Goal: Task Accomplishment & Management: Use online tool/utility

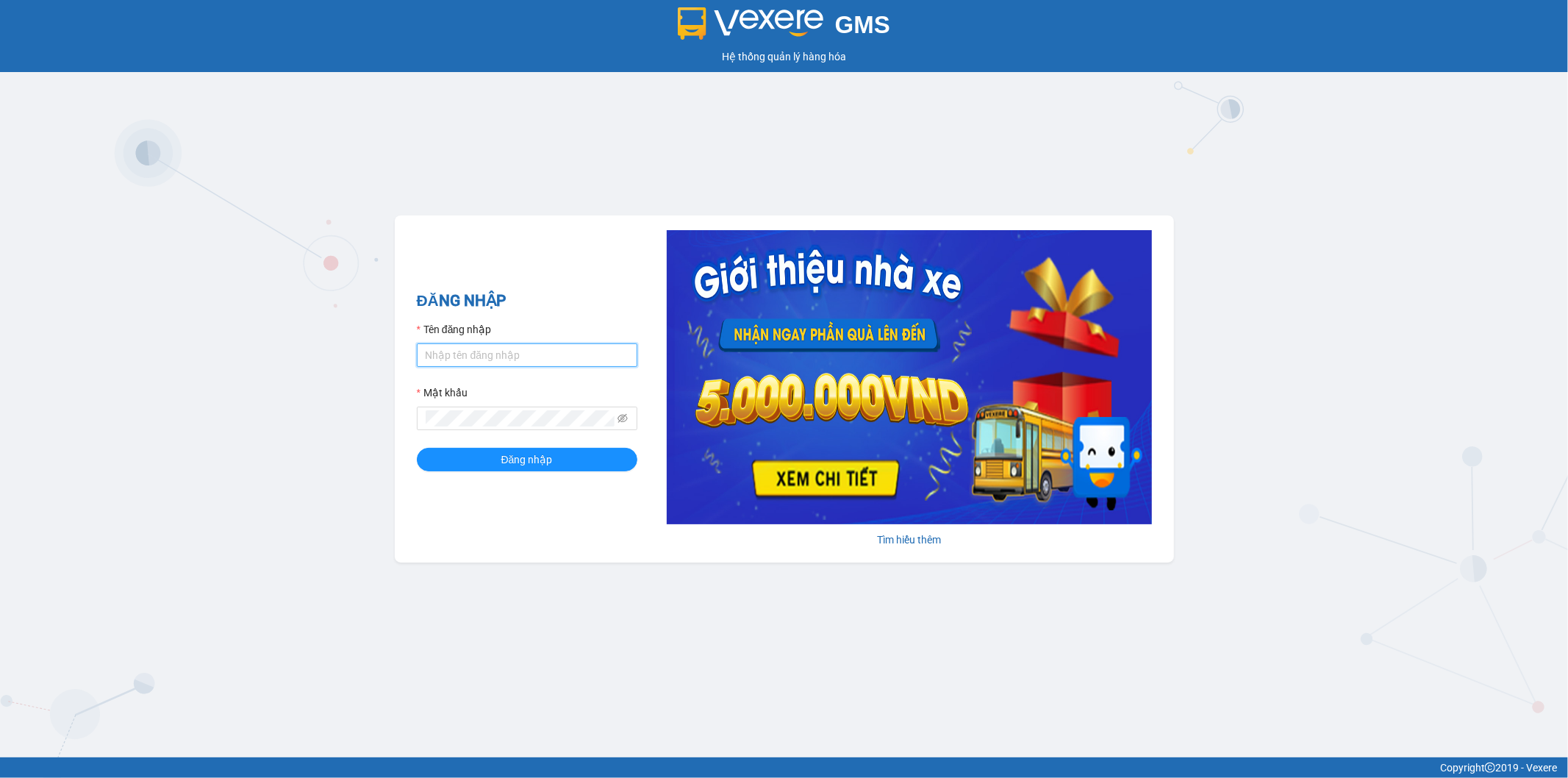
drag, startPoint x: 560, startPoint y: 355, endPoint x: 560, endPoint y: 364, distance: 9.0
click at [560, 355] on input "Tên đăng nhập" at bounding box center [527, 355] width 221 height 24
type input "ntnanh.thoidai"
click at [553, 454] on button "Đăng nhập" at bounding box center [527, 459] width 221 height 24
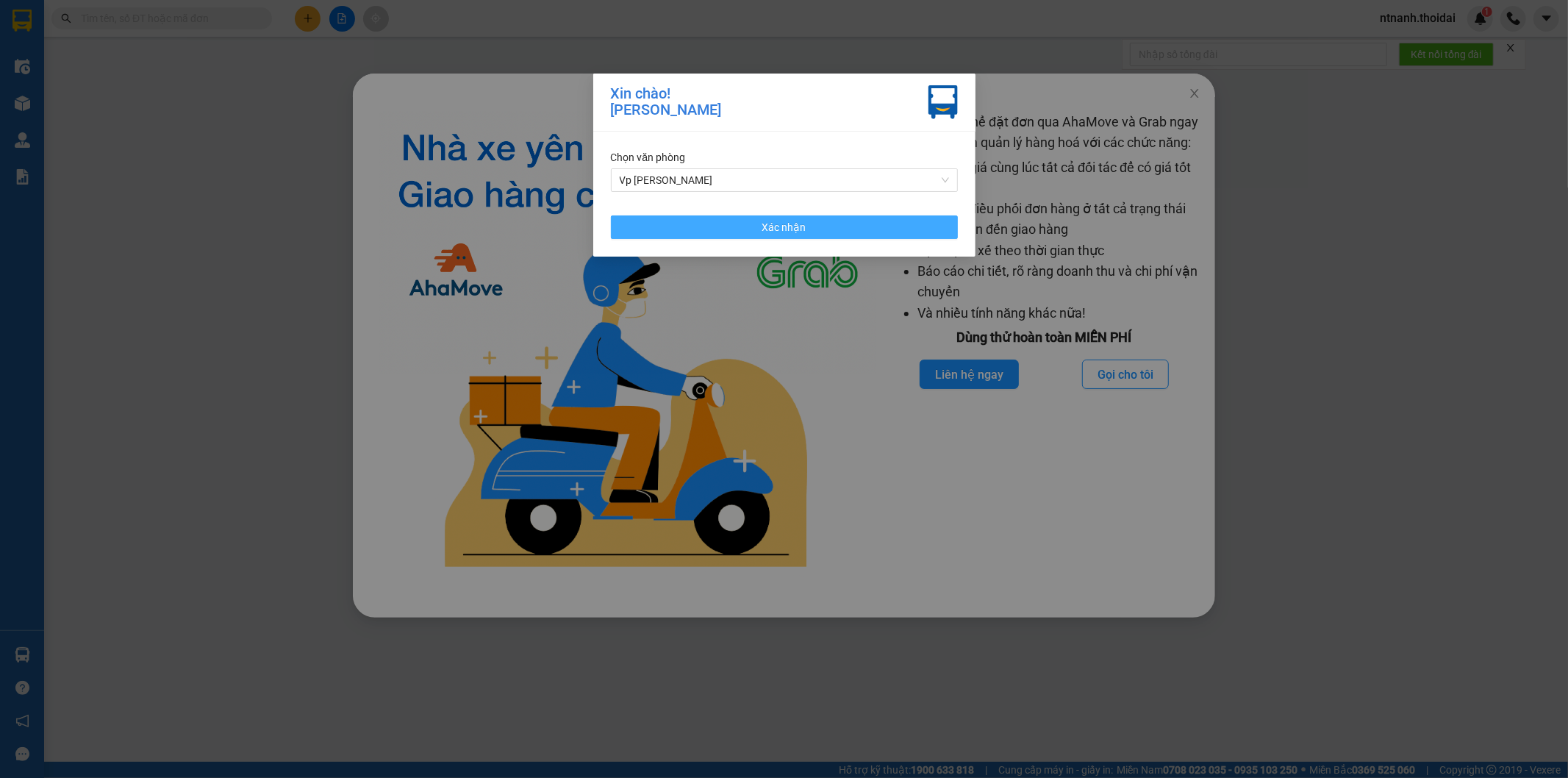
click at [737, 222] on button "Xác nhận" at bounding box center [784, 227] width 347 height 24
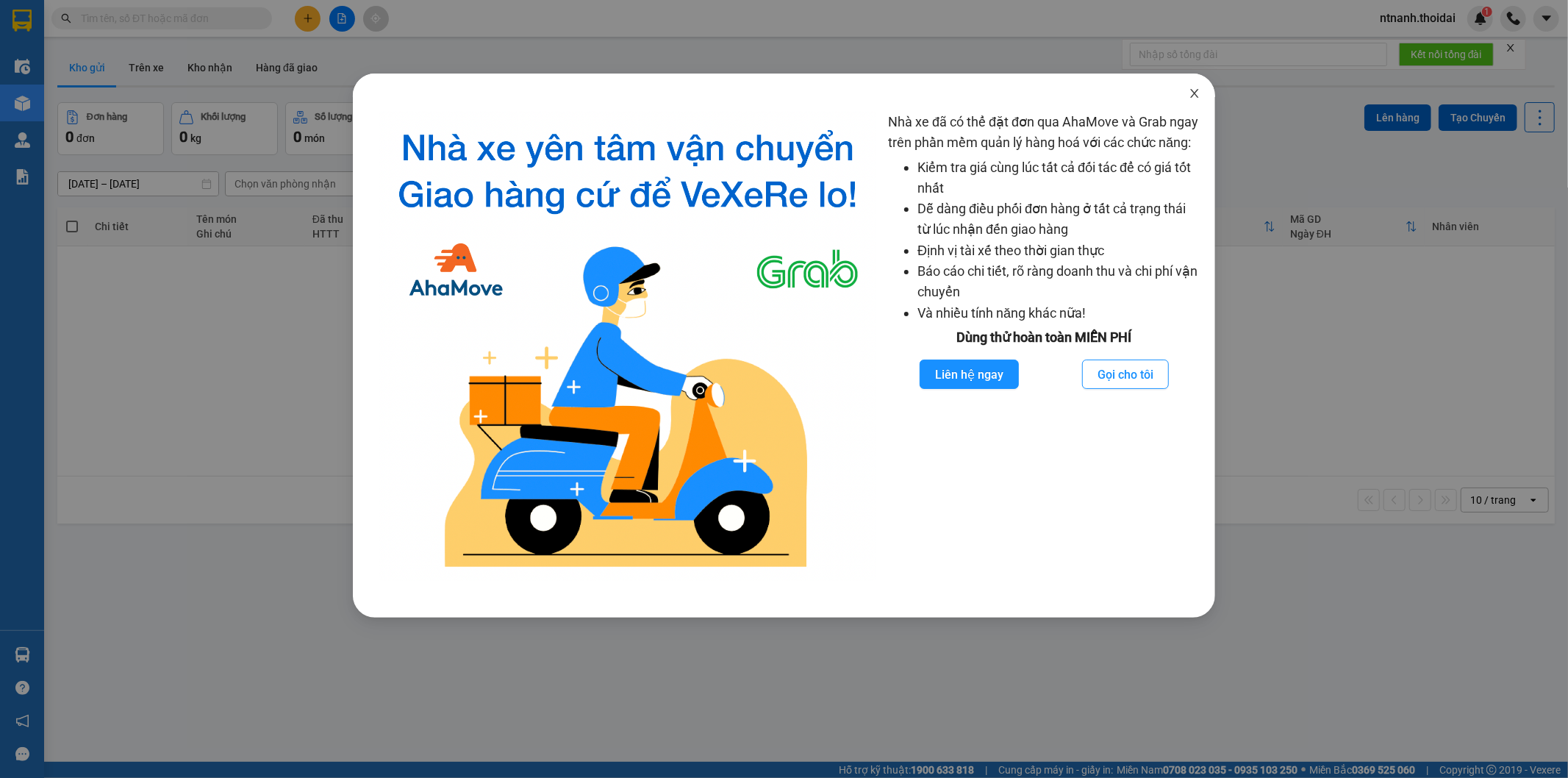
click at [1192, 86] on span "Close" at bounding box center [1194, 94] width 41 height 41
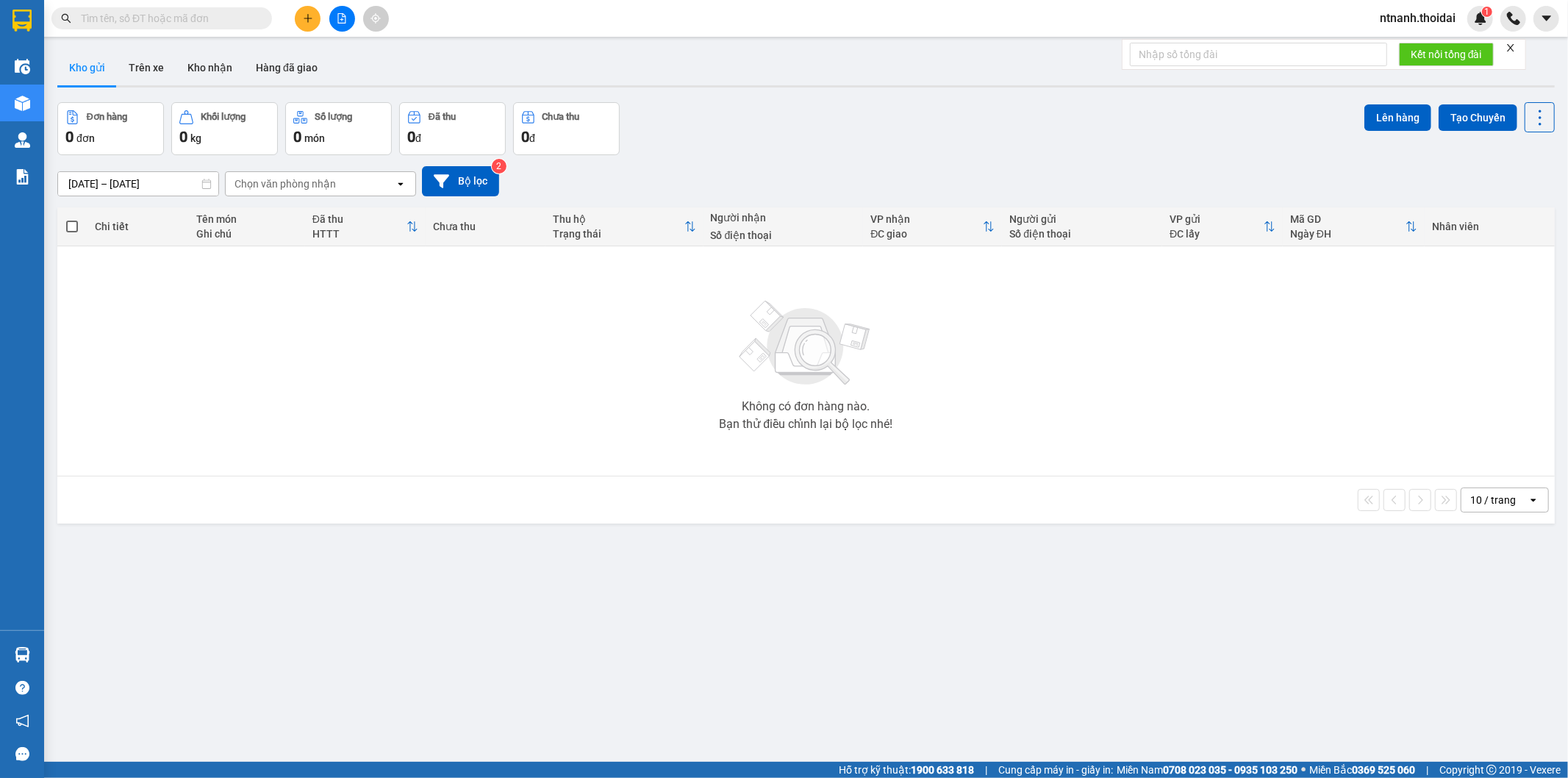
click at [1179, 119] on div "Đơn hàng 0 đơn Khối lượng 0 kg Số lượng 0 món Đã thu 0 đ Chưa thu 0 đ Lên hàng …" at bounding box center [806, 129] width 1497 height 53
click at [1228, 555] on div "ver 1.8.137 Kho gửi Trên xe Kho nhận Hàng đã giao Đơn hàng 0 đơn Khối lượng 0 k…" at bounding box center [806, 433] width 1509 height 778
click at [123, 24] on input "text" at bounding box center [167, 19] width 173 height 16
click at [154, 31] on div "Kết quả tìm kiếm ( 0 ) Bộ lọc No Data" at bounding box center [143, 18] width 286 height 25
click at [121, 15] on input "text" at bounding box center [167, 19] width 173 height 16
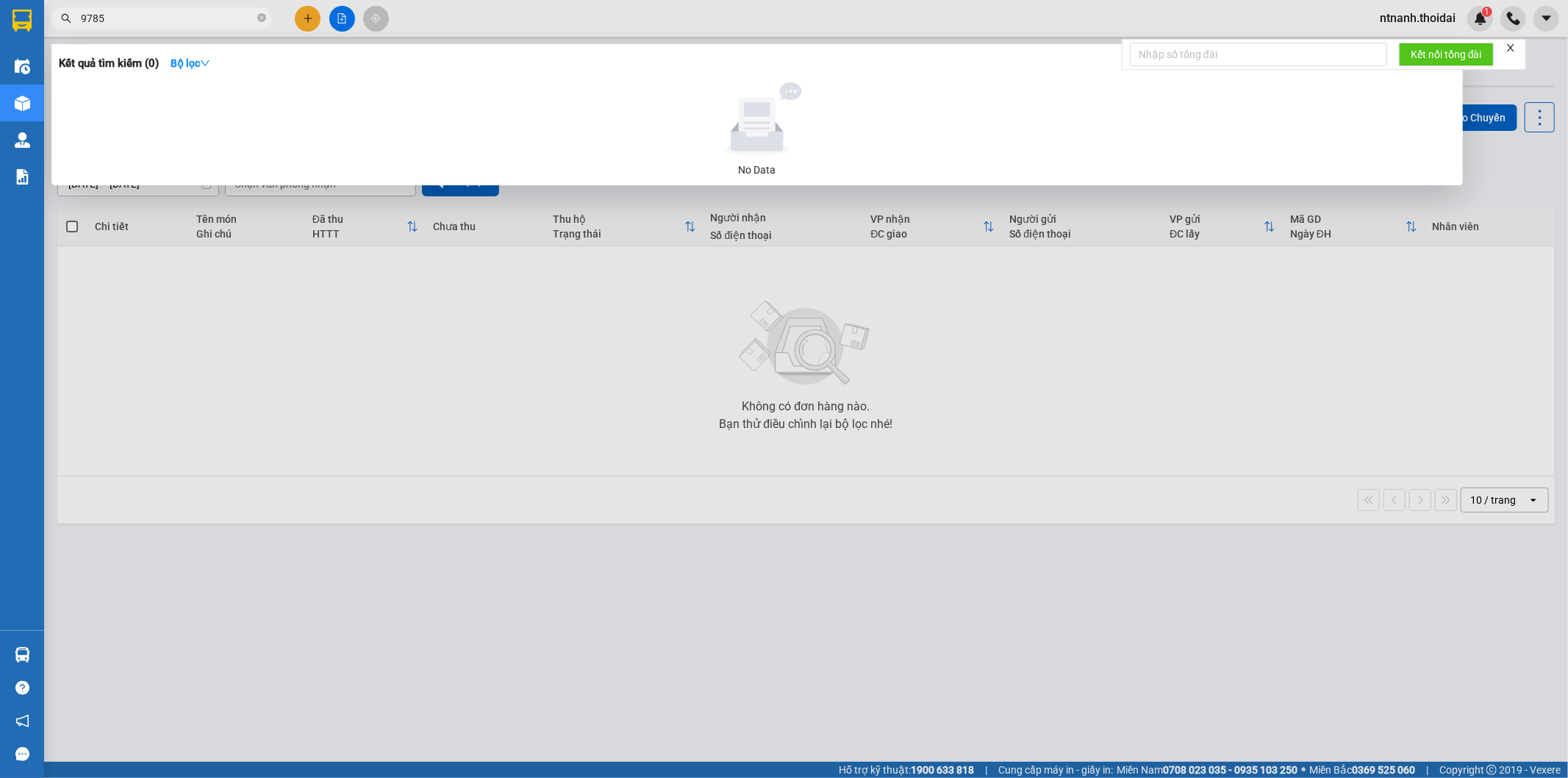
type input "9785"
click at [263, 25] on span at bounding box center [262, 19] width 9 height 16
drag, startPoint x: 263, startPoint y: 6, endPoint x: 263, endPoint y: 16, distance: 10.0
click at [263, 15] on div "Kết quả tìm kiếm ( 0 ) Bộ lọc No Data 9785" at bounding box center [143, 18] width 286 height 25
click at [263, 16] on icon "close-circle" at bounding box center [262, 17] width 9 height 9
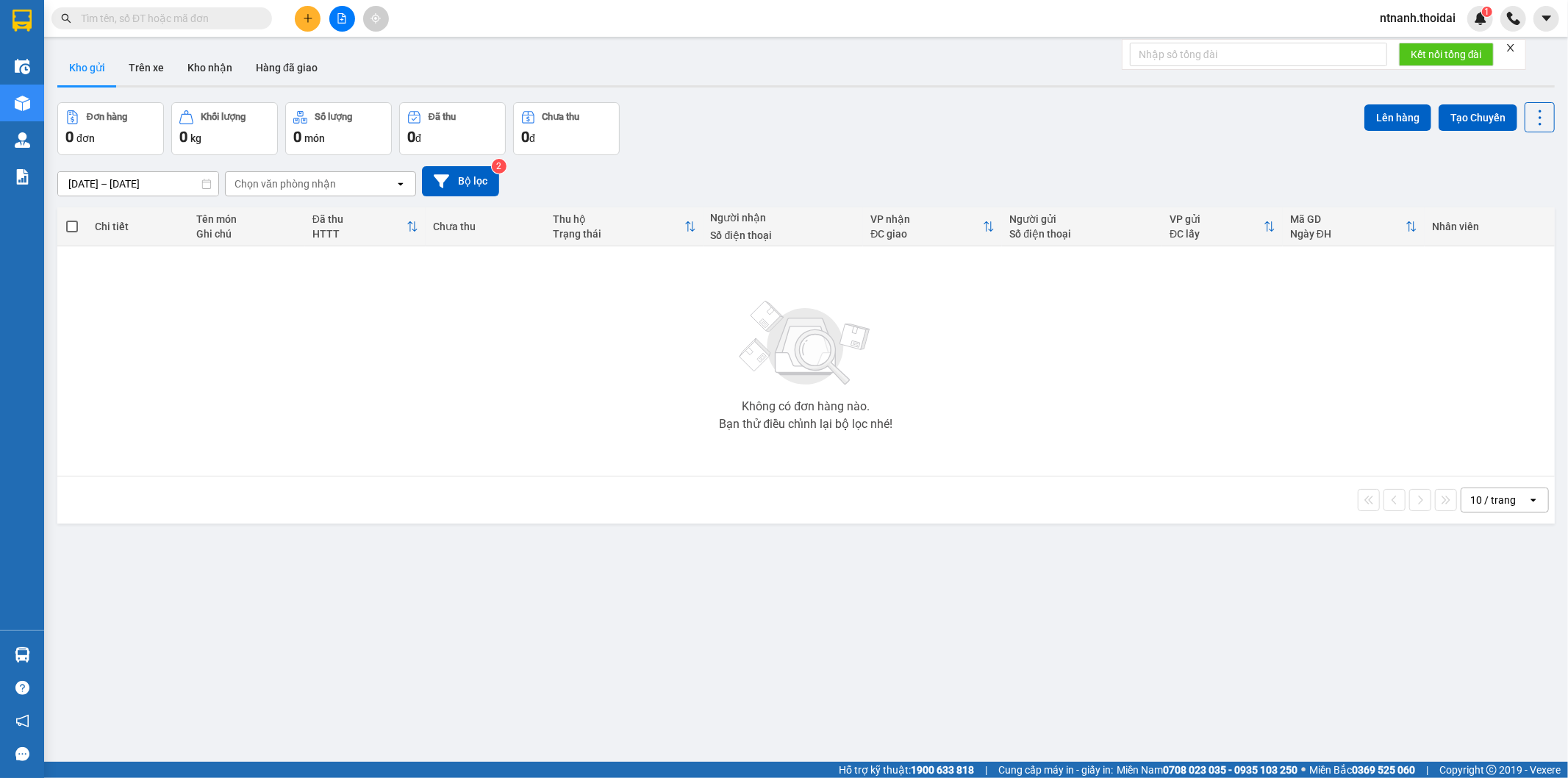
click at [304, 24] on button at bounding box center [307, 18] width 25 height 25
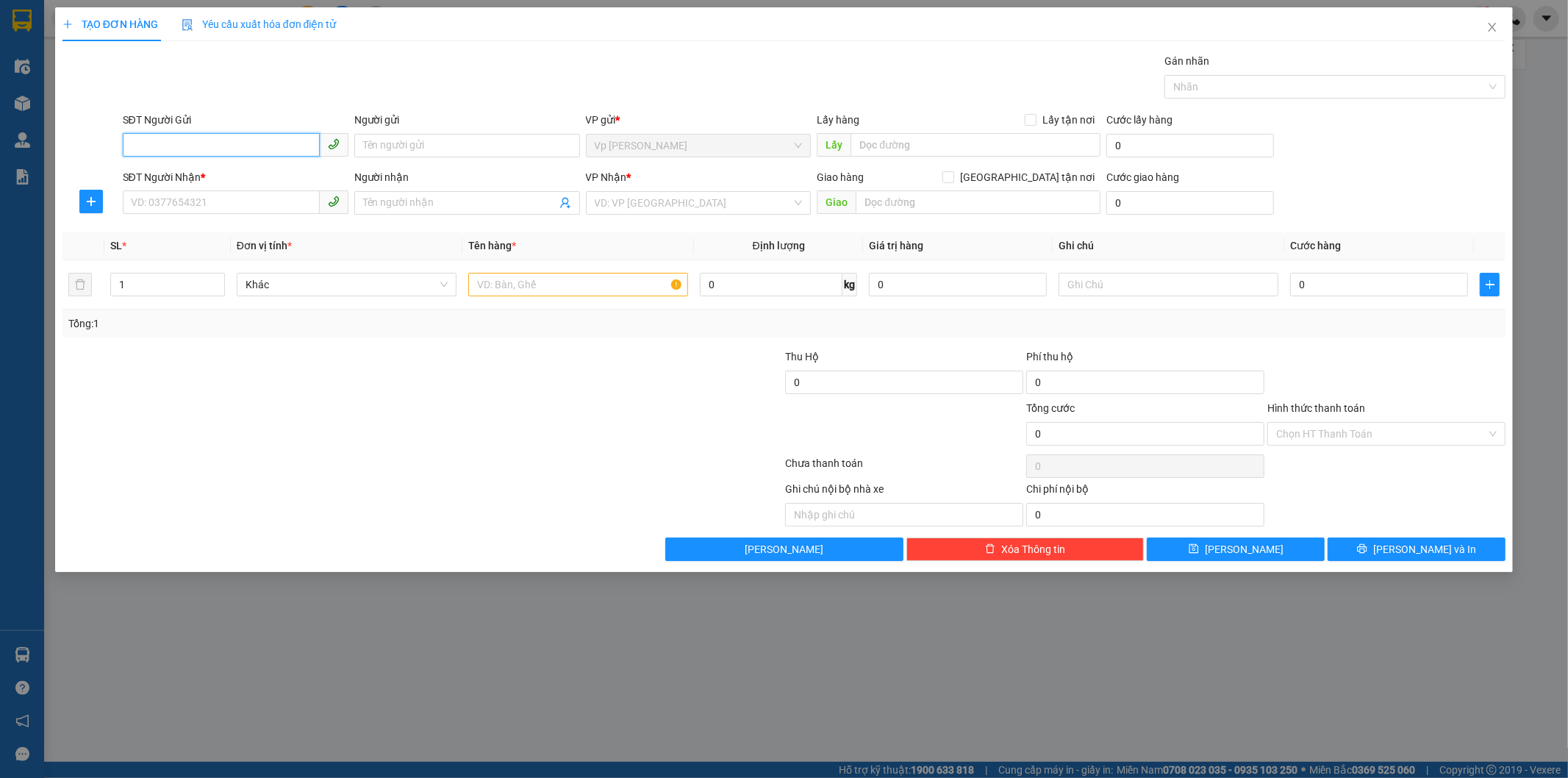
click at [233, 152] on input "SĐT Người Gửi" at bounding box center [222, 144] width 197 height 24
type input "0912340785"
click at [430, 148] on input "Người gửi" at bounding box center [467, 145] width 226 height 24
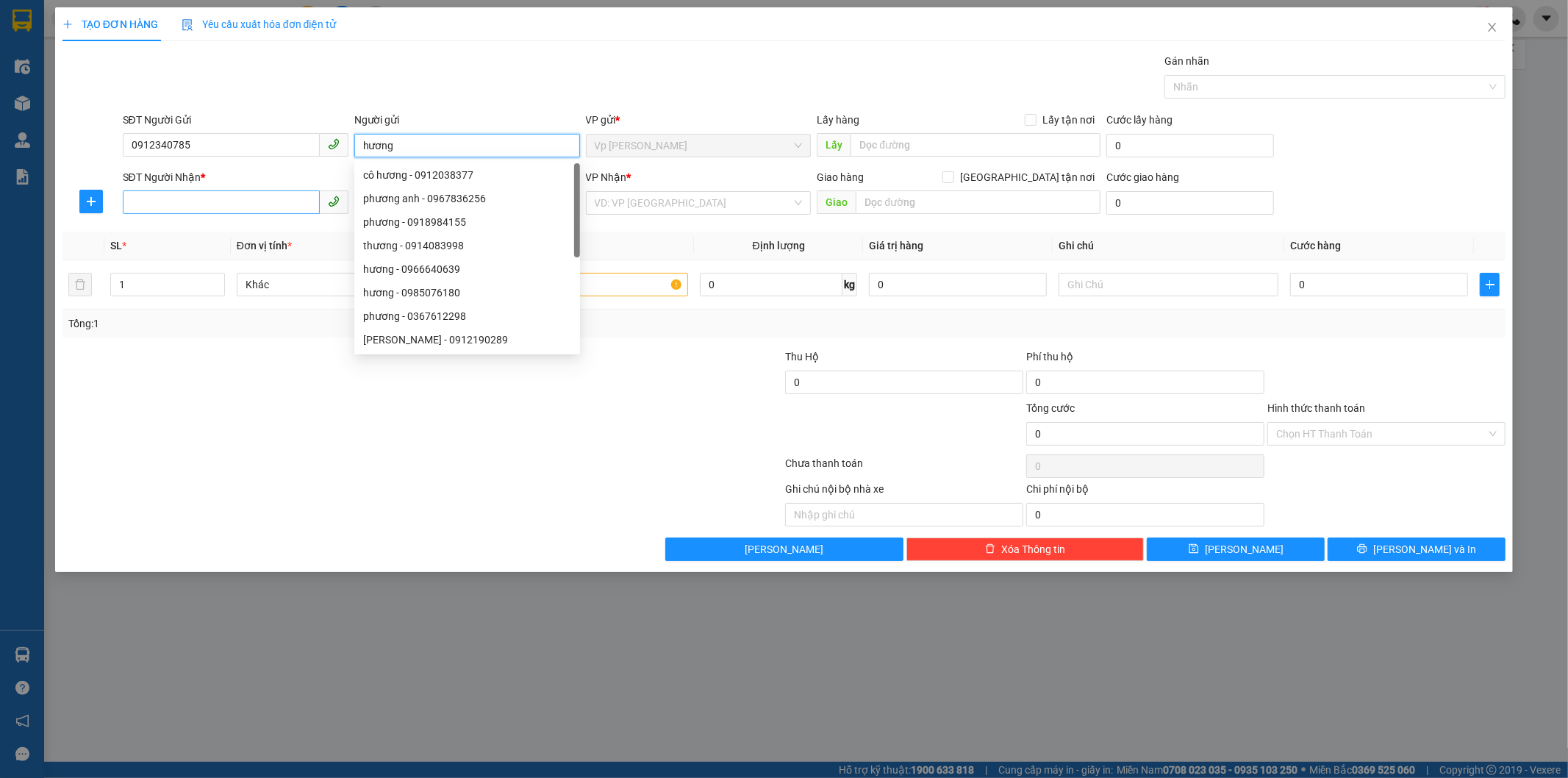
type input "hương"
click at [203, 196] on input "SĐT Người Nhận *" at bounding box center [222, 202] width 197 height 24
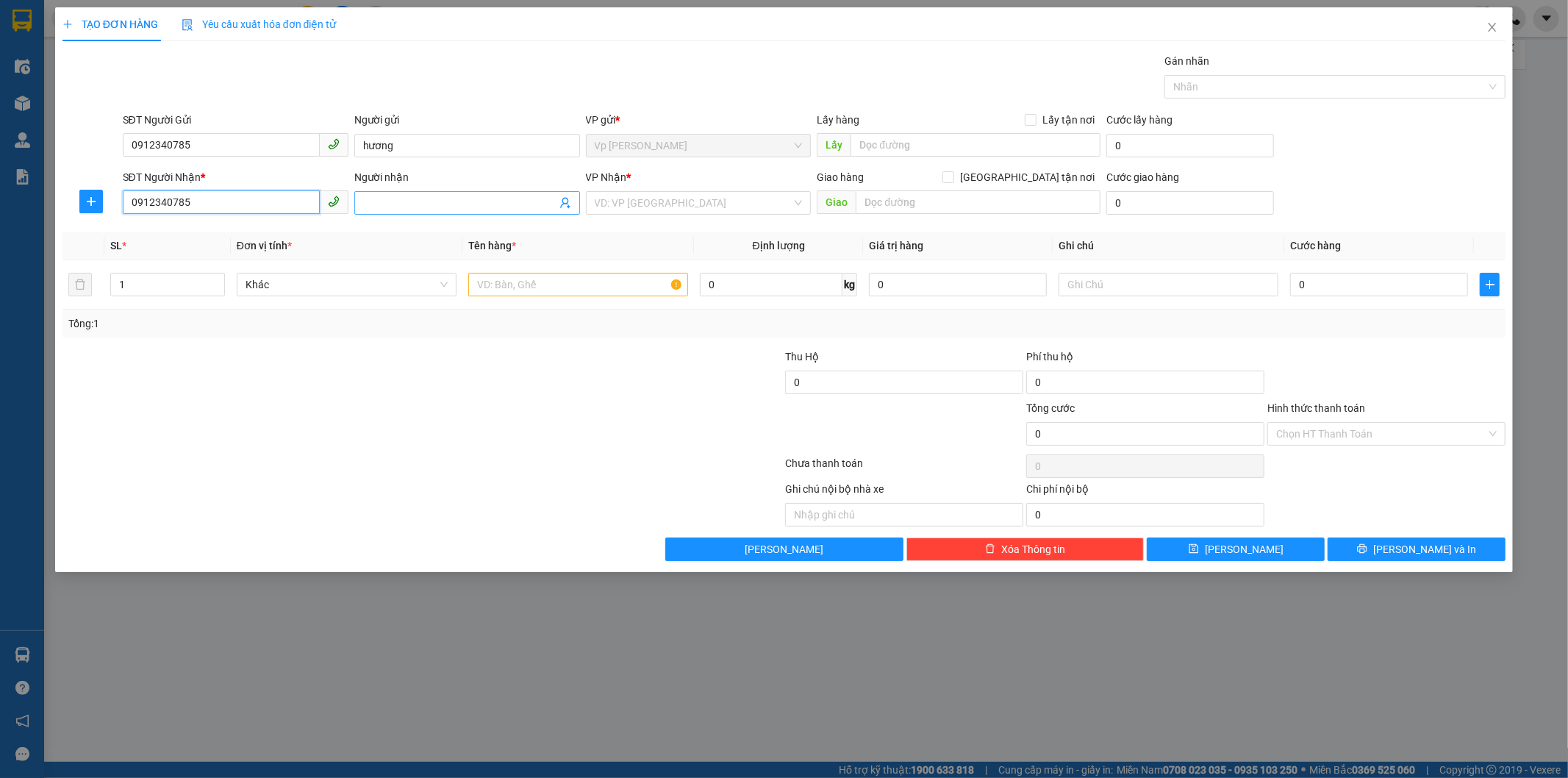
type input "0912340785"
click at [440, 201] on input "Người nhận" at bounding box center [459, 203] width 194 height 16
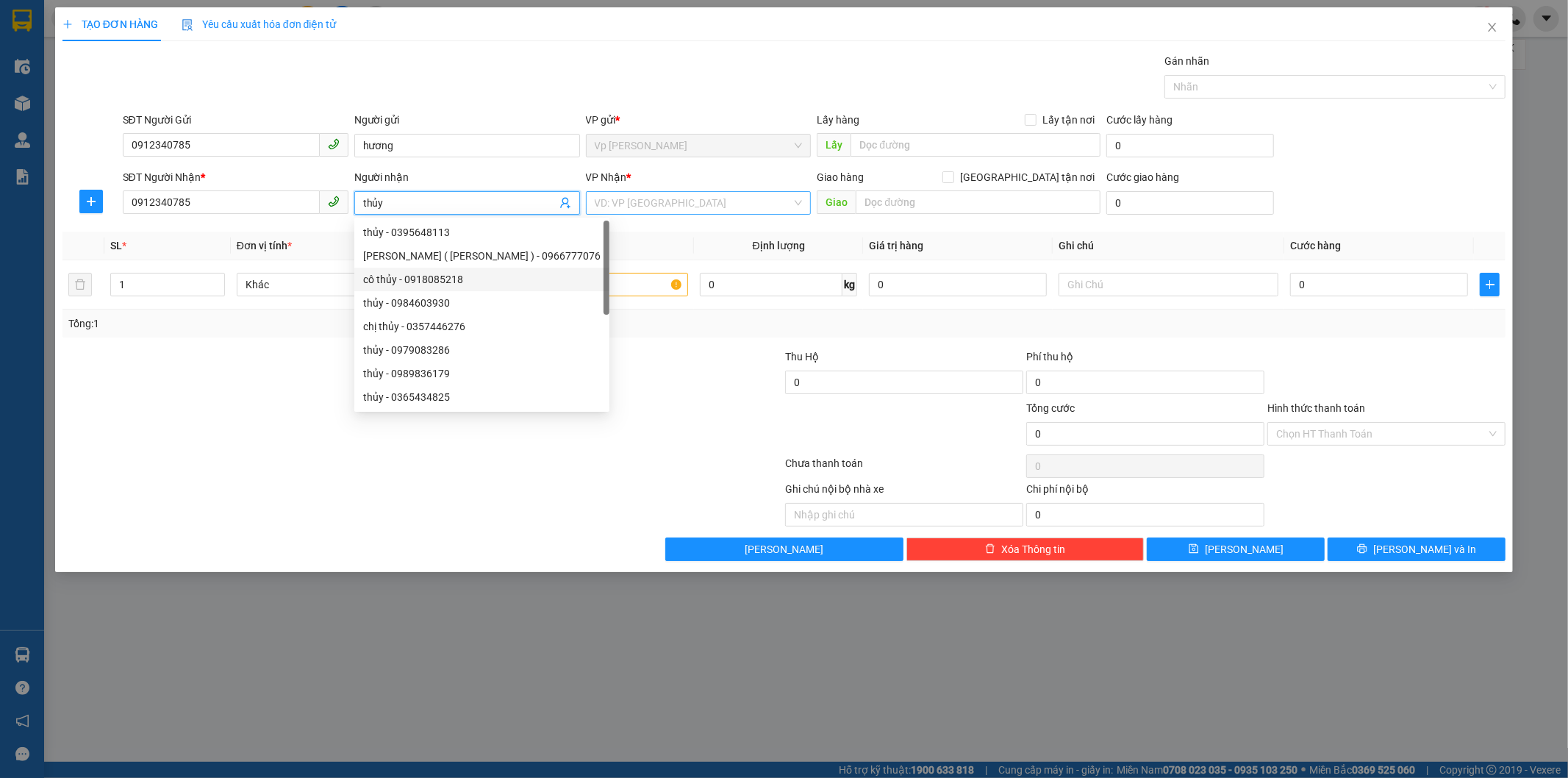
type input "thủy"
click at [704, 201] on input "search" at bounding box center [693, 203] width 198 height 22
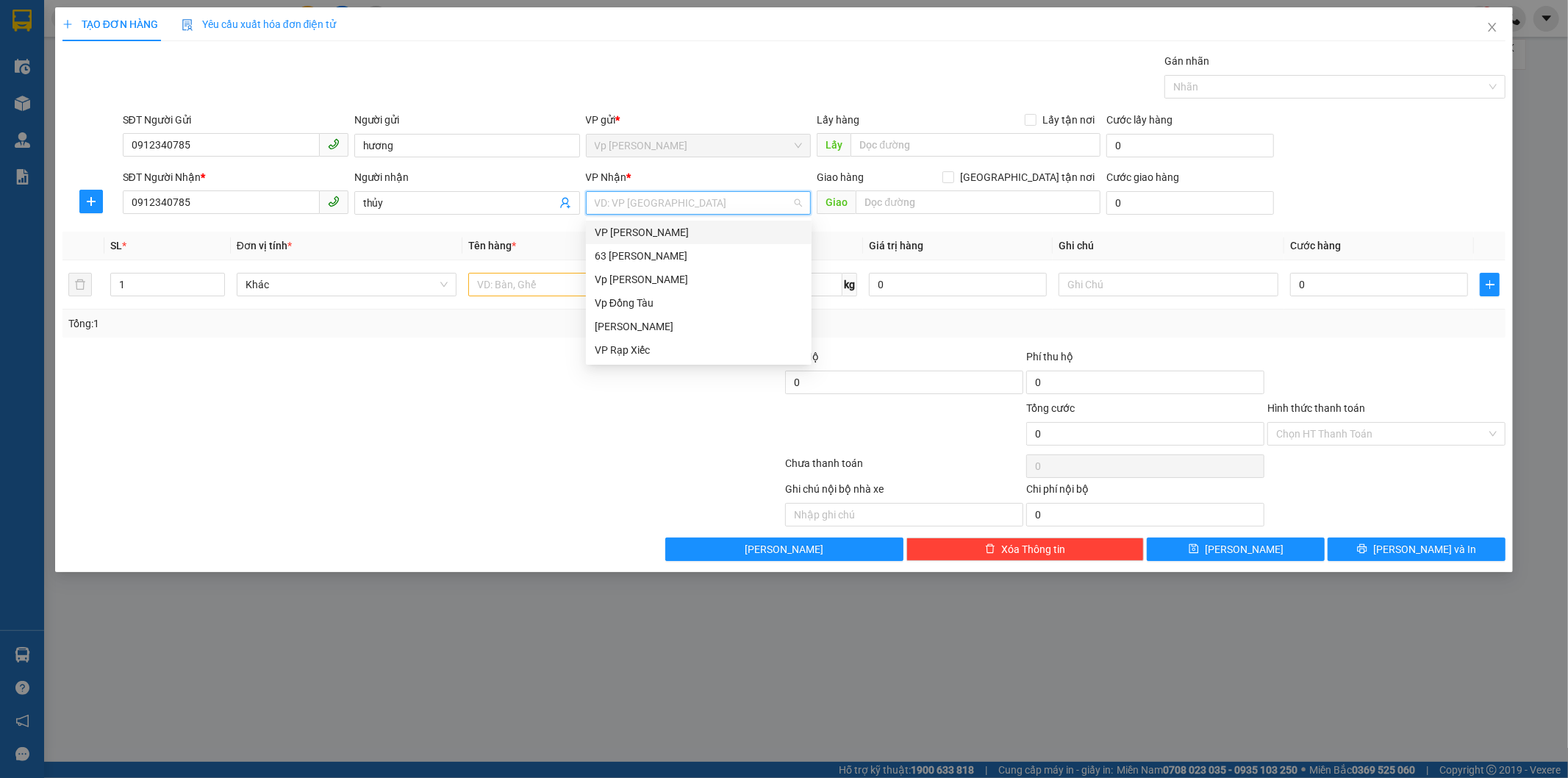
click at [687, 239] on div "VP [PERSON_NAME]" at bounding box center [698, 232] width 208 height 16
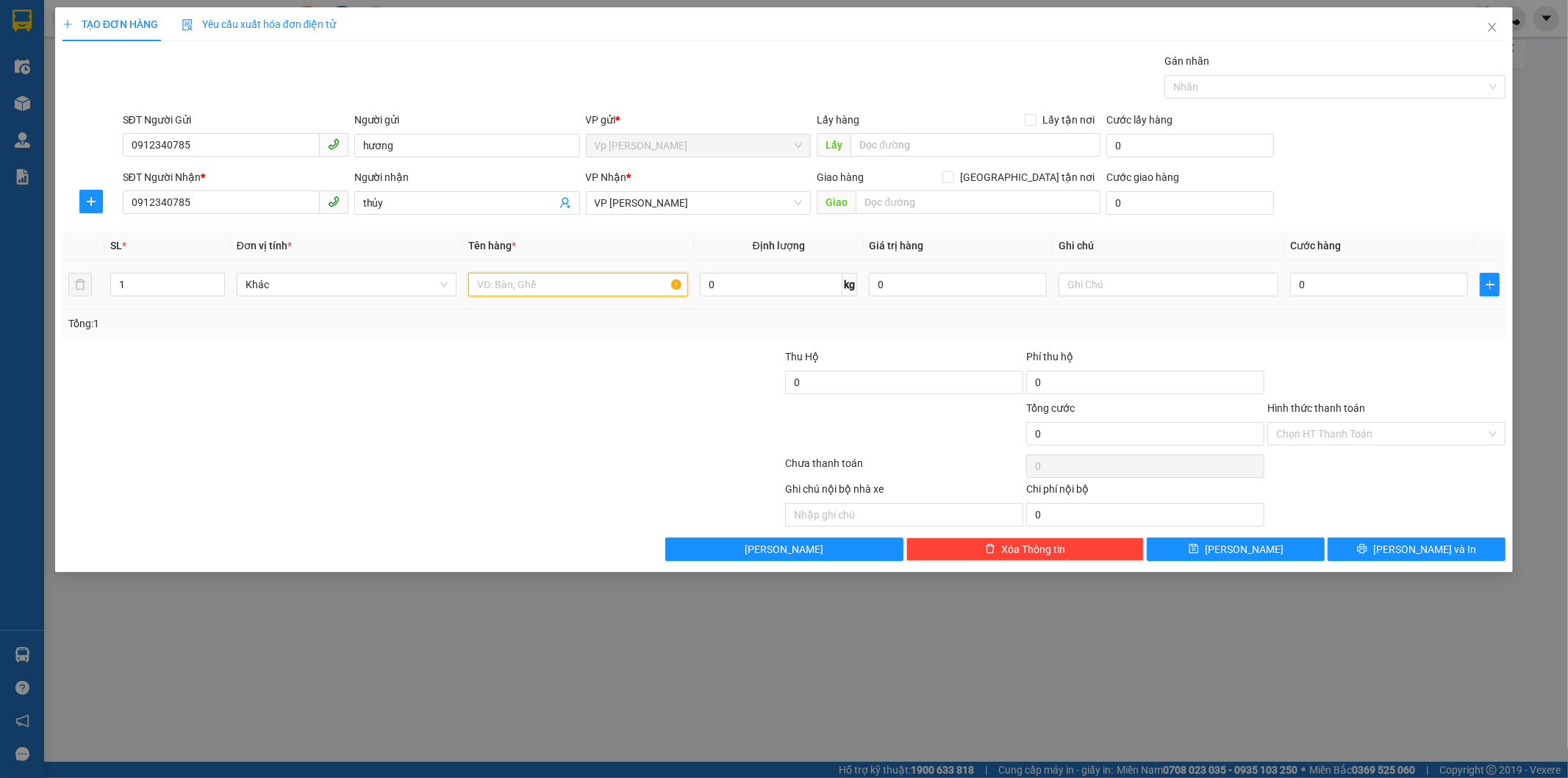
click at [534, 286] on input "text" at bounding box center [578, 284] width 220 height 24
type input "giấy"
click at [1228, 281] on input "0" at bounding box center [1378, 284] width 178 height 24
type input "3"
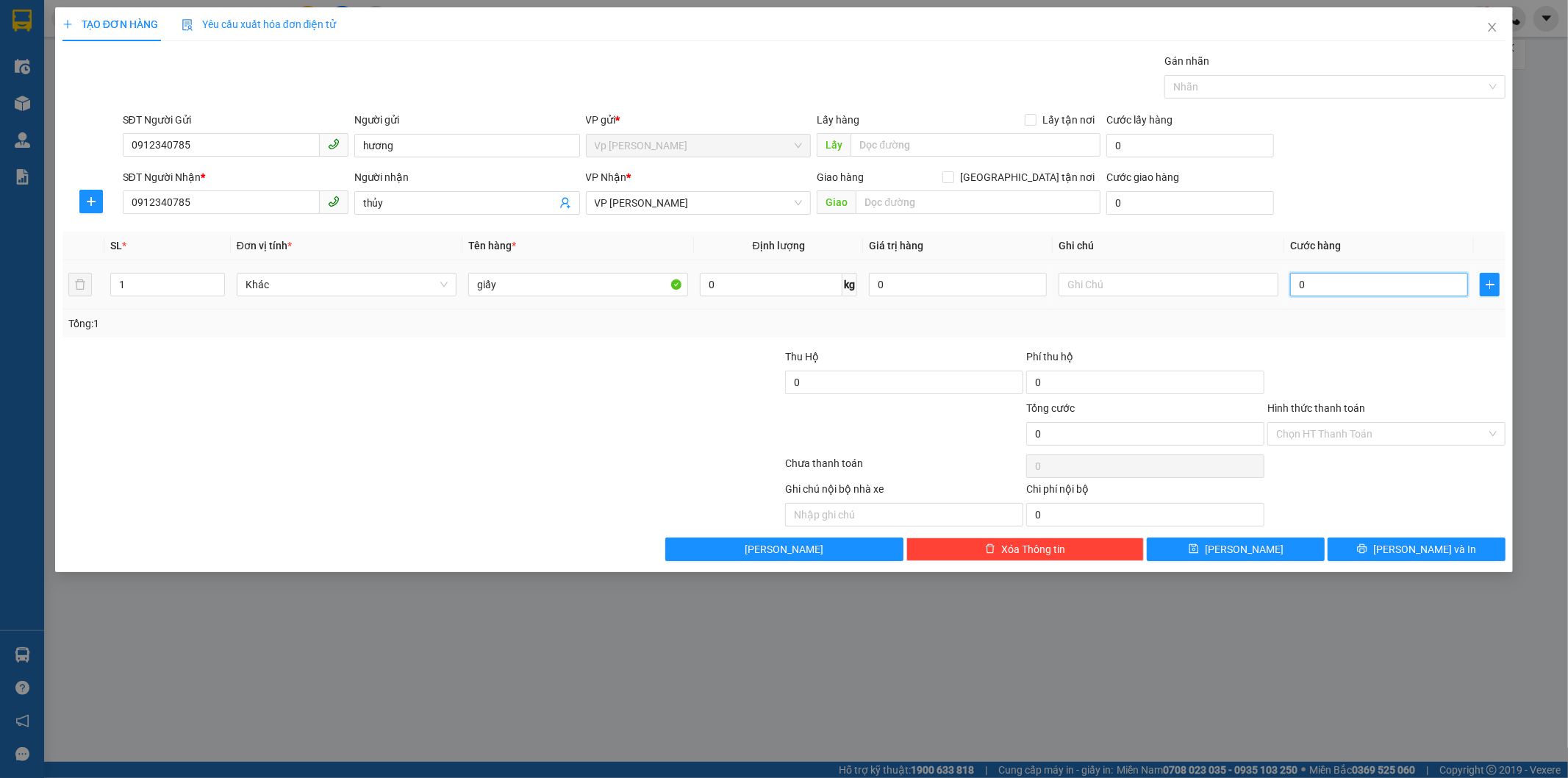
type input "3"
type input "30"
type input "30.000"
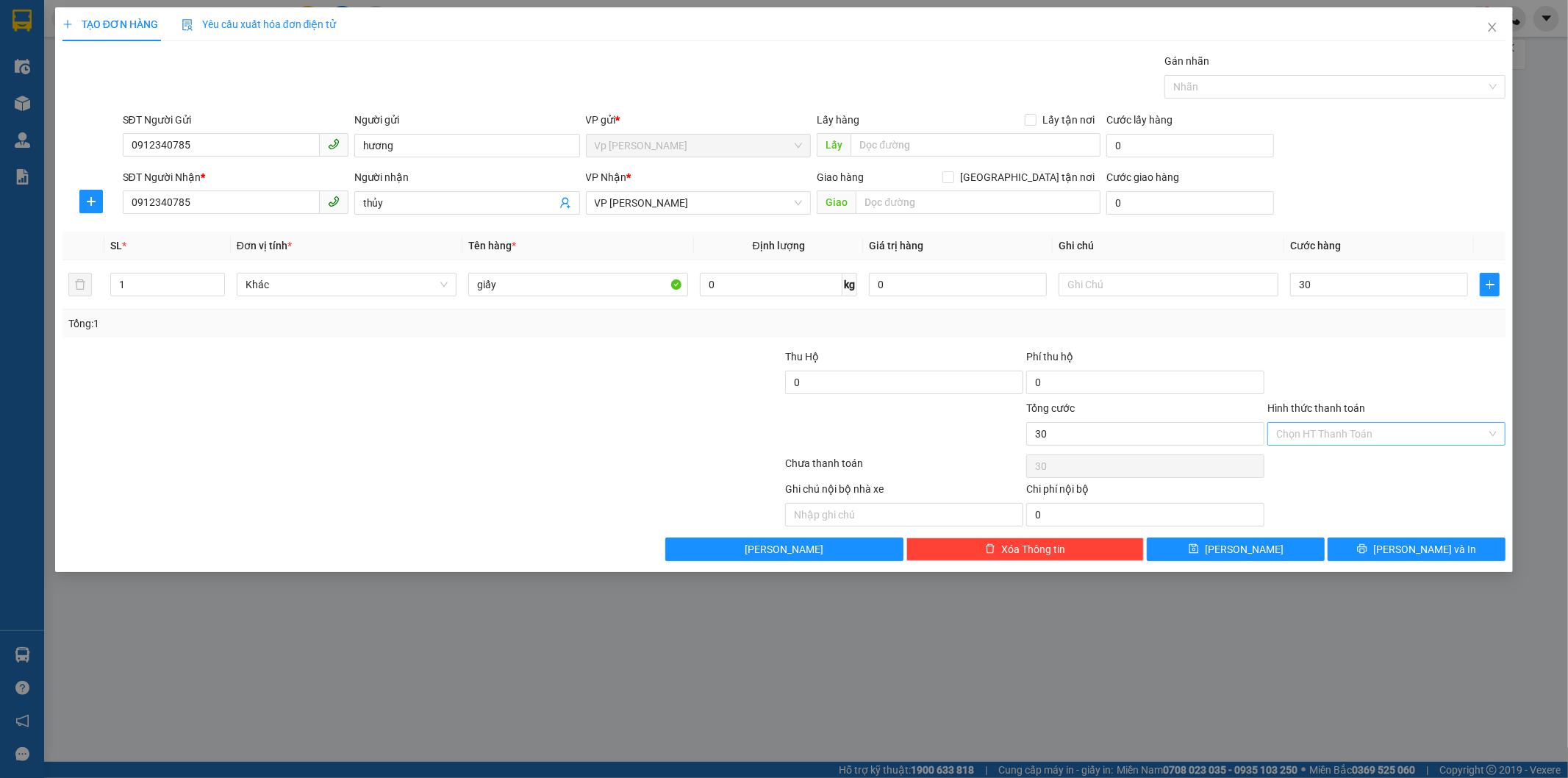
type input "30.000"
click at [1228, 427] on input "Hình thức thanh toán" at bounding box center [1381, 433] width 210 height 22
click at [1228, 465] on div "Tại văn phòng" at bounding box center [1387, 463] width 221 height 16
type input "0"
click at [1228, 549] on span "[PERSON_NAME] và In" at bounding box center [1424, 549] width 103 height 16
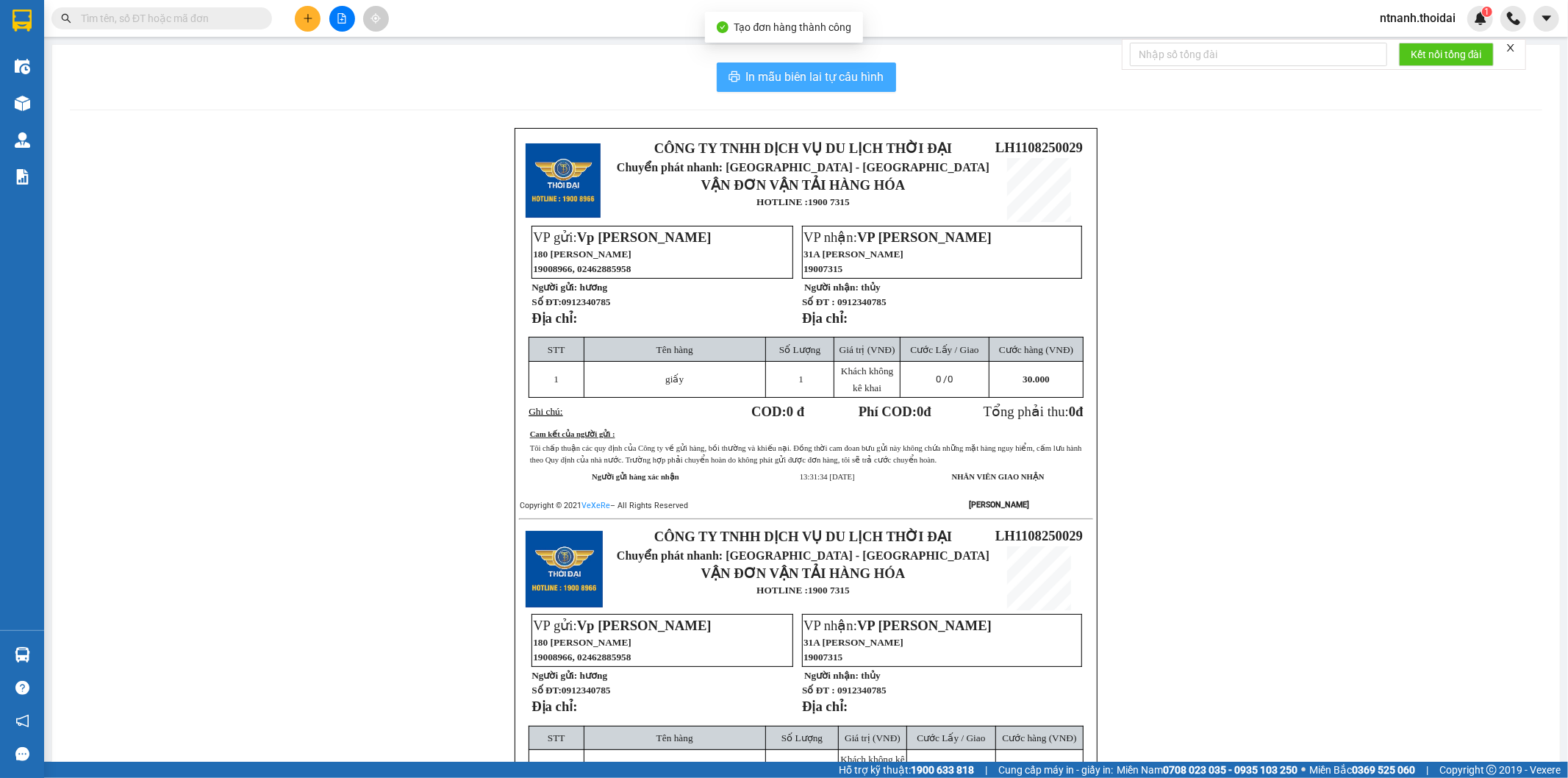
click at [839, 67] on button "In mẫu biên lai tự cấu hình" at bounding box center [806, 77] width 180 height 30
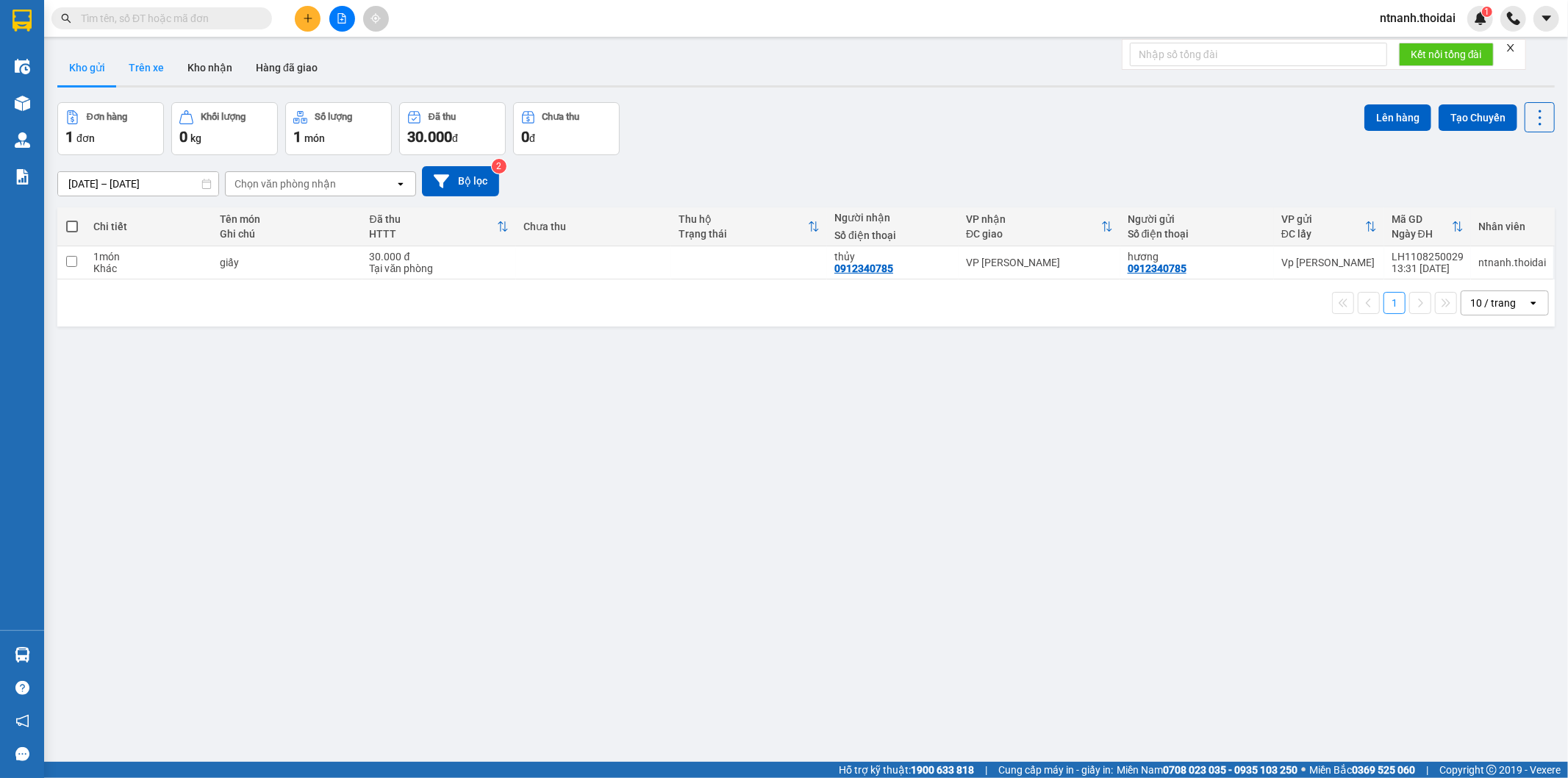
click at [140, 72] on button "Trên xe" at bounding box center [146, 67] width 59 height 35
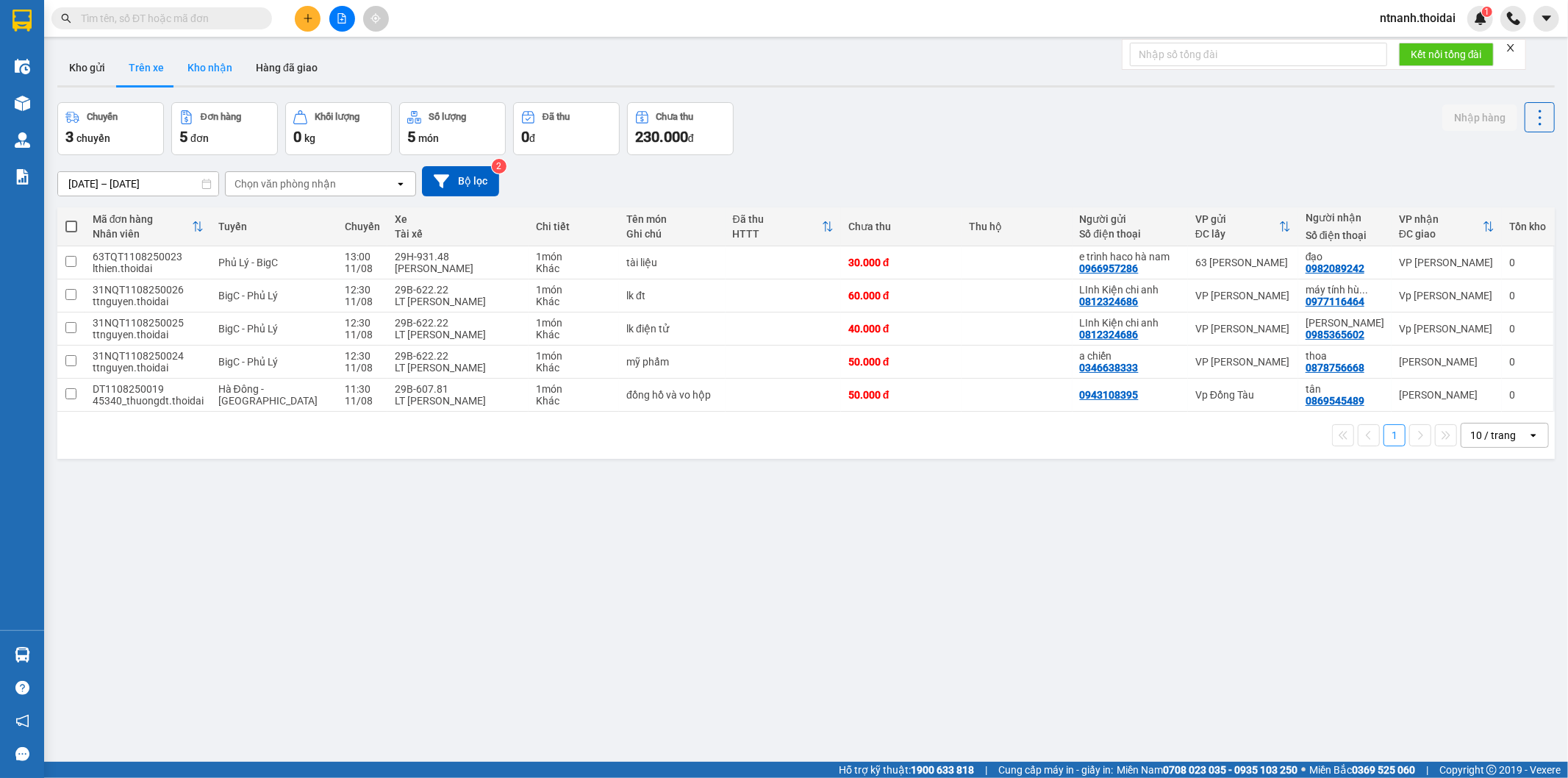
click at [200, 71] on button "Kho nhận" at bounding box center [209, 67] width 68 height 35
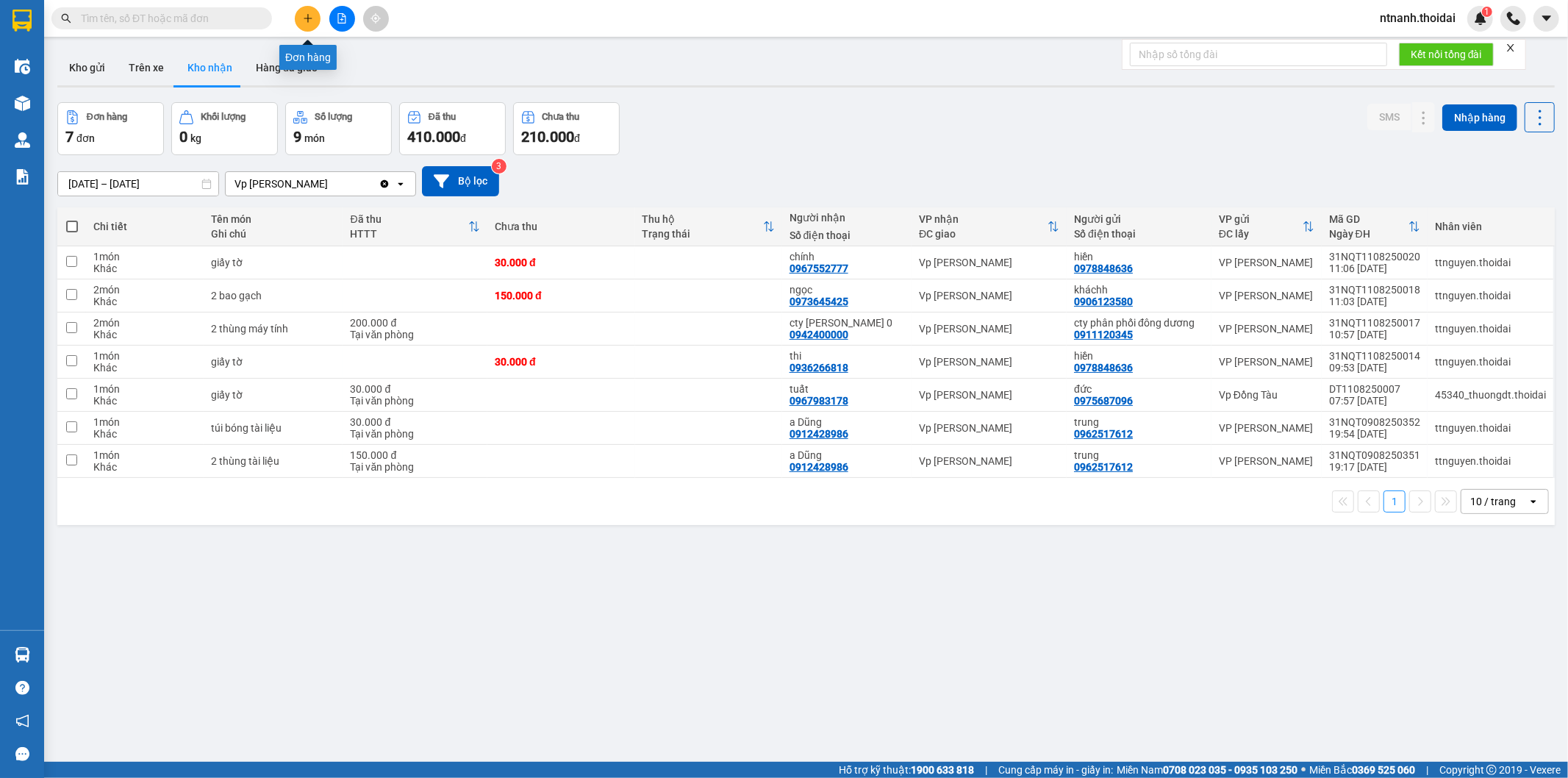
click at [311, 25] on button at bounding box center [307, 18] width 25 height 25
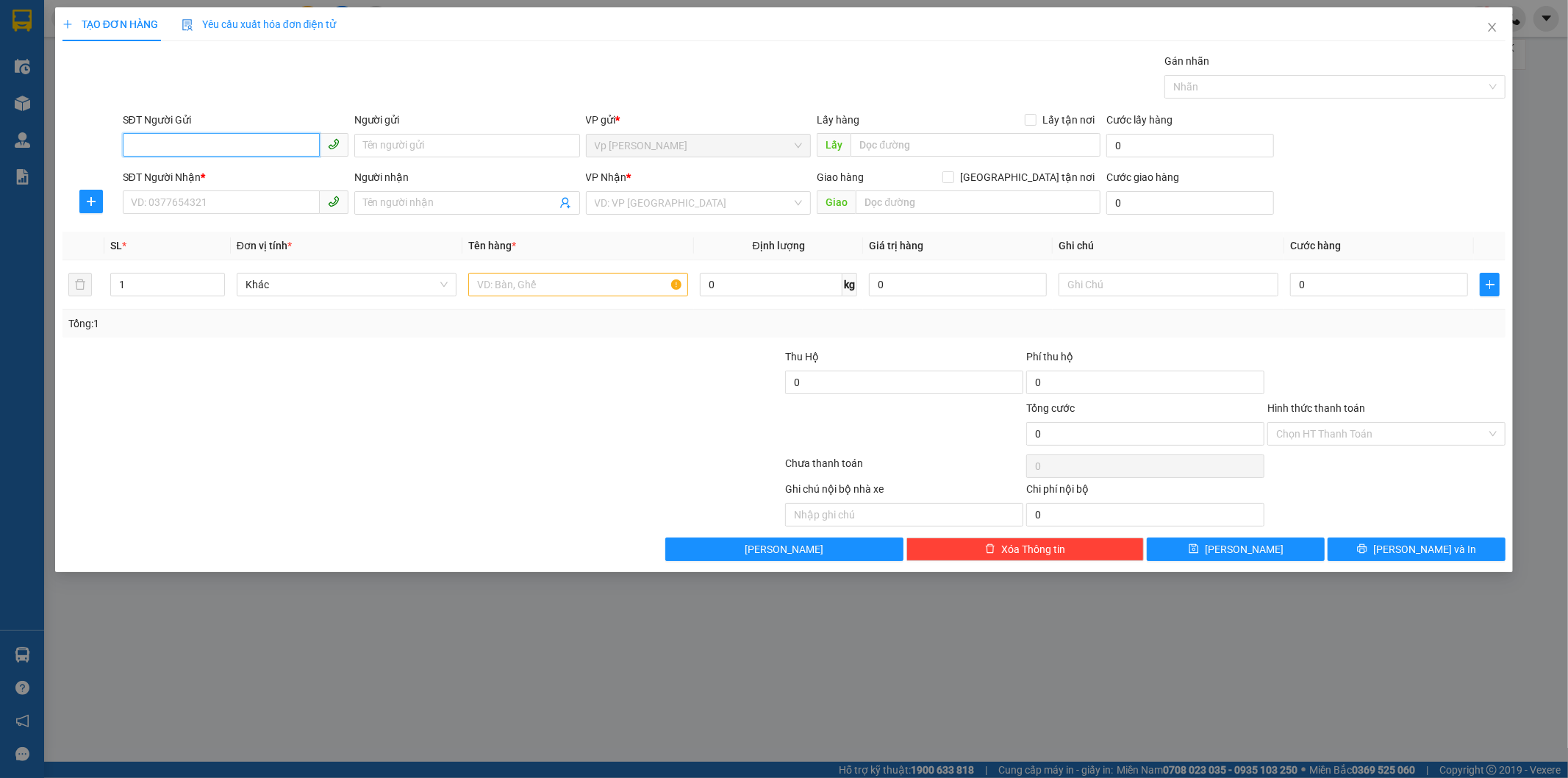
click at [188, 145] on input "SĐT Người Gửi" at bounding box center [222, 144] width 197 height 24
type input "0915216258"
click at [237, 163] on div "0915216258 - a thanh" at bounding box center [235, 175] width 226 height 24
type input "a thanh"
type input "0915216258"
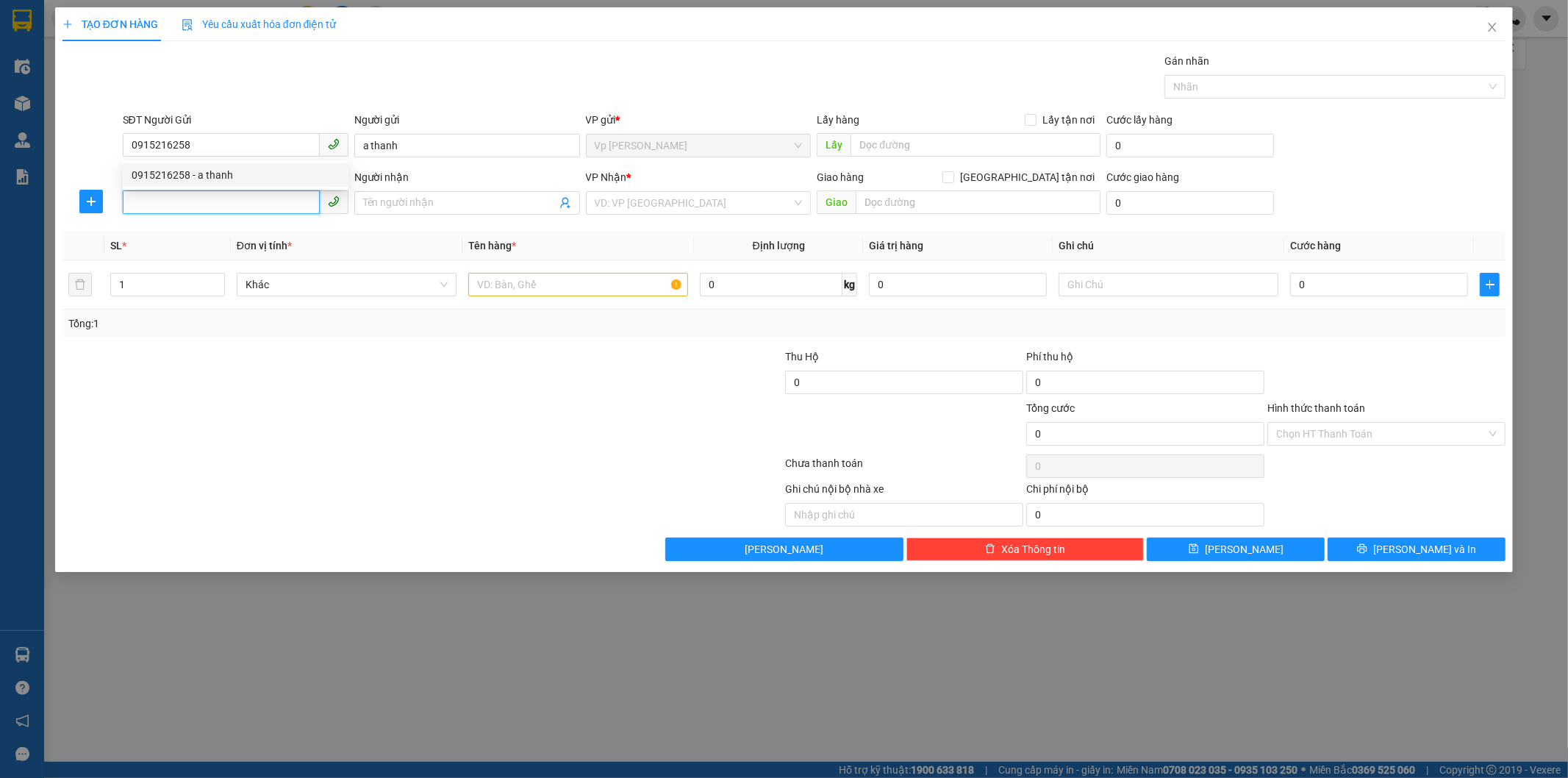
click at [230, 200] on input "SĐT Người Nhận *" at bounding box center [222, 202] width 197 height 24
type input "0815279526"
click at [222, 234] on div "0815279526 - dũng hoặc /0815731223" at bounding box center [235, 232] width 208 height 16
type input "dũng hoặc /0815731223"
type input "0815279526"
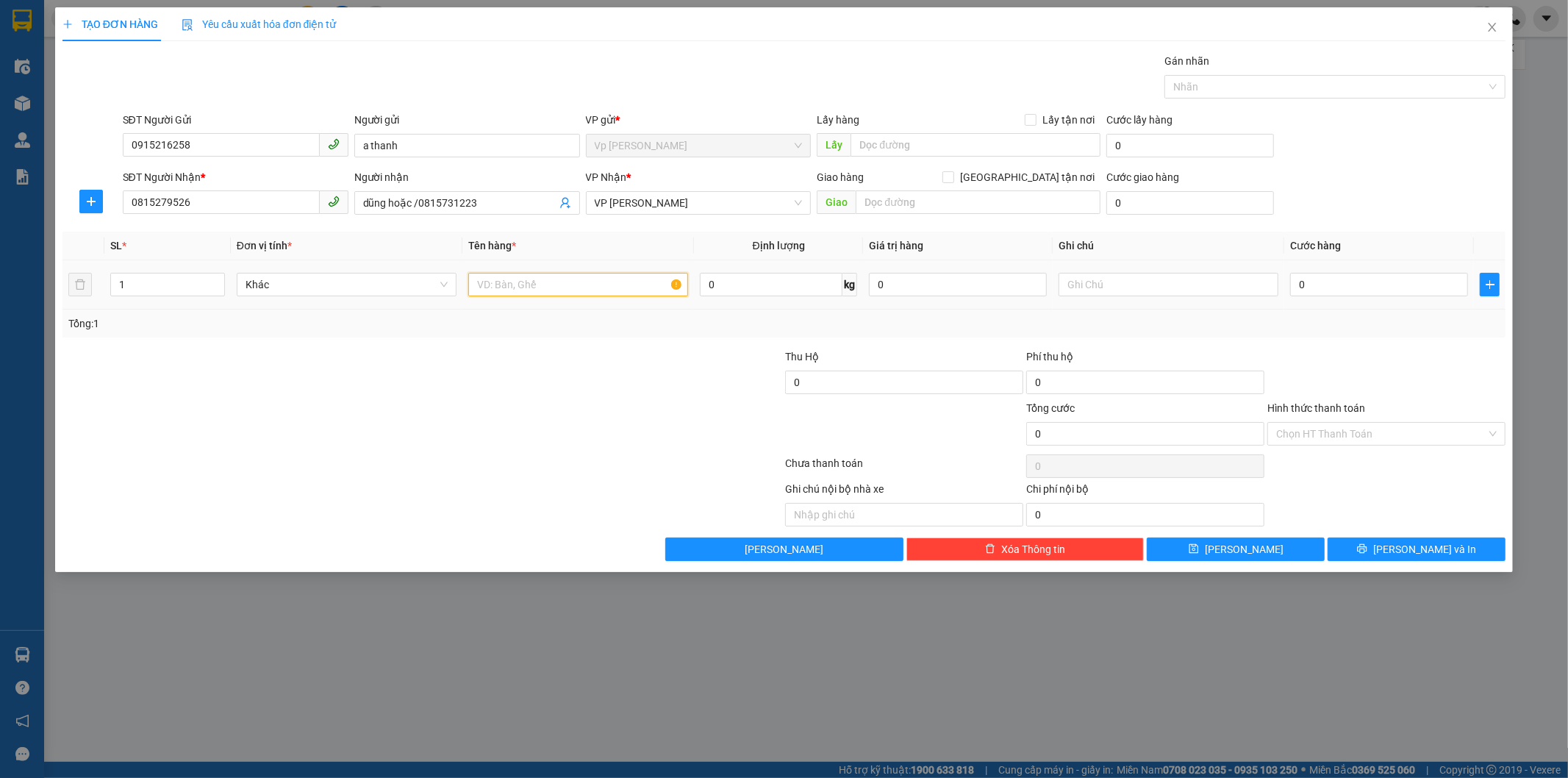
click at [619, 290] on input "text" at bounding box center [578, 284] width 220 height 24
type input "hoa quả"
click at [1228, 286] on input "0" at bounding box center [1378, 284] width 178 height 24
type input "4"
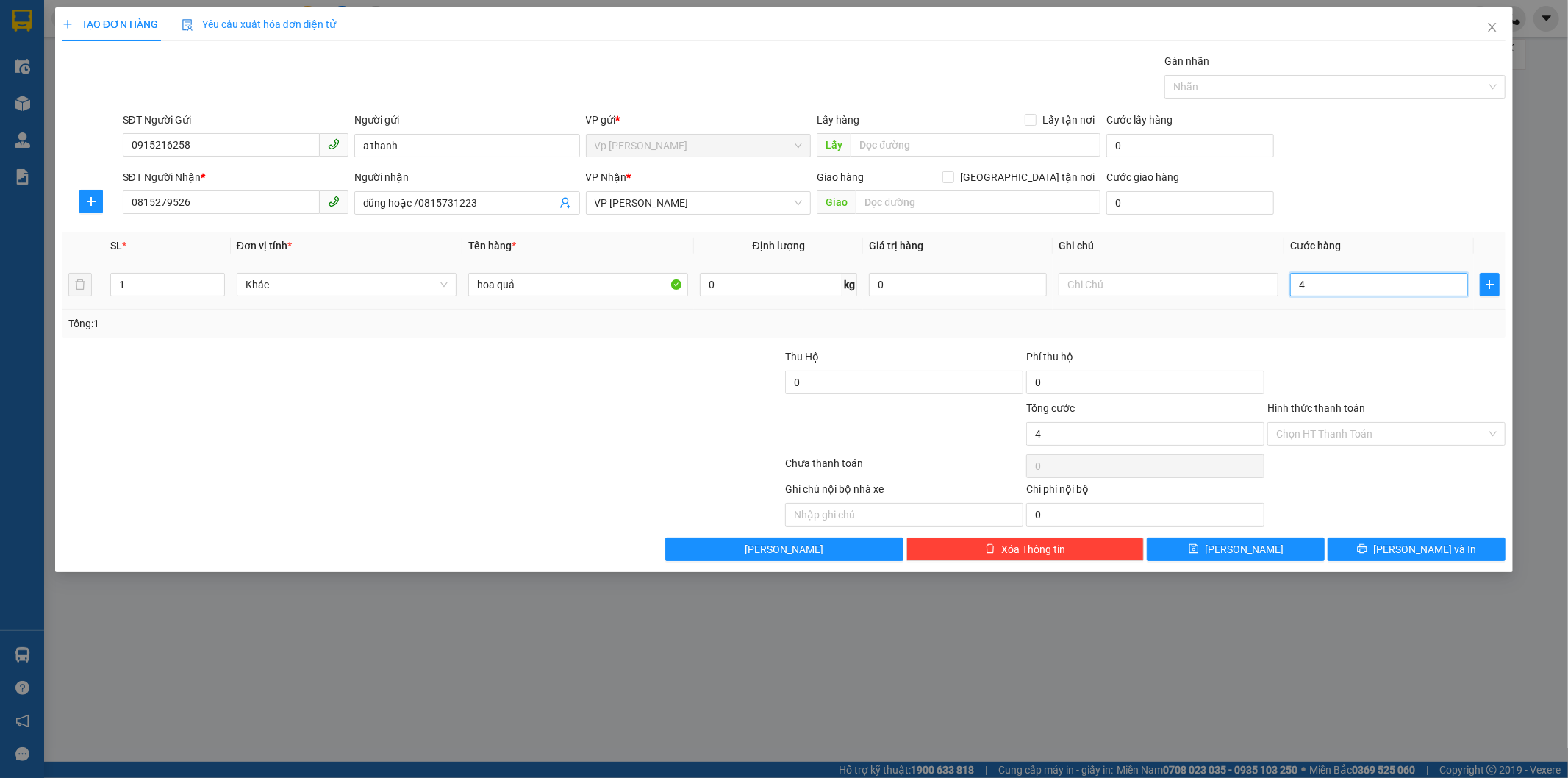
type input "4"
type input "40"
type input "40.000"
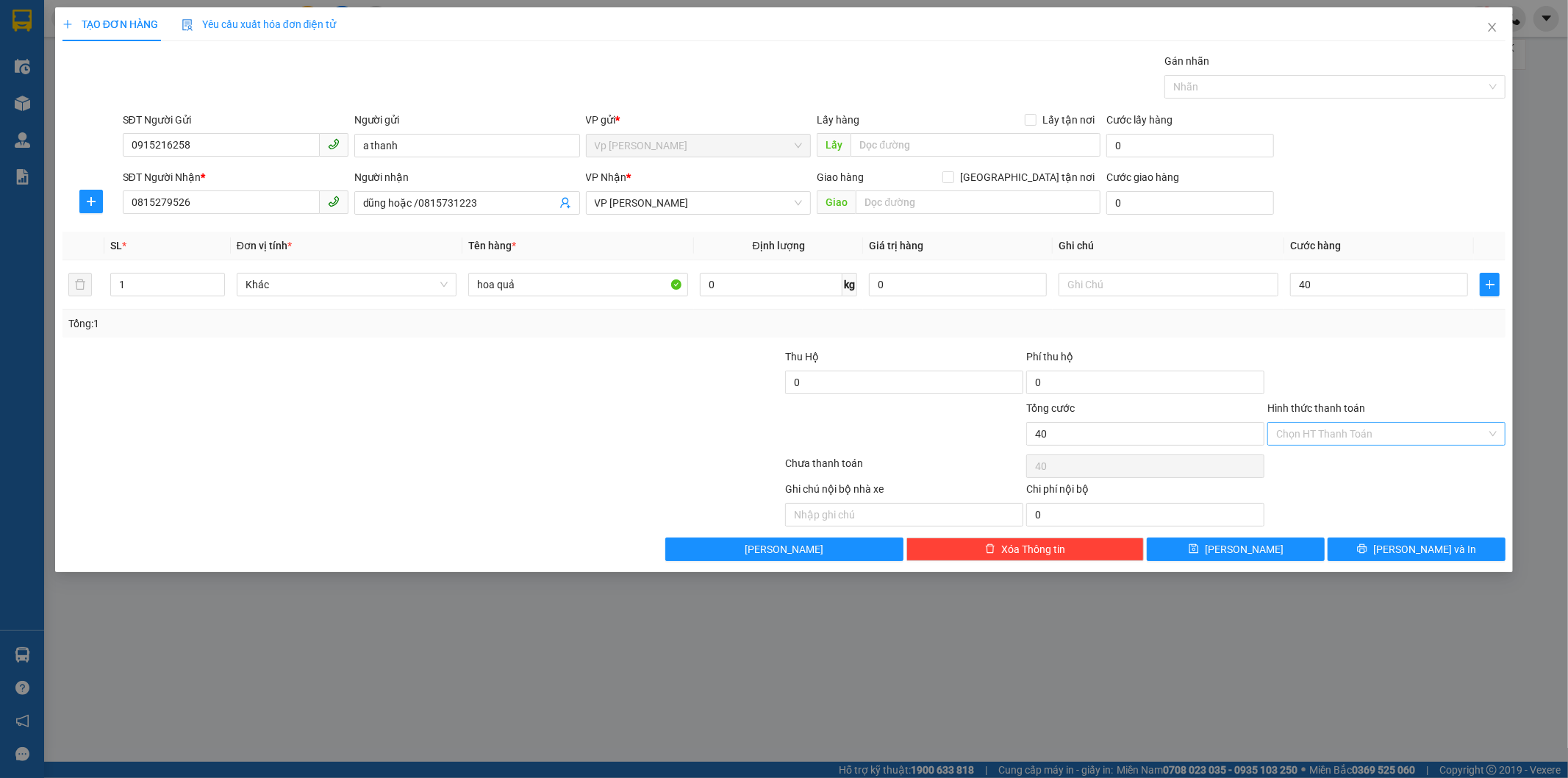
type input "40.000"
click at [1228, 434] on input "Hình thức thanh toán" at bounding box center [1381, 433] width 210 height 22
click at [1228, 473] on div "Tại văn phòng" at bounding box center [1387, 463] width 238 height 24
type input "0"
click at [1228, 547] on icon "printer" at bounding box center [1361, 548] width 11 height 11
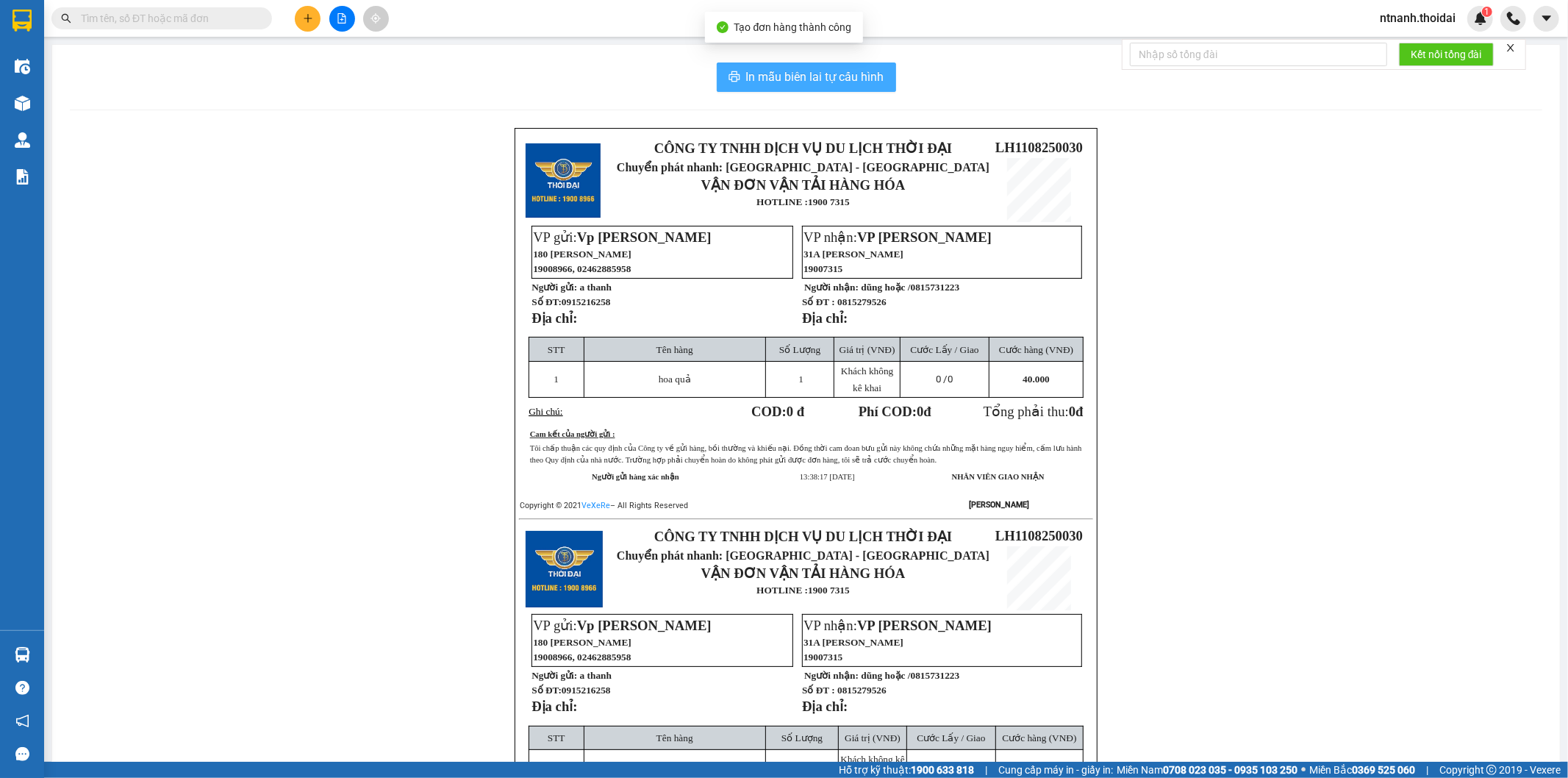
click at [793, 87] on button "In mẫu biên lai tự cấu hình" at bounding box center [806, 77] width 180 height 30
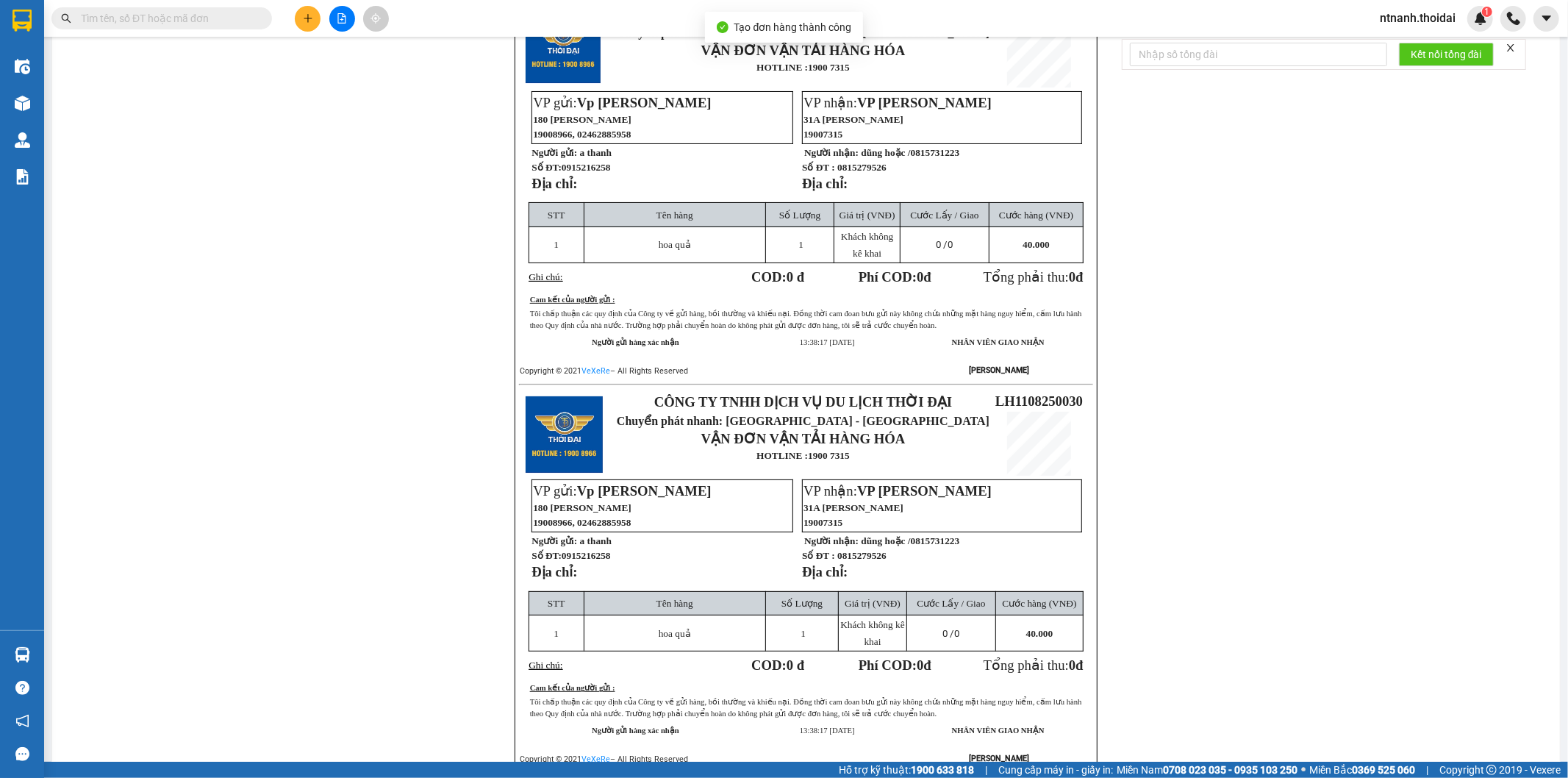
scroll to position [190, 0]
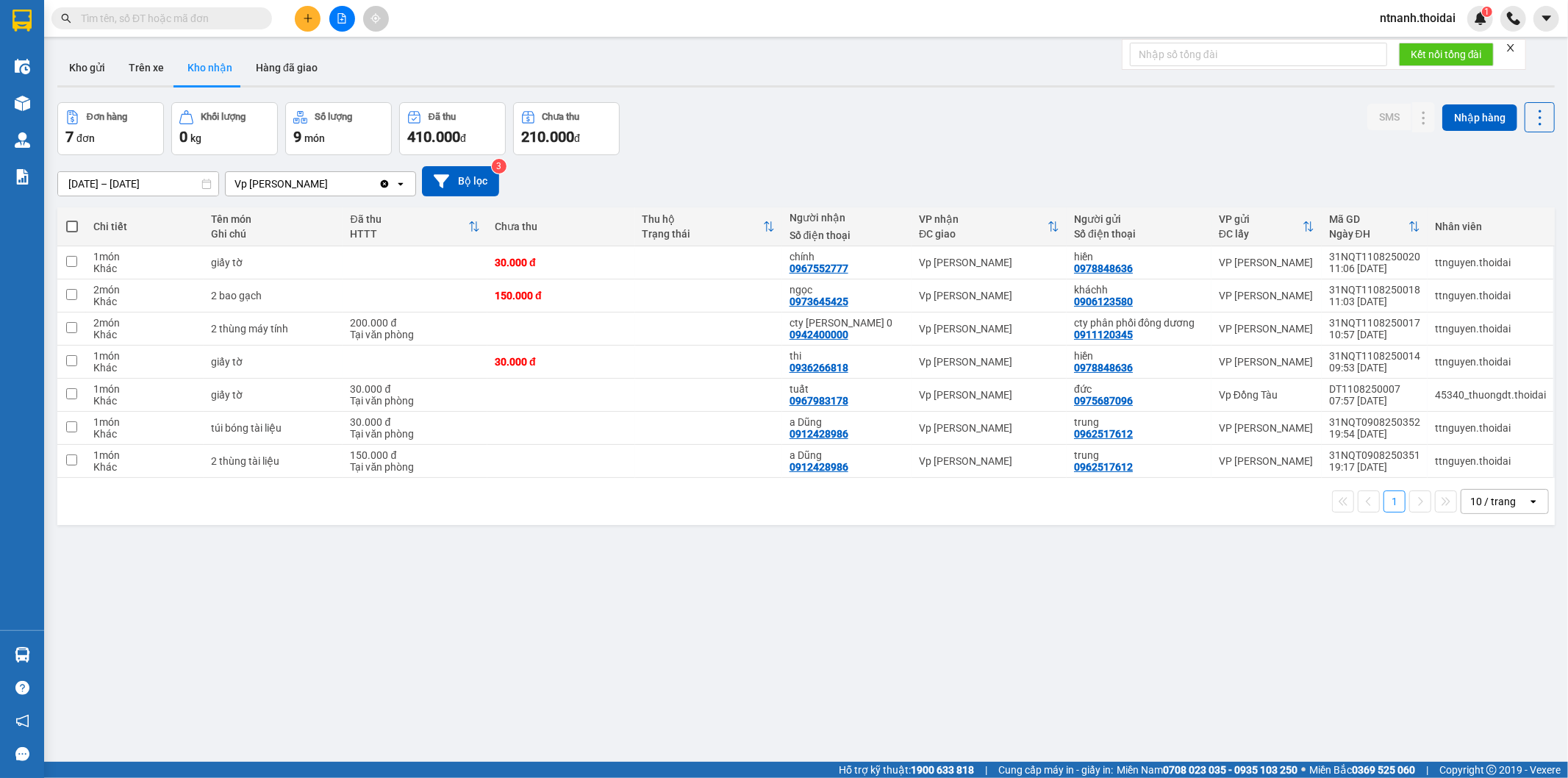
click at [226, 64] on button "Kho nhận" at bounding box center [209, 67] width 68 height 35
click at [532, 291] on div "150.000 đ" at bounding box center [560, 295] width 132 height 11
checkbox input "true"
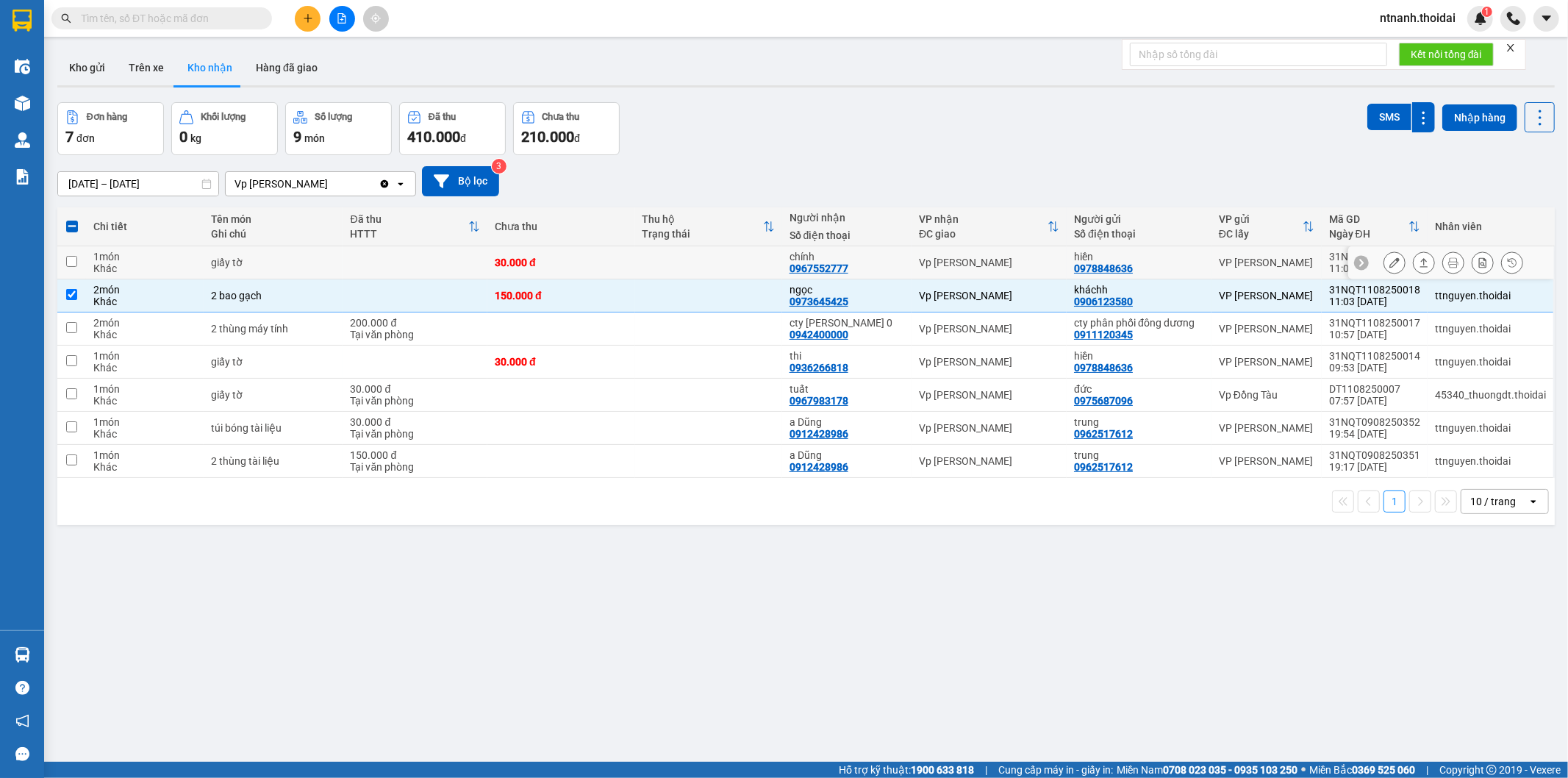
click at [961, 251] on td "Vp [PERSON_NAME]" at bounding box center [989, 263] width 155 height 33
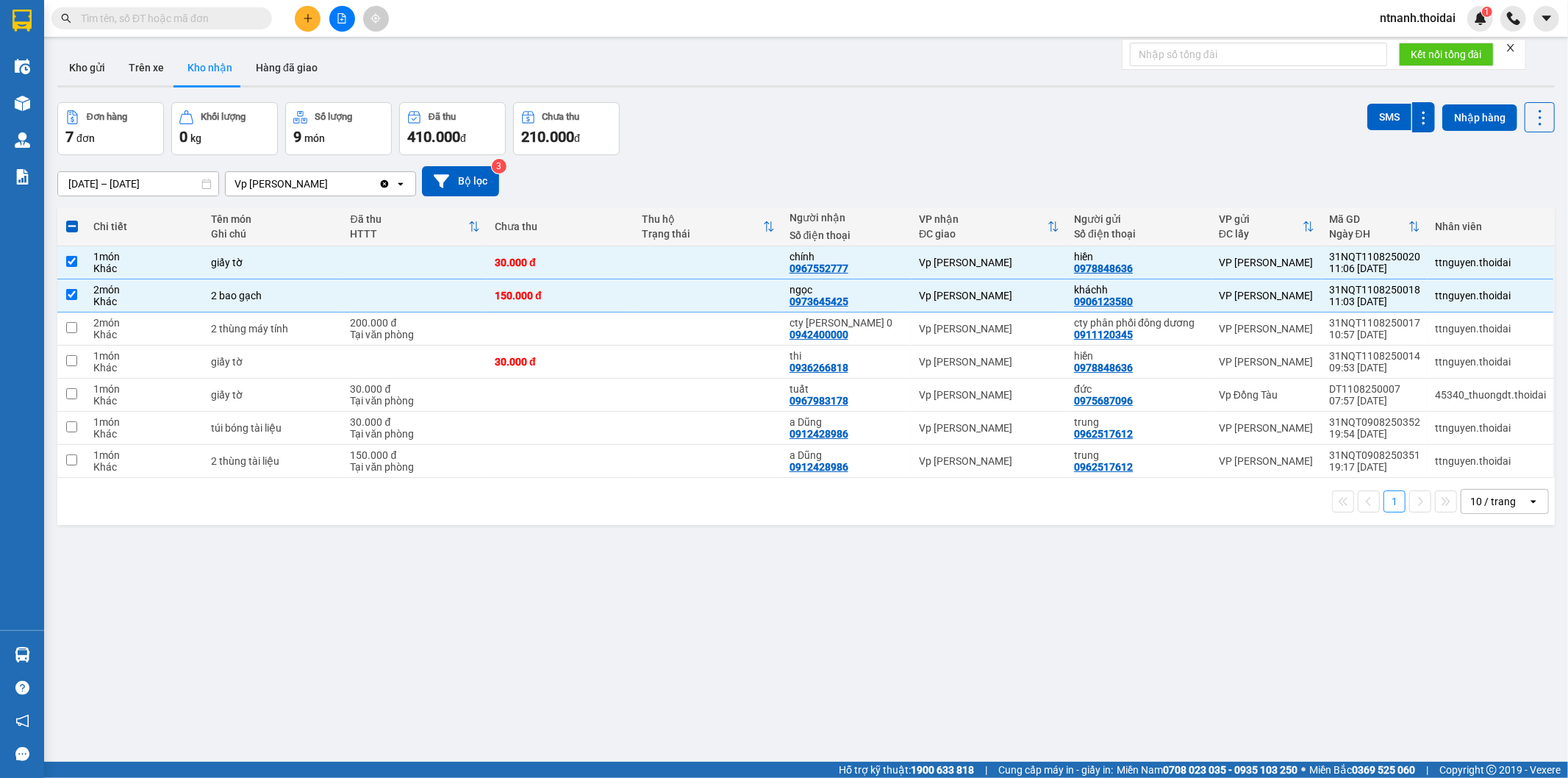
click at [591, 645] on div "ver 1.8.137 Kho gửi Trên xe Kho nhận Hàng đã giao Đơn hàng 7 đơn Khối lượng 0 k…" at bounding box center [806, 433] width 1509 height 778
click at [629, 246] on th "Chưa thu" at bounding box center [560, 227] width 147 height 39
click at [628, 272] on td "30.000 đ" at bounding box center [560, 263] width 147 height 33
checkbox input "false"
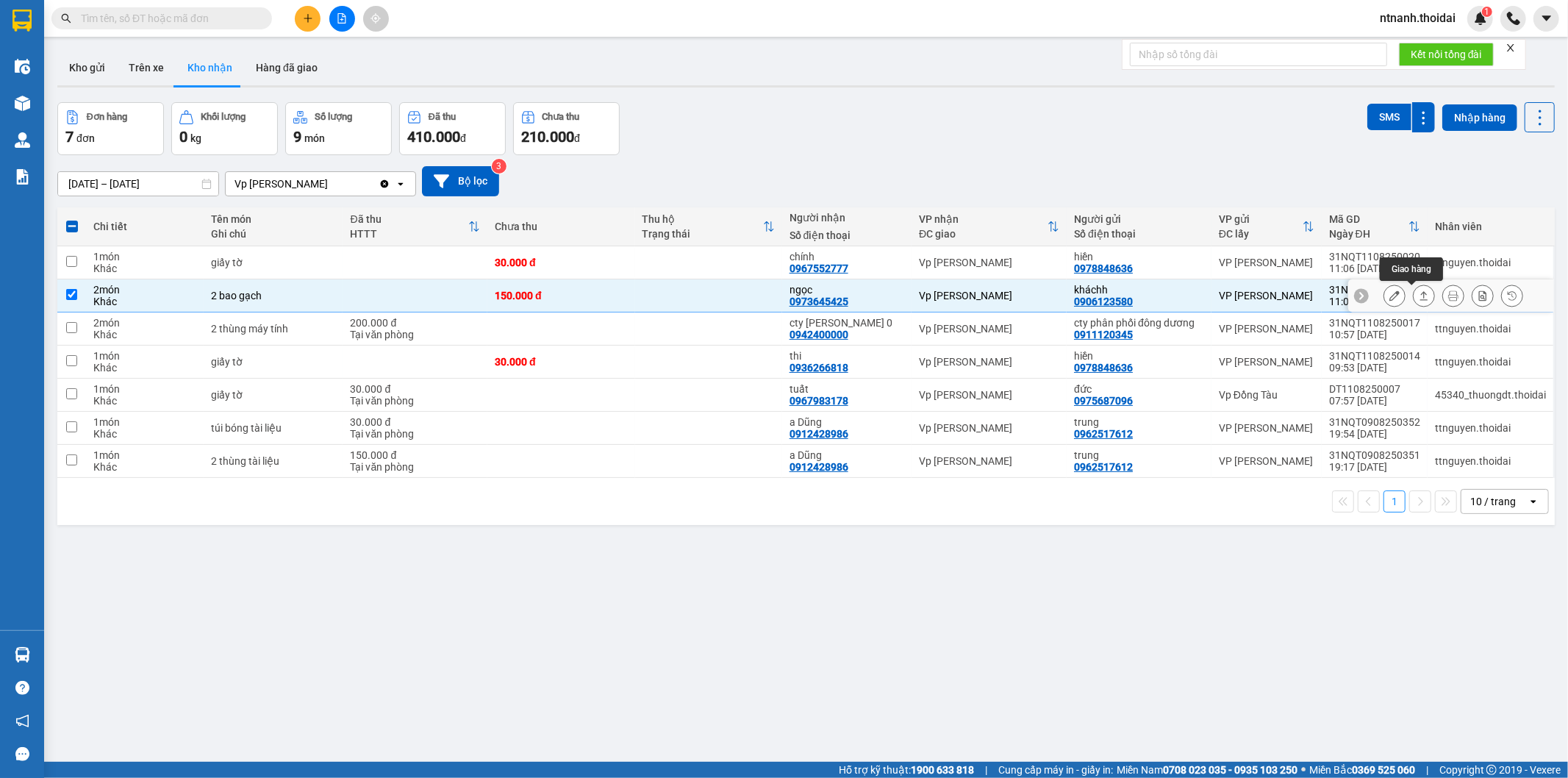
click at [1228, 295] on icon at bounding box center [1424, 295] width 8 height 9
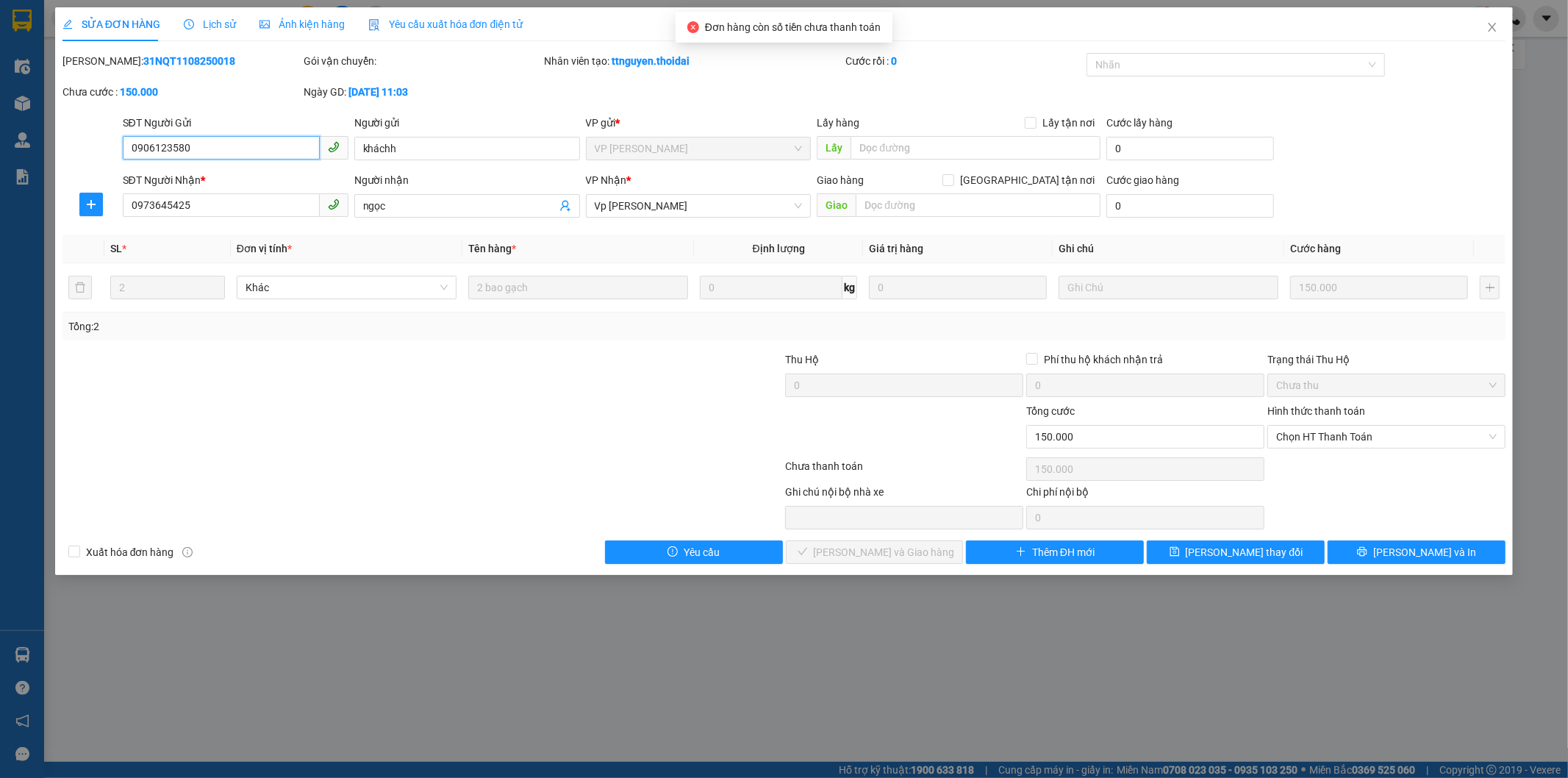
type input "0906123580"
type input "kháchh"
type input "0973645425"
type input "ngọc"
type input "150.000"
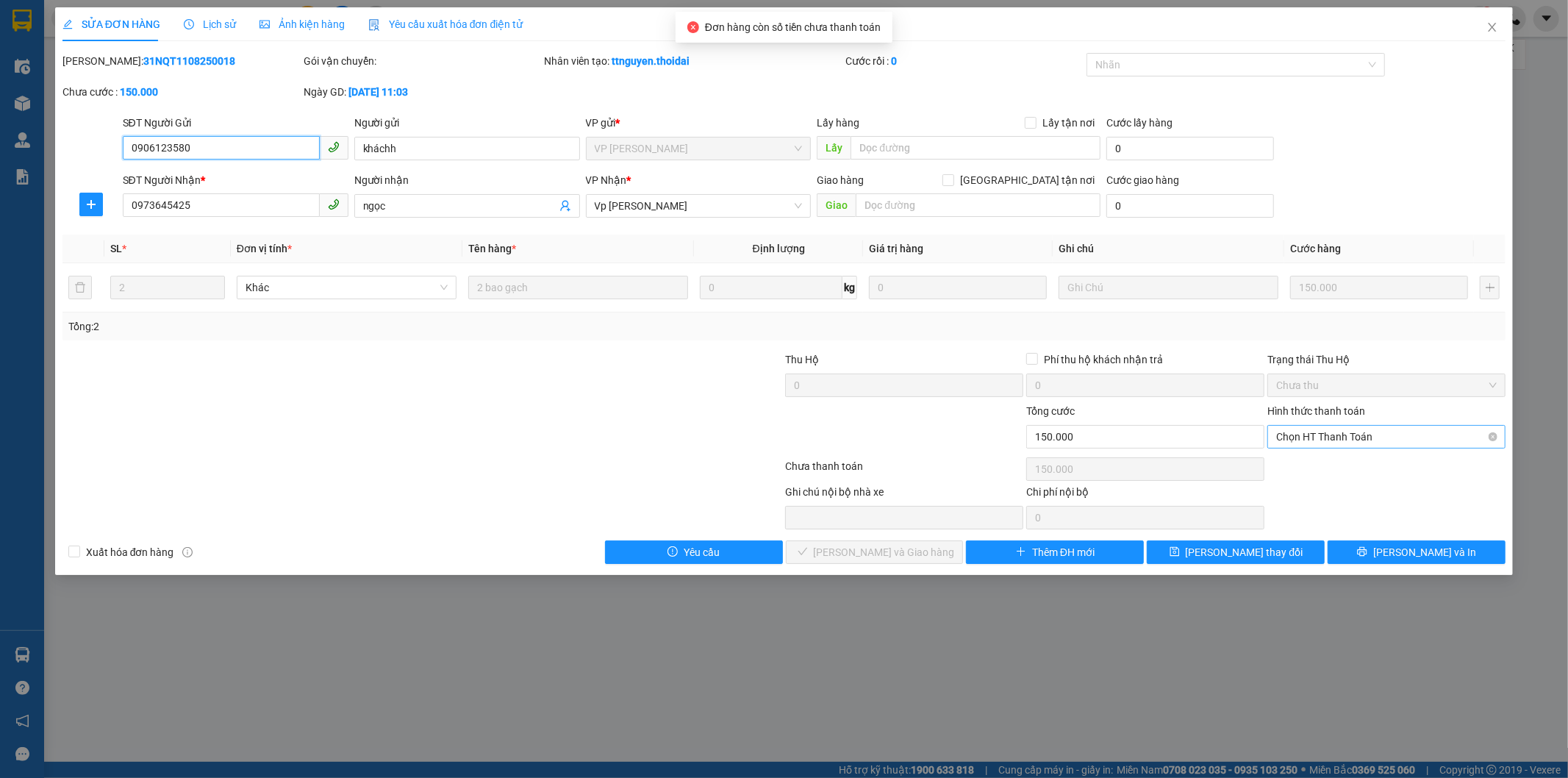
click at [1228, 431] on span "Chọn HT Thanh Toán" at bounding box center [1386, 437] width 221 height 22
click at [1228, 468] on div "Tại văn phòng" at bounding box center [1387, 466] width 221 height 16
type input "0"
click at [894, 556] on span "Lưu và Giao hàng" at bounding box center [885, 552] width 141 height 16
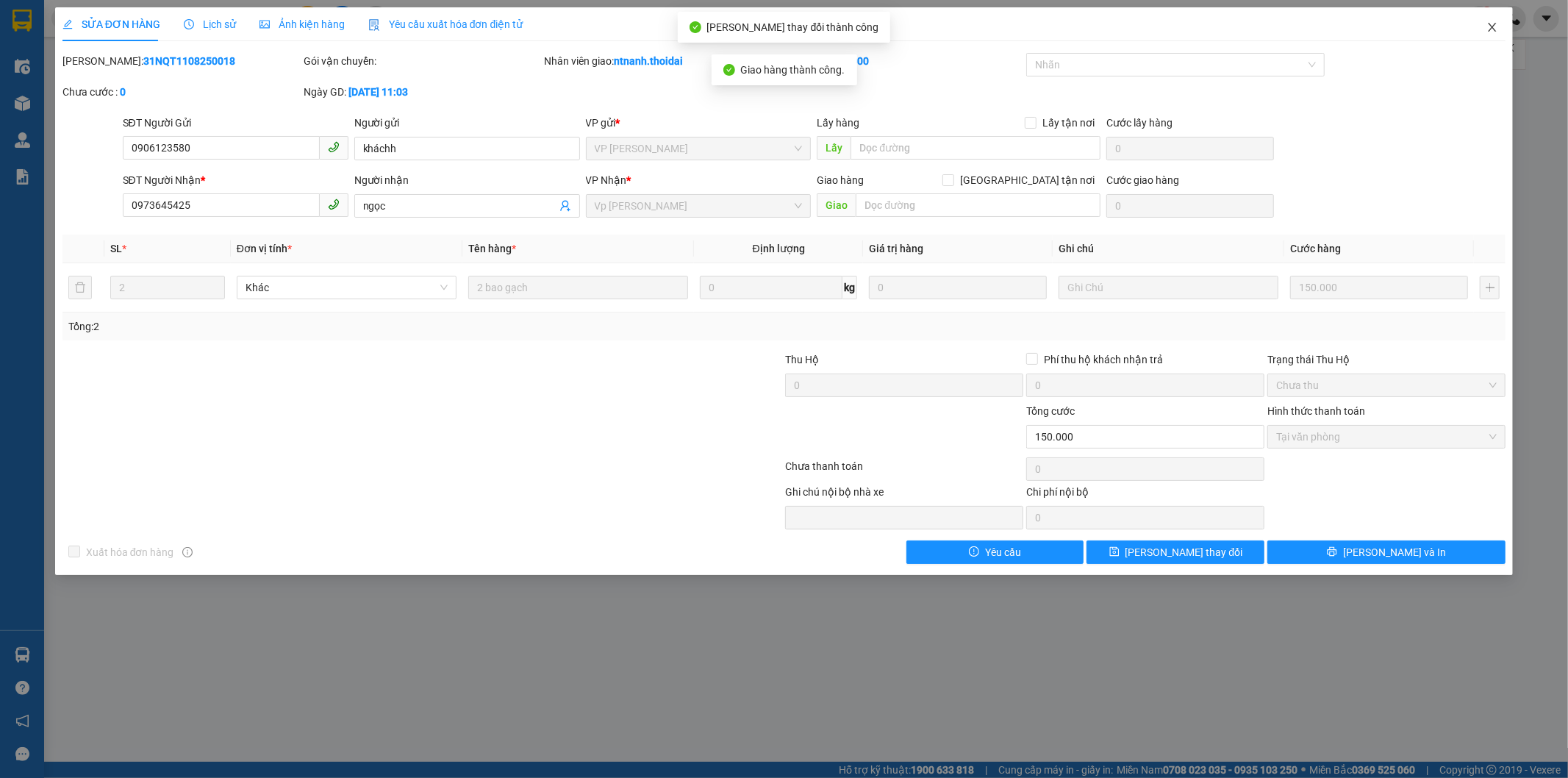
click at [1228, 18] on span "Close" at bounding box center [1492, 28] width 41 height 41
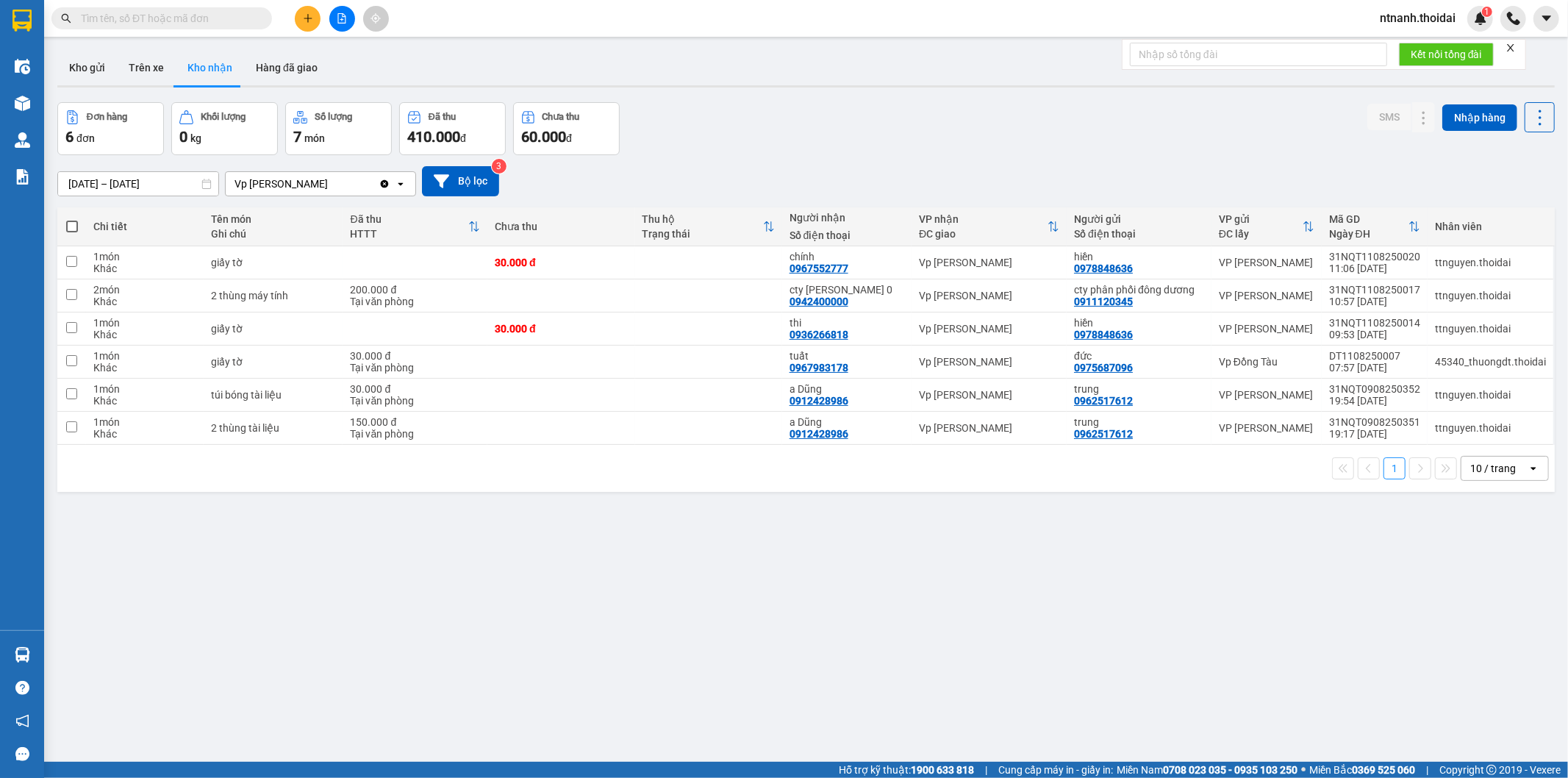
click at [229, 71] on button "Kho nhận" at bounding box center [209, 67] width 68 height 35
click at [1228, 263] on button at bounding box center [1423, 263] width 21 height 25
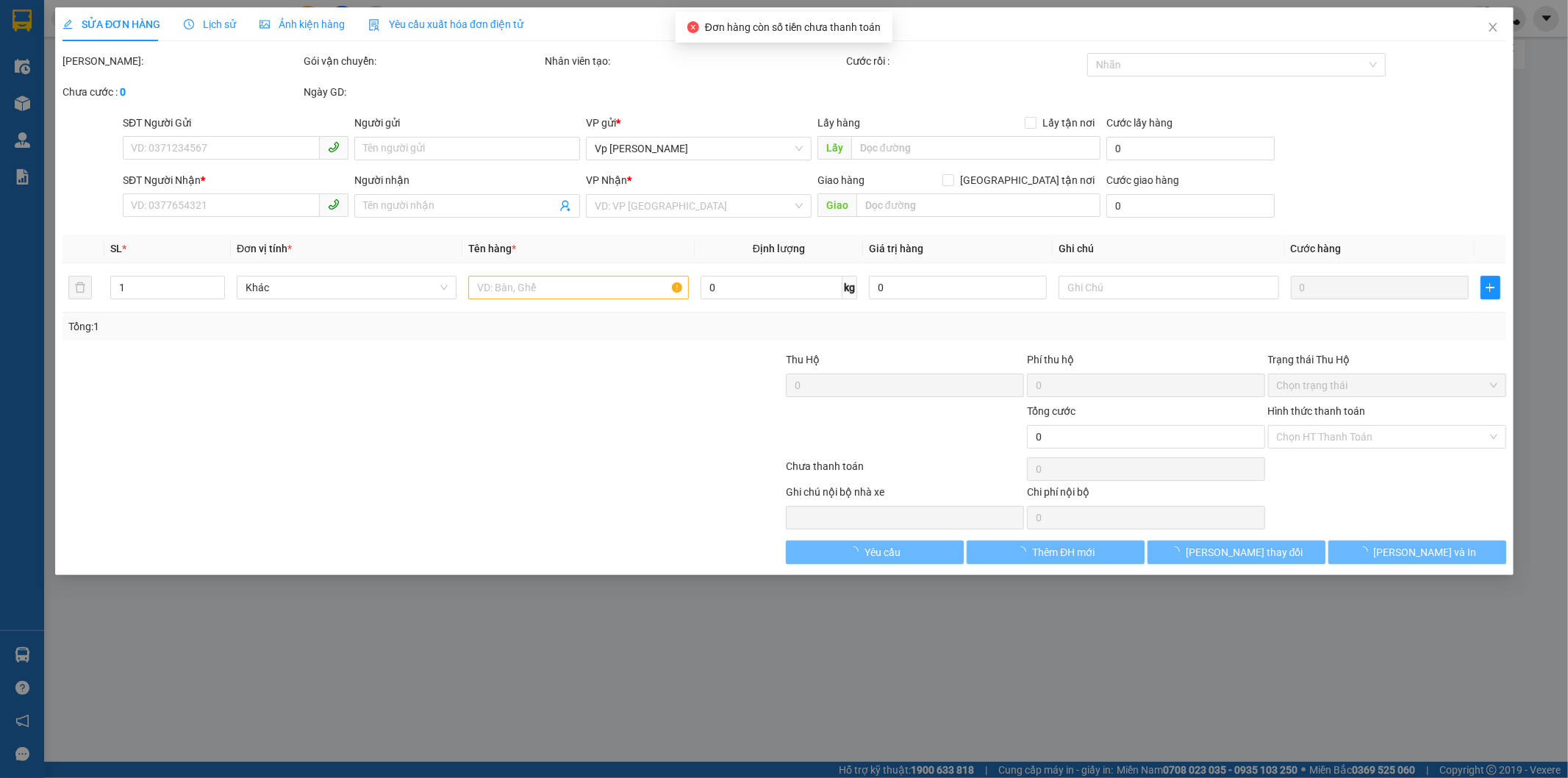
type input "0978848636"
type input "hiền"
type input "0967552777"
type input "chính"
type input "30.000"
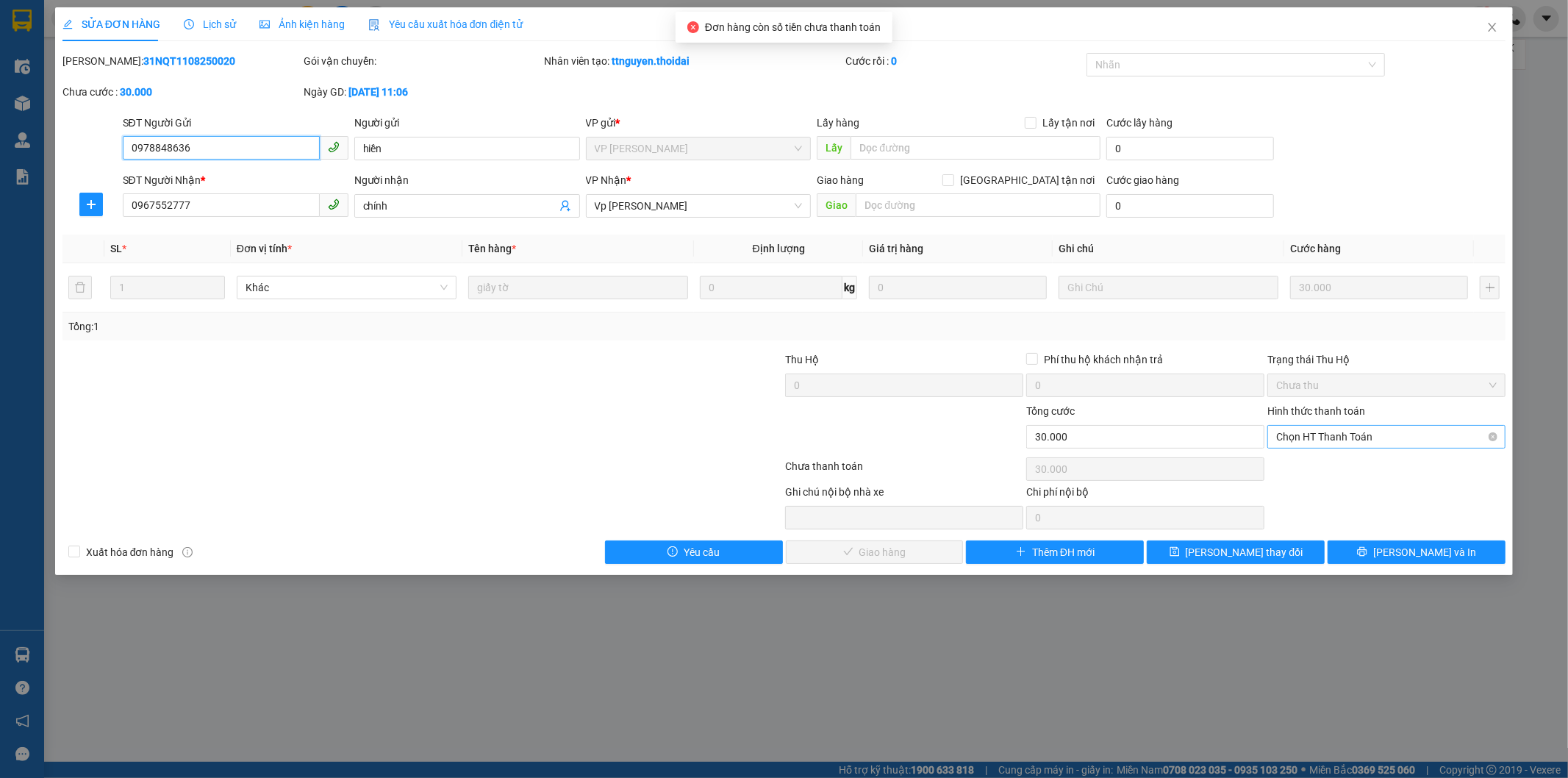
click at [1228, 429] on span "Chọn HT Thanh Toán" at bounding box center [1386, 437] width 221 height 22
click at [1228, 480] on div "Total Paid Fee 0 Total UnPaid Fee 30.000 Cash Collection Total Fee Mã ĐH: 31NQT…" at bounding box center [784, 308] width 1443 height 511
click at [1228, 440] on span "Chọn HT Thanh Toán" at bounding box center [1386, 437] width 221 height 22
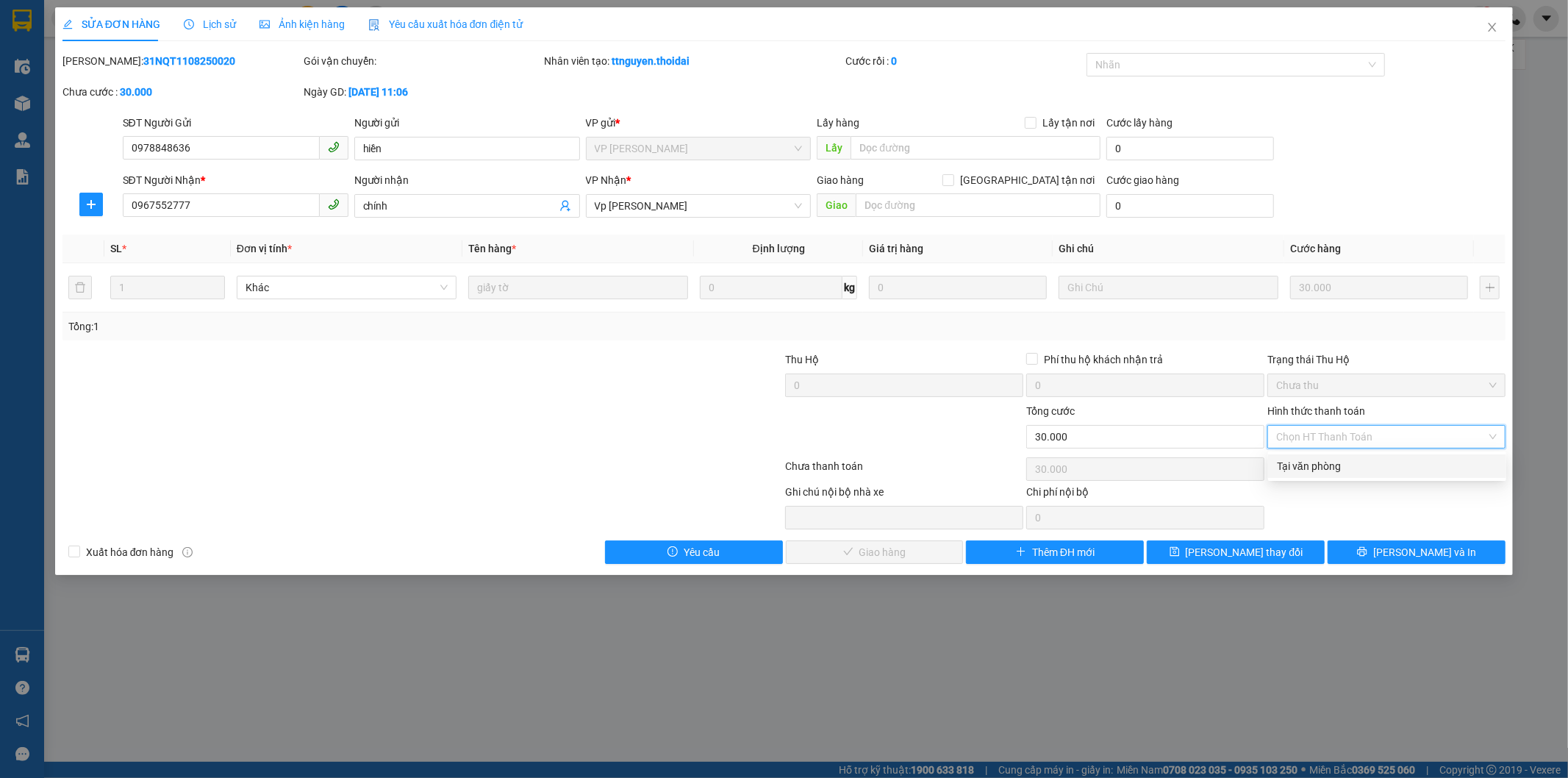
click at [1228, 464] on div "Tại văn phòng" at bounding box center [1387, 466] width 221 height 16
type input "0"
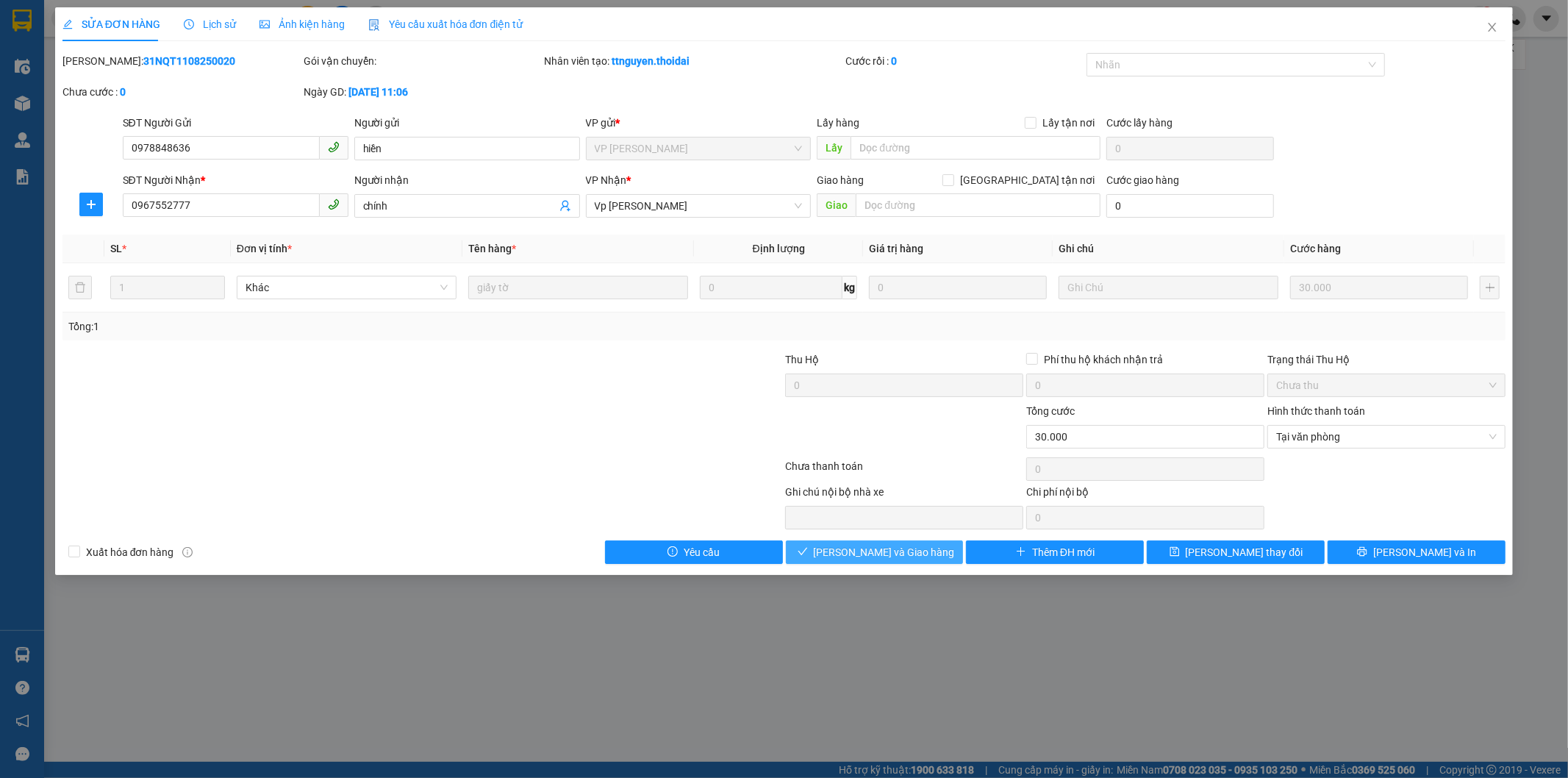
click at [893, 554] on span "Lưu và Giao hàng" at bounding box center [885, 552] width 141 height 16
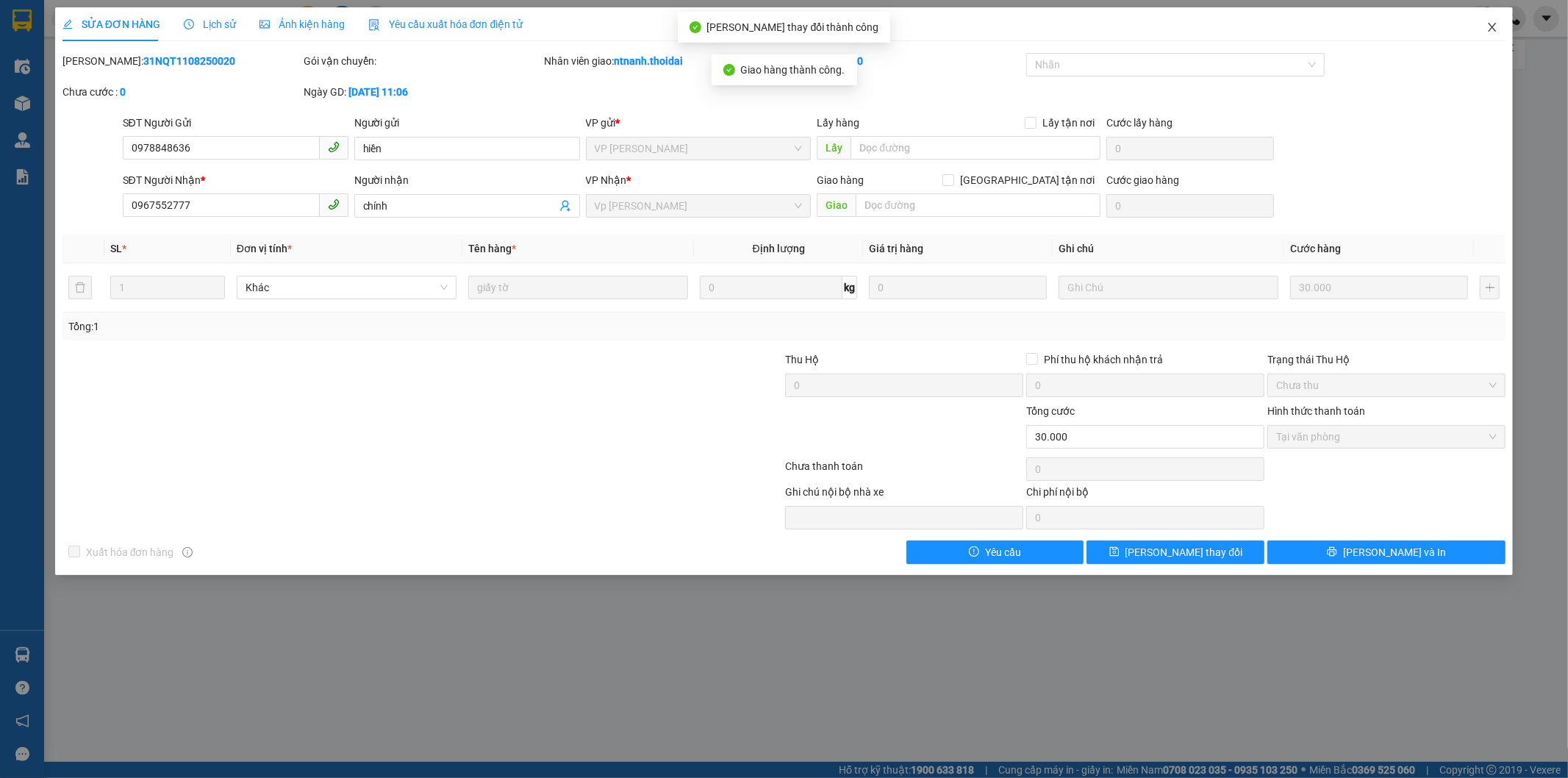
click at [1228, 32] on span "Close" at bounding box center [1492, 28] width 41 height 41
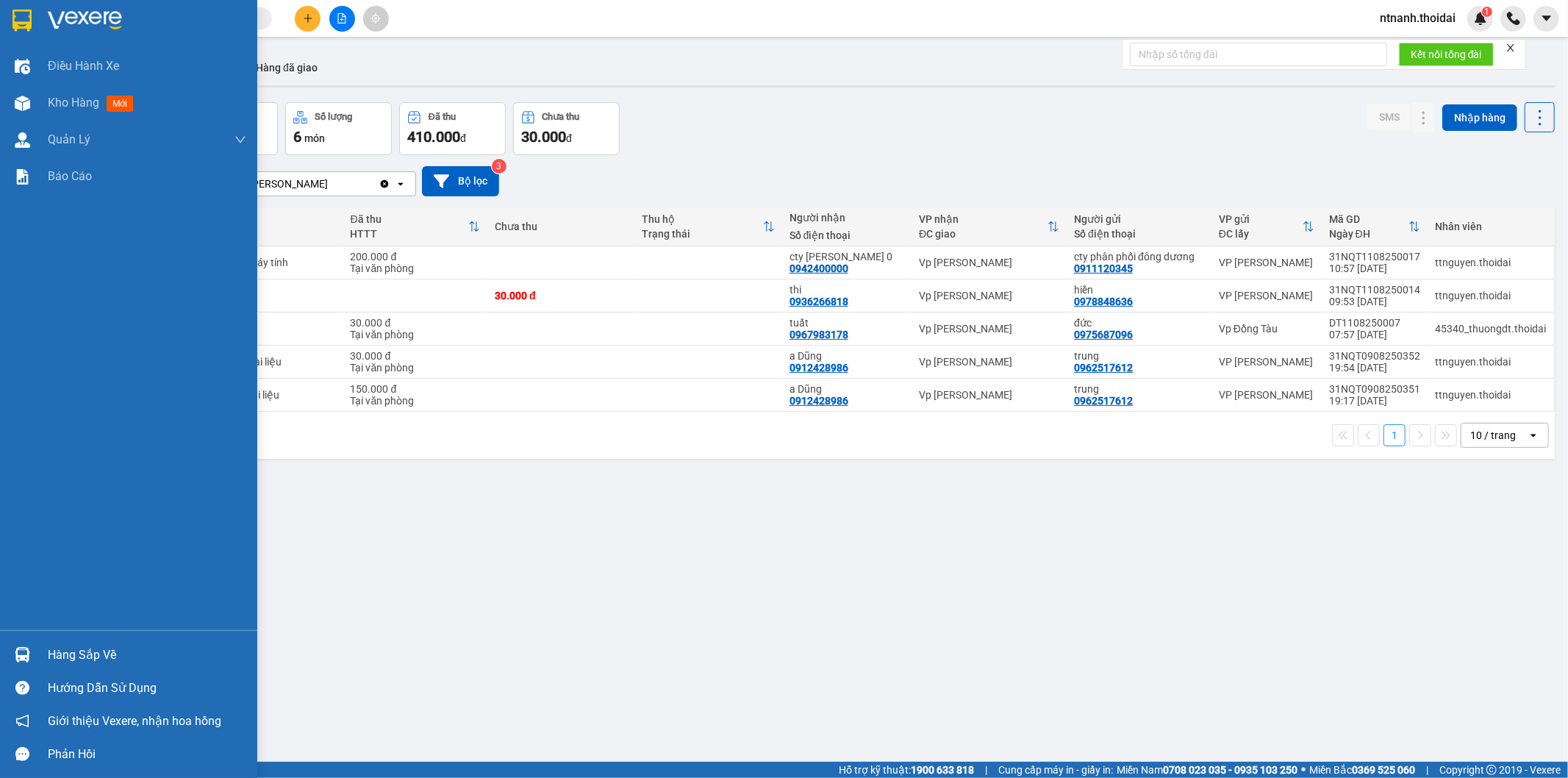
click at [69, 660] on div "Hàng sắp về" at bounding box center [147, 655] width 199 height 22
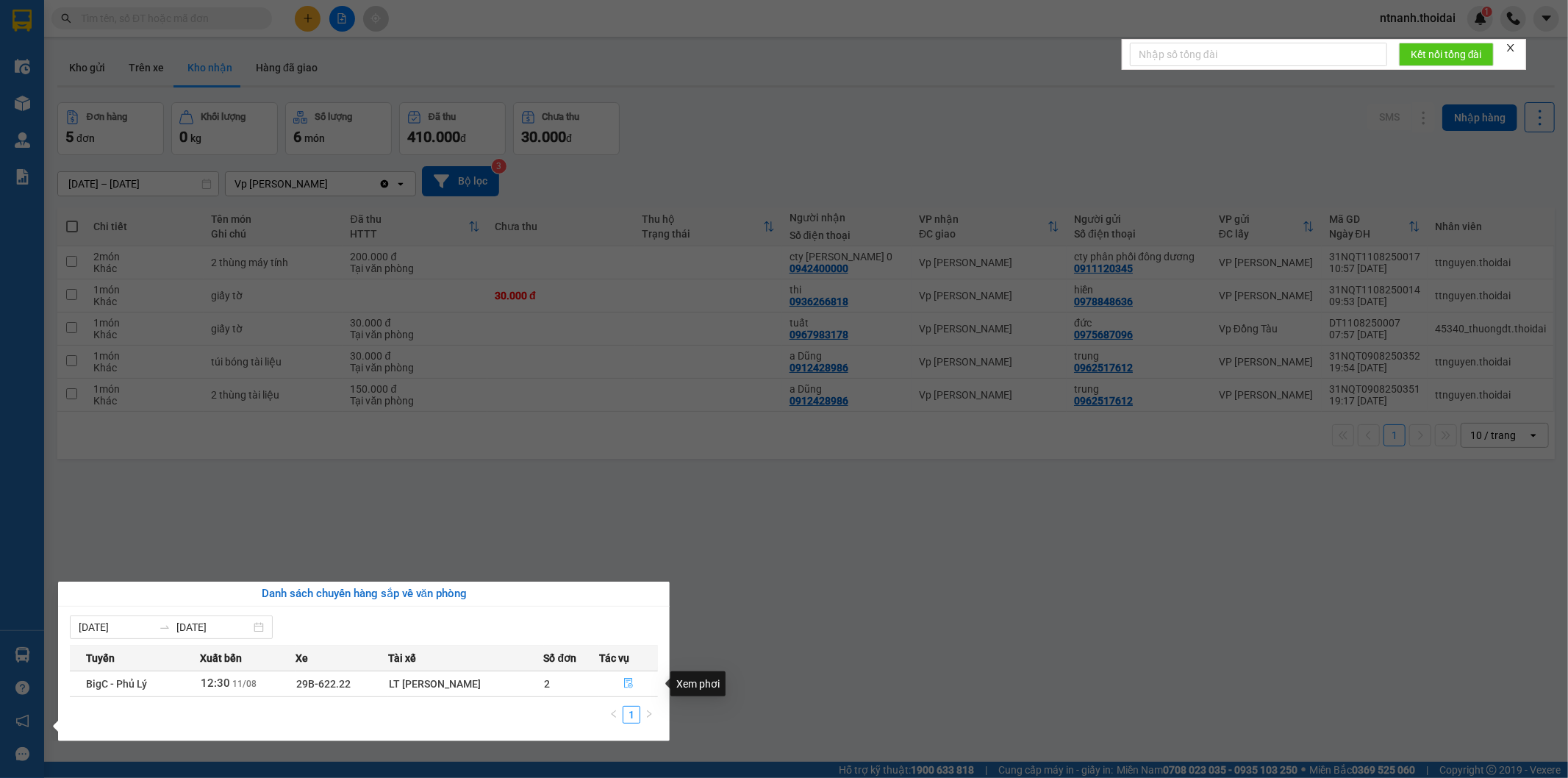
click at [629, 680] on icon "file-done" at bounding box center [628, 683] width 9 height 11
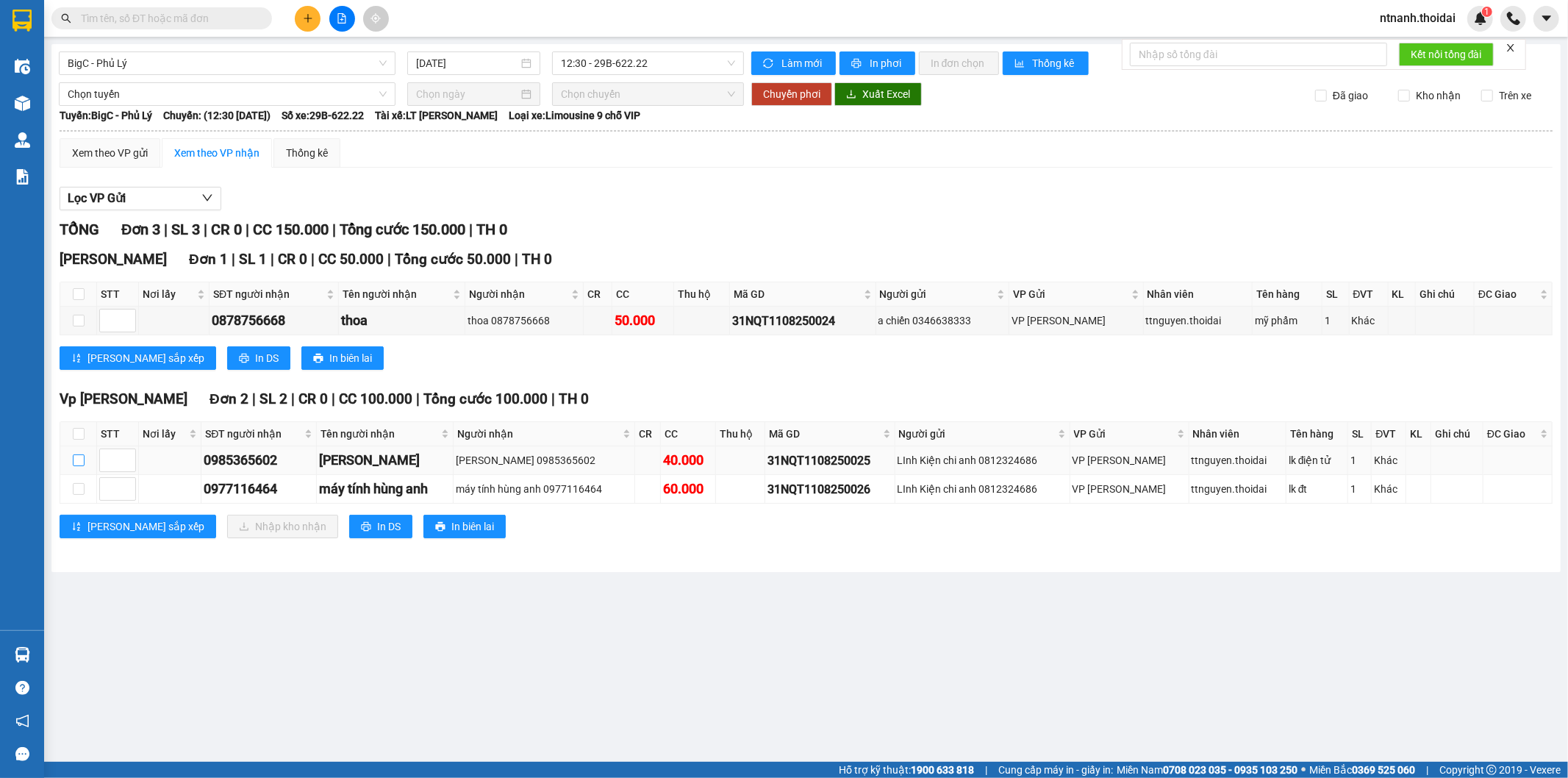
click at [73, 455] on input "checkbox" at bounding box center [79, 460] width 11 height 11
checkbox input "true"
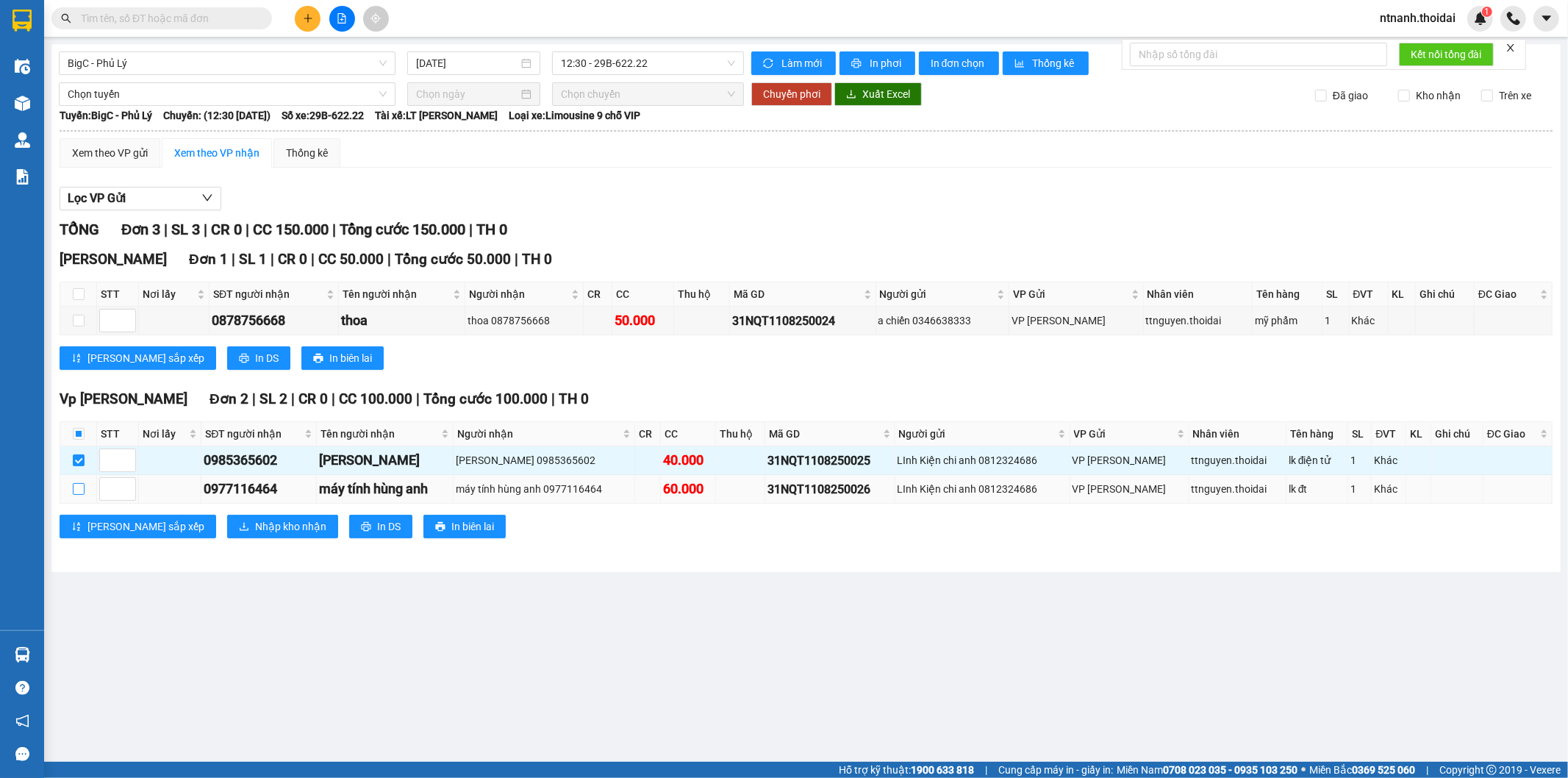
click at [79, 488] on input "checkbox" at bounding box center [79, 488] width 11 height 11
checkbox input "true"
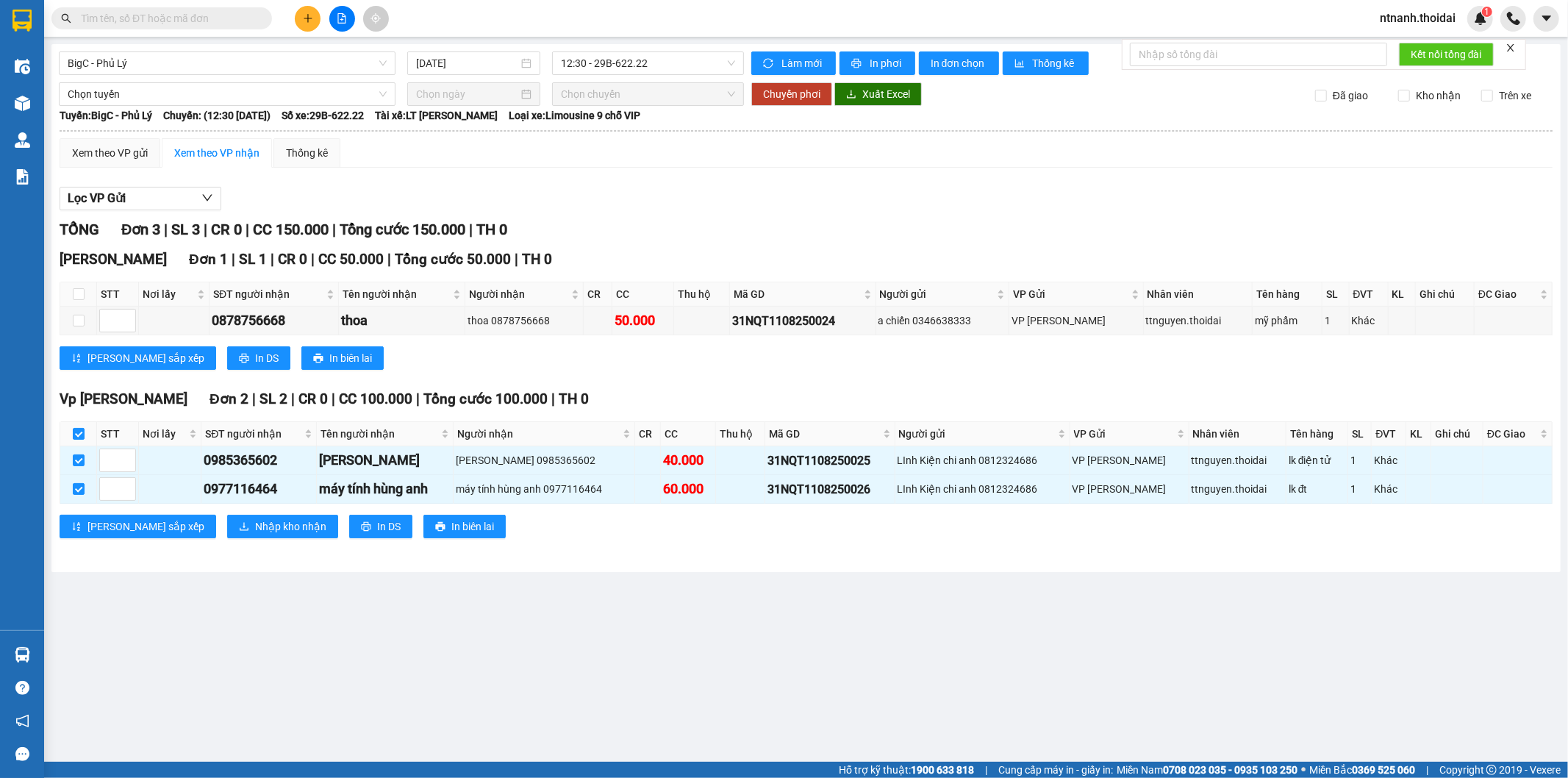
click at [321, 542] on div "Vp Lê Hoàn Đơn 2 | SL 2 | CR 0 | CC 100.000 | Tổng cước 100.000 | TH 0 STT Nơi …" at bounding box center [806, 469] width 1493 height 161
click at [263, 515] on div "Vp Lê Hoàn Đơn 2 | SL 2 | CR 0 | CC 100.000 | Tổng cước 100.000 | TH 0 STT Nơi …" at bounding box center [806, 469] width 1493 height 161
click at [263, 525] on button "Nhập kho nhận" at bounding box center [282, 526] width 111 height 24
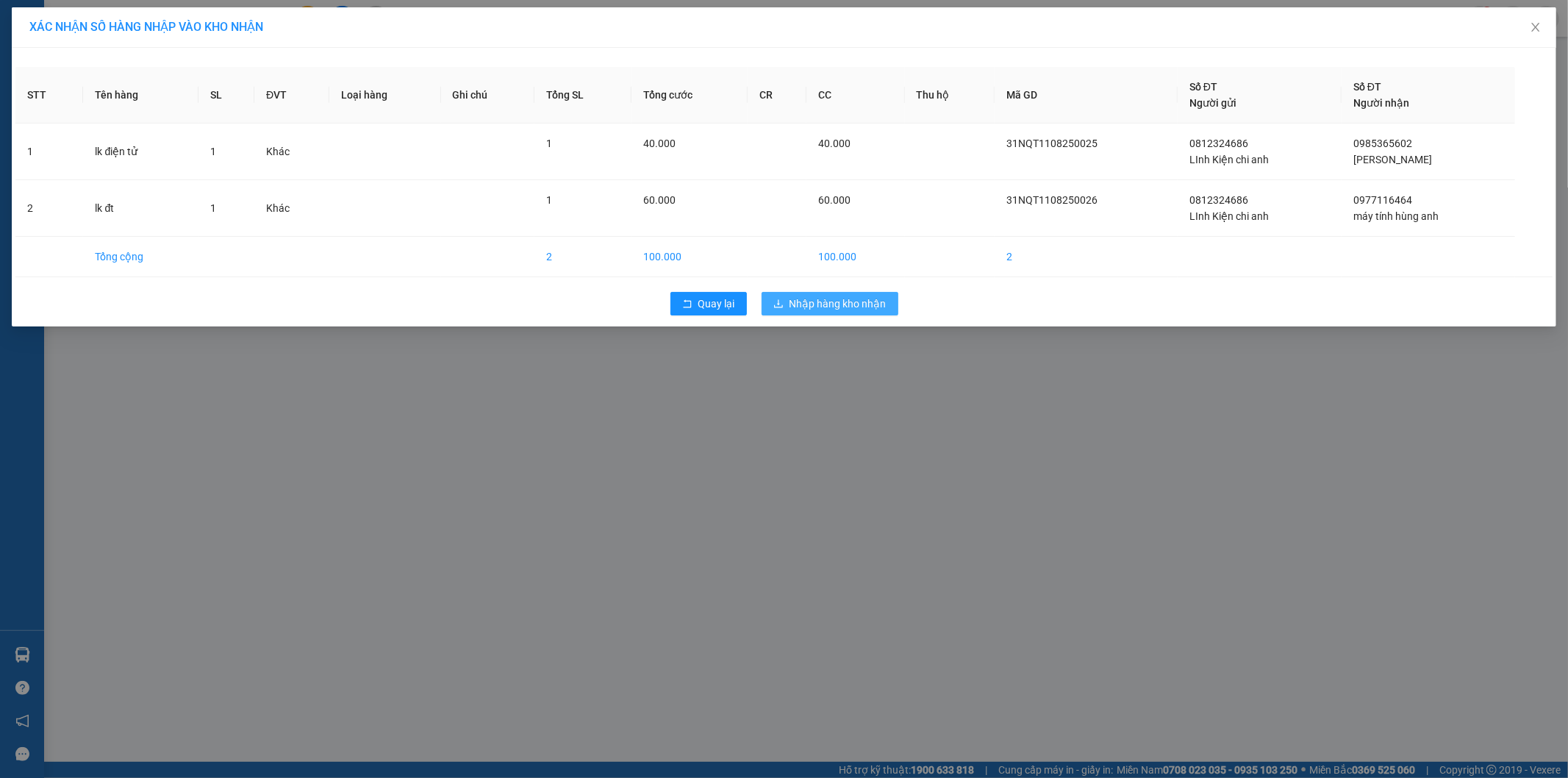
drag, startPoint x: 858, startPoint y: 289, endPoint x: 861, endPoint y: 300, distance: 11.4
click at [861, 291] on div "Quay lại Nhập hàng kho nhận" at bounding box center [784, 304] width 1537 height 39
click at [861, 300] on span "Nhập hàng kho nhận" at bounding box center [838, 304] width 97 height 16
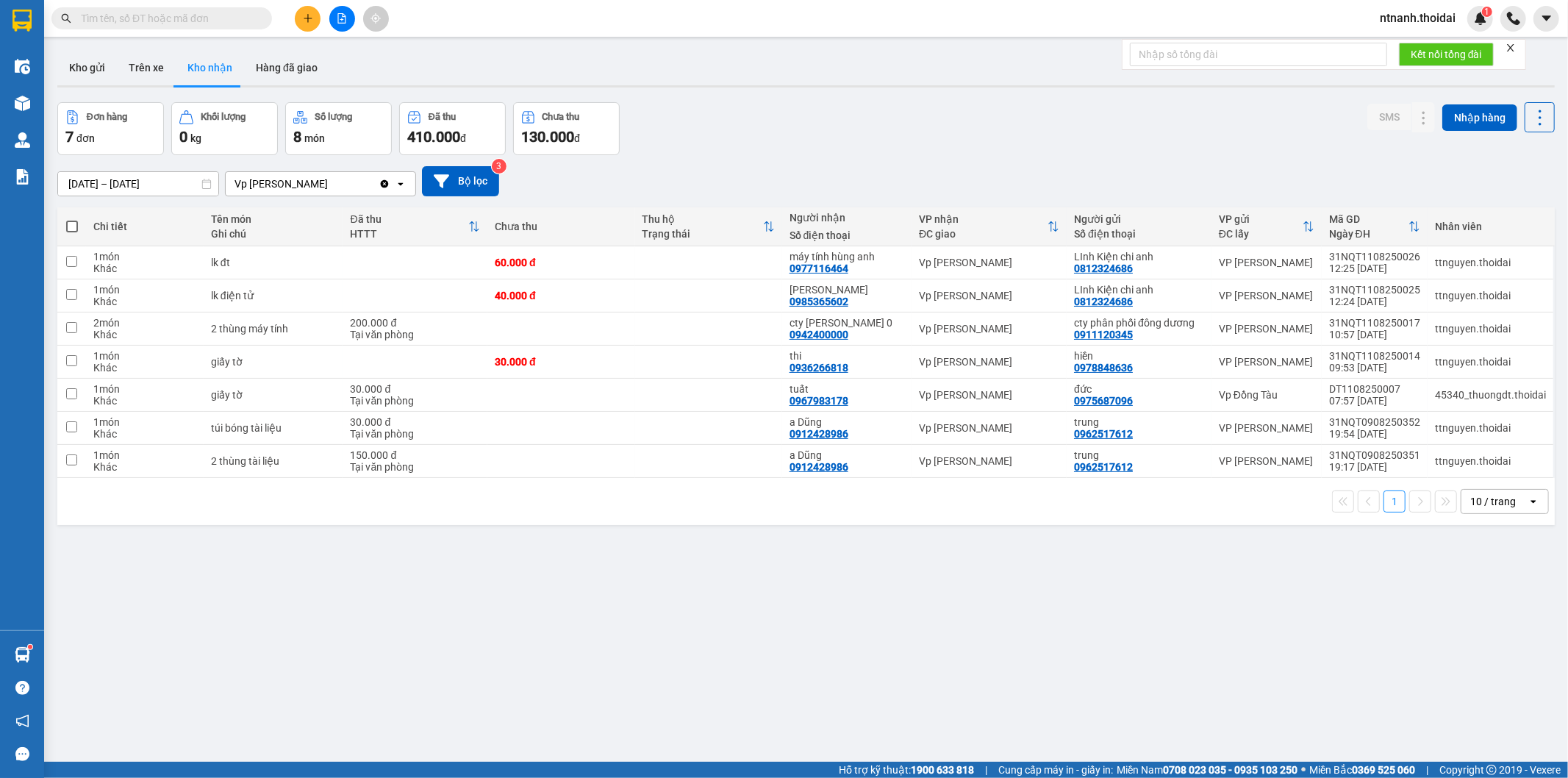
click at [841, 561] on div "ver 1.8.137 Kho gửi Trên xe Kho nhận Hàng đã giao Đơn hàng 7 đơn Khối lượng 0 k…" at bounding box center [806, 433] width 1509 height 778
click at [587, 355] on td "30.000 đ" at bounding box center [560, 362] width 147 height 33
checkbox input "true"
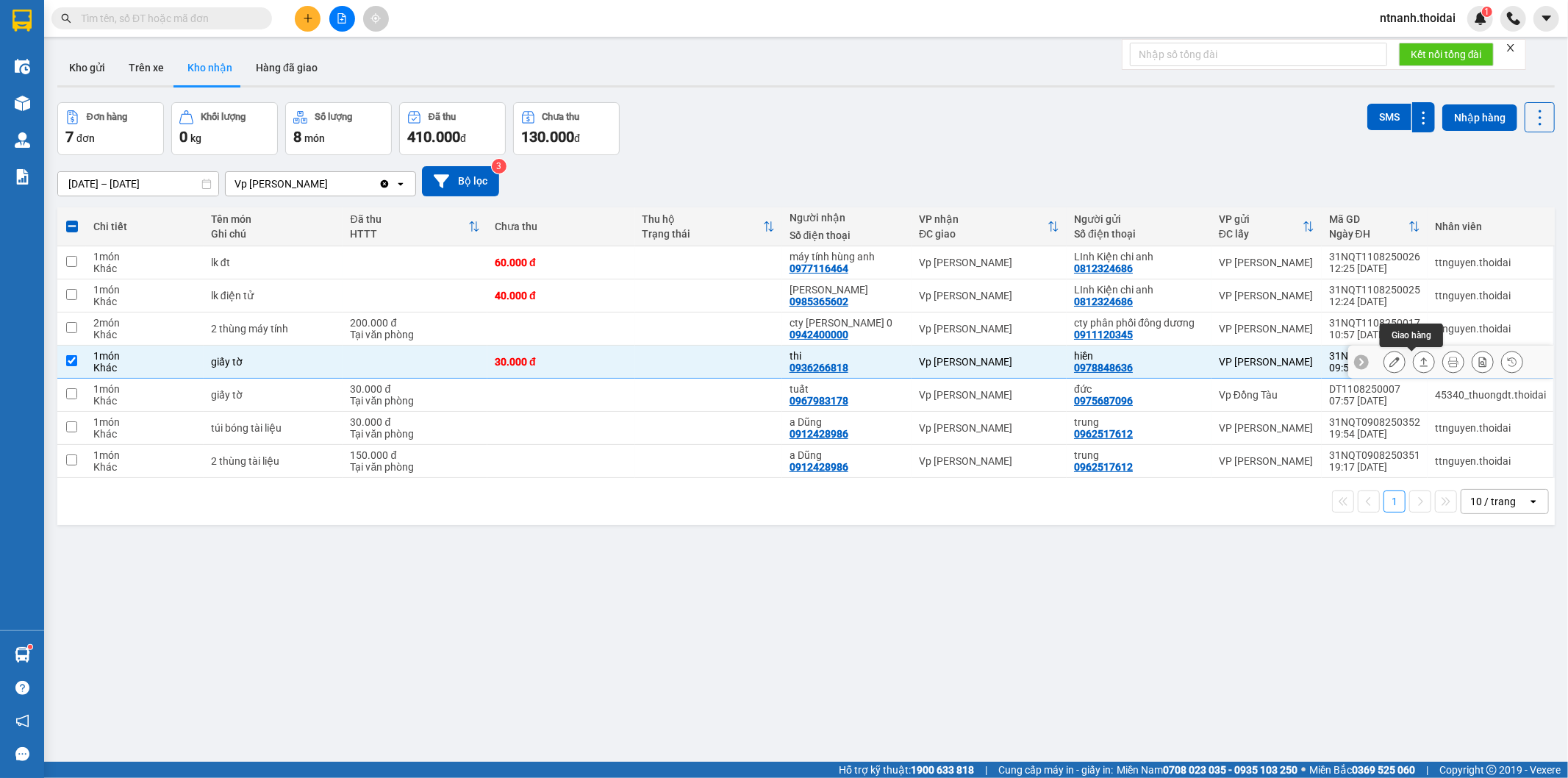
click at [1228, 370] on div at bounding box center [1424, 361] width 22 height 22
click at [1228, 364] on button at bounding box center [1423, 361] width 21 height 25
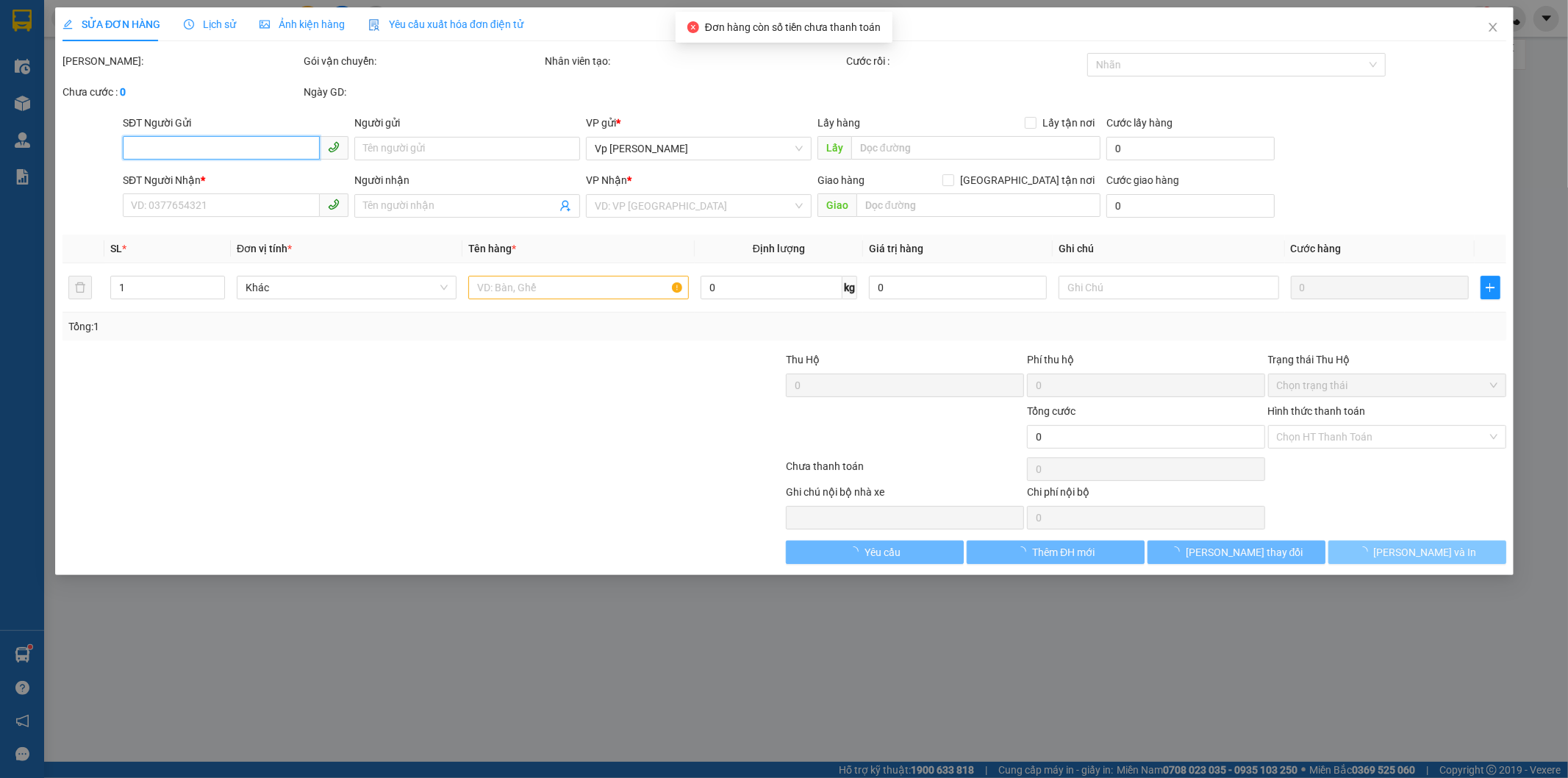
type input "0978848636"
type input "hiền"
type input "0936266818"
type input "thi"
type input "30.000"
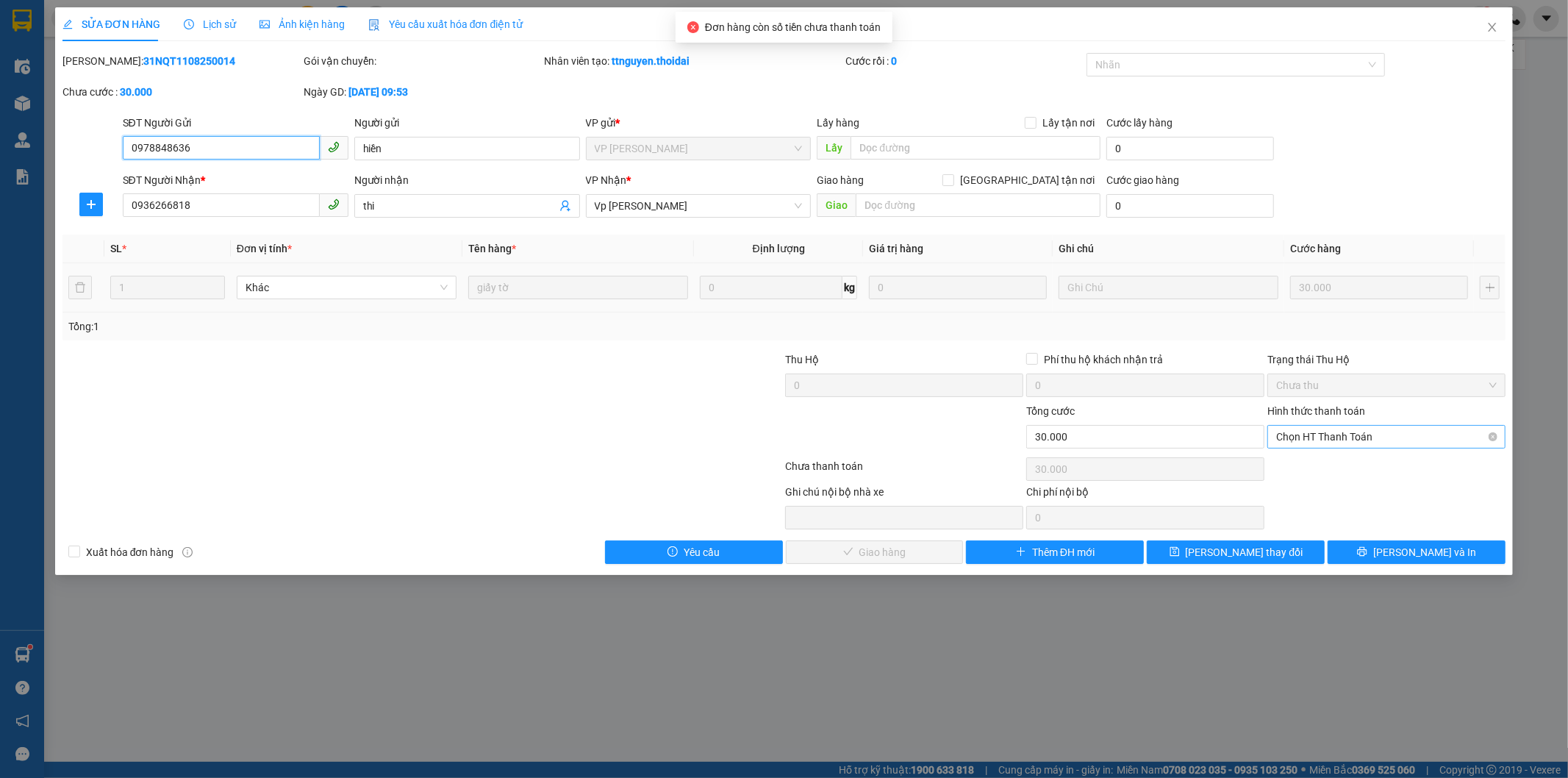
click at [1228, 432] on span "Chọn HT Thanh Toán" at bounding box center [1386, 437] width 221 height 22
click at [1228, 460] on div "Tại văn phòng" at bounding box center [1387, 466] width 221 height 16
type input "0"
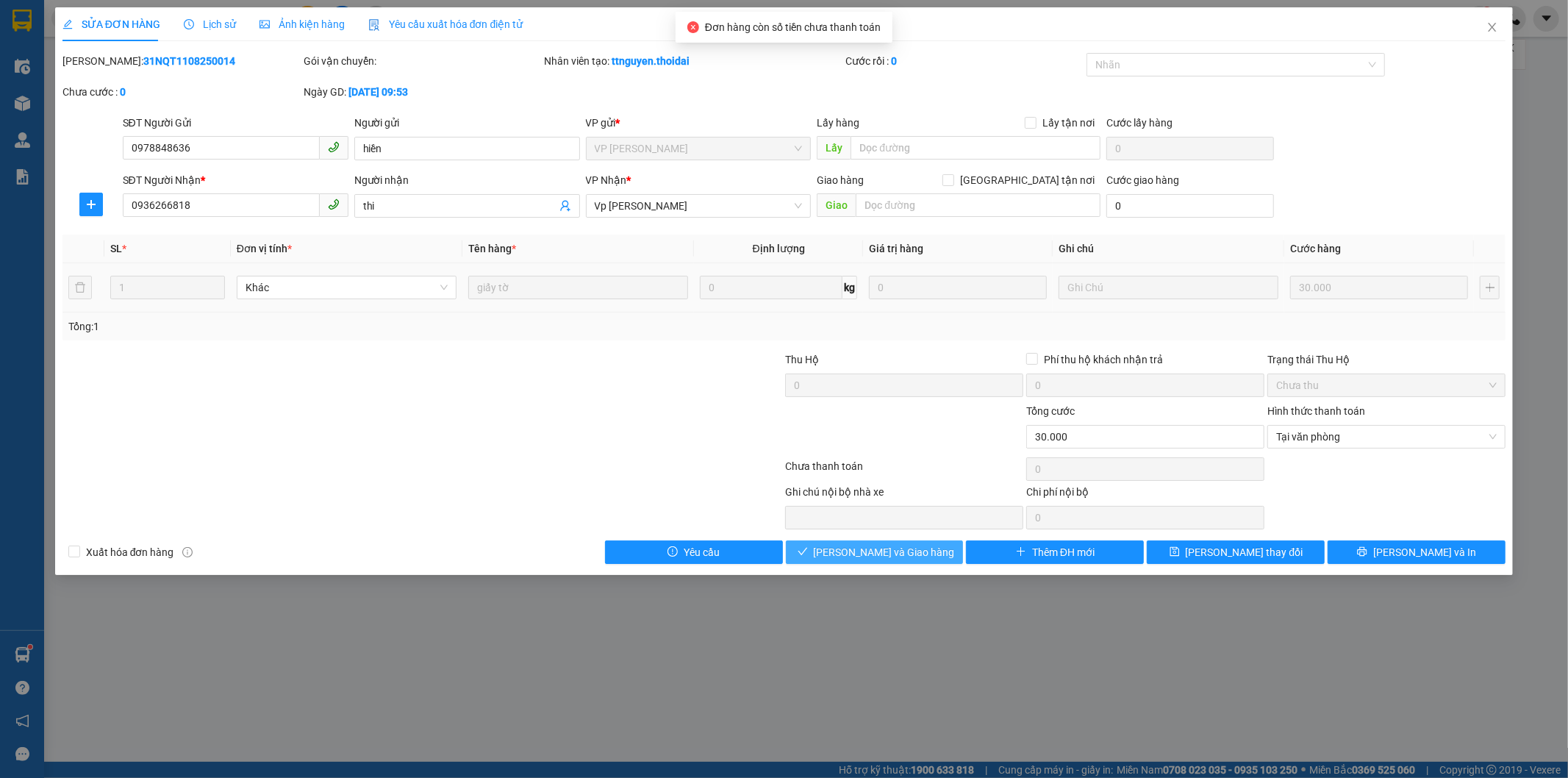
click at [895, 552] on span "Lưu và Giao hàng" at bounding box center [885, 552] width 141 height 16
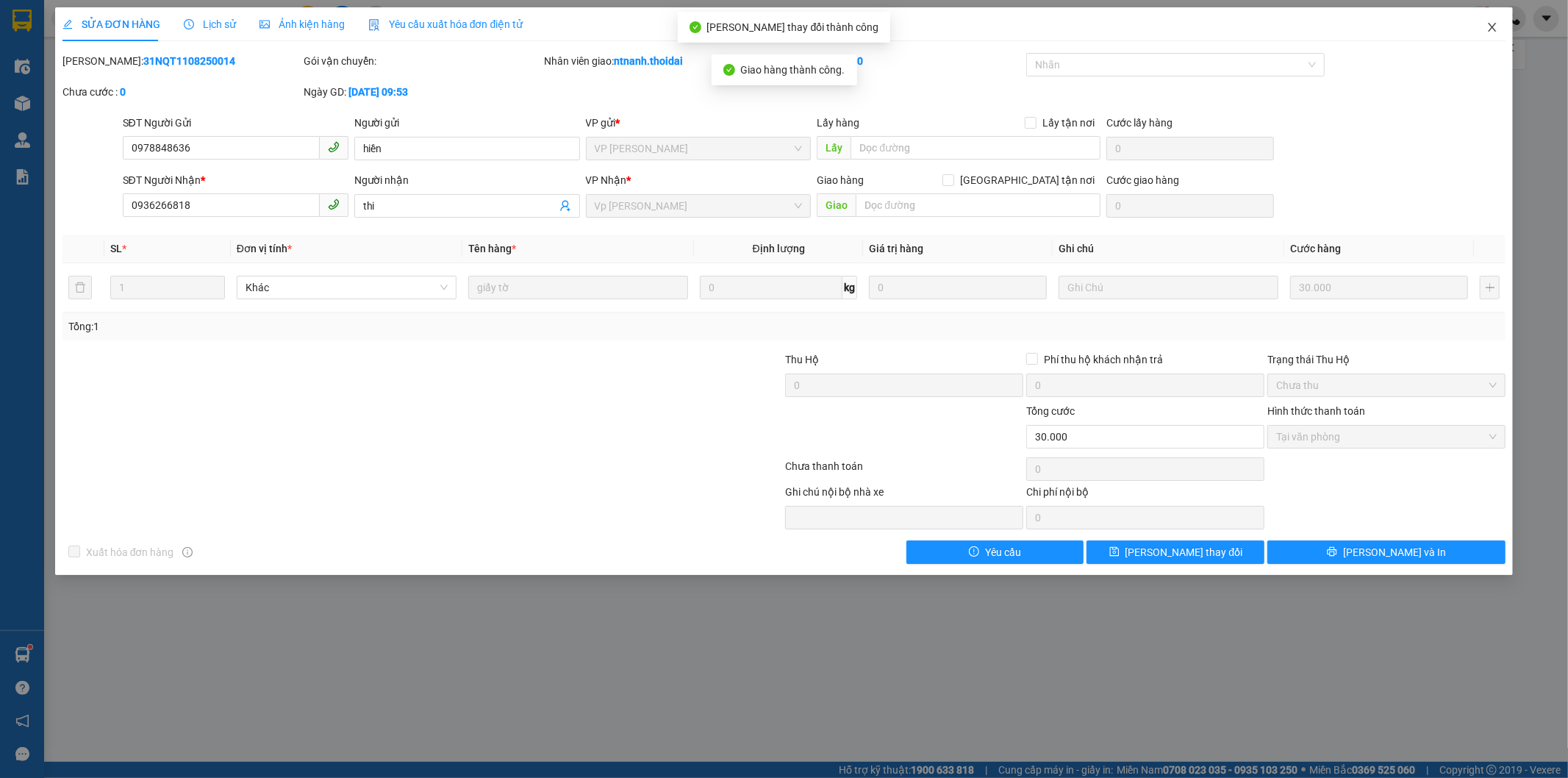
click at [1228, 25] on icon "close" at bounding box center [1492, 27] width 11 height 11
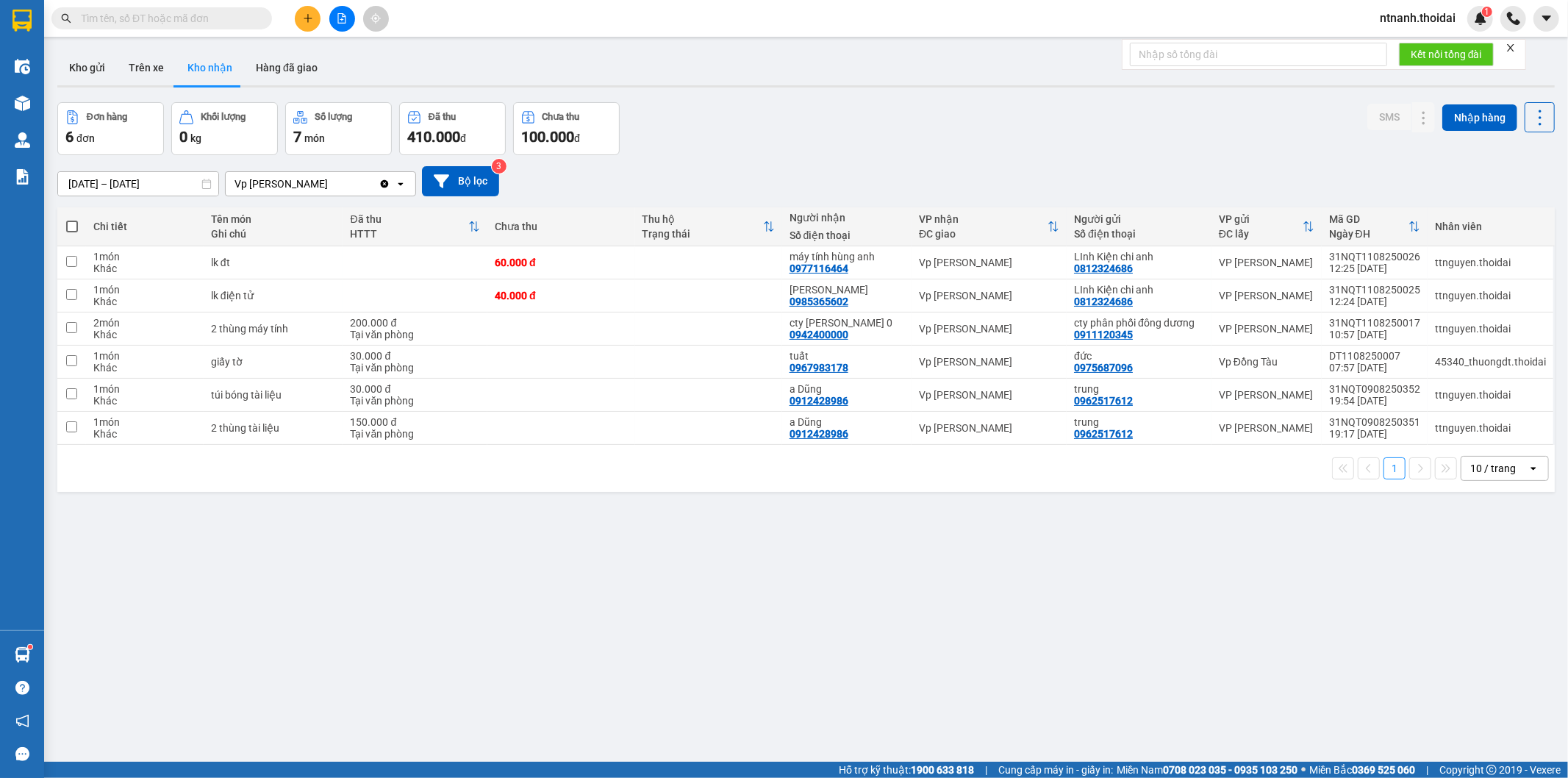
click at [670, 565] on div "ver 1.8.137 Kho gửi Trên xe Kho nhận Hàng đã giao Đơn hàng 6 đơn Khối lượng 0 k…" at bounding box center [806, 433] width 1509 height 778
click at [660, 253] on td at bounding box center [708, 263] width 147 height 33
checkbox input "true"
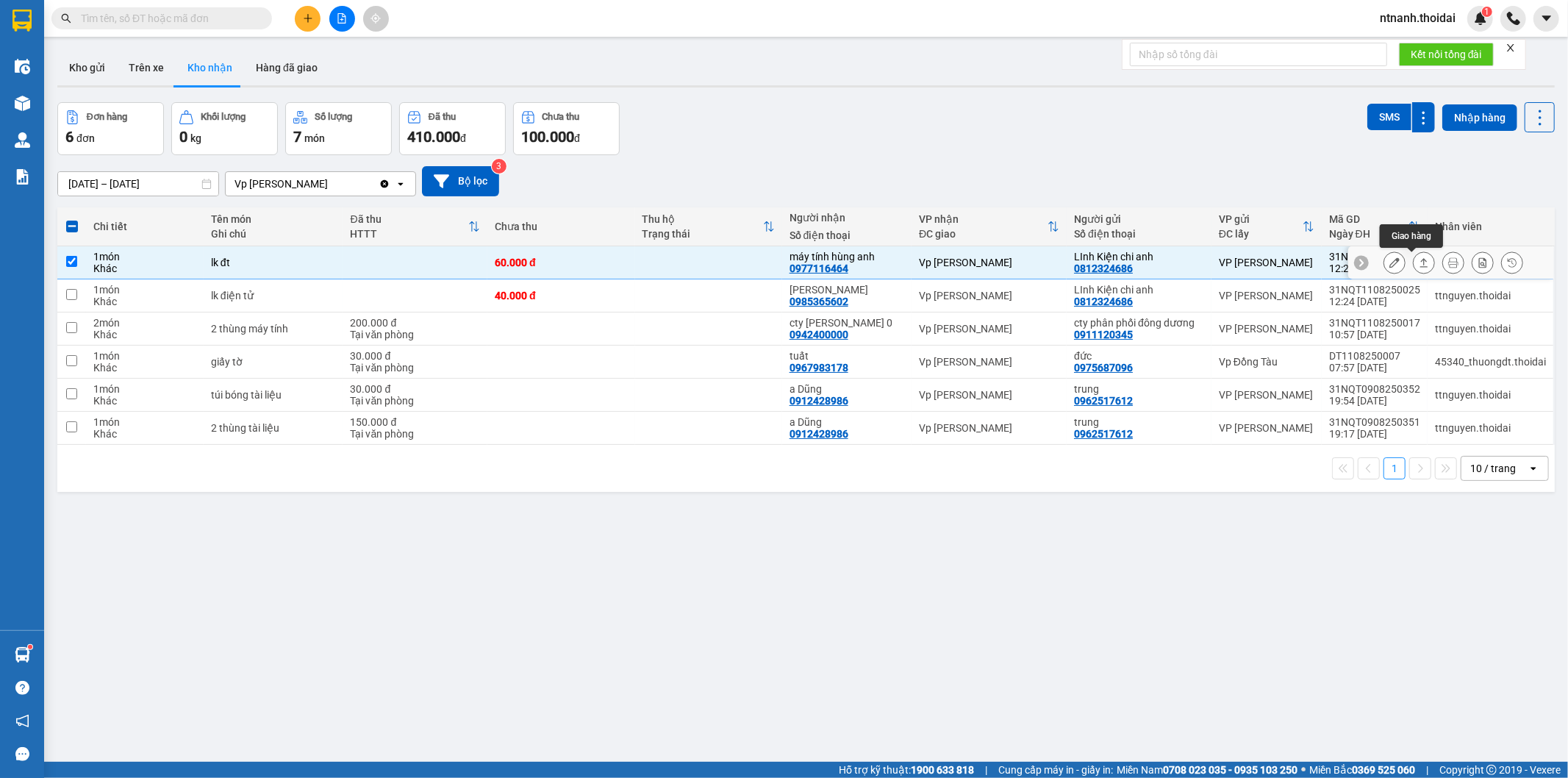
click at [1228, 265] on button at bounding box center [1423, 263] width 21 height 25
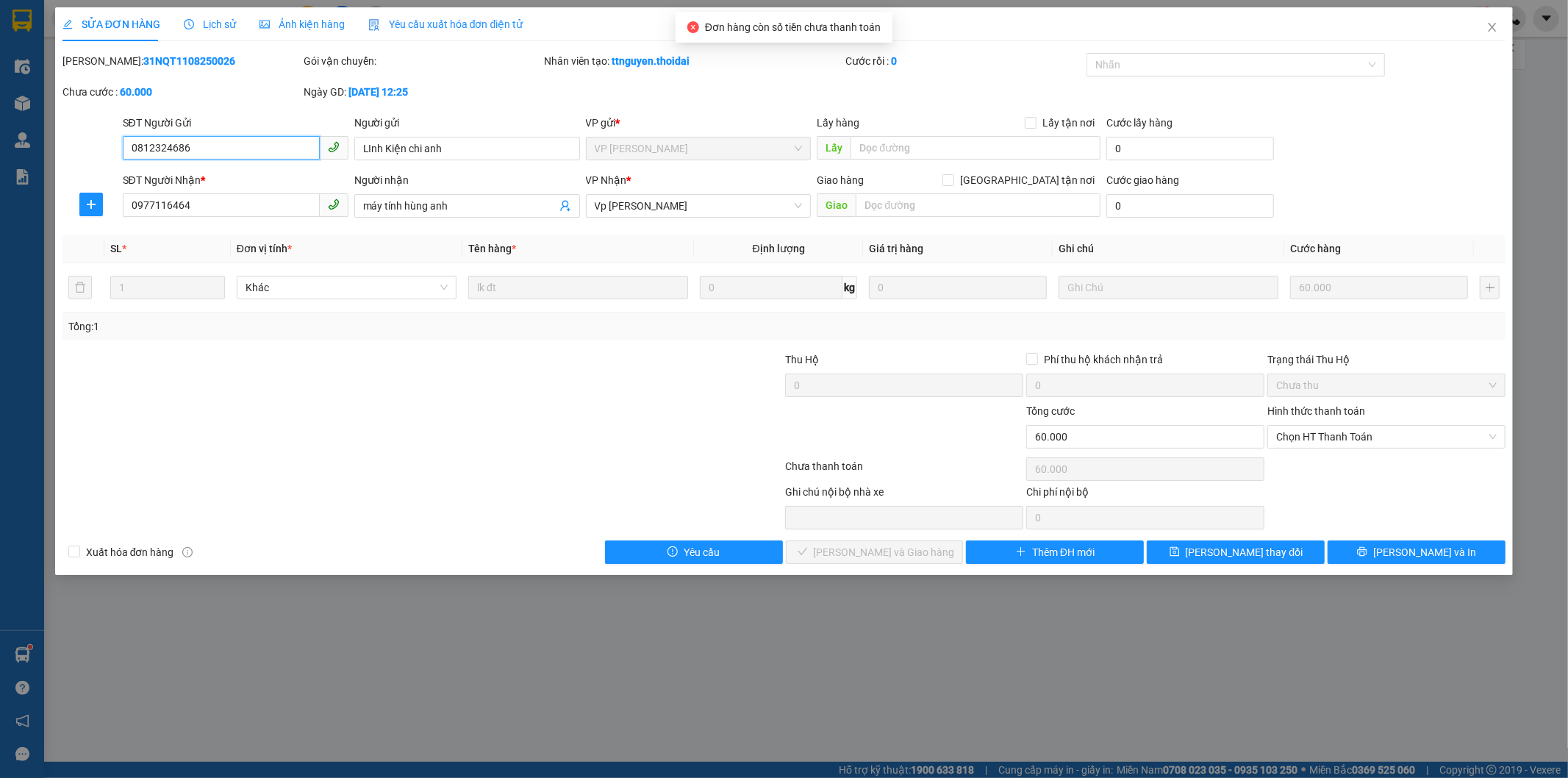
type input "0812324686"
type input "LInh Kiện chi anh"
type input "0977116464"
type input "máy tính hùng anh"
type input "60.000"
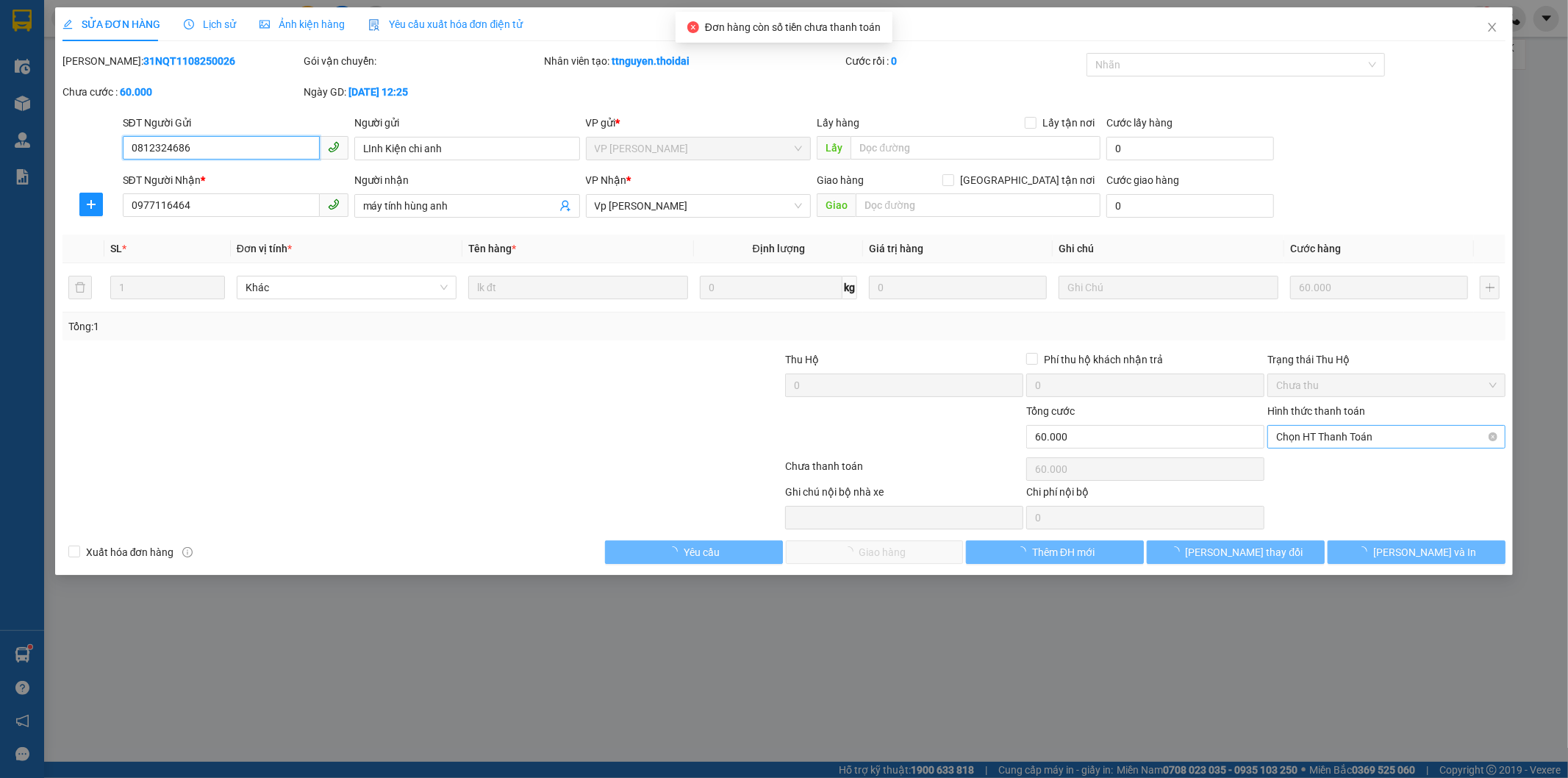
click at [1228, 432] on span "Chọn HT Thanh Toán" at bounding box center [1386, 437] width 221 height 22
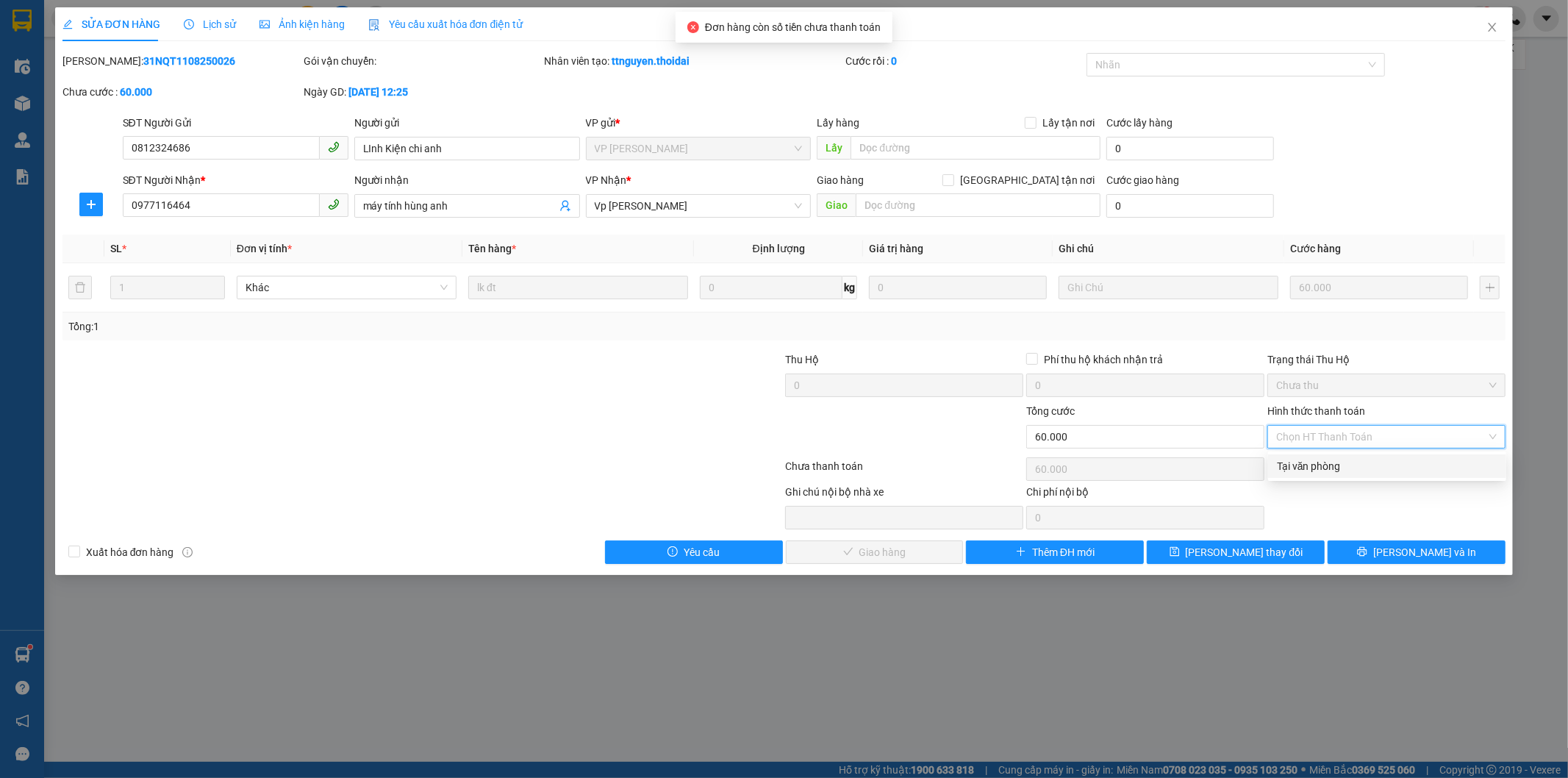
click at [1228, 469] on div "Tại văn phòng" at bounding box center [1387, 466] width 221 height 16
type input "0"
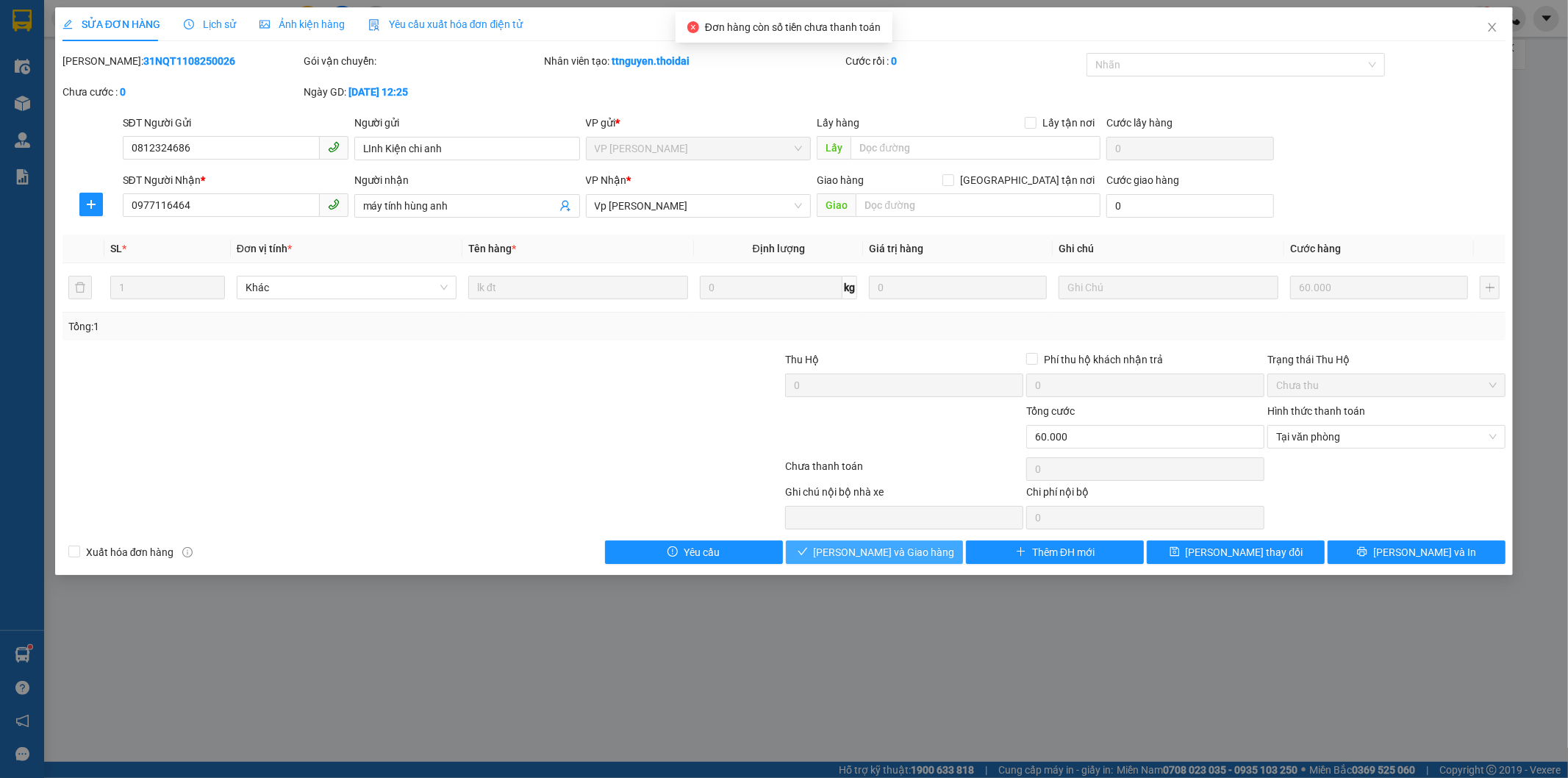
click at [927, 556] on button "Lưu và Giao hàng" at bounding box center [875, 551] width 178 height 24
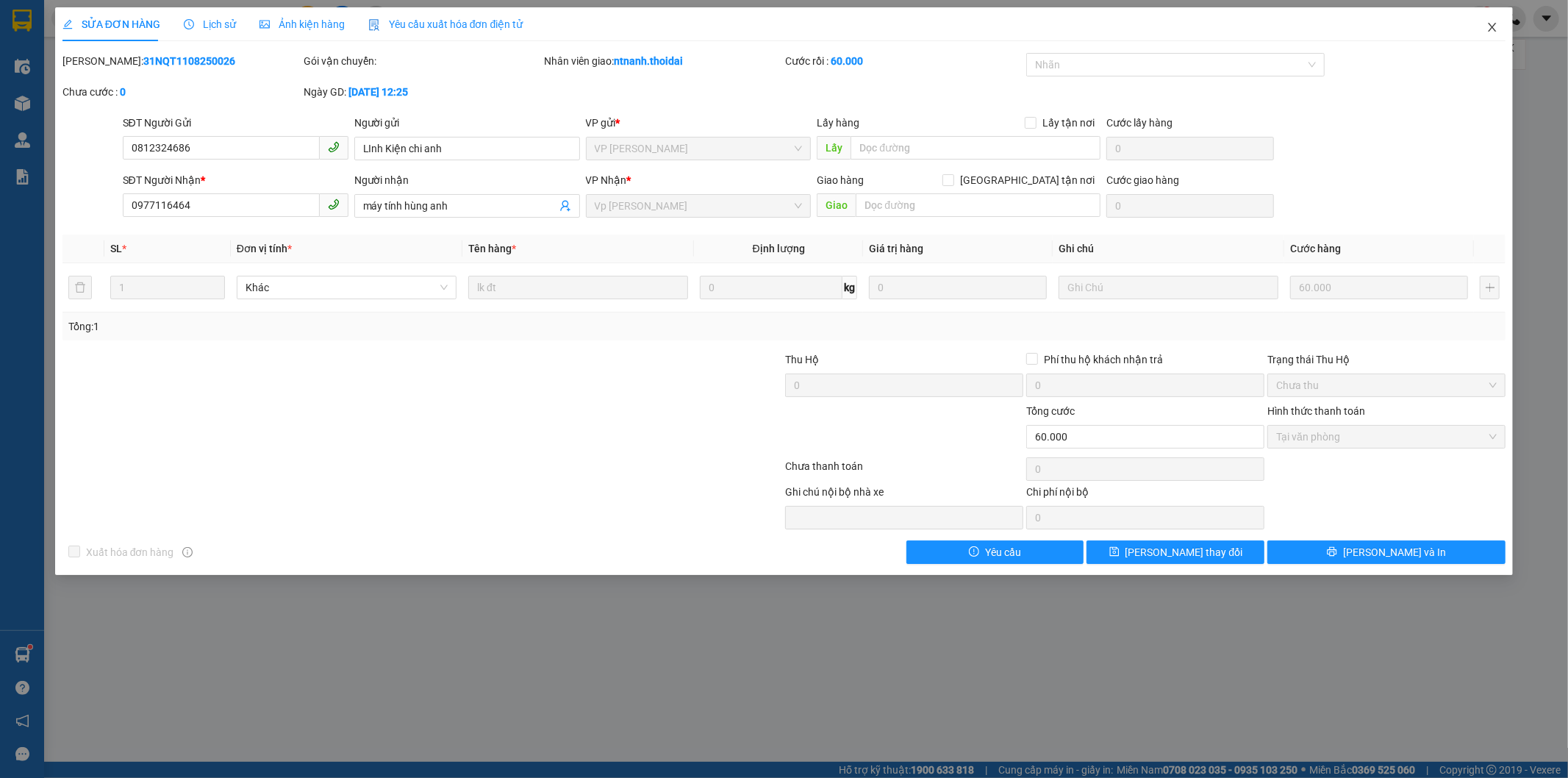
click at [1228, 25] on icon "close" at bounding box center [1493, 27] width 8 height 9
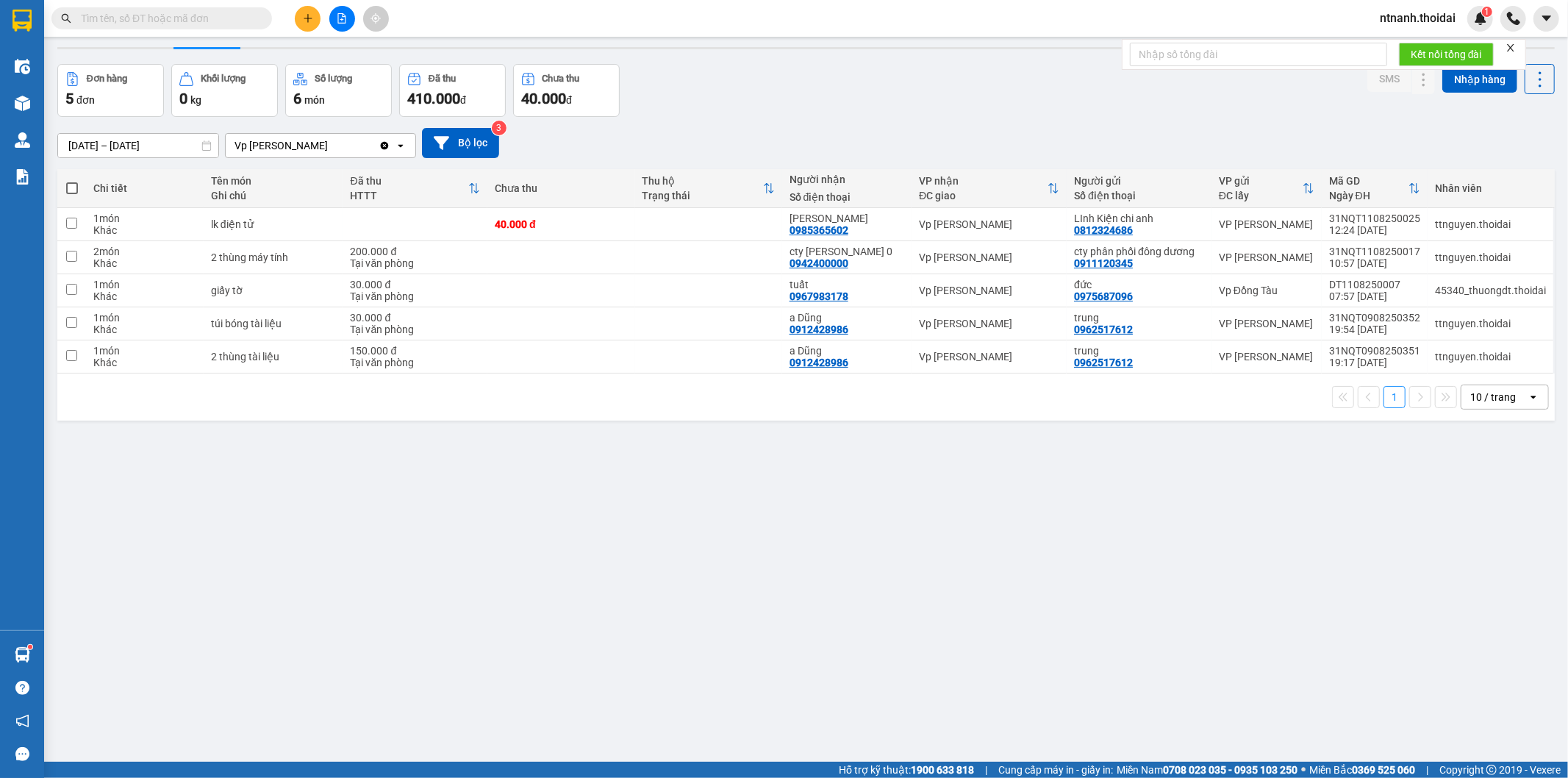
scroll to position [67, 0]
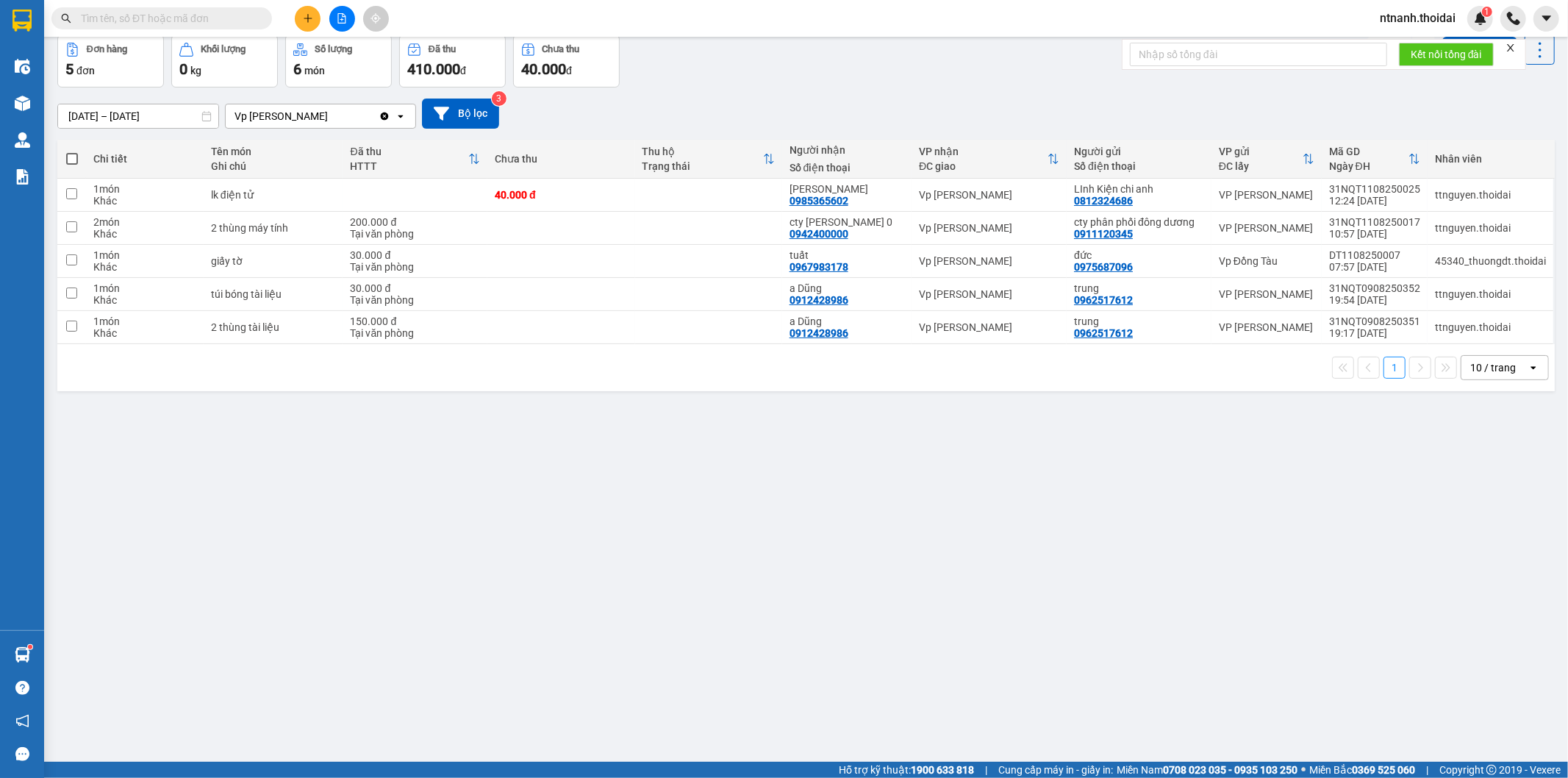
click at [299, 19] on button at bounding box center [307, 18] width 25 height 25
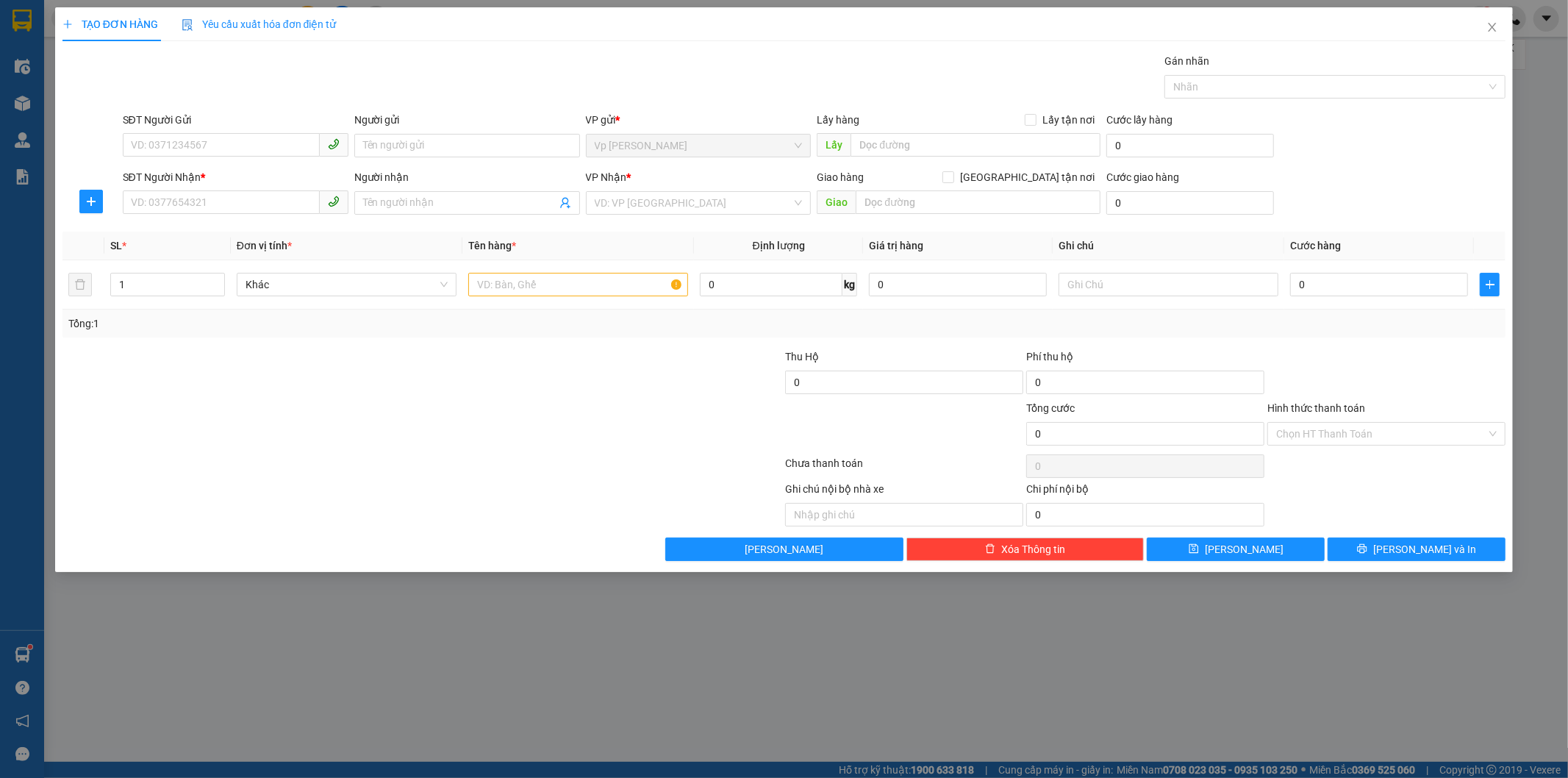
click at [178, 158] on div "SĐT Người Gửi VD: 0371234567" at bounding box center [235, 137] width 226 height 52
click at [181, 143] on input "SĐT Người Gửi" at bounding box center [222, 144] width 197 height 24
type input "0862525186"
click at [379, 151] on input "Người gửi" at bounding box center [467, 145] width 226 height 24
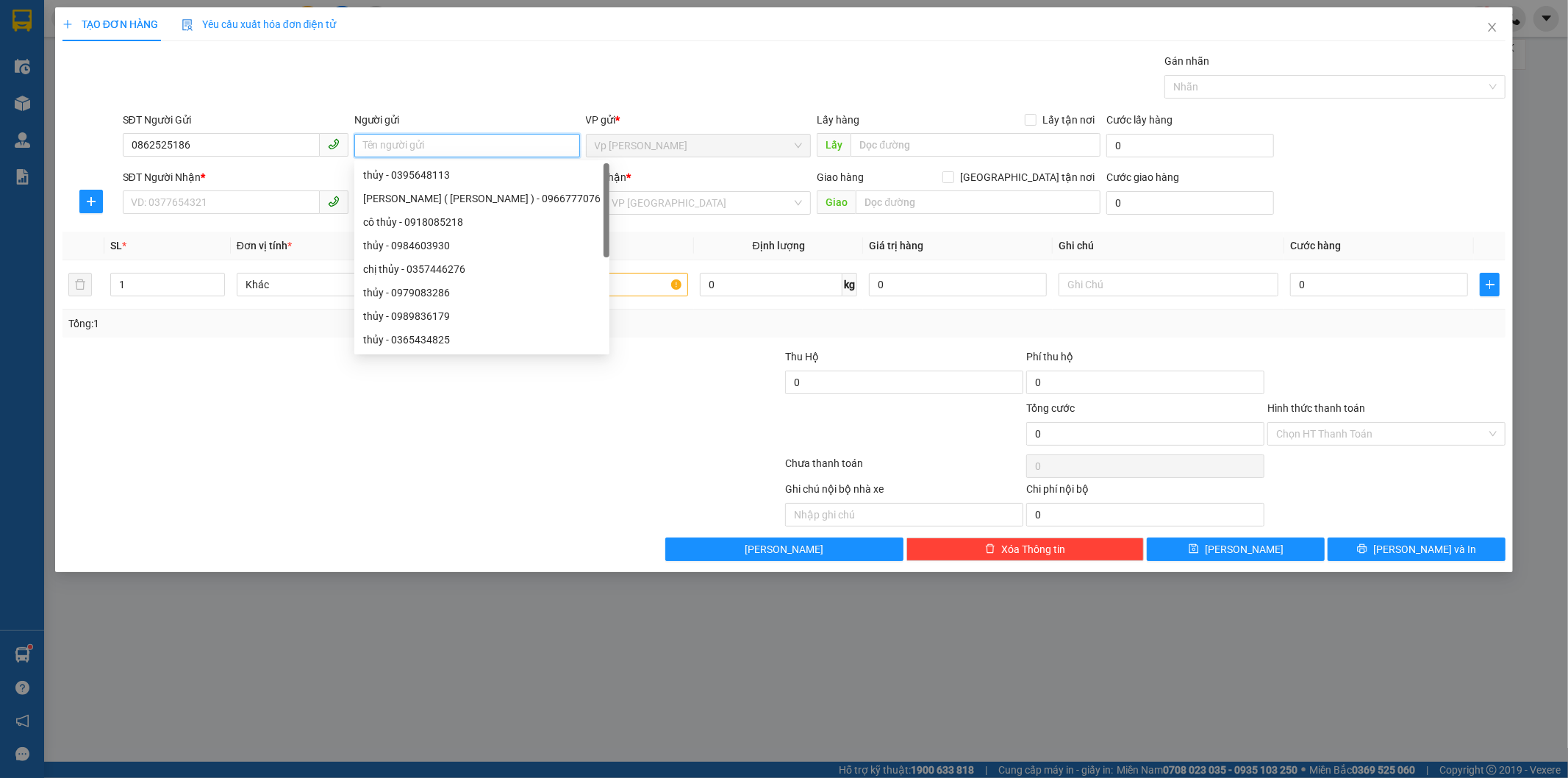
type input "d"
type input "đức"
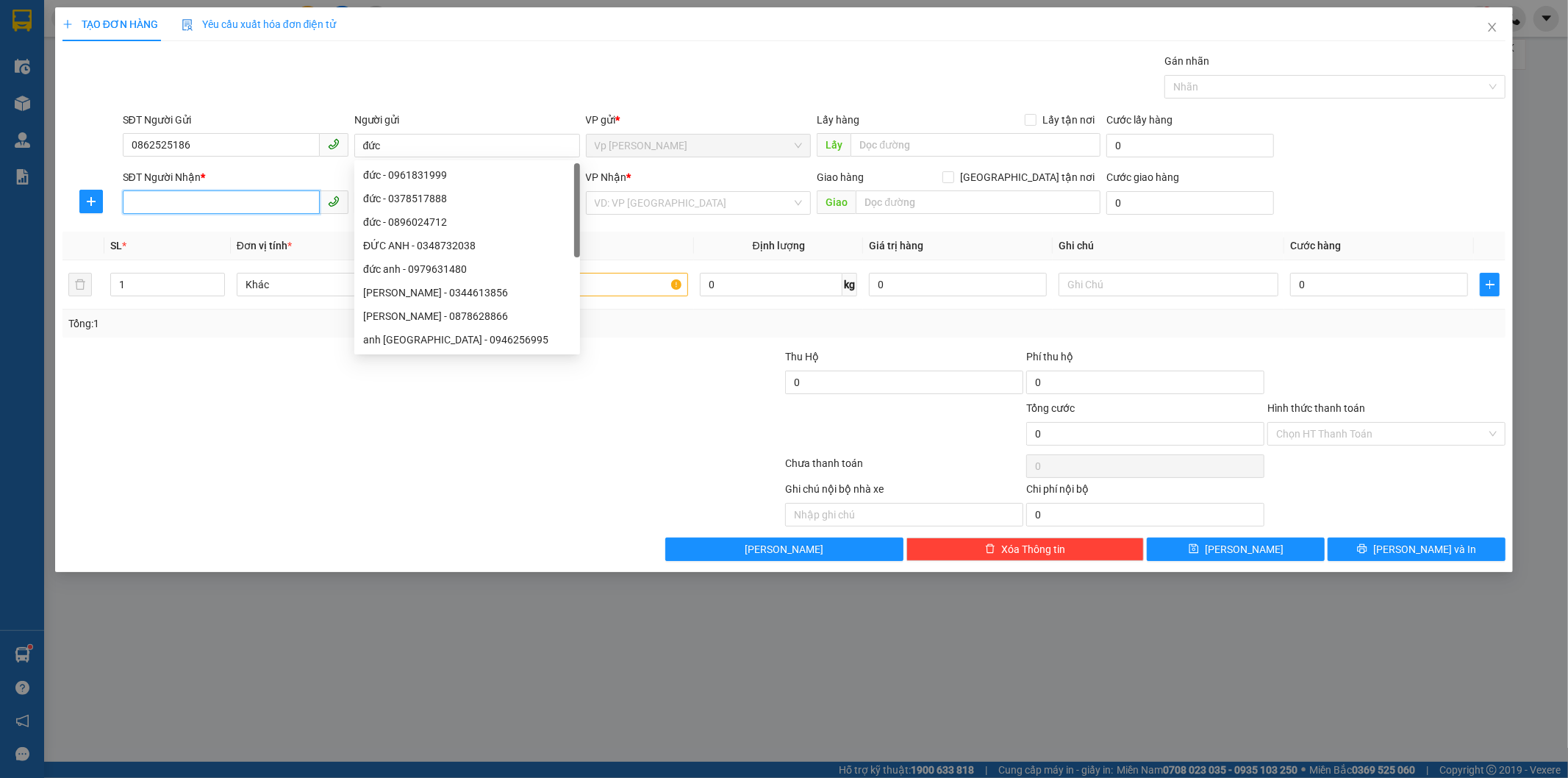
click at [260, 208] on input "SĐT Người Nhận *" at bounding box center [222, 202] width 197 height 24
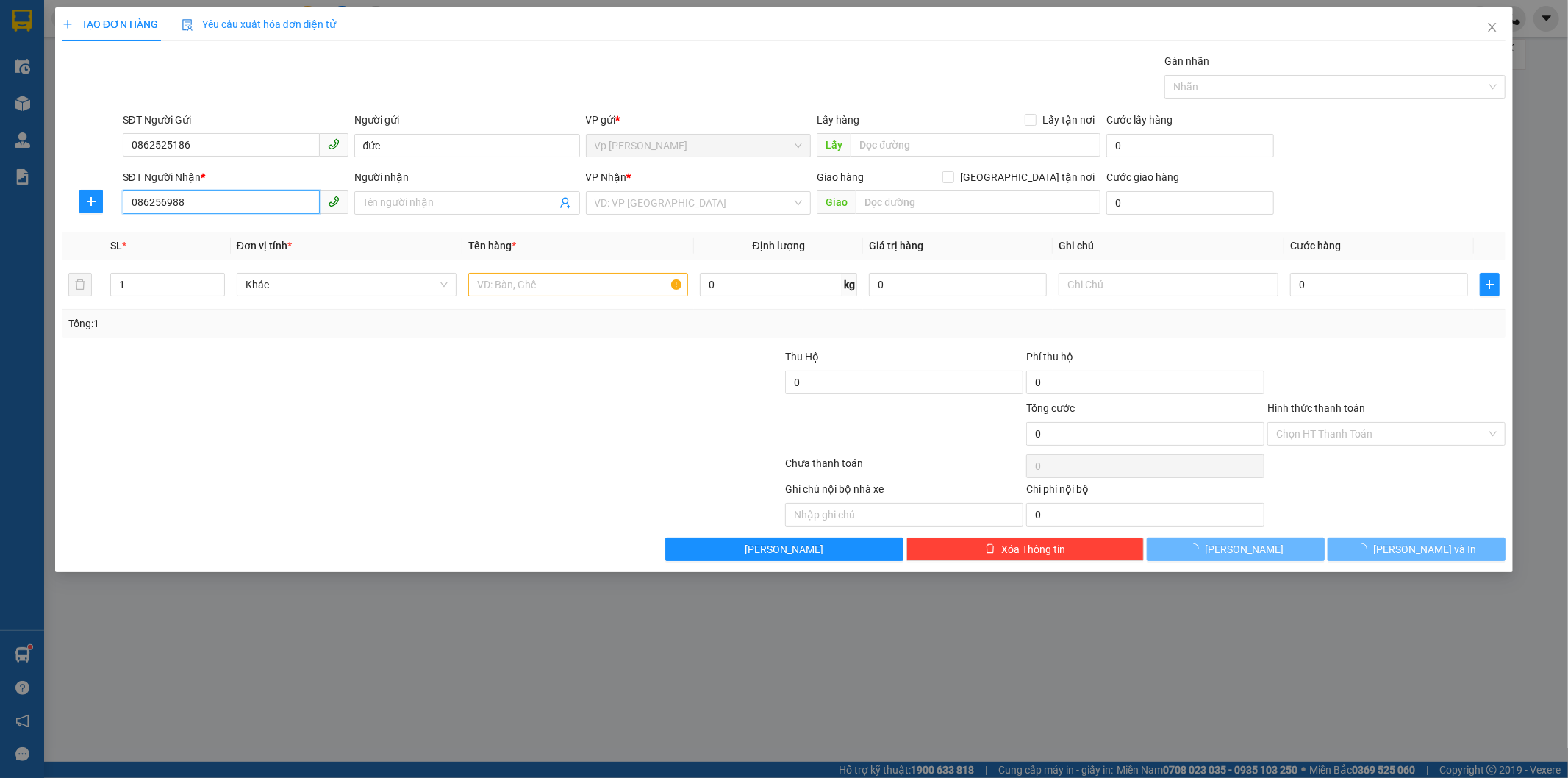
type input "0862569881"
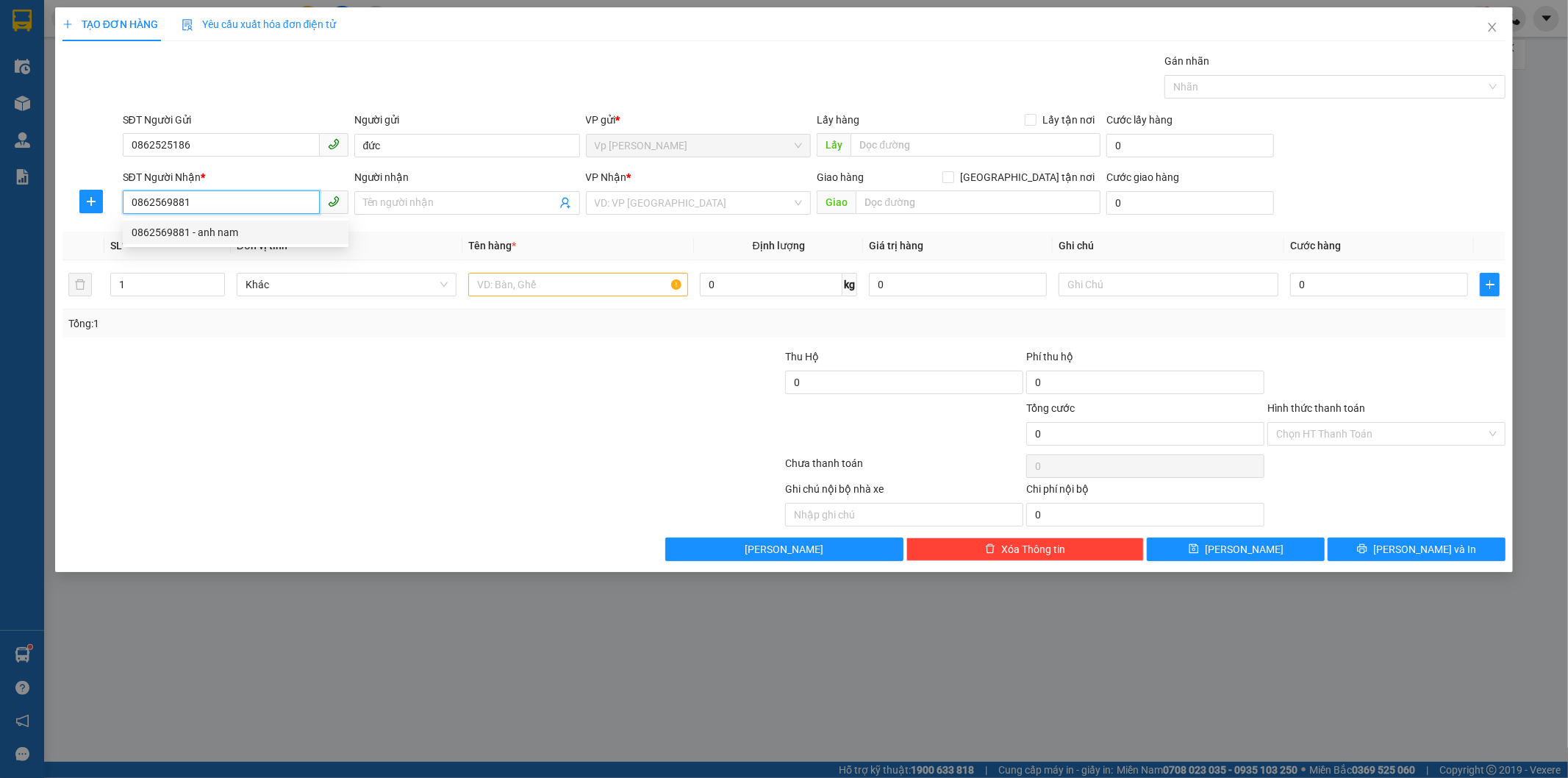
click at [264, 236] on div "0862569881 - anh nam" at bounding box center [235, 232] width 208 height 16
type input "anh nam"
type input "0862569881"
click at [574, 286] on input "text" at bounding box center [578, 284] width 220 height 24
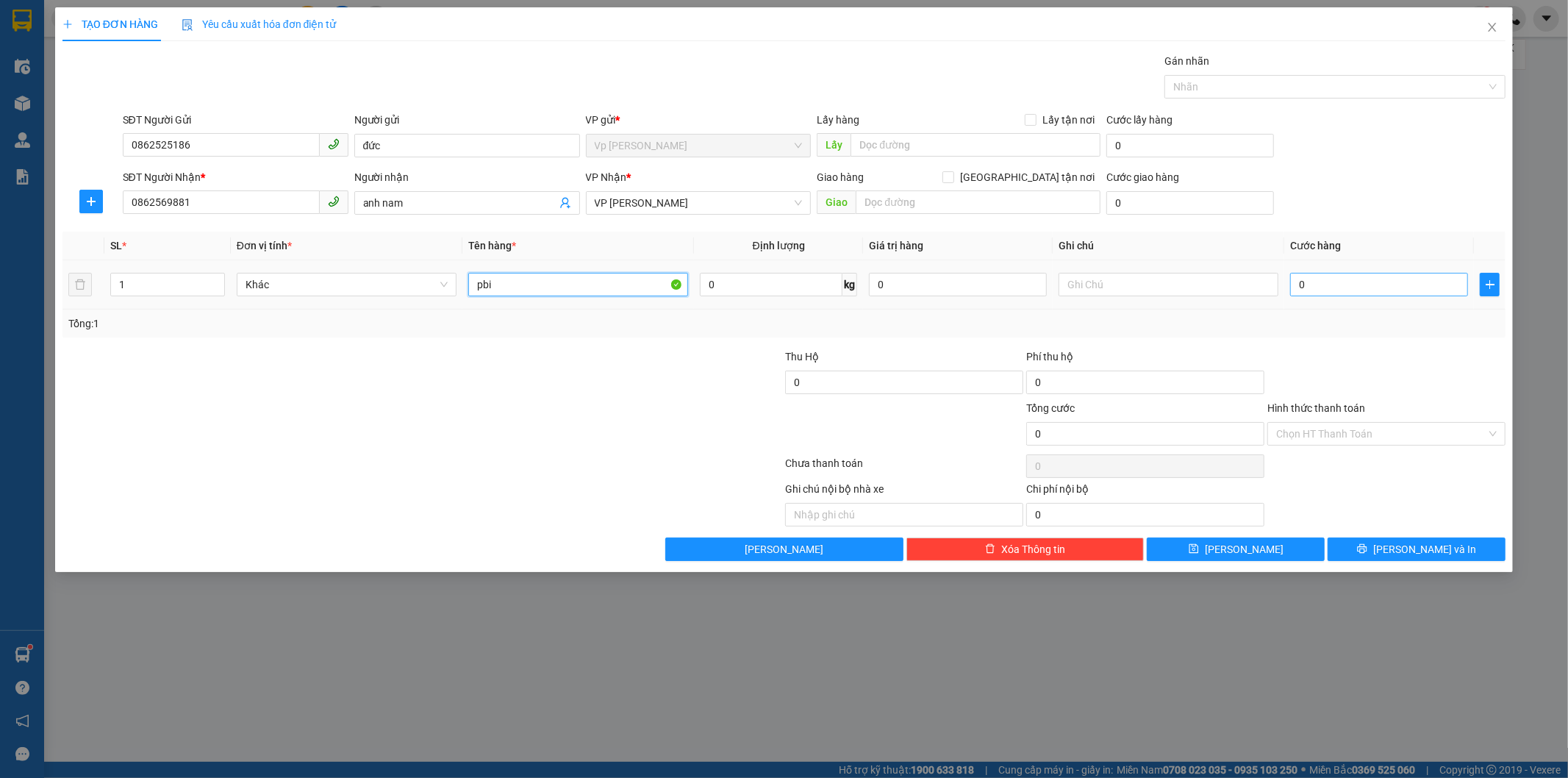
type input "pbi"
click at [1228, 279] on input "0" at bounding box center [1378, 284] width 178 height 24
type input "3"
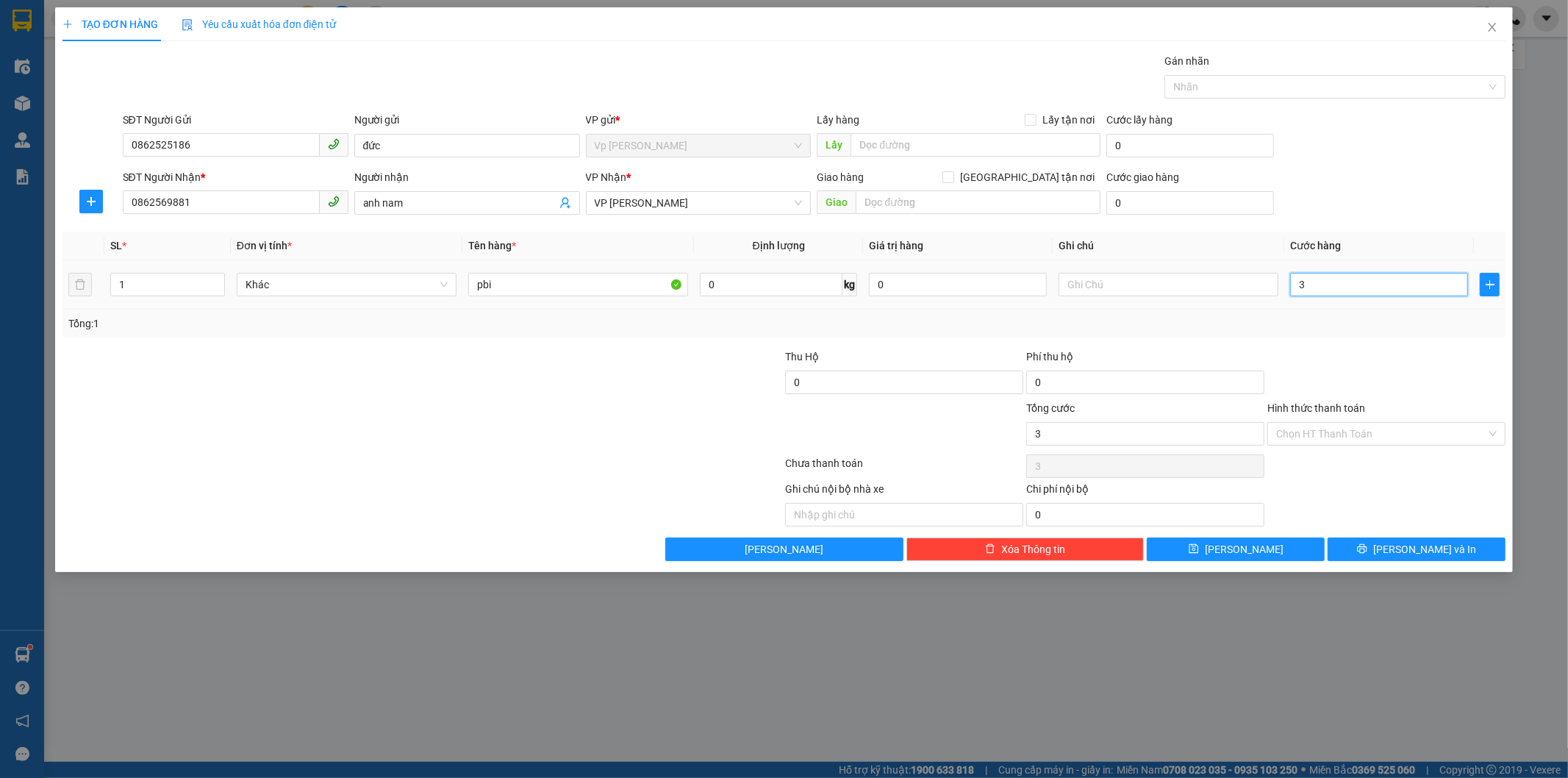
type input "30"
type input "30.000"
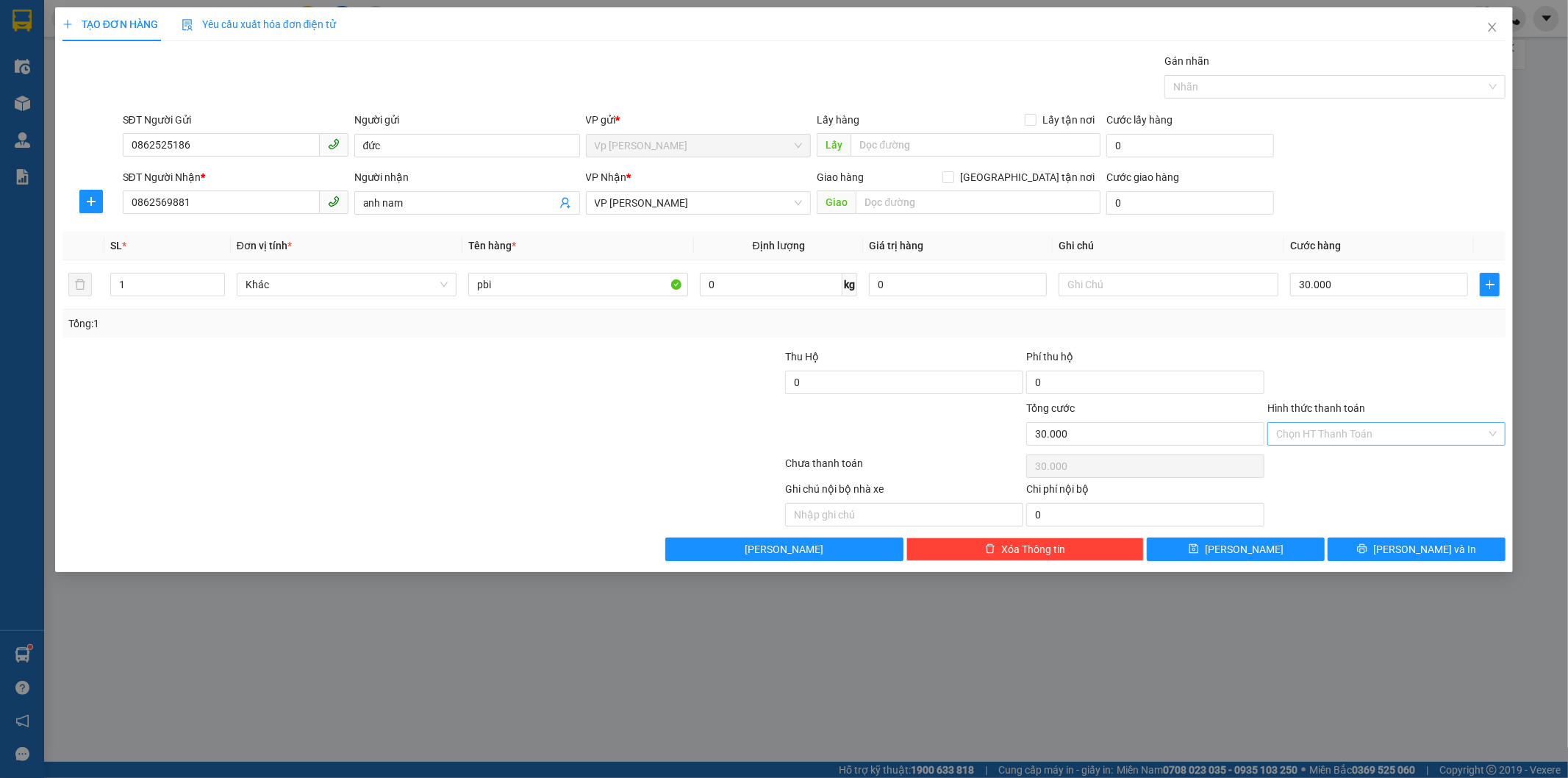
click at [1228, 427] on input "Hình thức thanh toán" at bounding box center [1381, 433] width 210 height 22
click at [1228, 459] on div "Tại văn phòng" at bounding box center [1387, 463] width 221 height 16
type input "0"
click at [1228, 547] on span "[PERSON_NAME] và In" at bounding box center [1424, 549] width 103 height 16
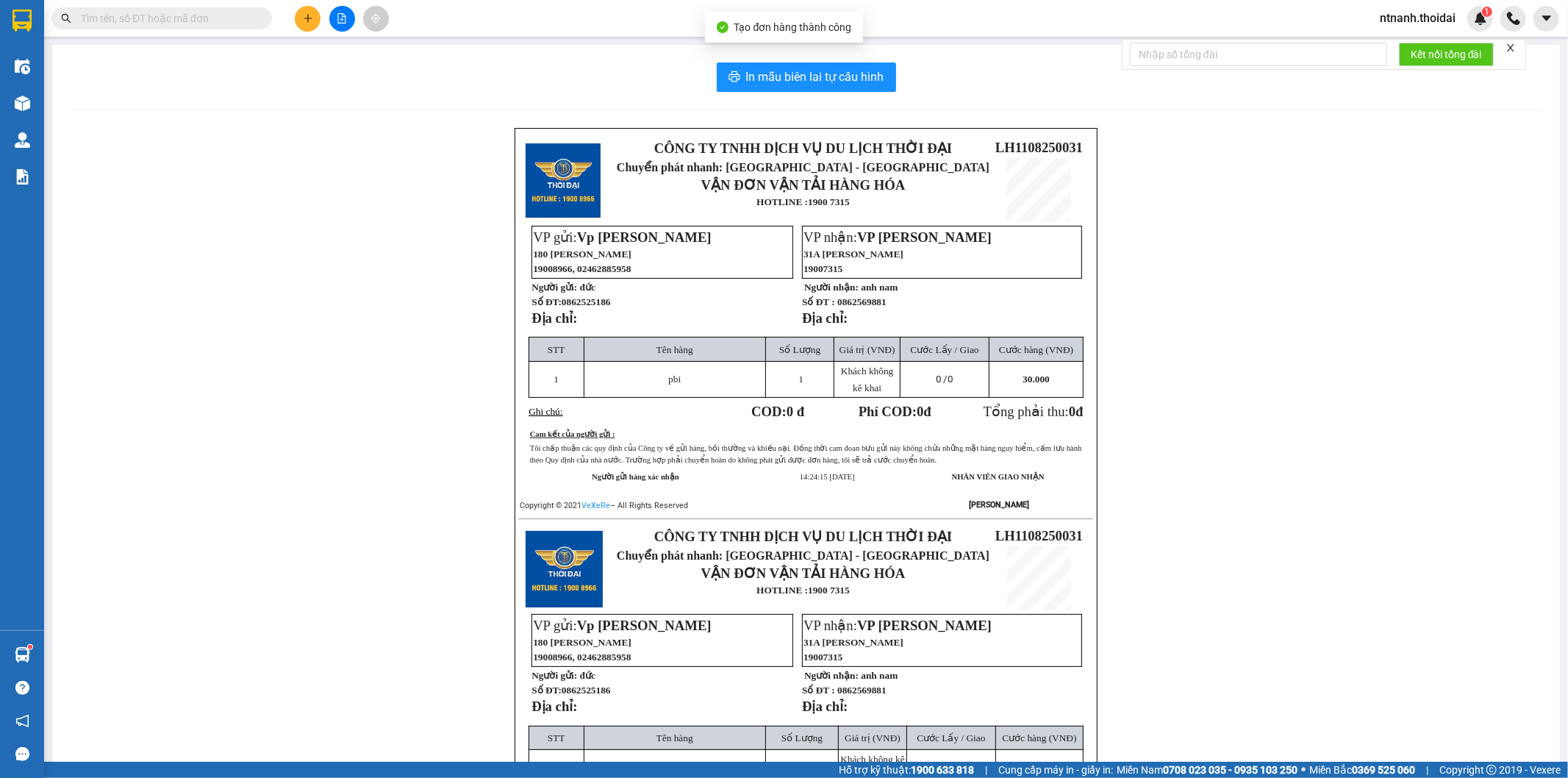
click at [735, 56] on div "In mẫu biên lai tự cấu hình CÔNG TY TNHH DỊCH VỤ DU LỊCH THỜI ĐẠI Chuyển phát n…" at bounding box center [806, 502] width 1507 height 914
click at [741, 61] on div "In mẫu biên lai tự cấu hình CÔNG TY TNHH DỊCH VỤ DU LỊCH THỜI ĐẠI Chuyển phát n…" at bounding box center [806, 502] width 1507 height 914
click at [830, 71] on span "In mẫu biên lai tự cấu hình" at bounding box center [815, 76] width 138 height 18
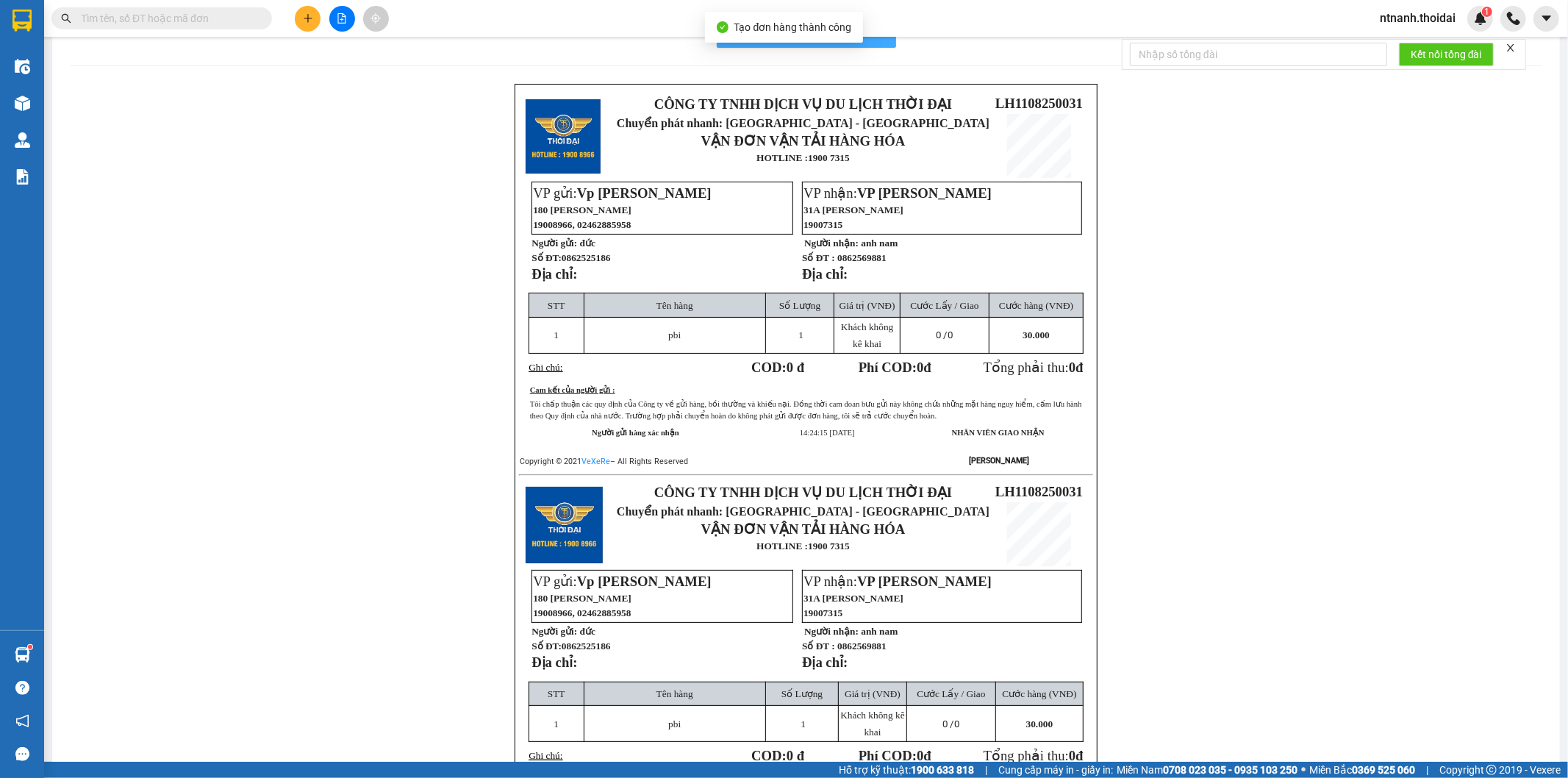
scroll to position [136, 0]
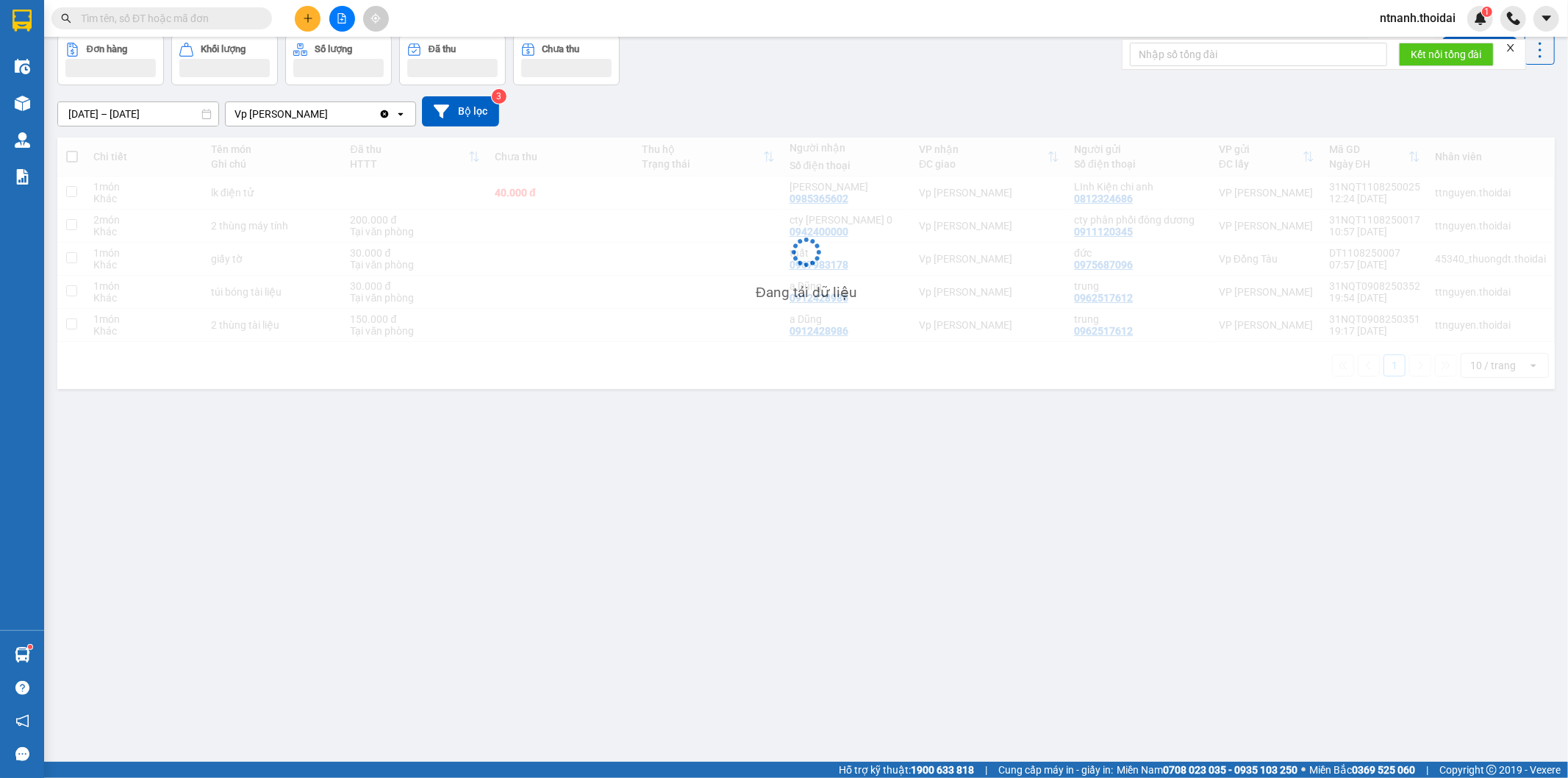
scroll to position [67, 0]
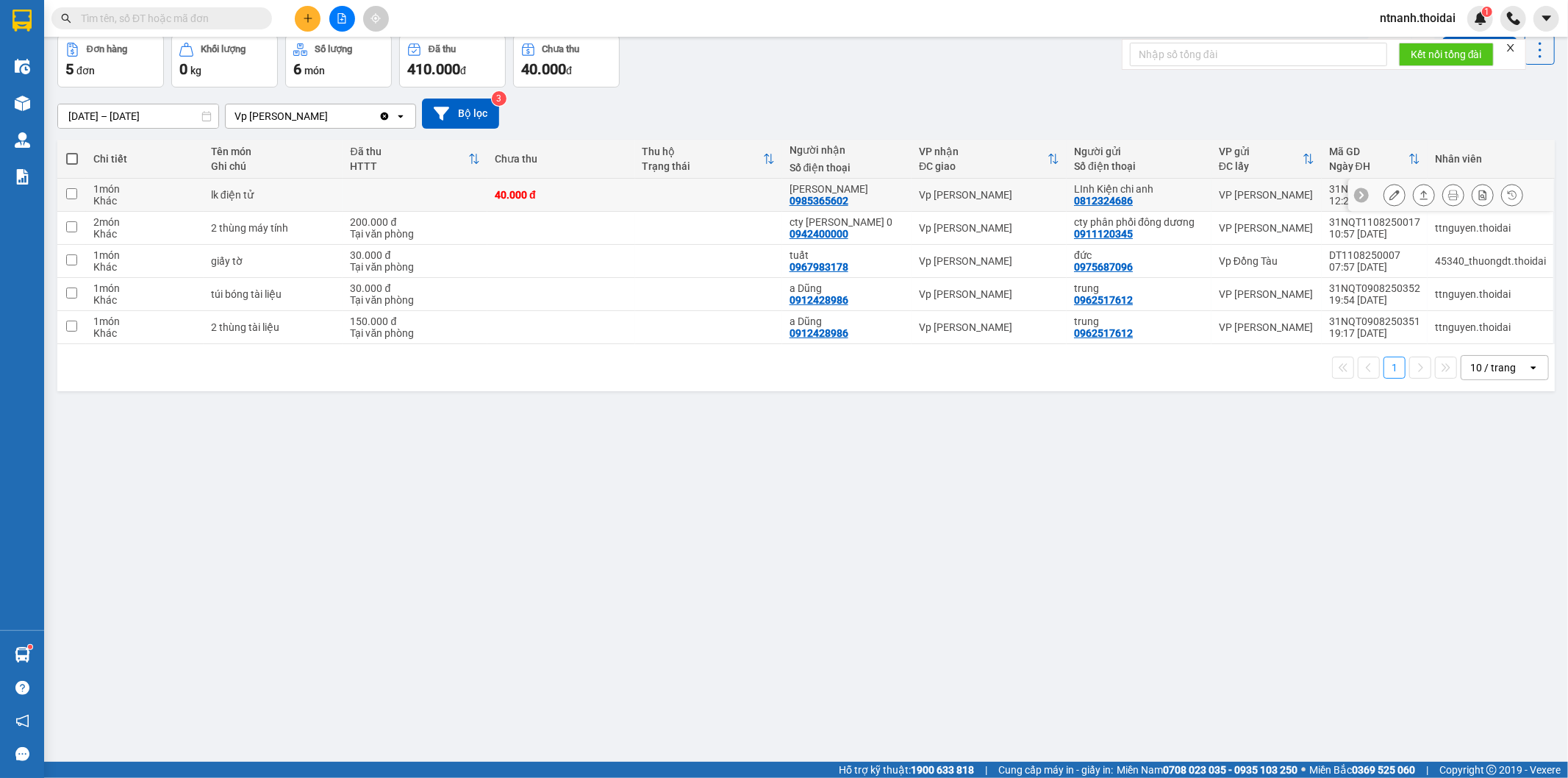
click at [670, 188] on td at bounding box center [708, 195] width 147 height 33
checkbox input "true"
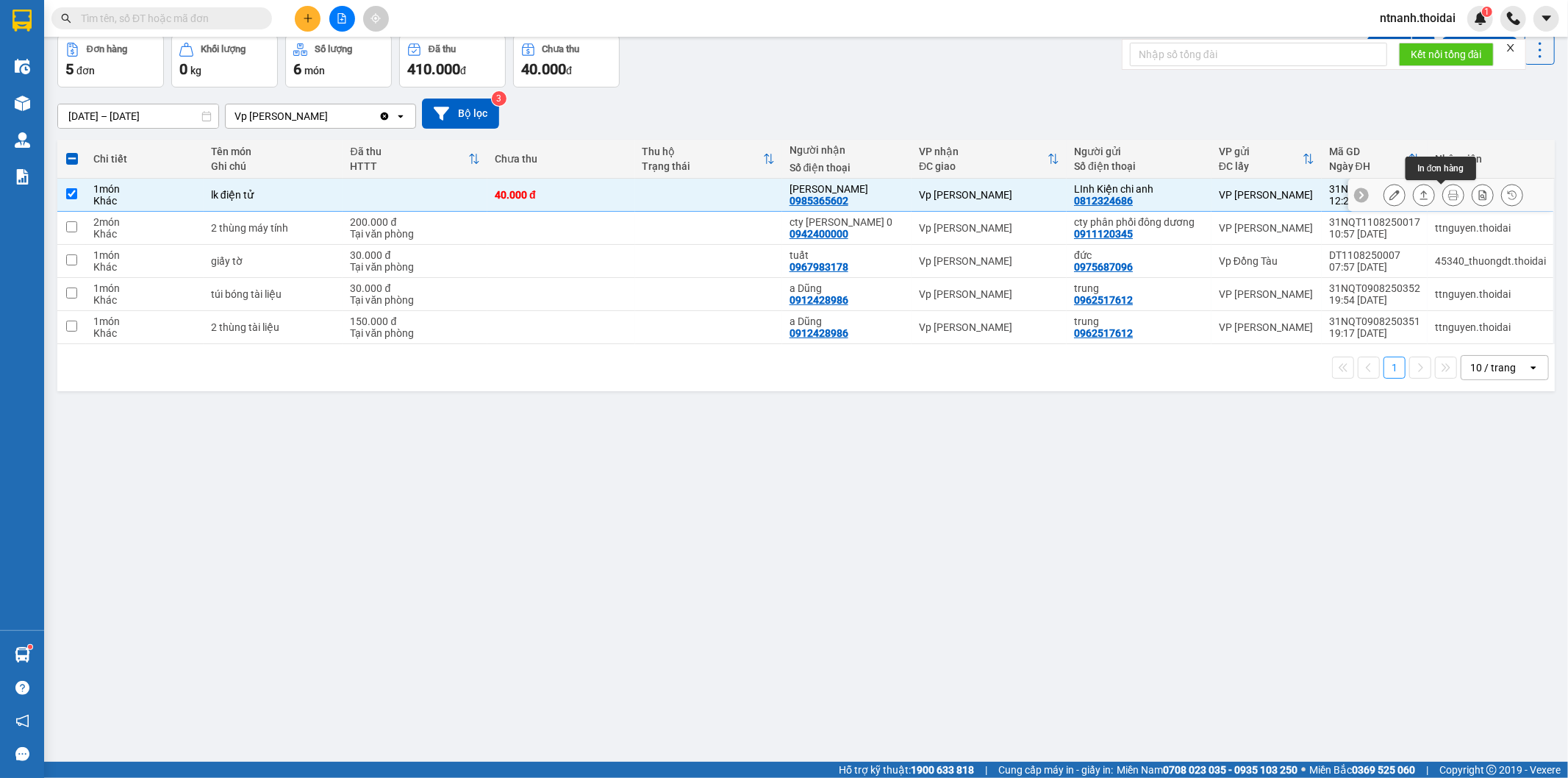
click at [1228, 194] on icon at bounding box center [1424, 194] width 11 height 11
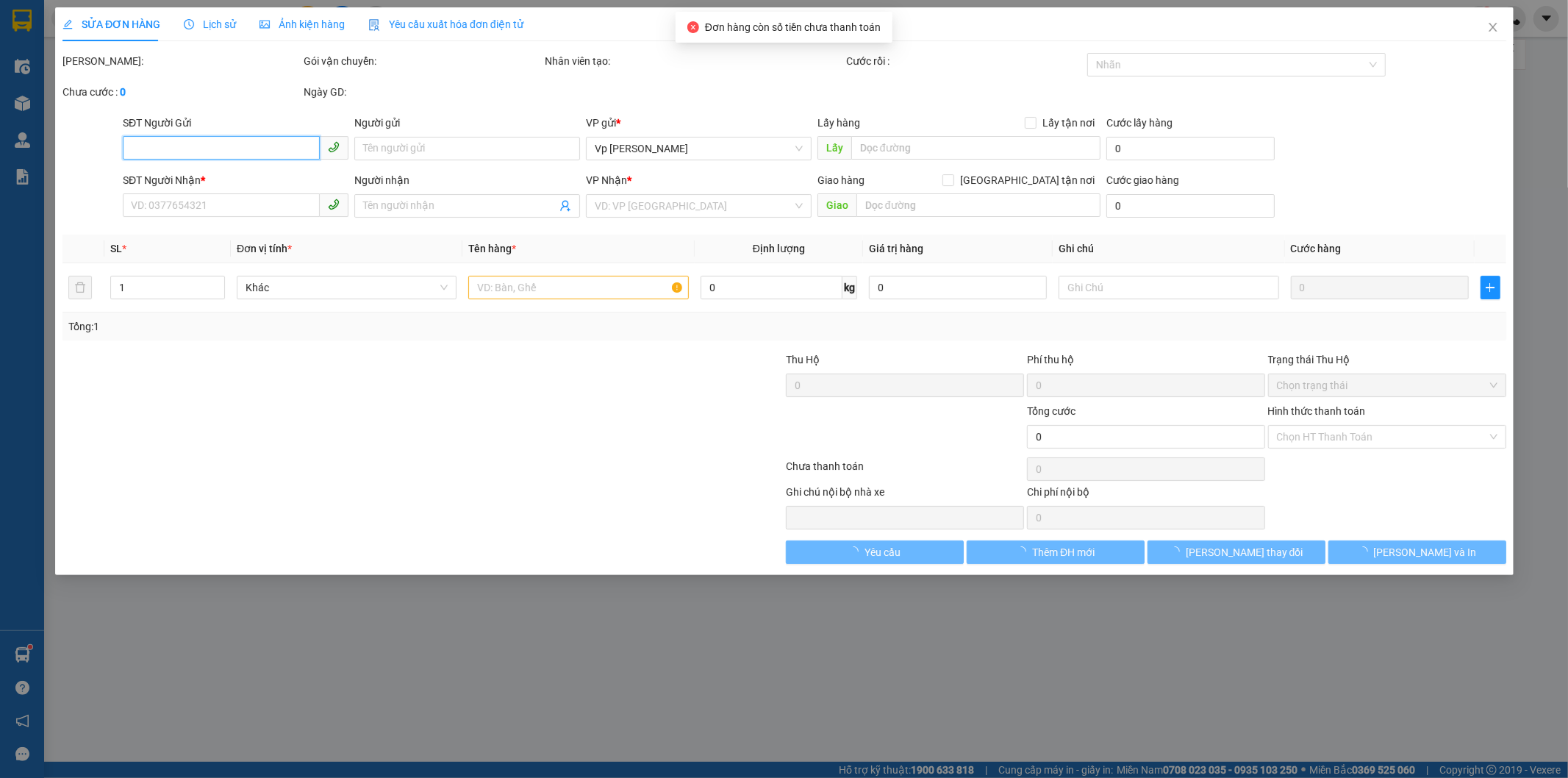
type input "0812324686"
type input "LInh Kiện chi anh"
type input "0985365602"
type input "ngô mạnh"
type input "40.000"
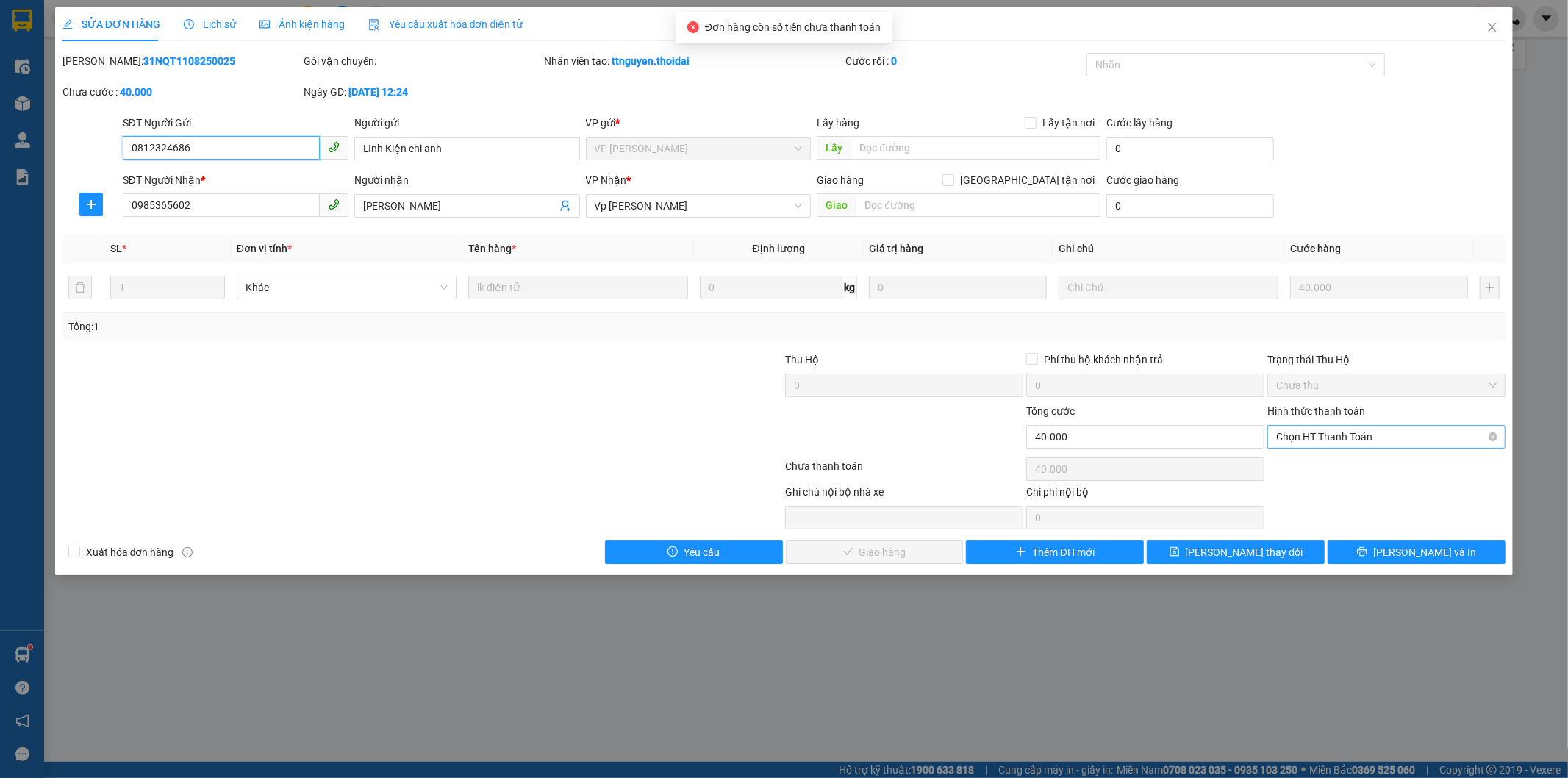
click at [1228, 441] on span "Chọn HT Thanh Toán" at bounding box center [1386, 437] width 221 height 22
click at [1228, 467] on div "Tại văn phòng" at bounding box center [1387, 466] width 221 height 16
type input "0"
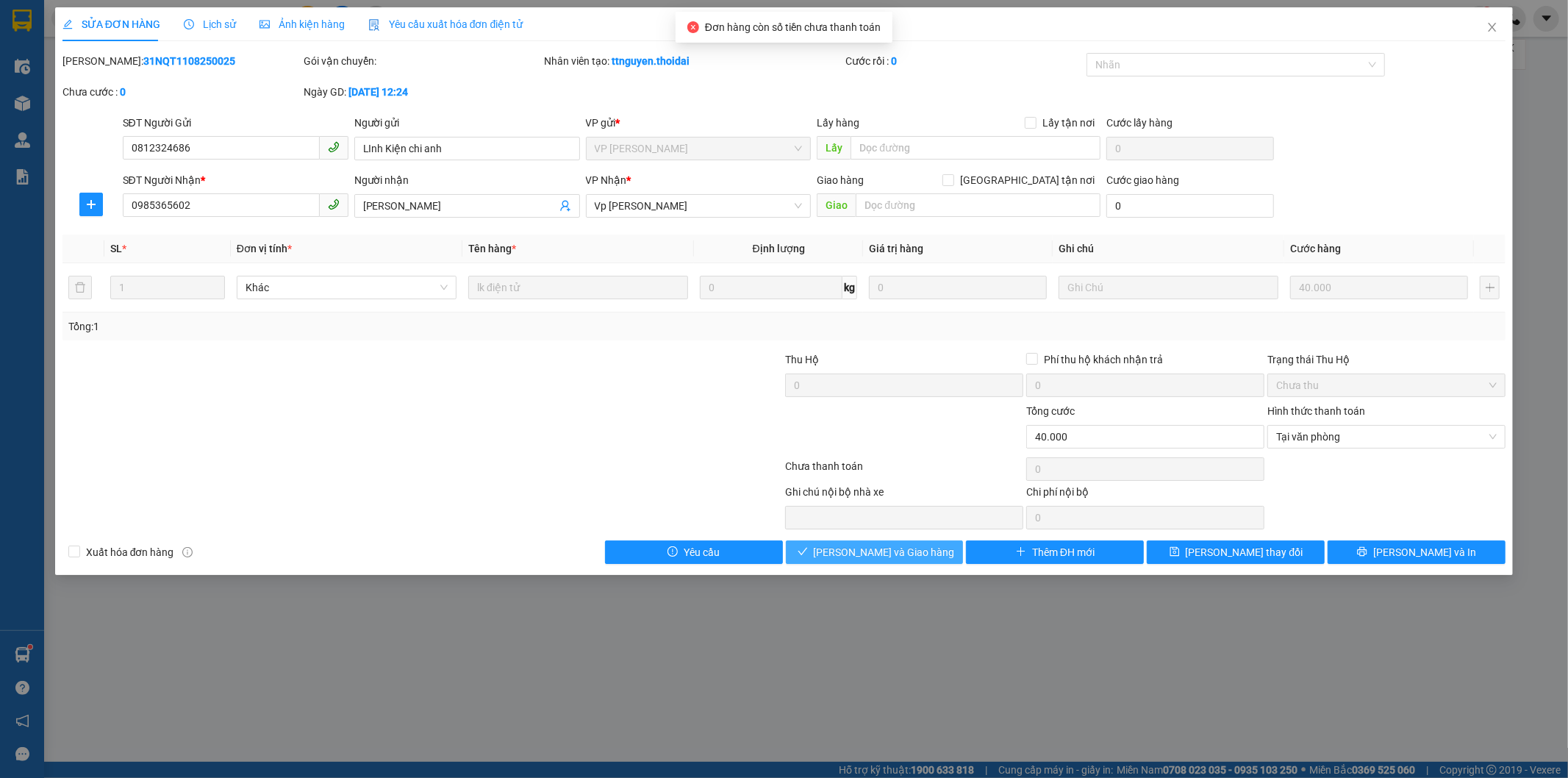
click at [917, 561] on button "Lưu và Giao hàng" at bounding box center [875, 551] width 178 height 24
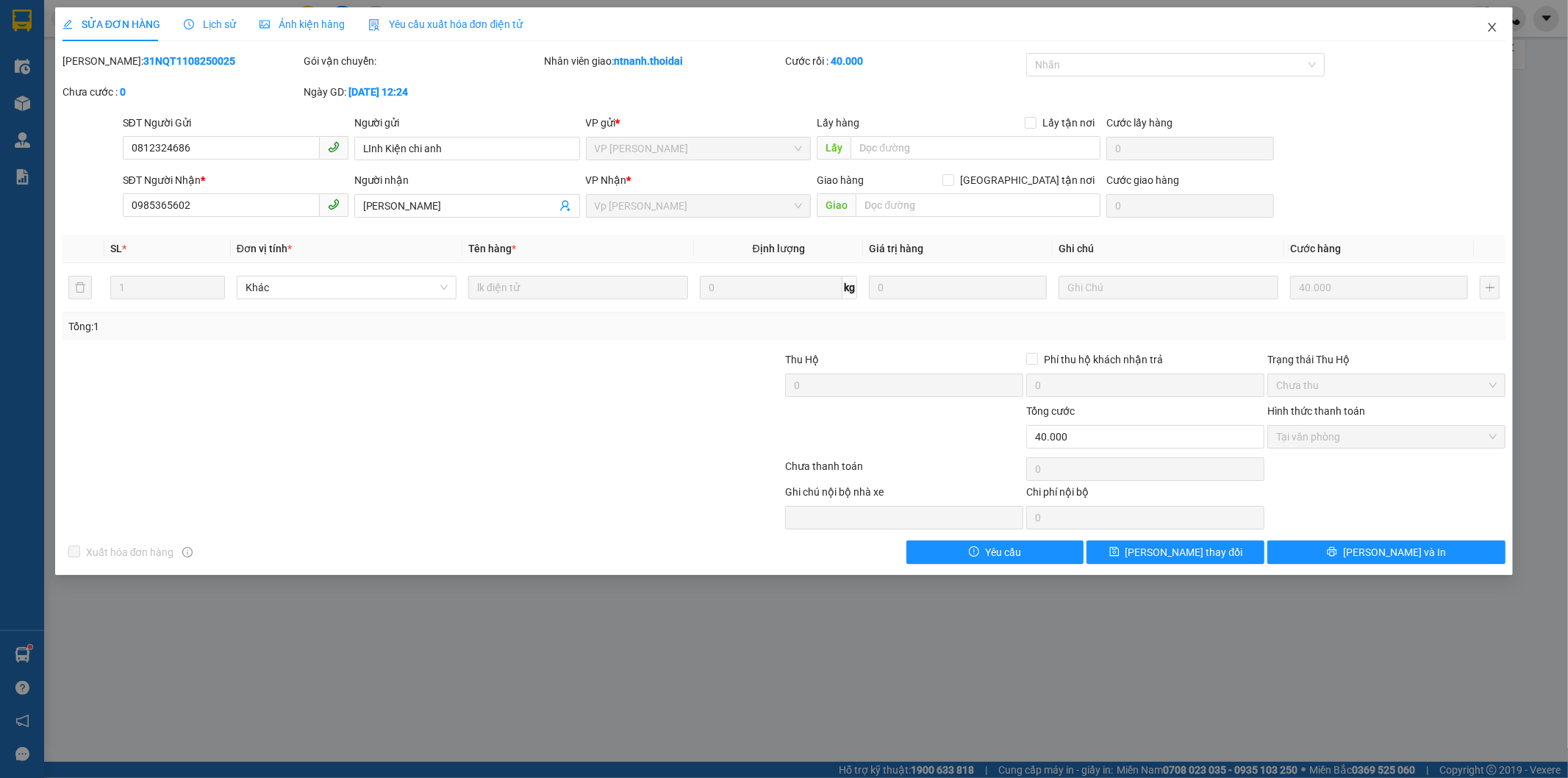
click at [1228, 23] on icon "close" at bounding box center [1492, 27] width 11 height 11
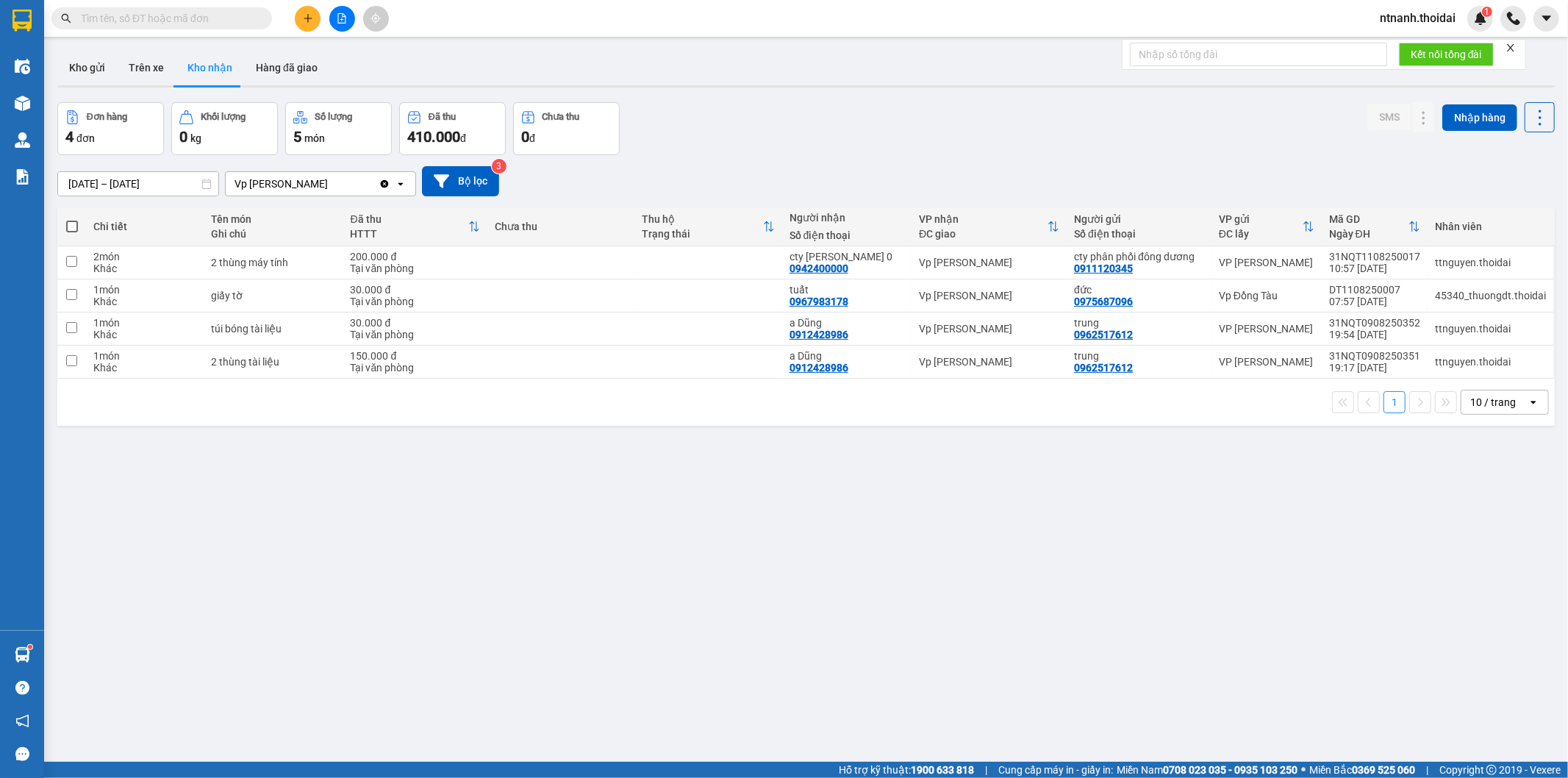
click at [194, 19] on input "text" at bounding box center [167, 19] width 173 height 16
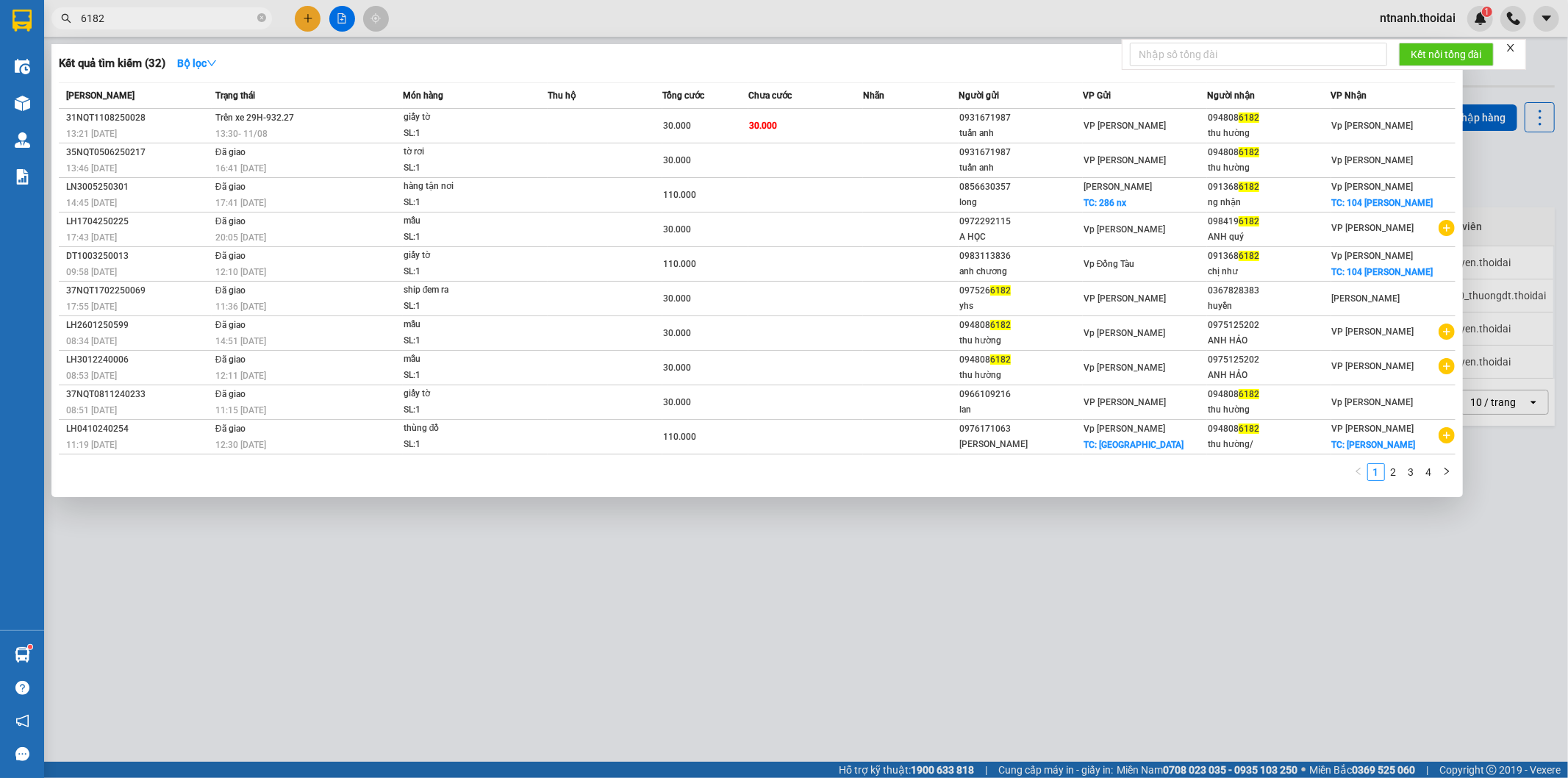
type input "6182"
click at [769, 702] on div at bounding box center [784, 389] width 1568 height 778
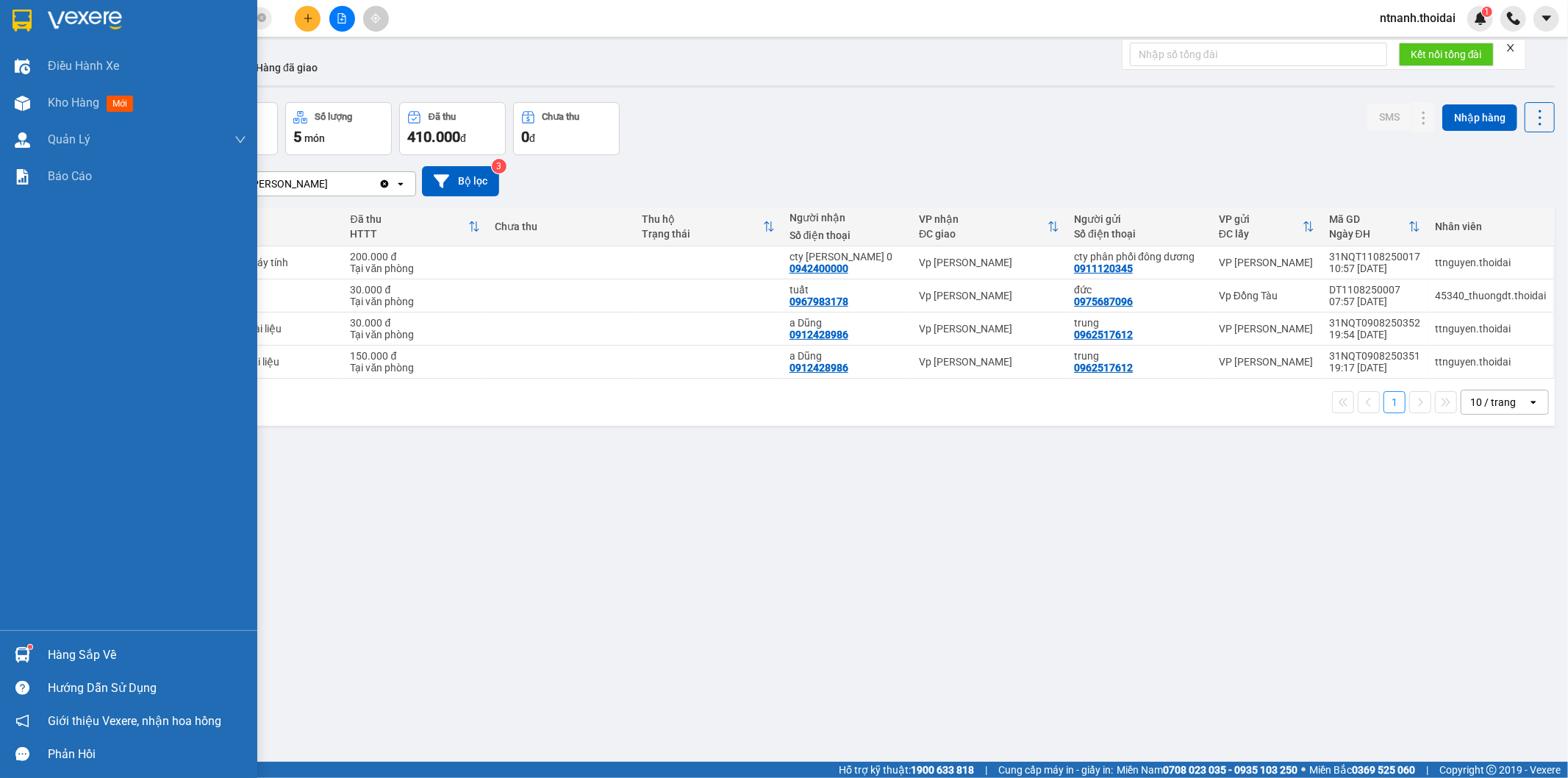
click at [17, 654] on img at bounding box center [22, 654] width 16 height 16
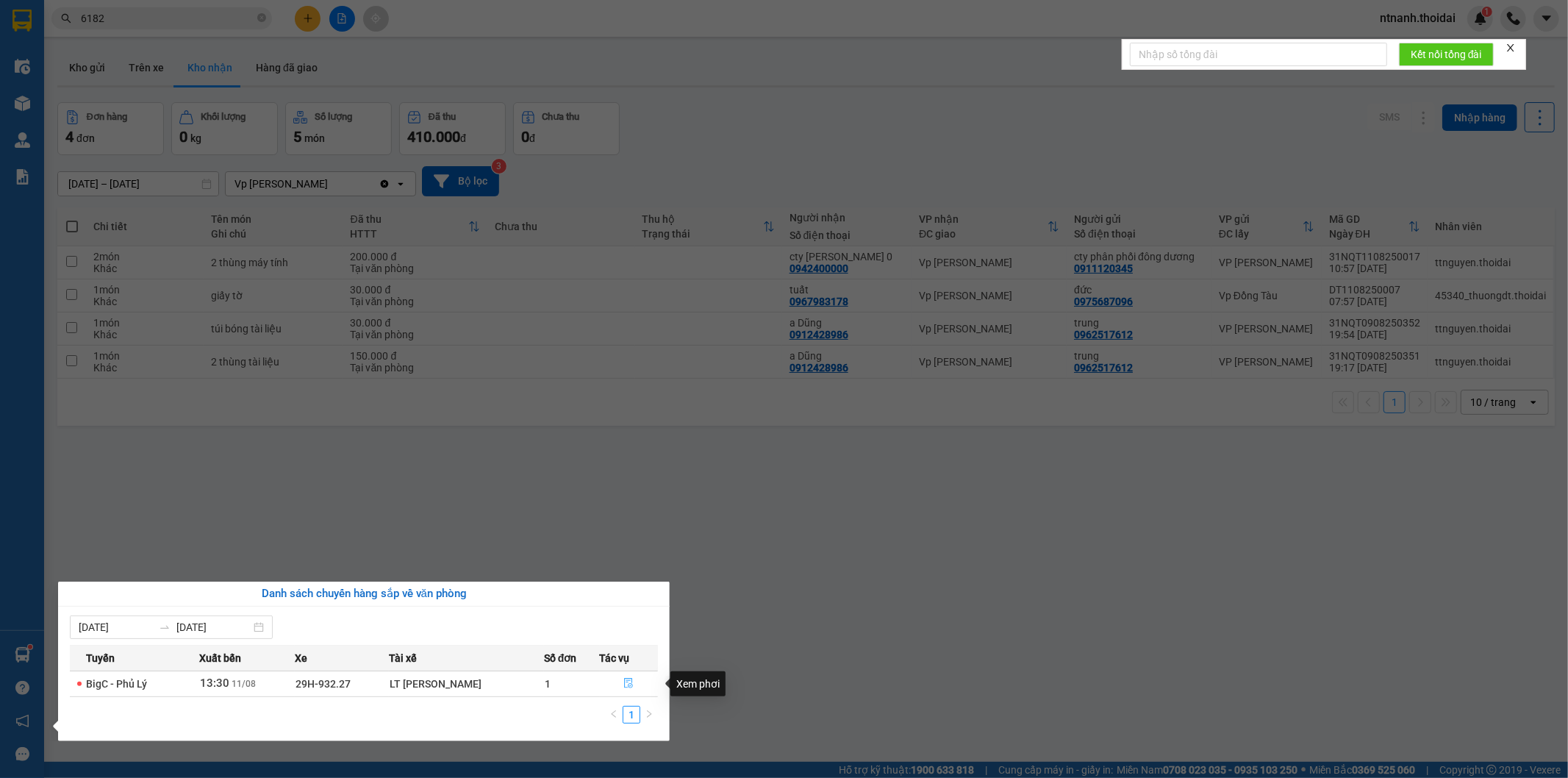
click at [627, 682] on icon "file-done" at bounding box center [629, 683] width 11 height 11
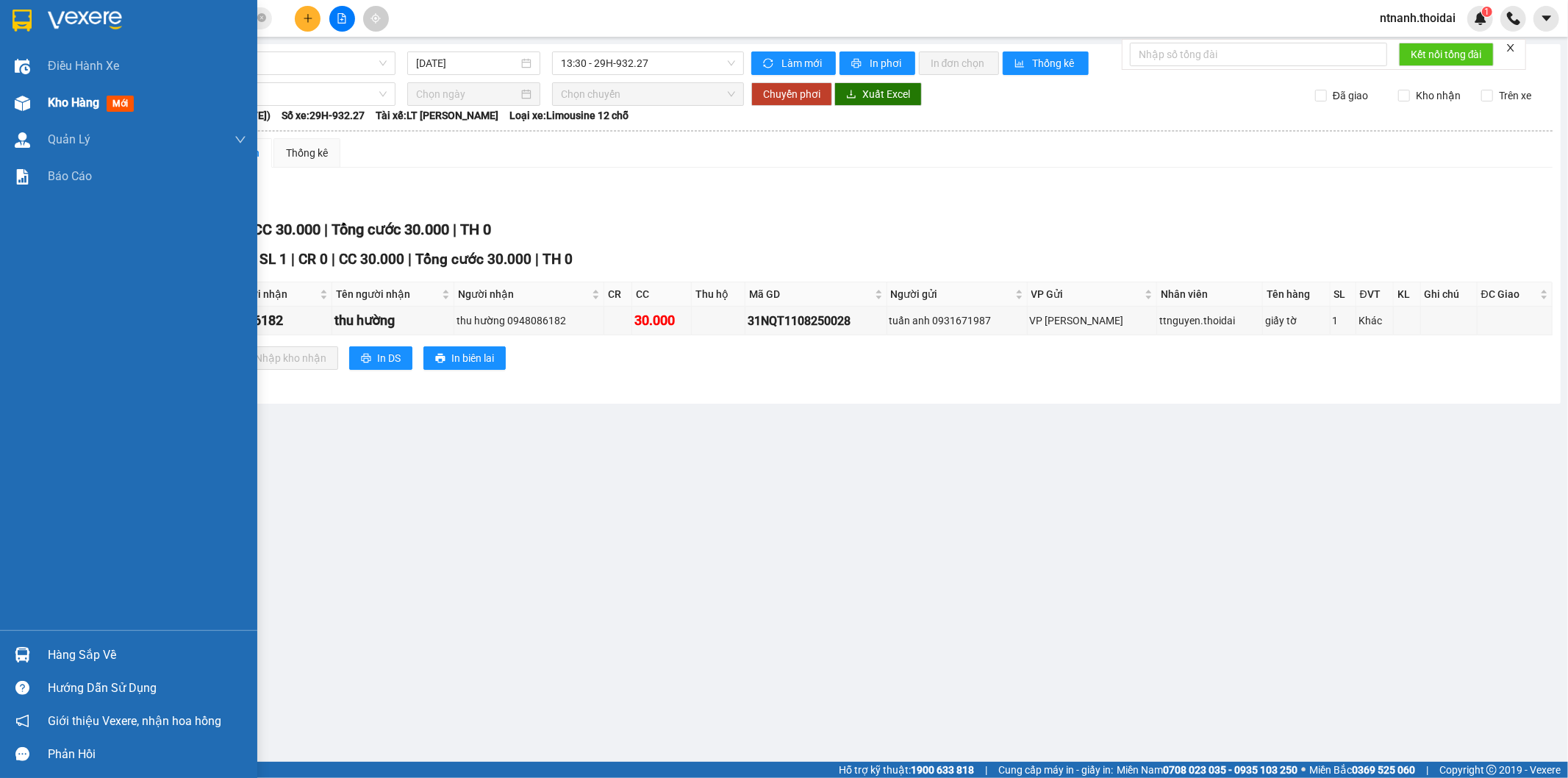
click at [79, 98] on span "Kho hàng" at bounding box center [73, 102] width 52 height 14
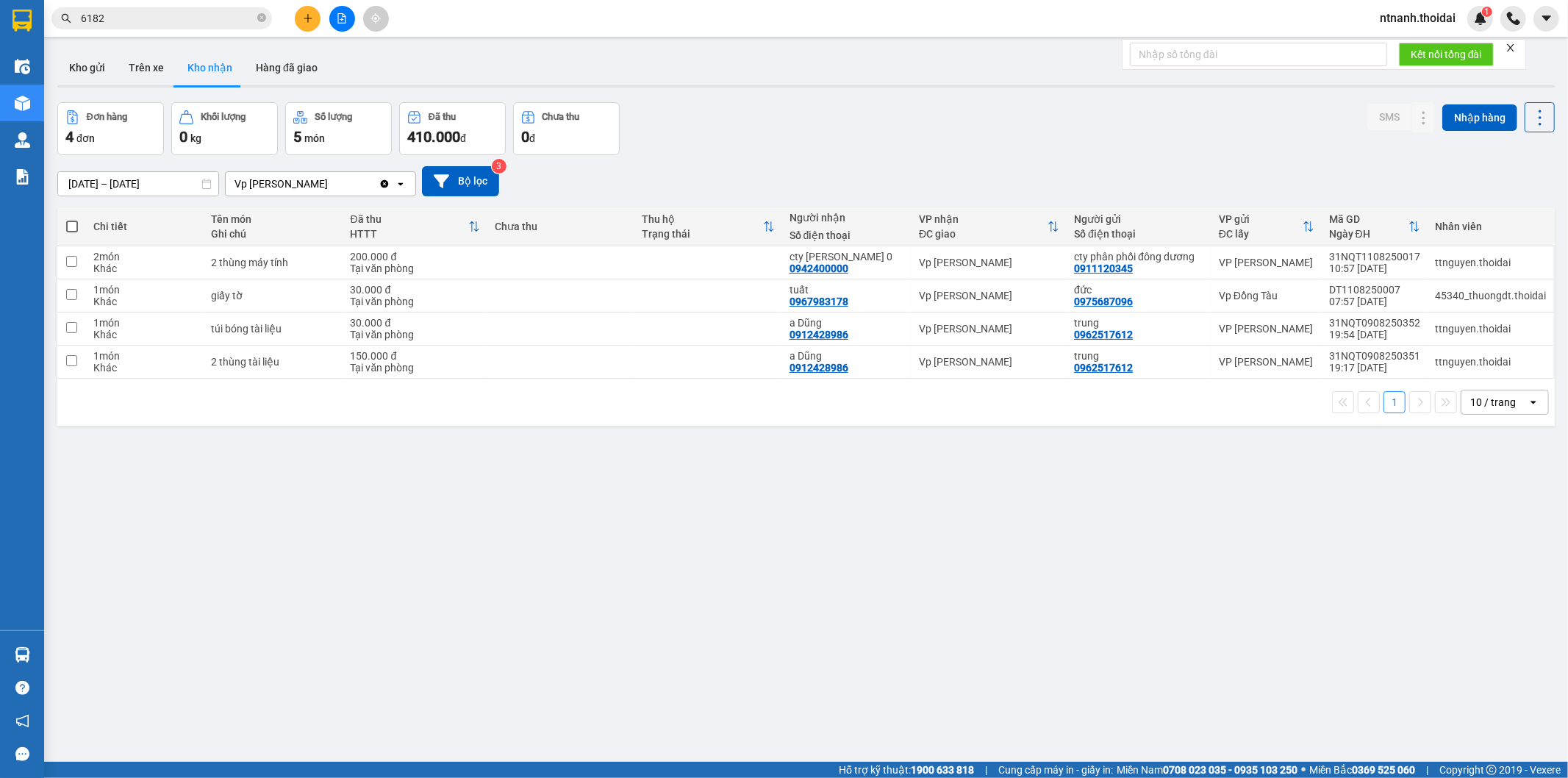
click at [450, 452] on div "ver 1.8.137 Kho gửi Trên xe Kho nhận Hàng đã giao Đơn hàng 4 đơn Khối lượng 0 k…" at bounding box center [806, 433] width 1509 height 778
click at [86, 65] on button "Kho gửi" at bounding box center [87, 67] width 60 height 35
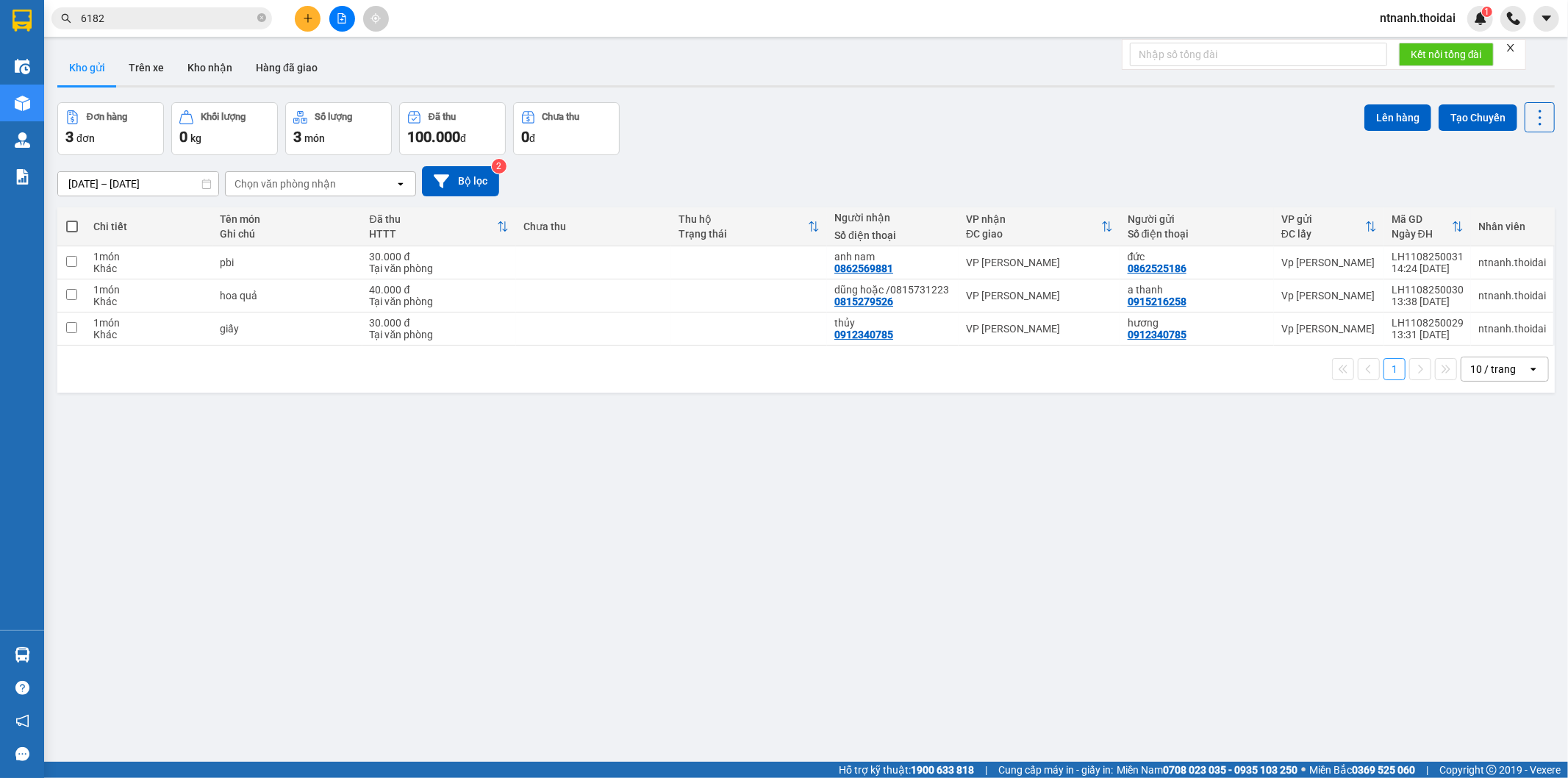
click at [68, 226] on span at bounding box center [72, 227] width 11 height 11
click at [72, 219] on input "checkbox" at bounding box center [72, 219] width 0 height 0
checkbox input "true"
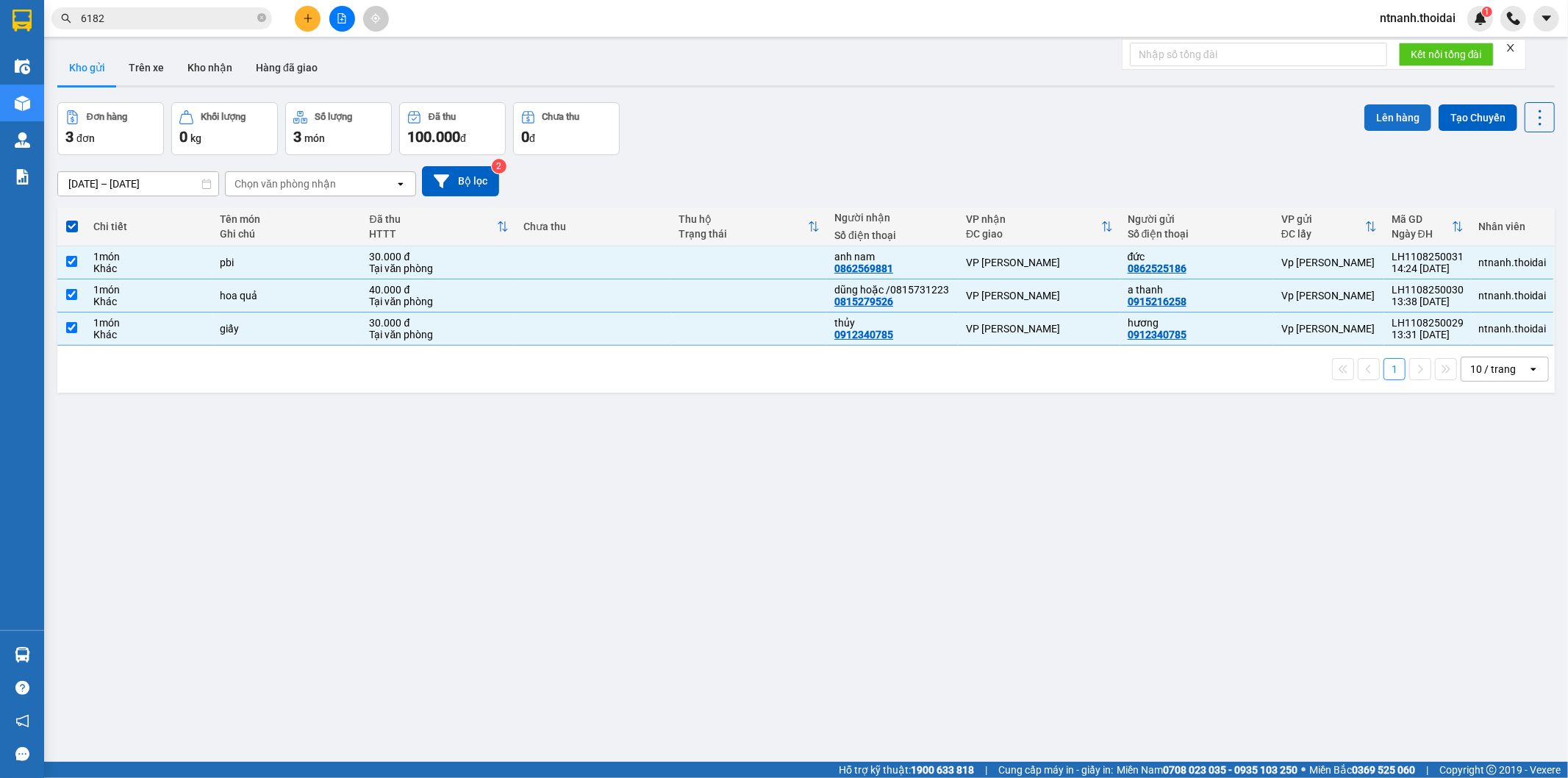
click at [1228, 112] on button "Lên hàng" at bounding box center [1397, 117] width 67 height 26
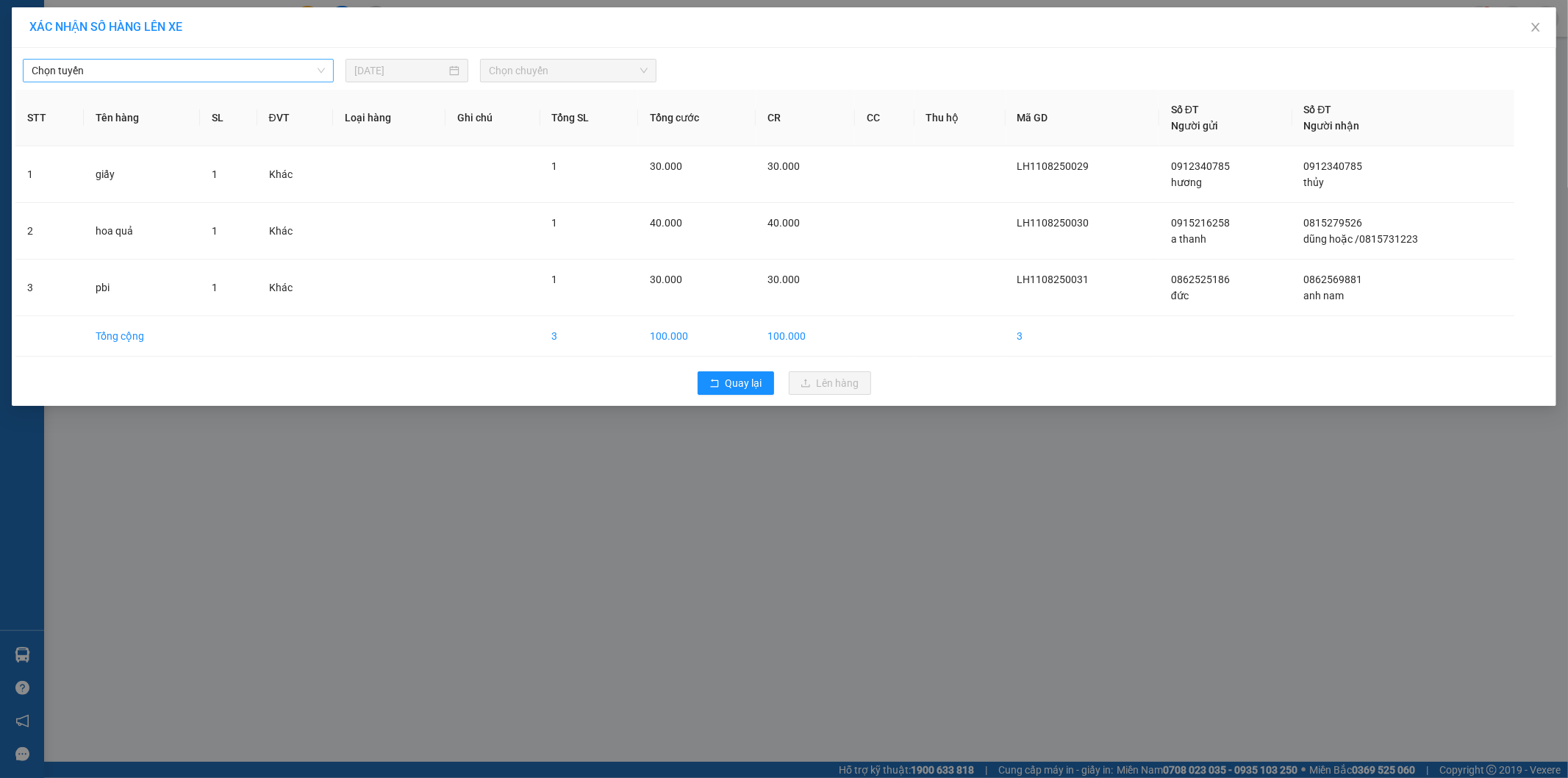
click at [182, 67] on span "Chọn tuyến" at bounding box center [178, 71] width 293 height 22
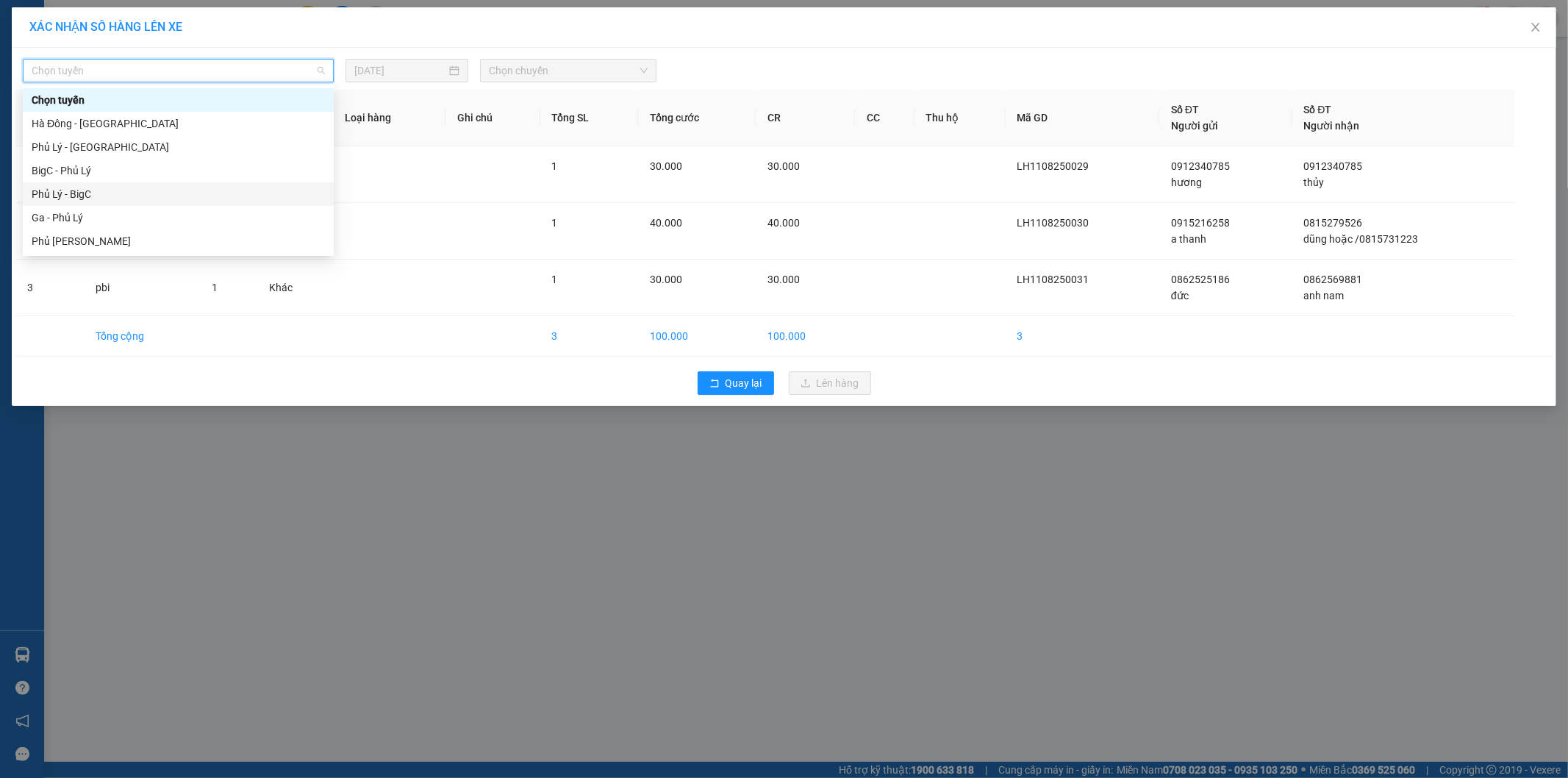
click at [147, 182] on div "Phủ Lý - BigC" at bounding box center [178, 194] width 311 height 24
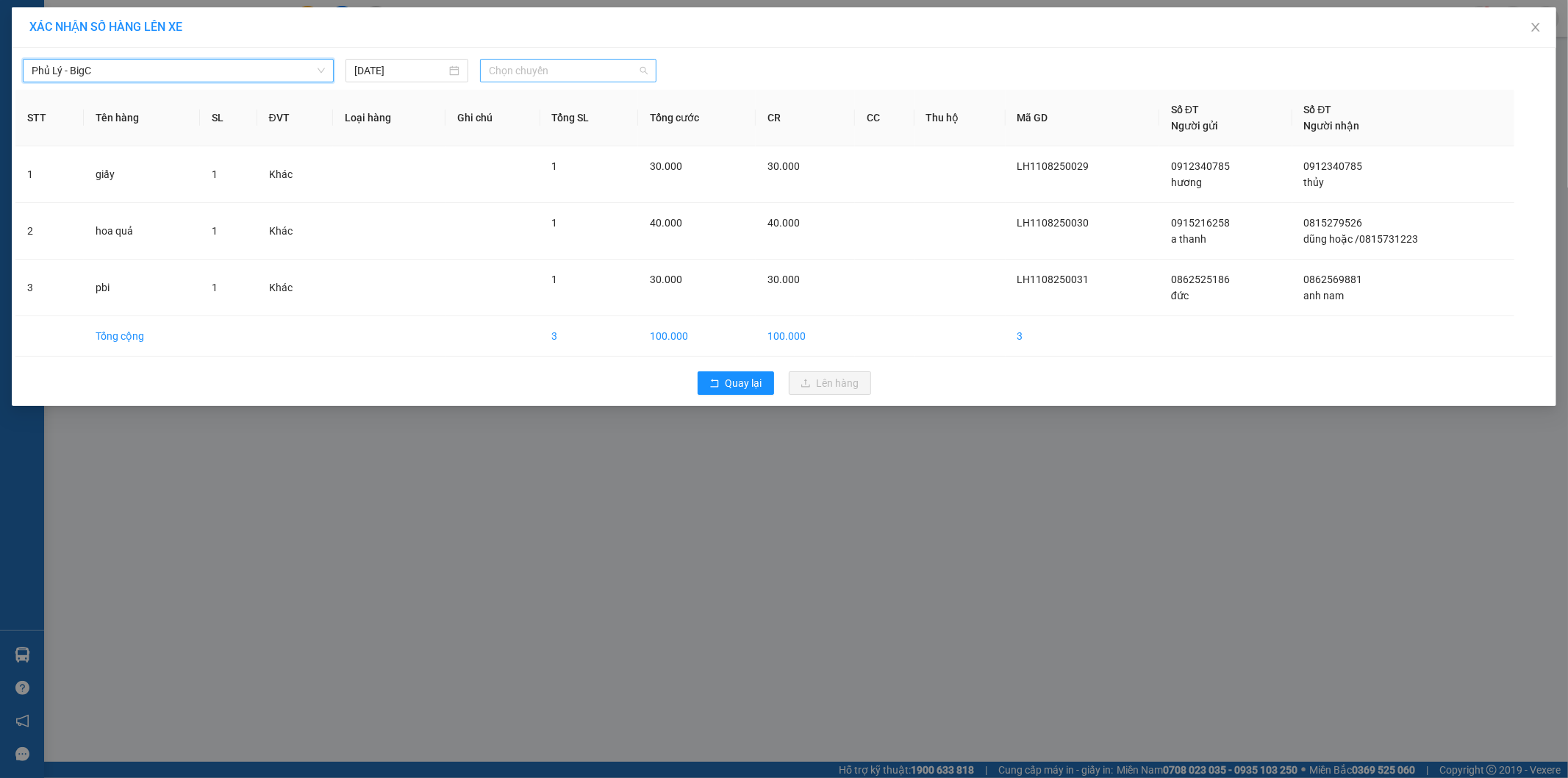
click at [602, 64] on span "Chọn chuyến" at bounding box center [568, 71] width 158 height 22
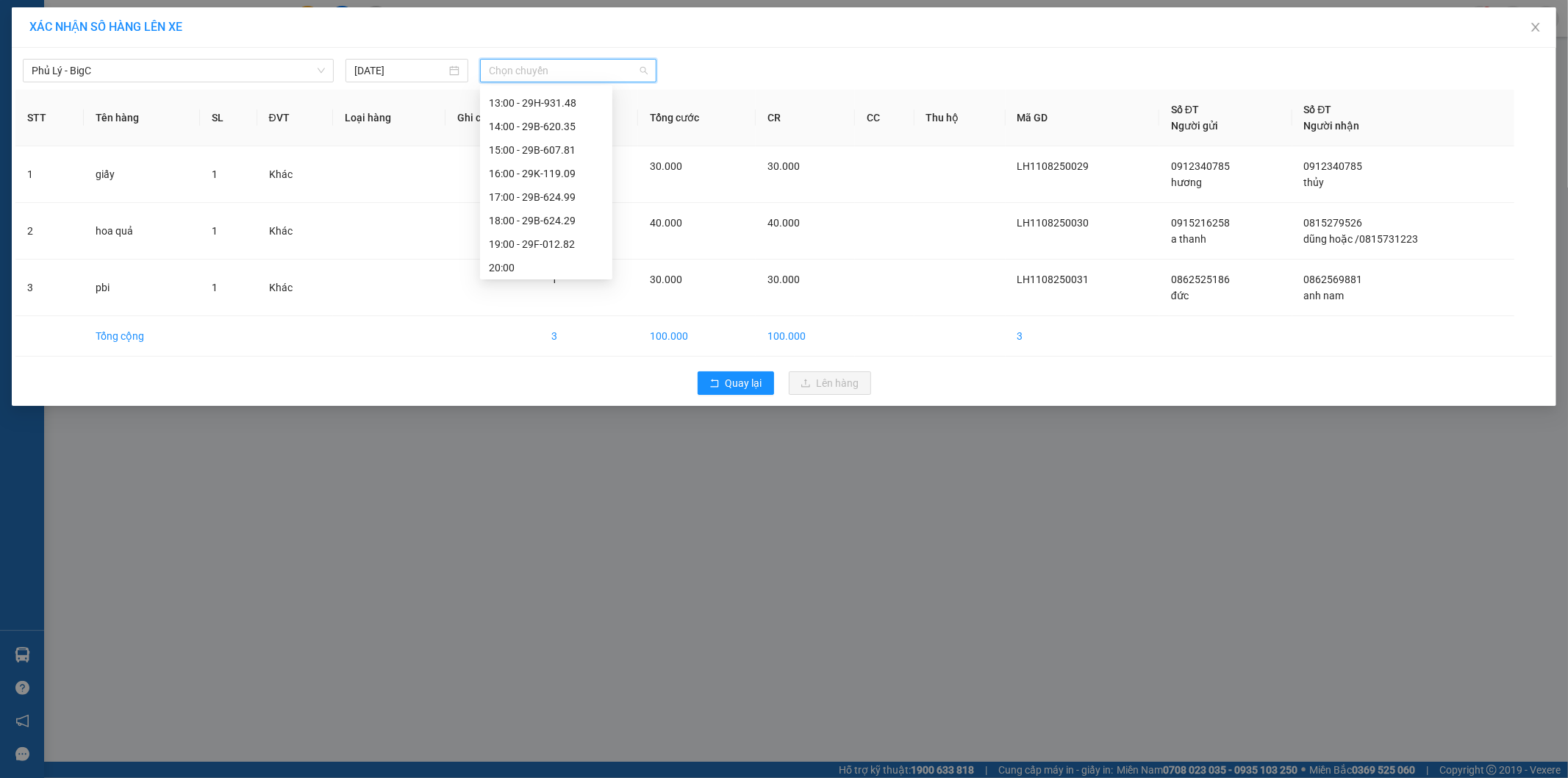
scroll to position [423, 0]
click at [563, 141] on div "15:00 - 29B-607.81" at bounding box center [546, 147] width 115 height 16
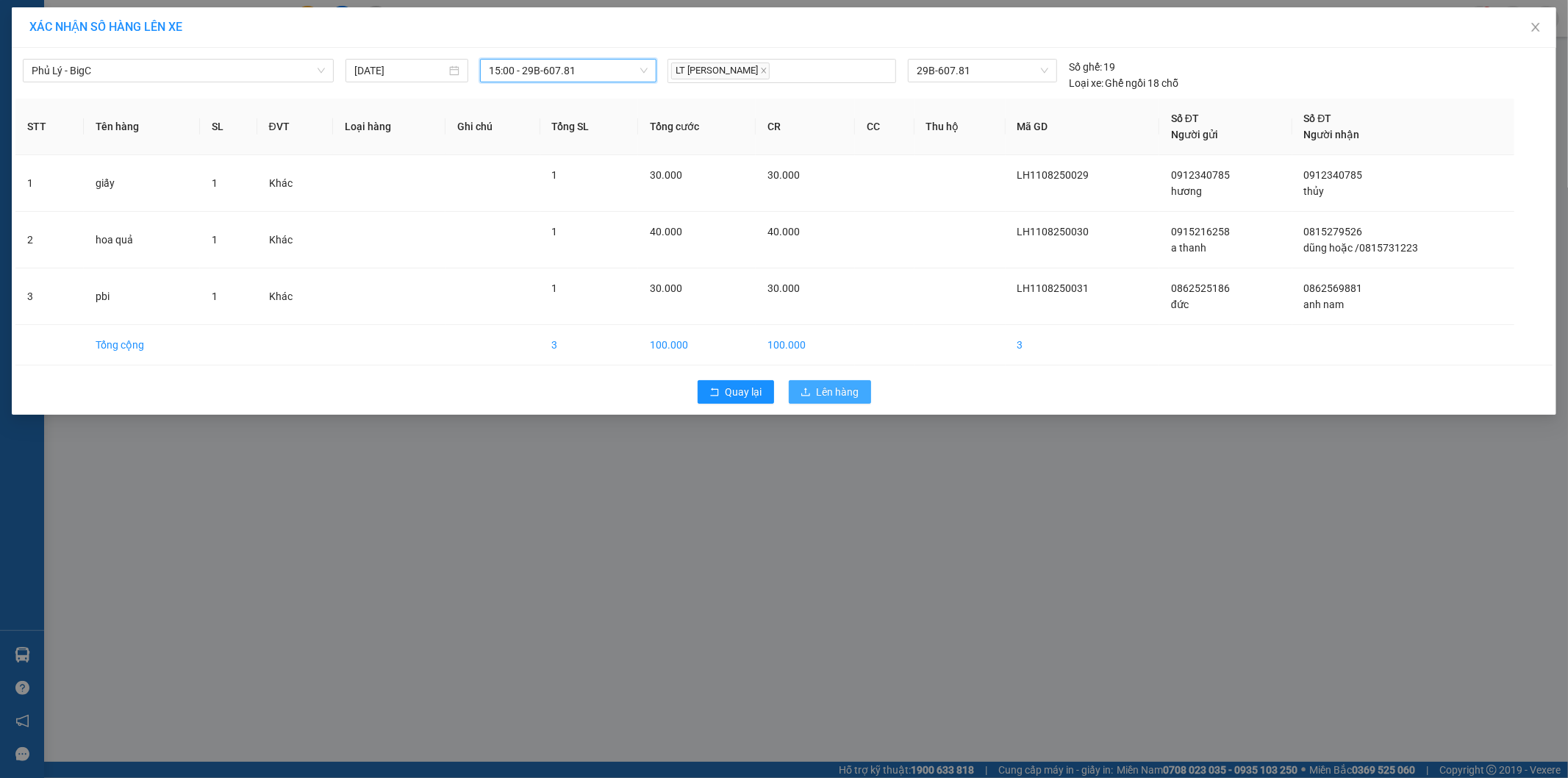
click at [835, 382] on button "Lên hàng" at bounding box center [830, 391] width 82 height 24
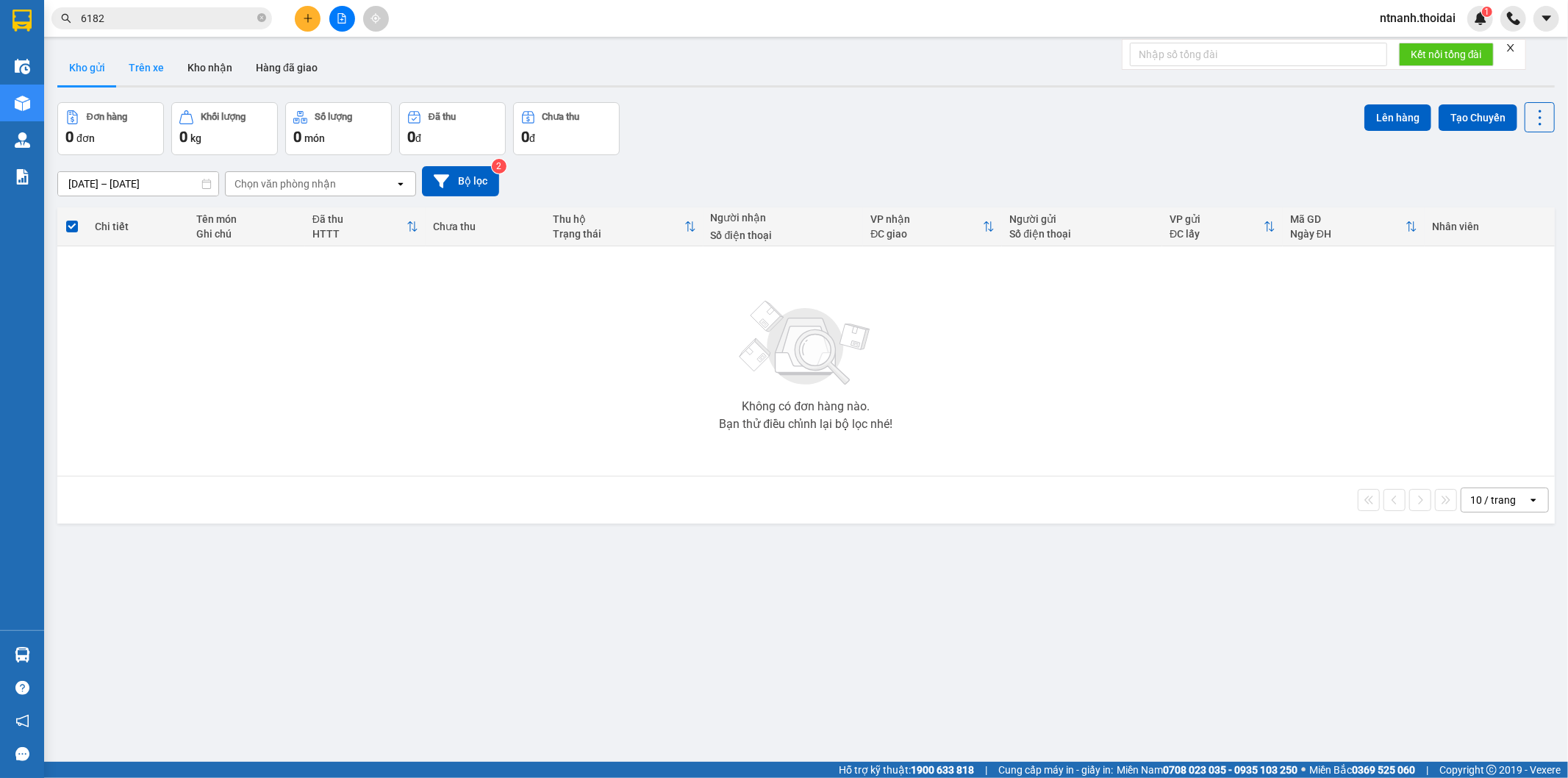
click at [152, 70] on button "Trên xe" at bounding box center [146, 67] width 59 height 35
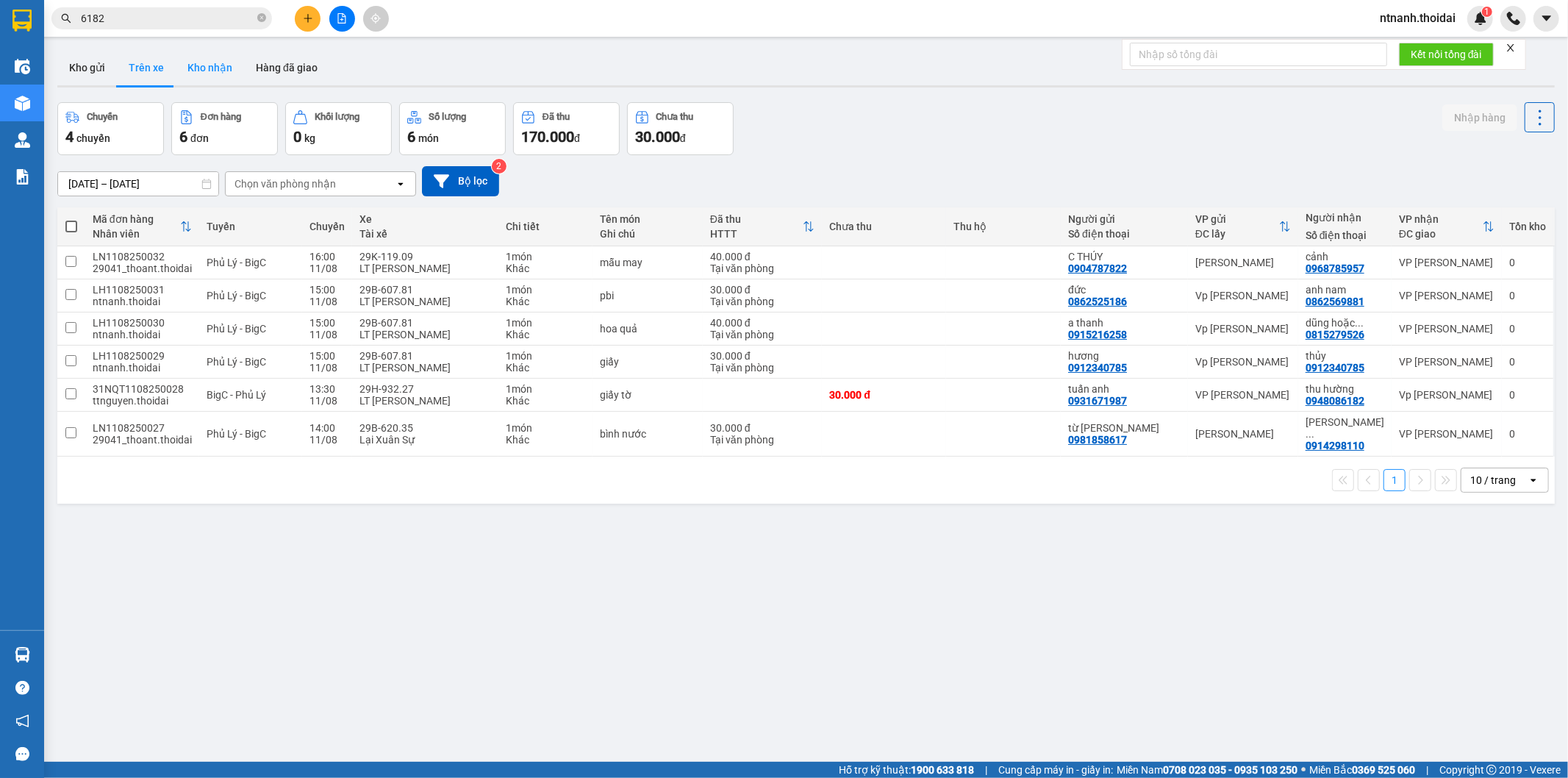
click at [201, 74] on button "Kho nhận" at bounding box center [209, 67] width 68 height 35
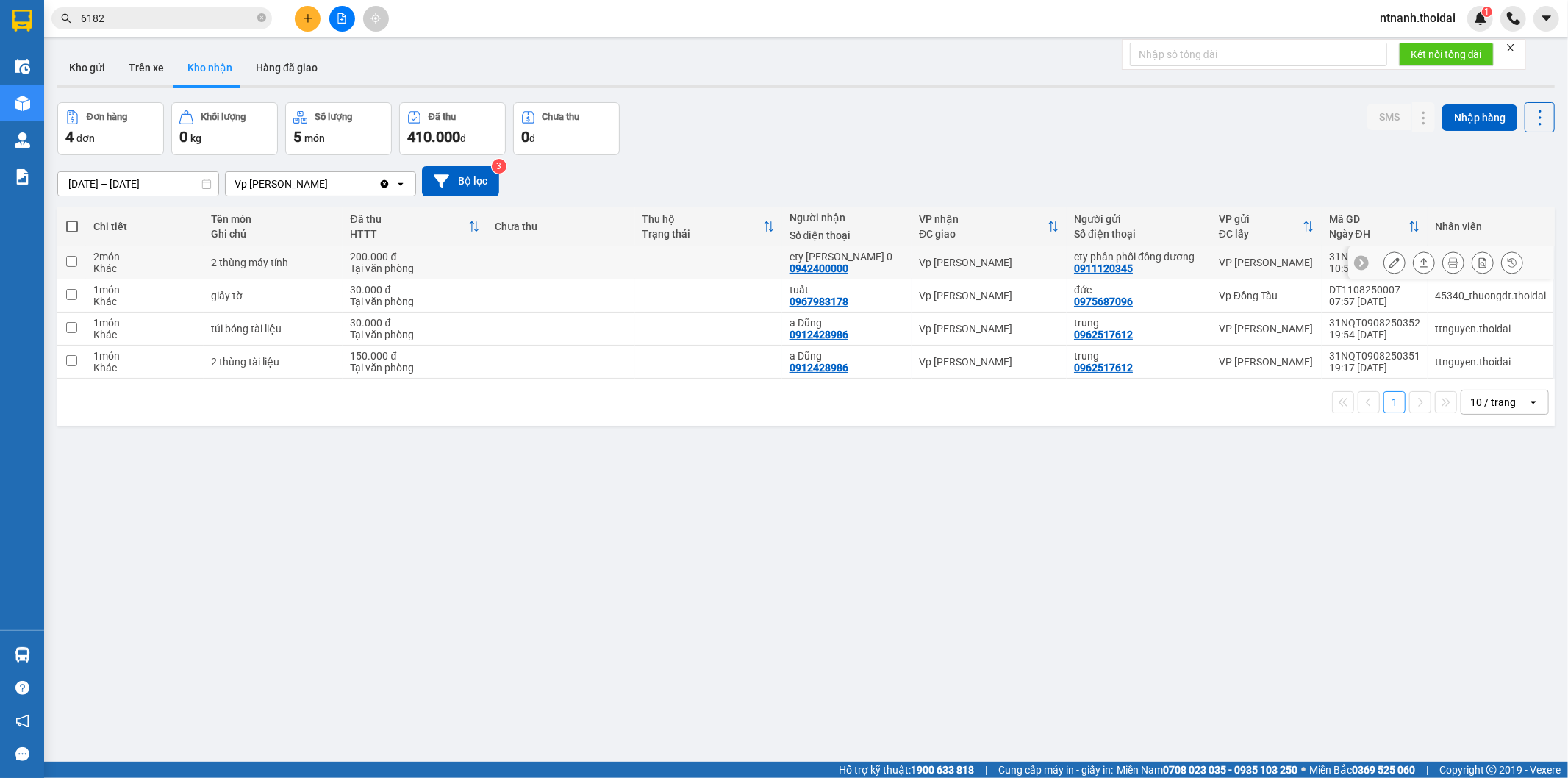
click at [1228, 264] on button at bounding box center [1482, 263] width 21 height 25
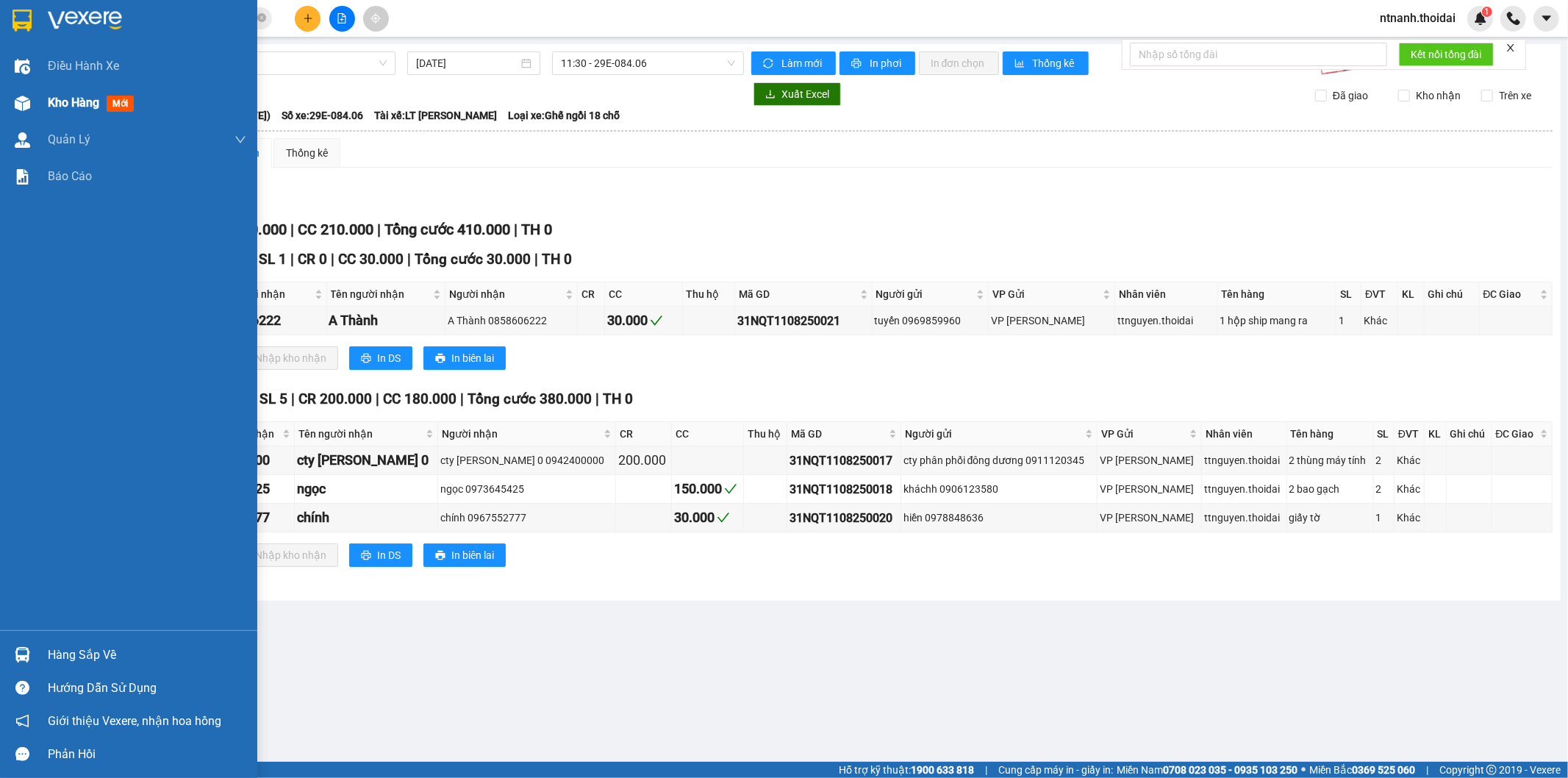
click at [39, 105] on div "Kho hàng mới" at bounding box center [129, 103] width 258 height 37
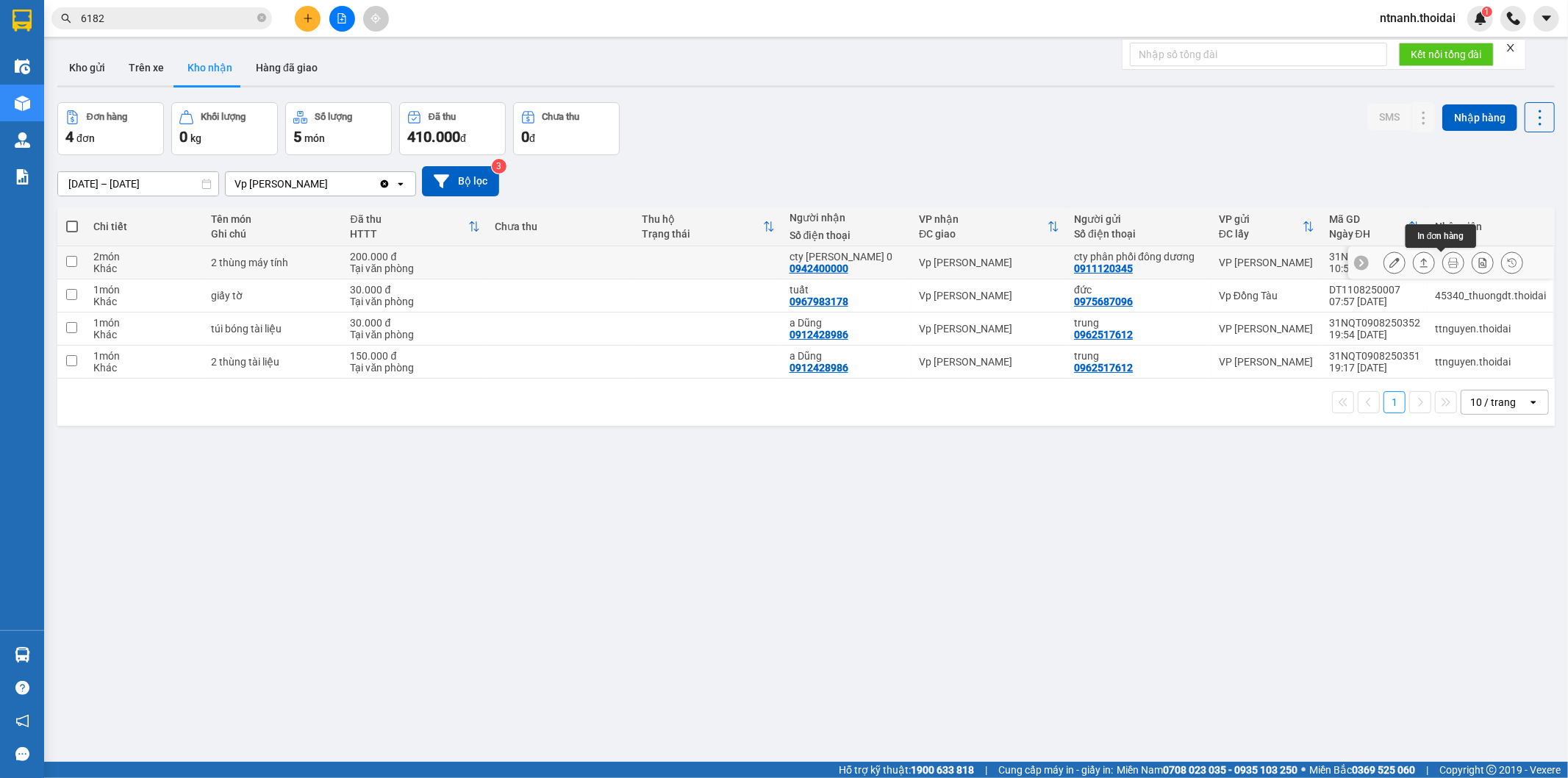
click at [1228, 258] on button at bounding box center [1452, 263] width 21 height 25
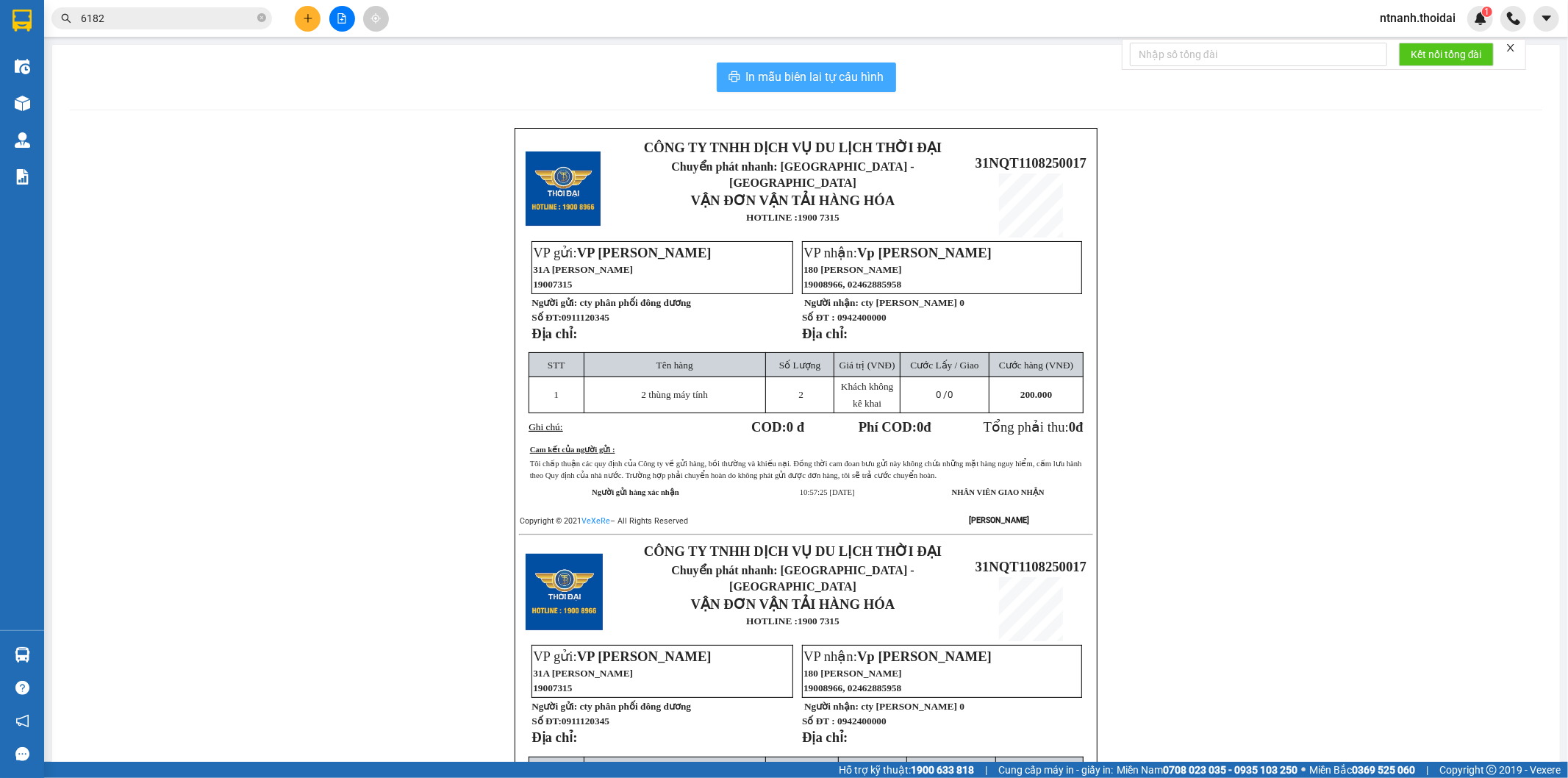
click at [848, 65] on button "In mẫu biên lai tự cấu hình" at bounding box center [806, 77] width 180 height 30
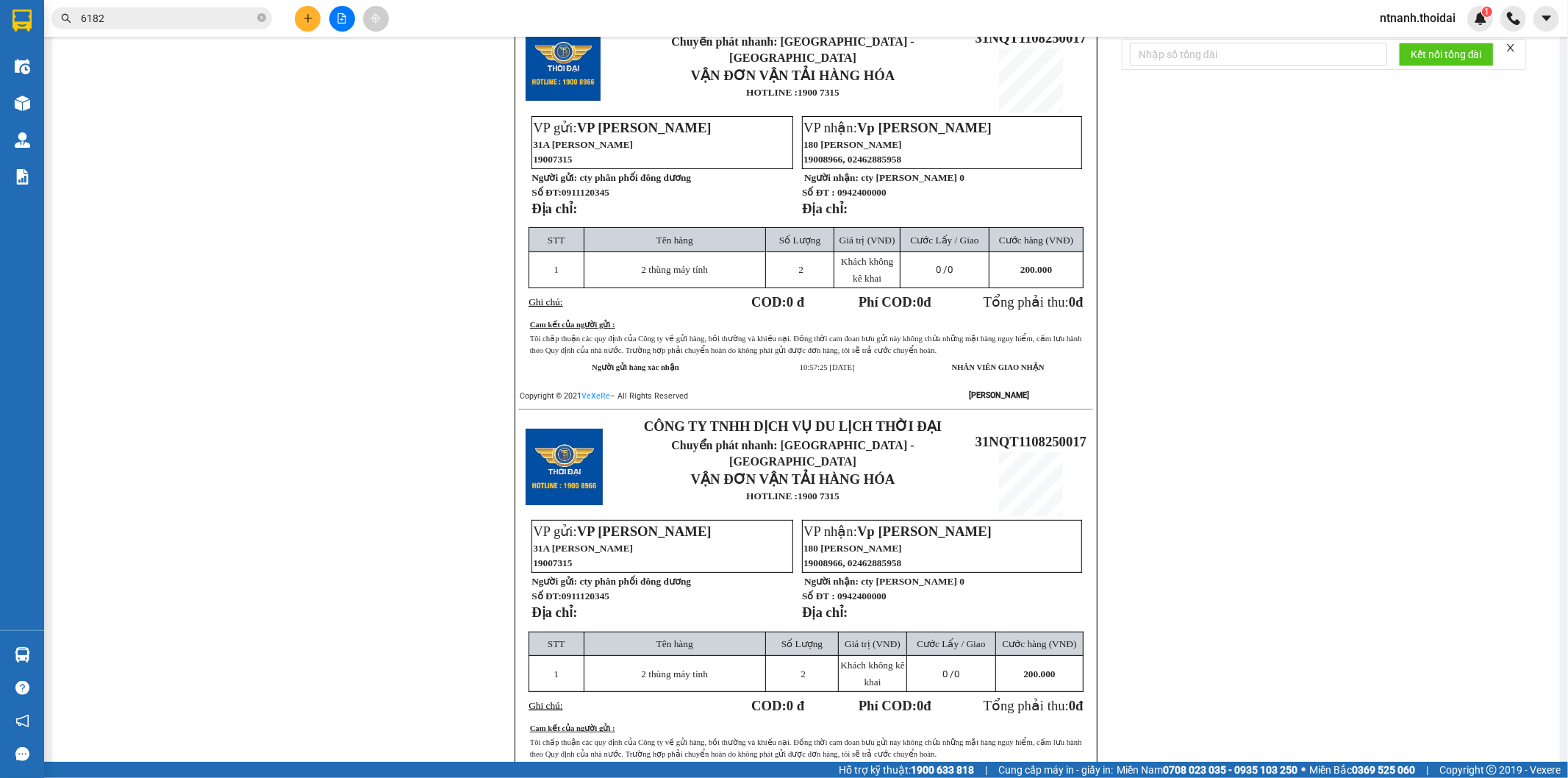
scroll to position [136, 0]
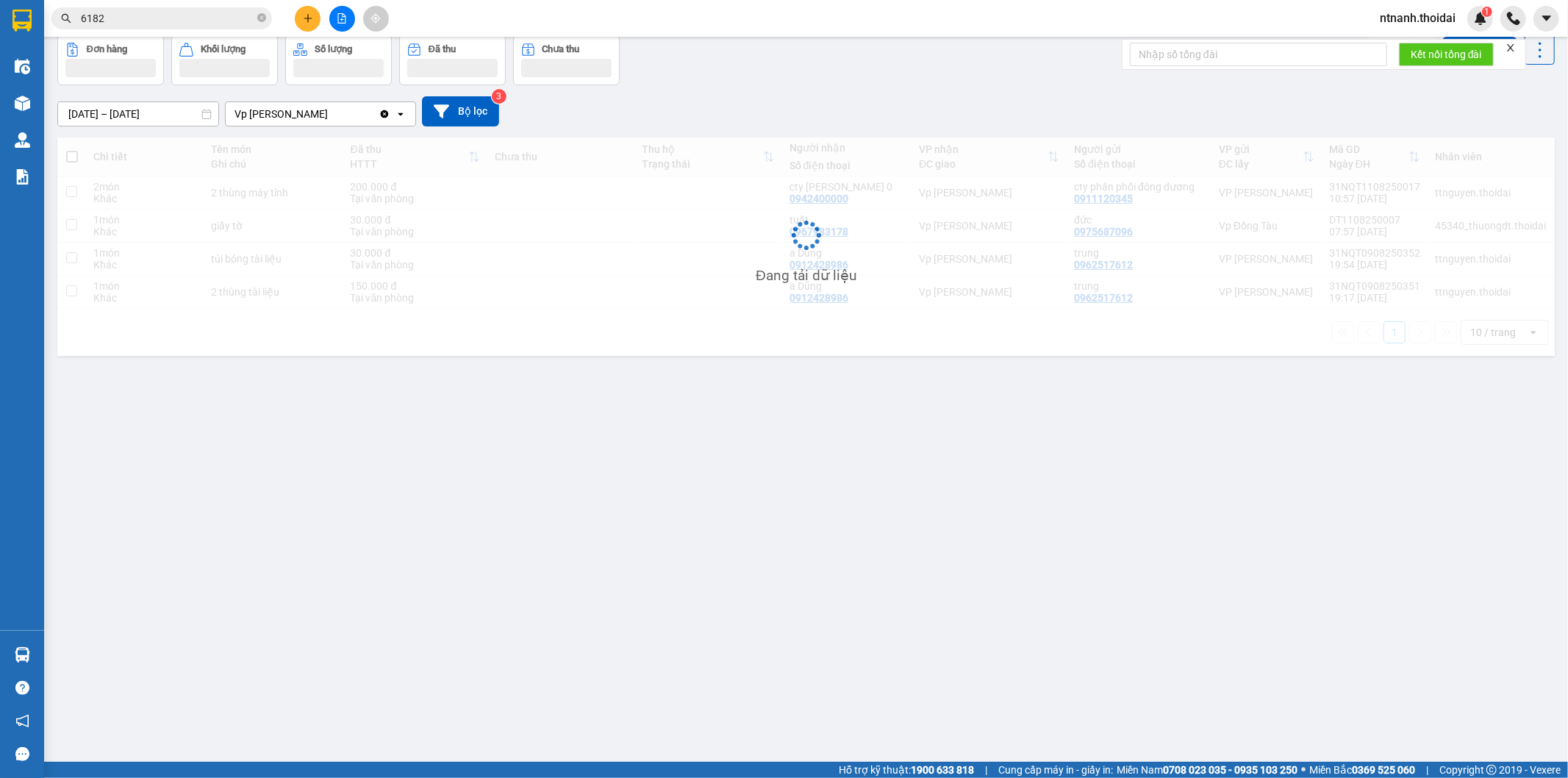
scroll to position [67, 0]
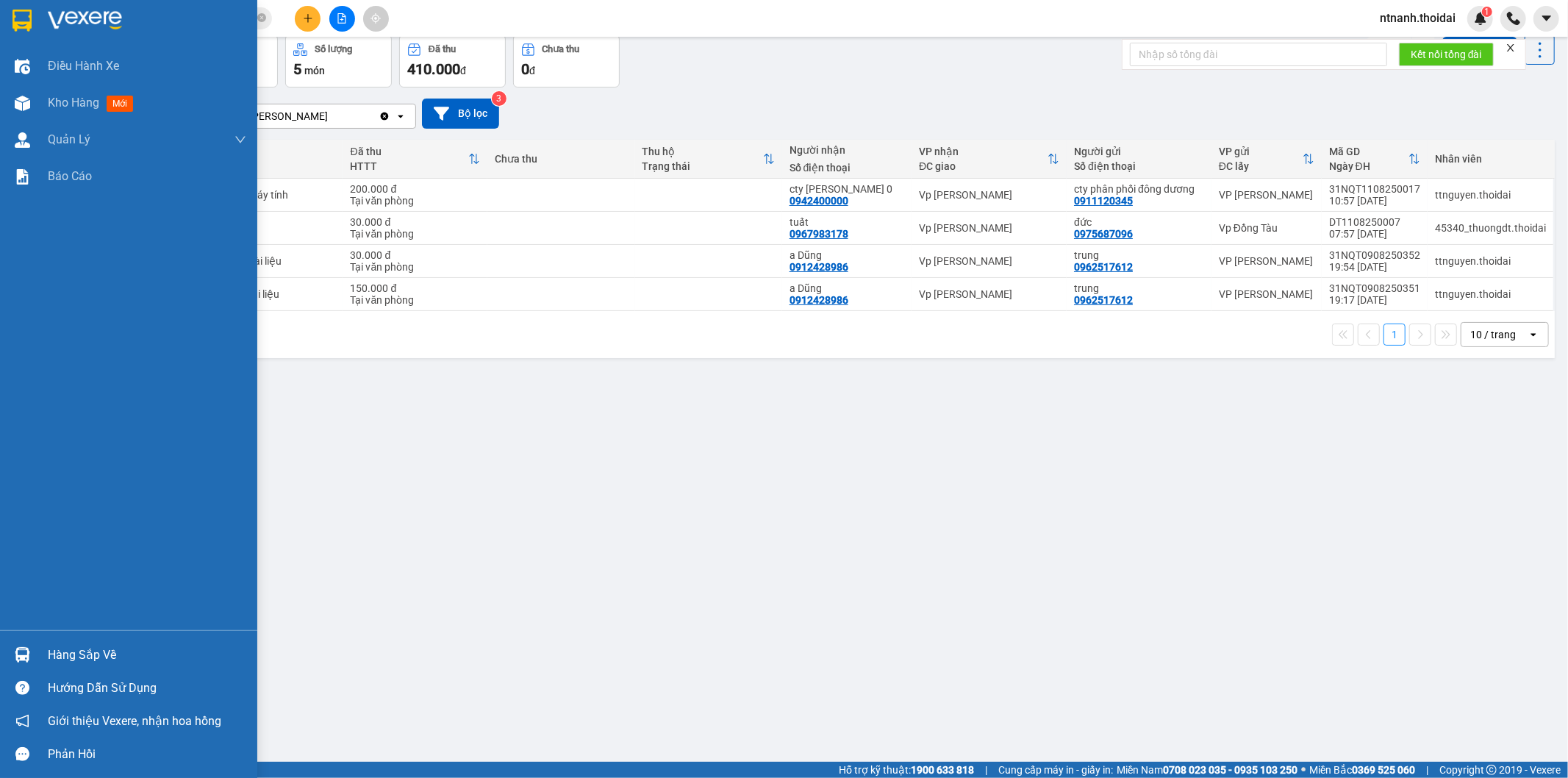
click at [76, 652] on div "Hàng sắp về" at bounding box center [147, 655] width 199 height 22
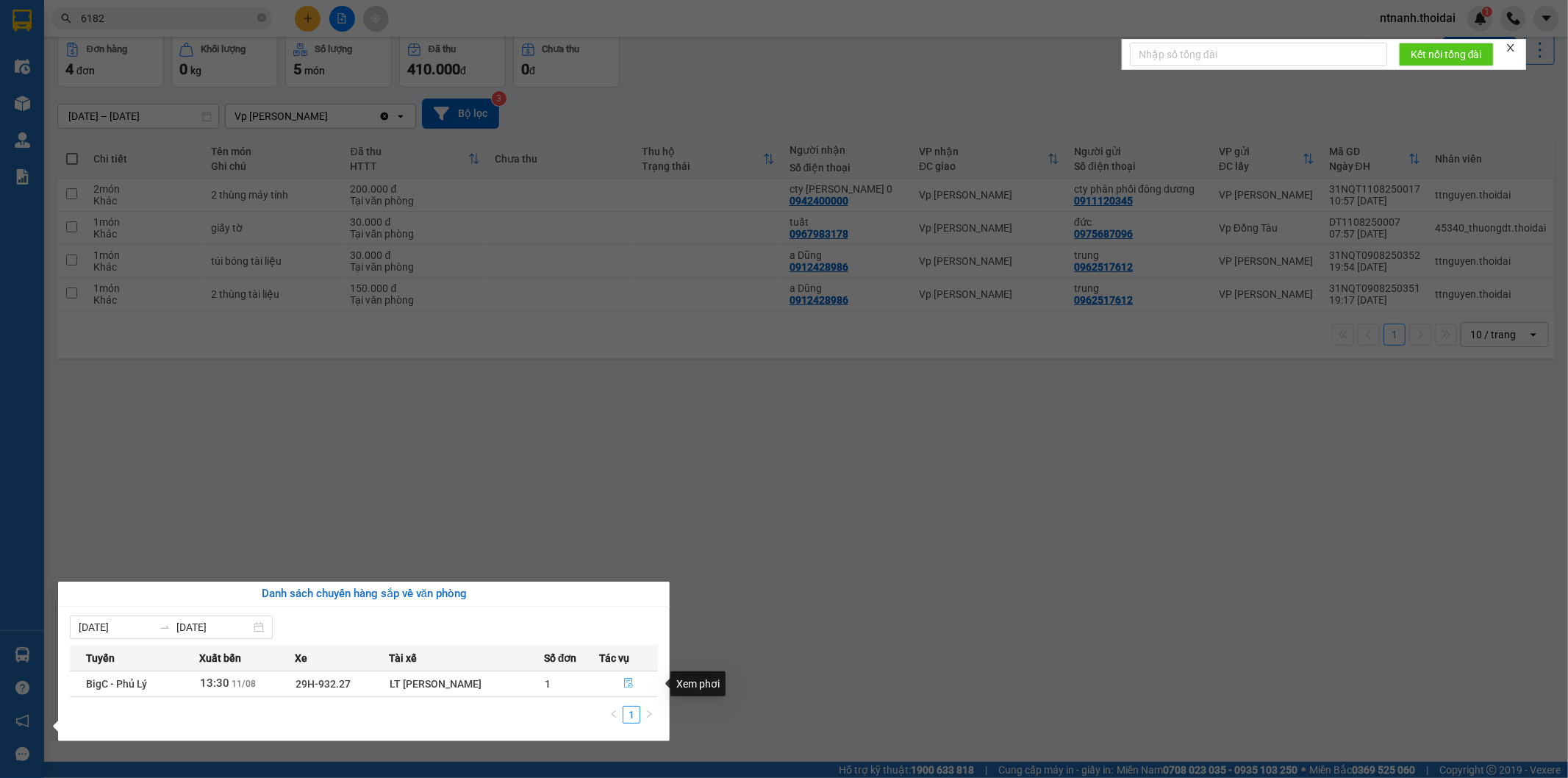
click at [616, 680] on button "button" at bounding box center [629, 684] width 57 height 24
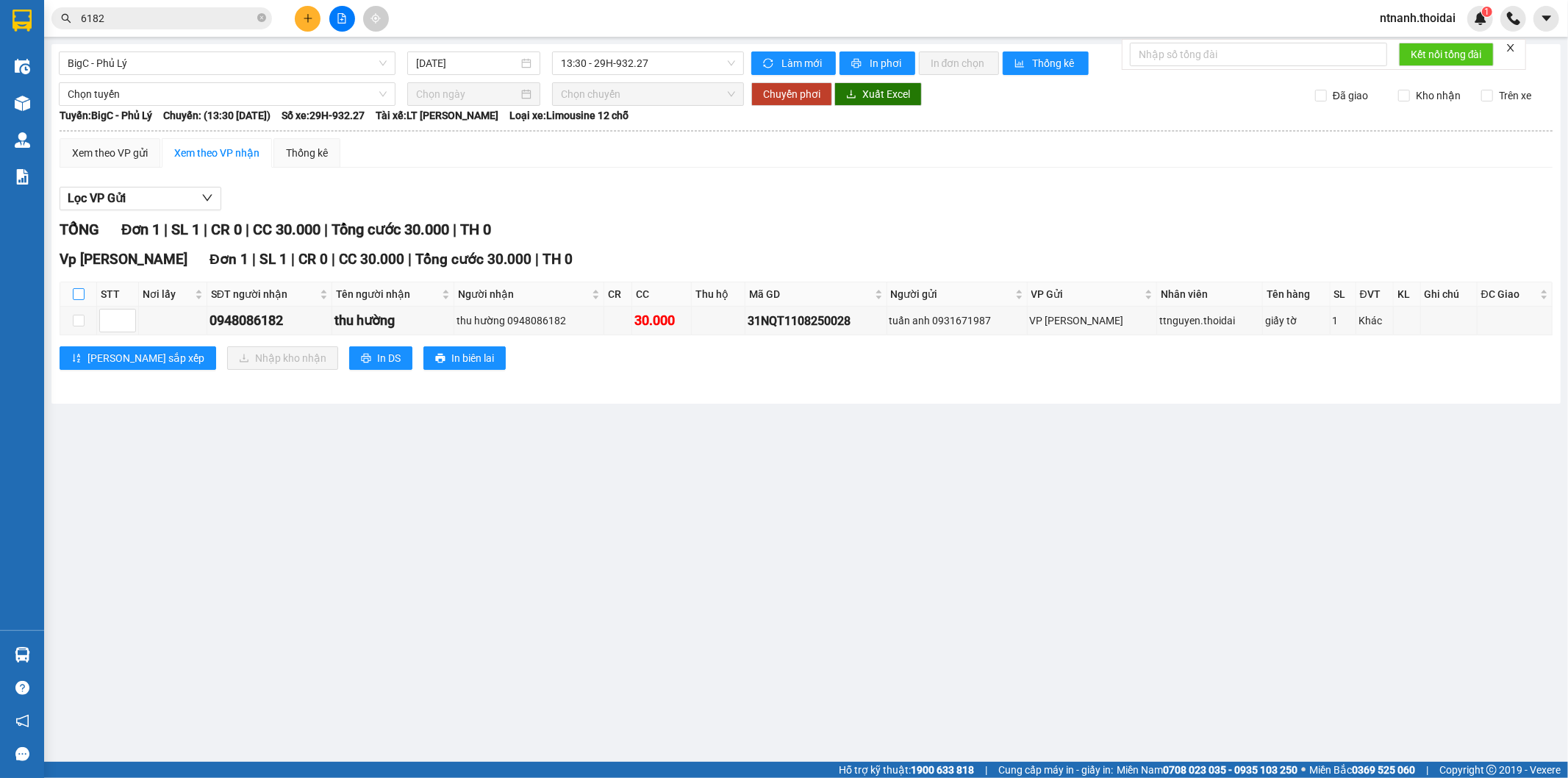
click at [73, 295] on input "checkbox" at bounding box center [79, 294] width 11 height 11
checkbox input "true"
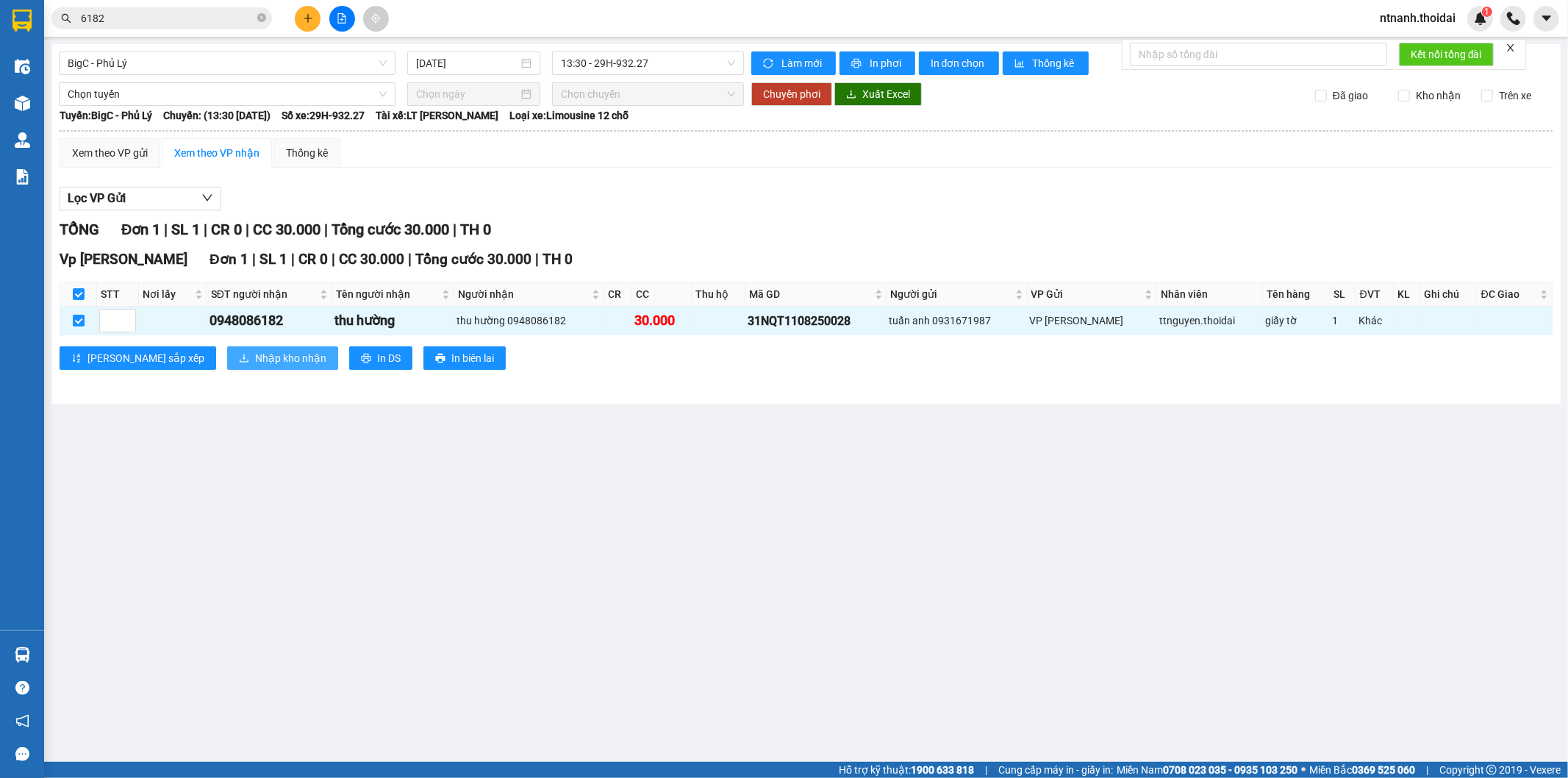
click at [255, 354] on span "Nhập kho nhận" at bounding box center [290, 358] width 71 height 16
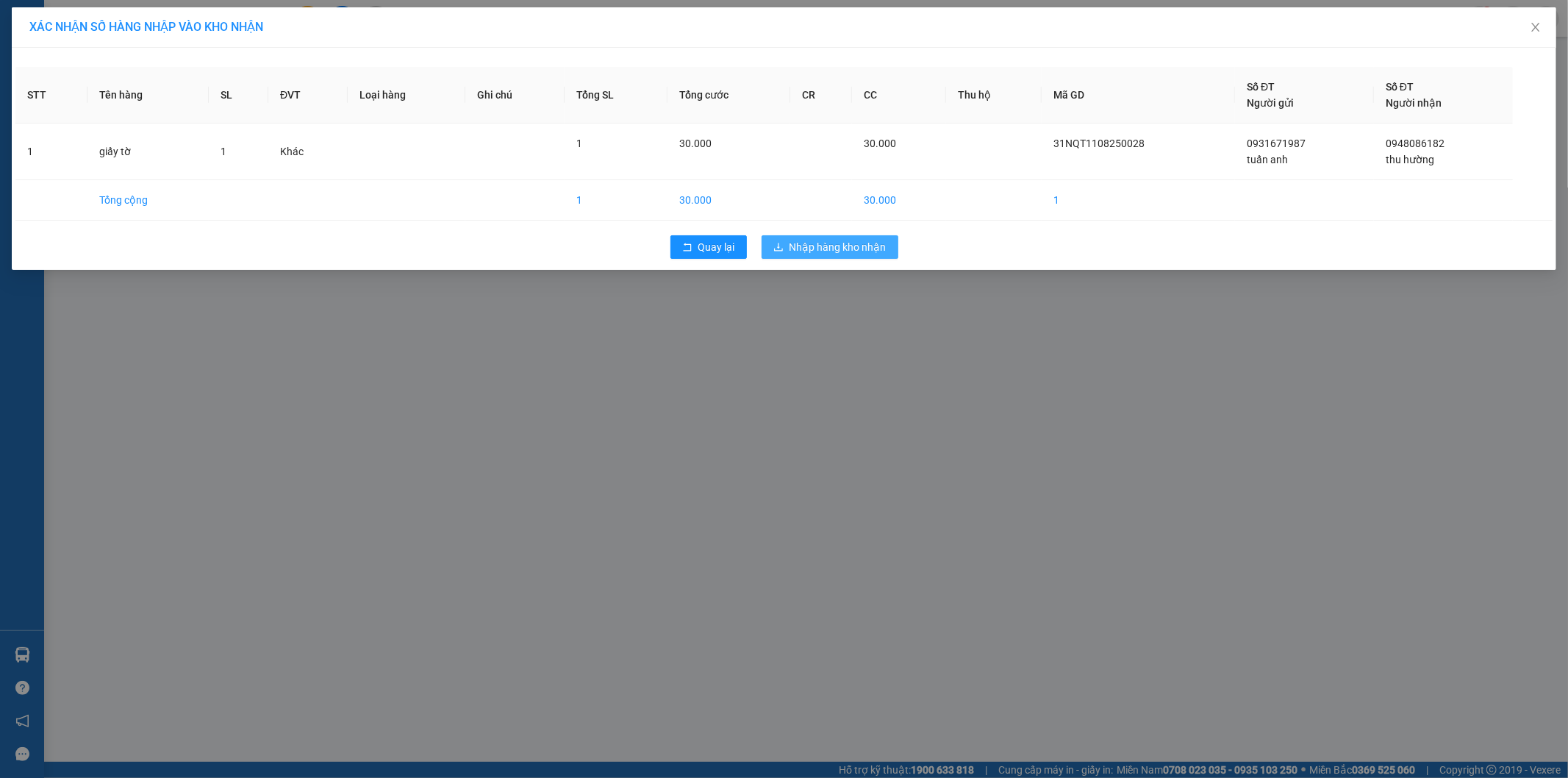
click at [847, 254] on span "Nhập hàng kho nhận" at bounding box center [838, 247] width 97 height 16
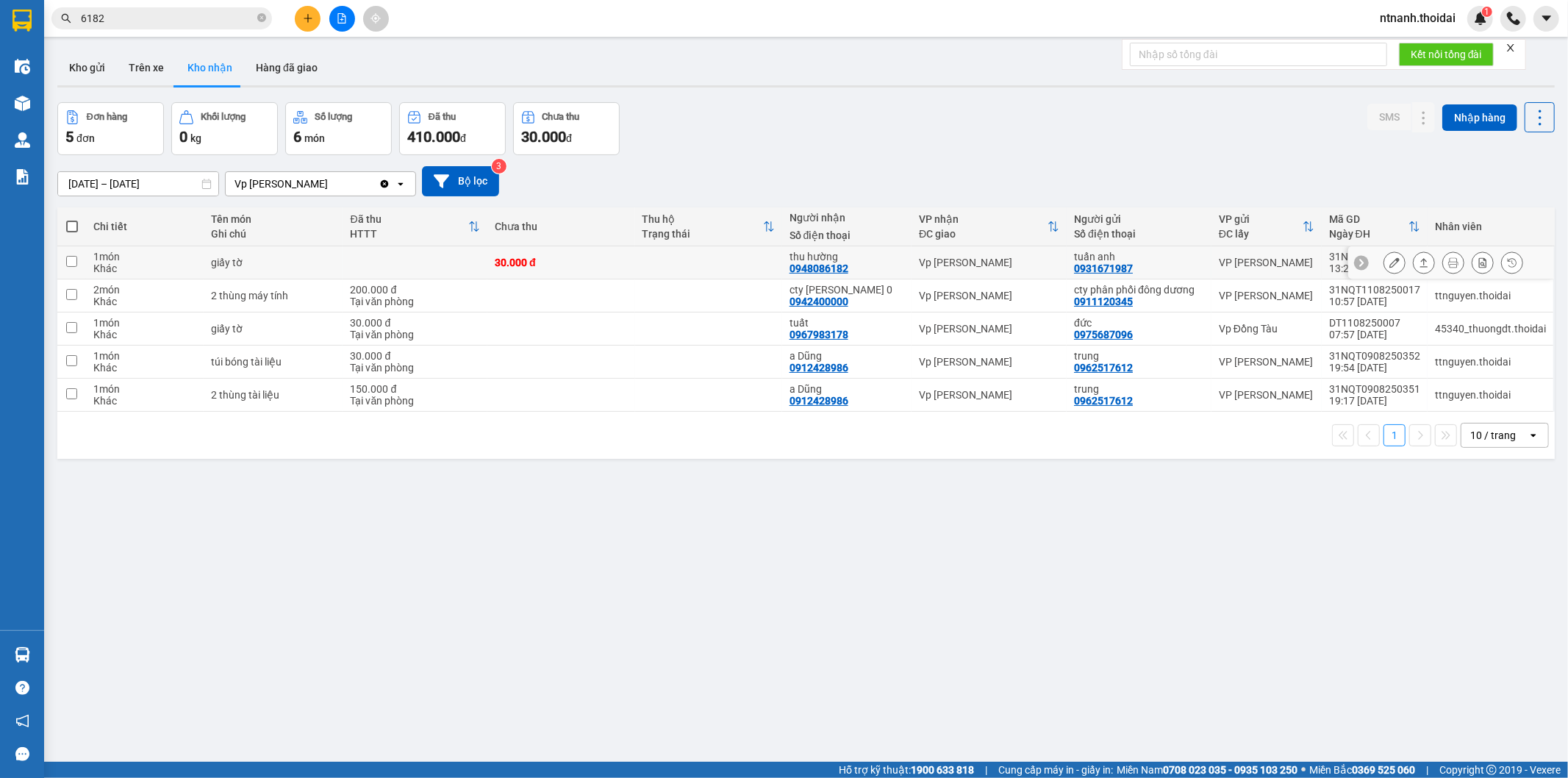
click at [587, 269] on td "30.000 đ" at bounding box center [560, 263] width 147 height 33
checkbox input "true"
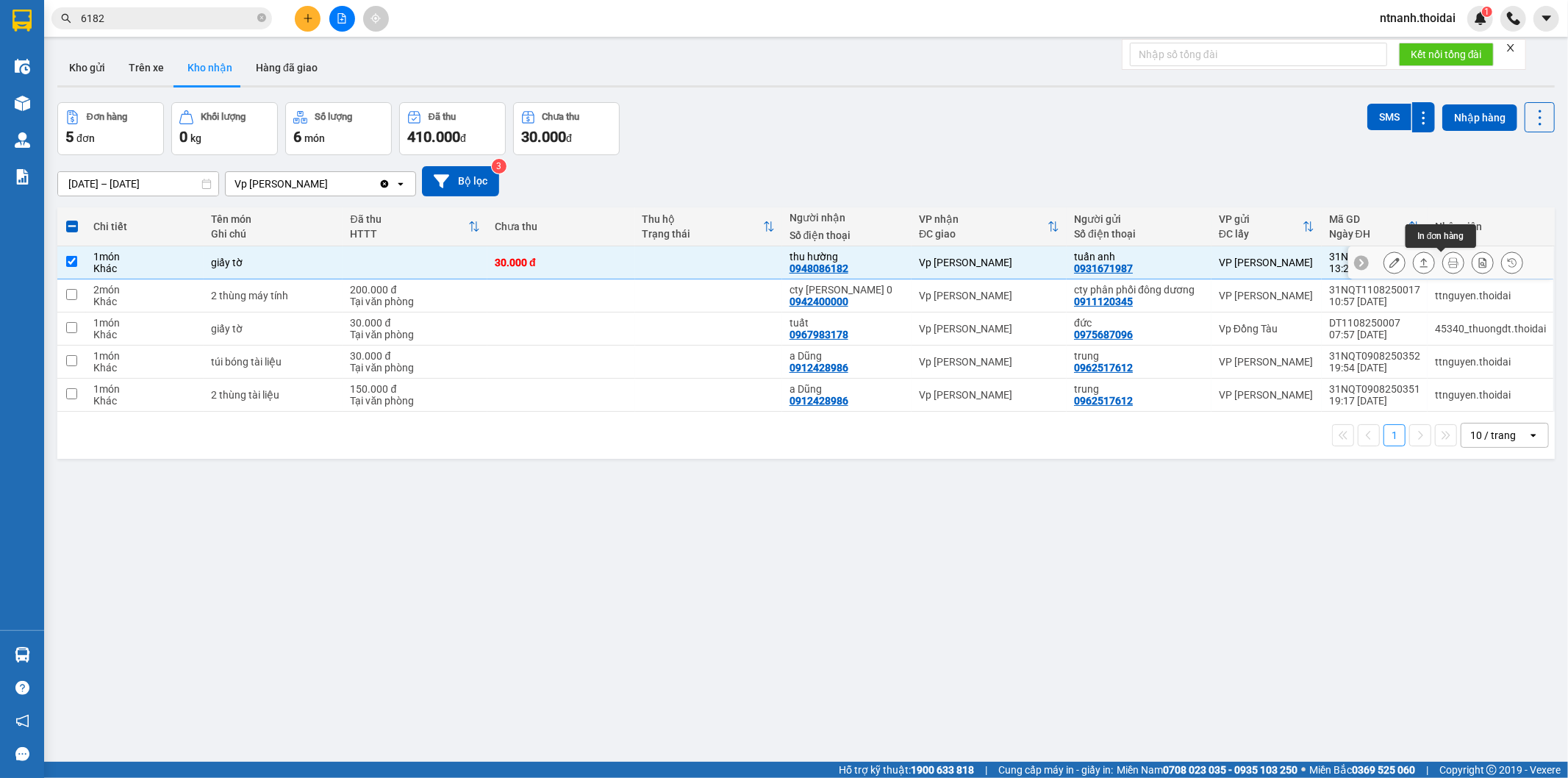
click at [1228, 272] on button at bounding box center [1423, 263] width 21 height 25
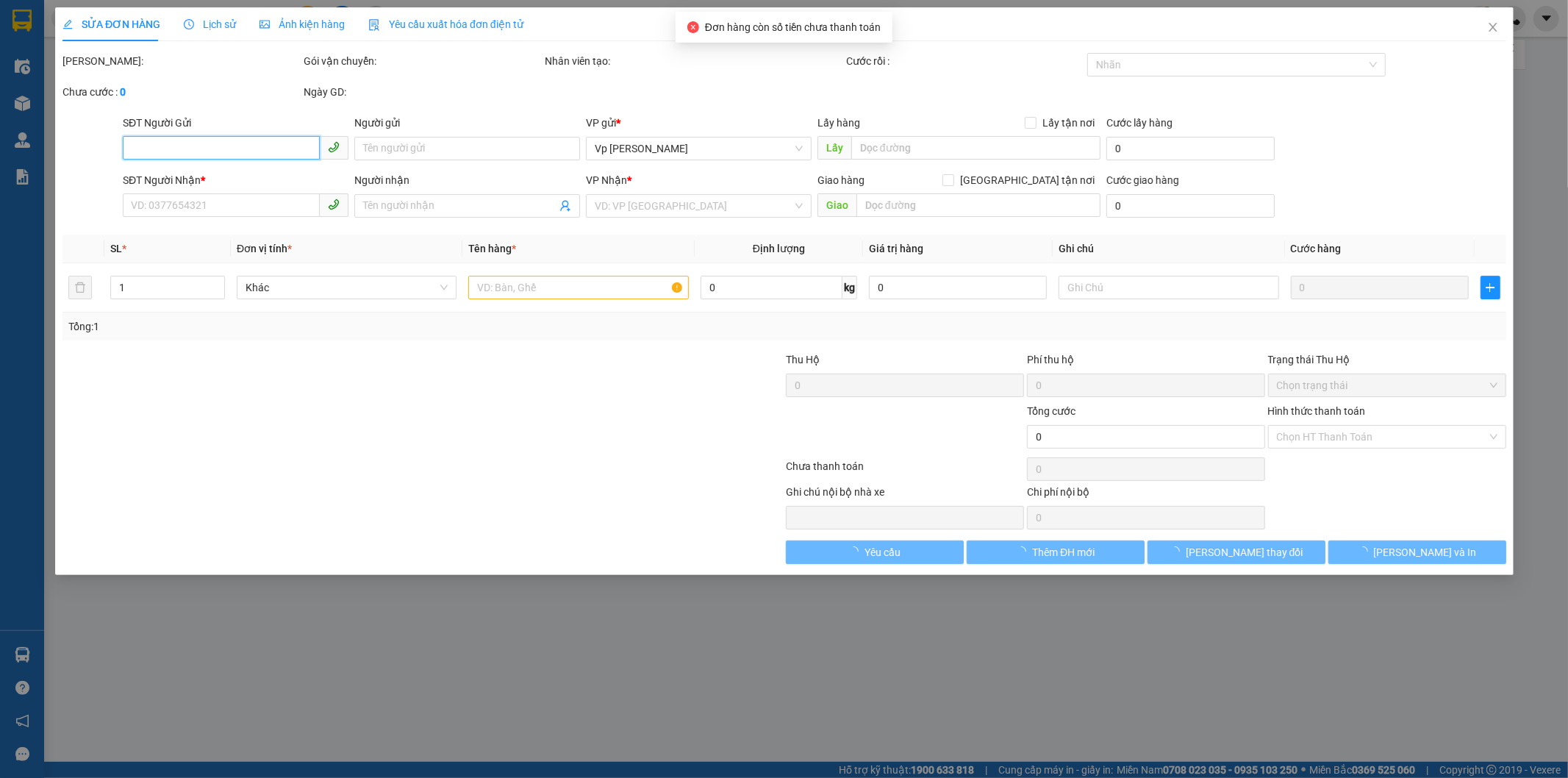
type input "0931671987"
type input "tuấn anh"
type input "0948086182"
type input "thu hường"
type input "30.000"
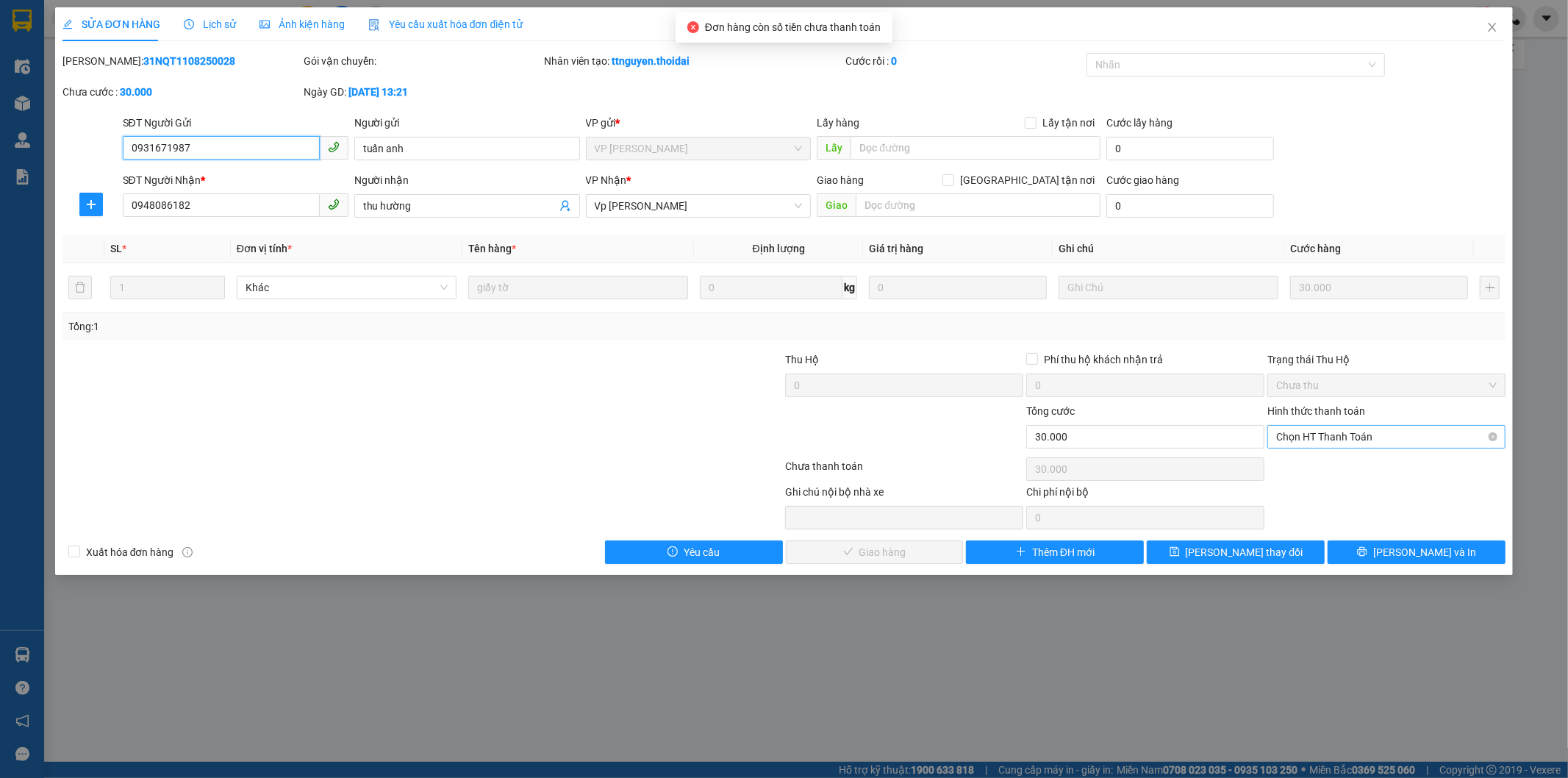
click at [1228, 431] on span "Chọn HT Thanh Toán" at bounding box center [1386, 437] width 221 height 22
click at [1228, 472] on div "Tại văn phòng" at bounding box center [1387, 466] width 221 height 16
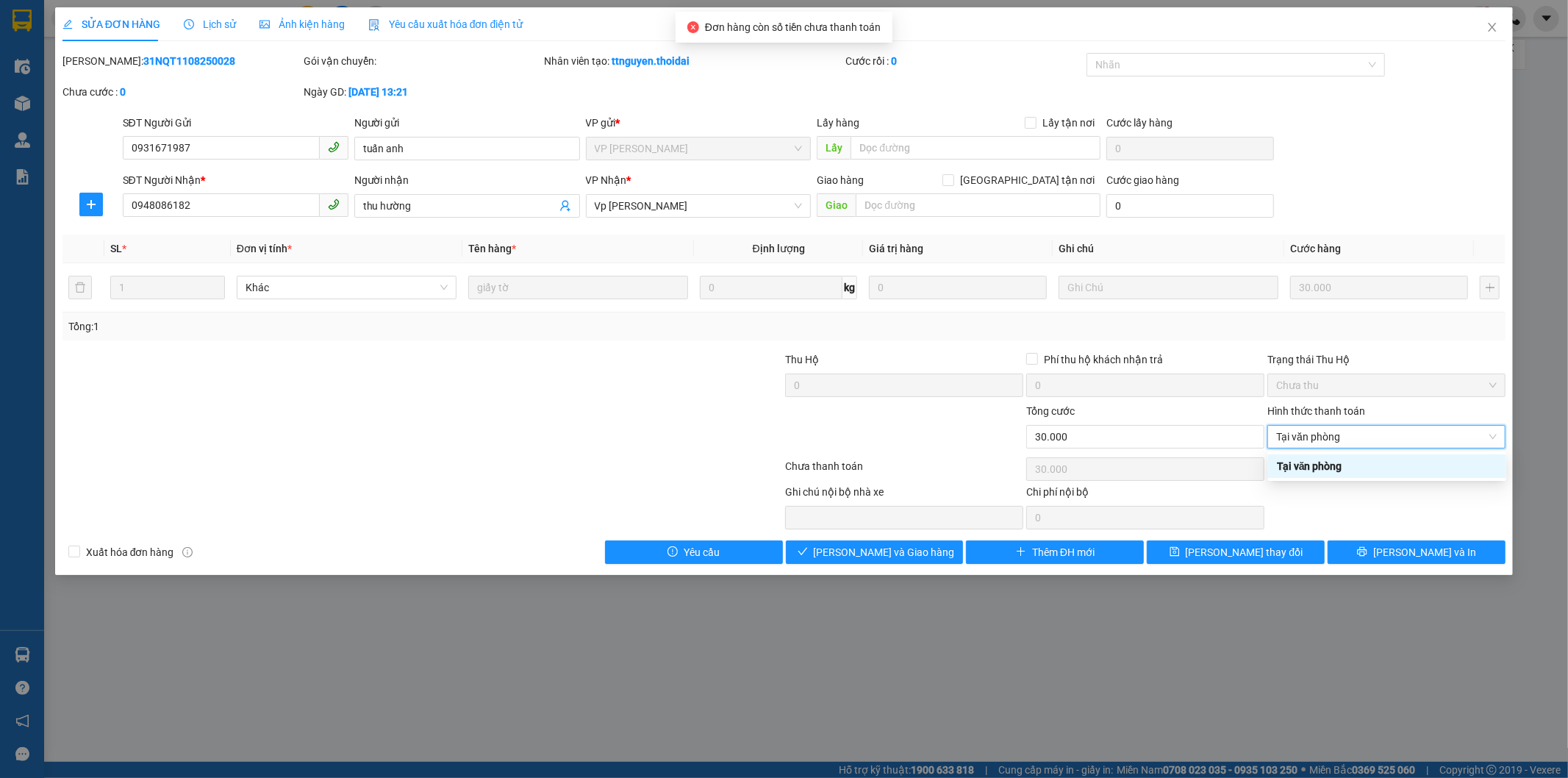
type input "0"
click at [922, 562] on button "Lưu và Giao hàng" at bounding box center [875, 551] width 178 height 24
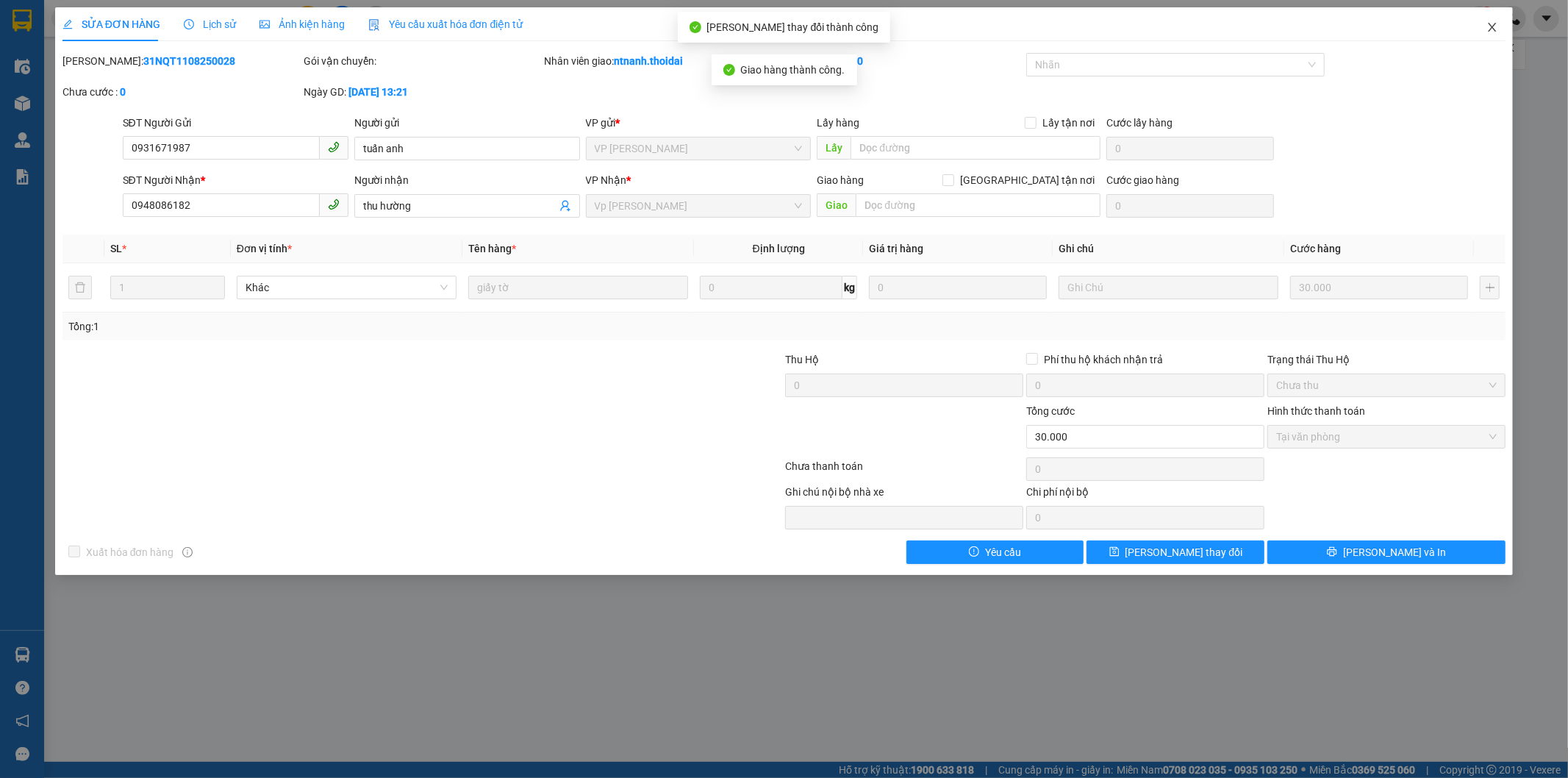
click at [1228, 31] on span "Close" at bounding box center [1492, 28] width 41 height 41
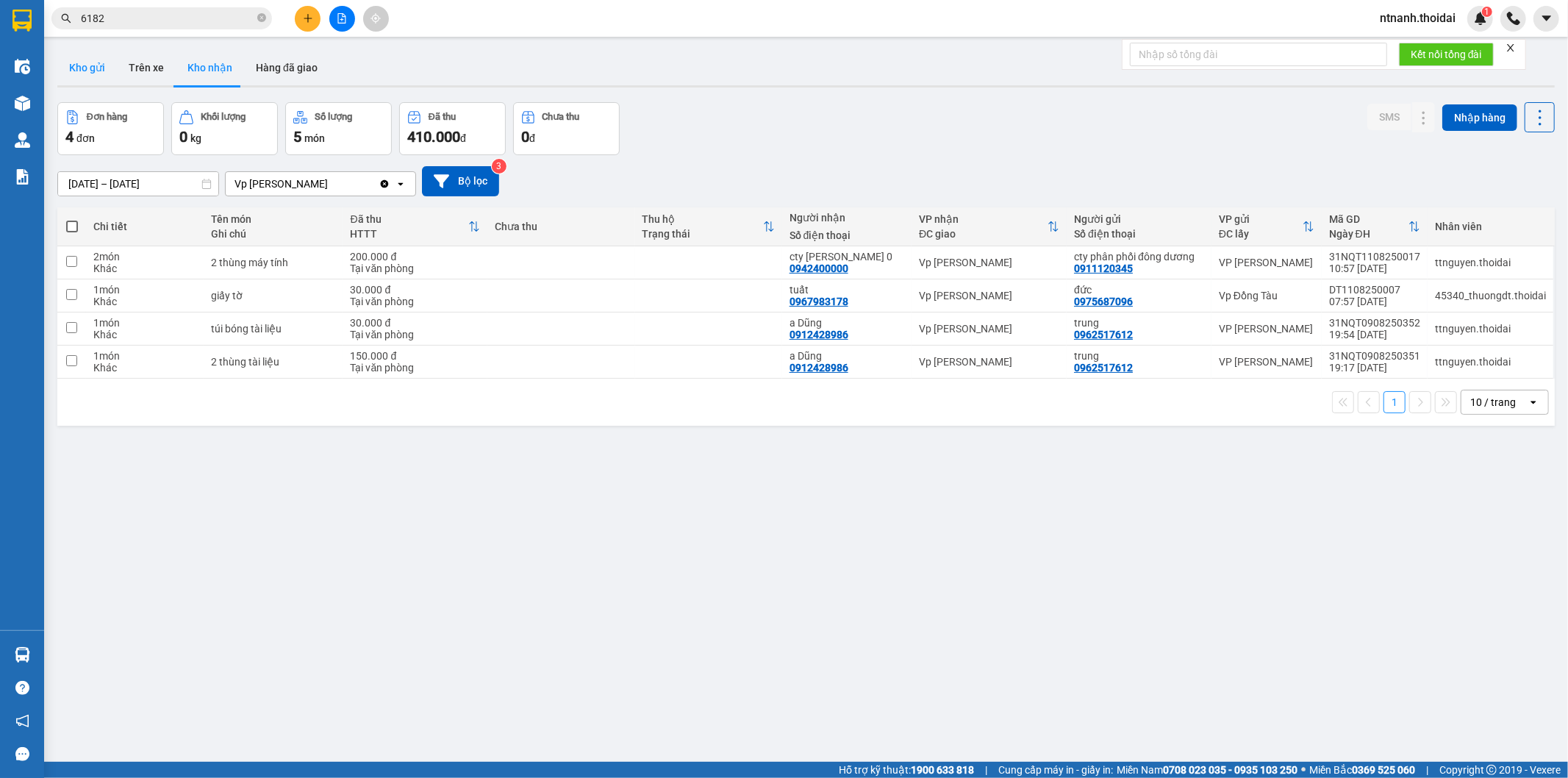
click at [61, 77] on button "Kho gửi" at bounding box center [87, 67] width 60 height 35
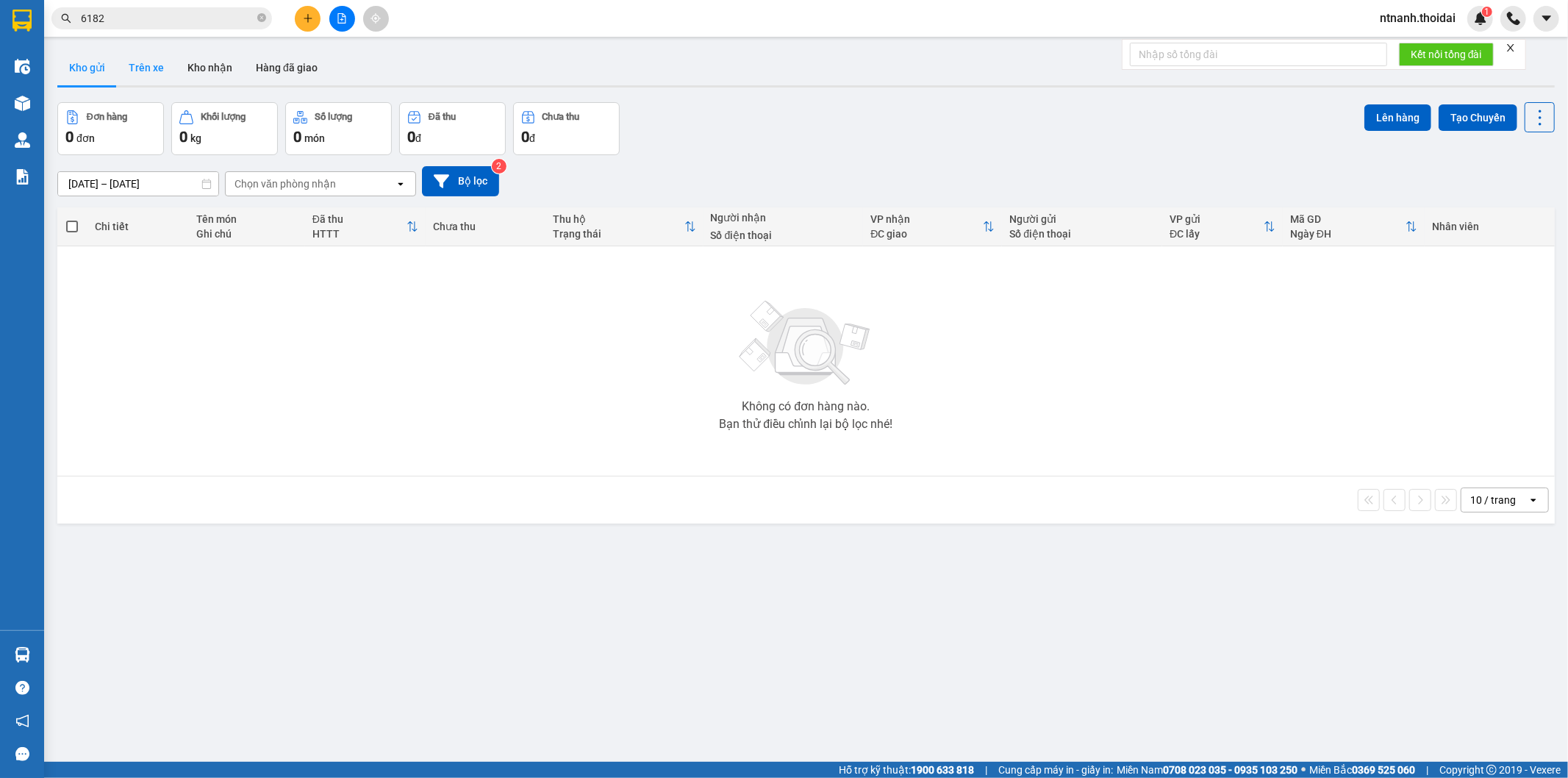
click at [145, 81] on button "Trên xe" at bounding box center [146, 67] width 59 height 35
click at [192, 17] on input "text" at bounding box center [167, 19] width 173 height 16
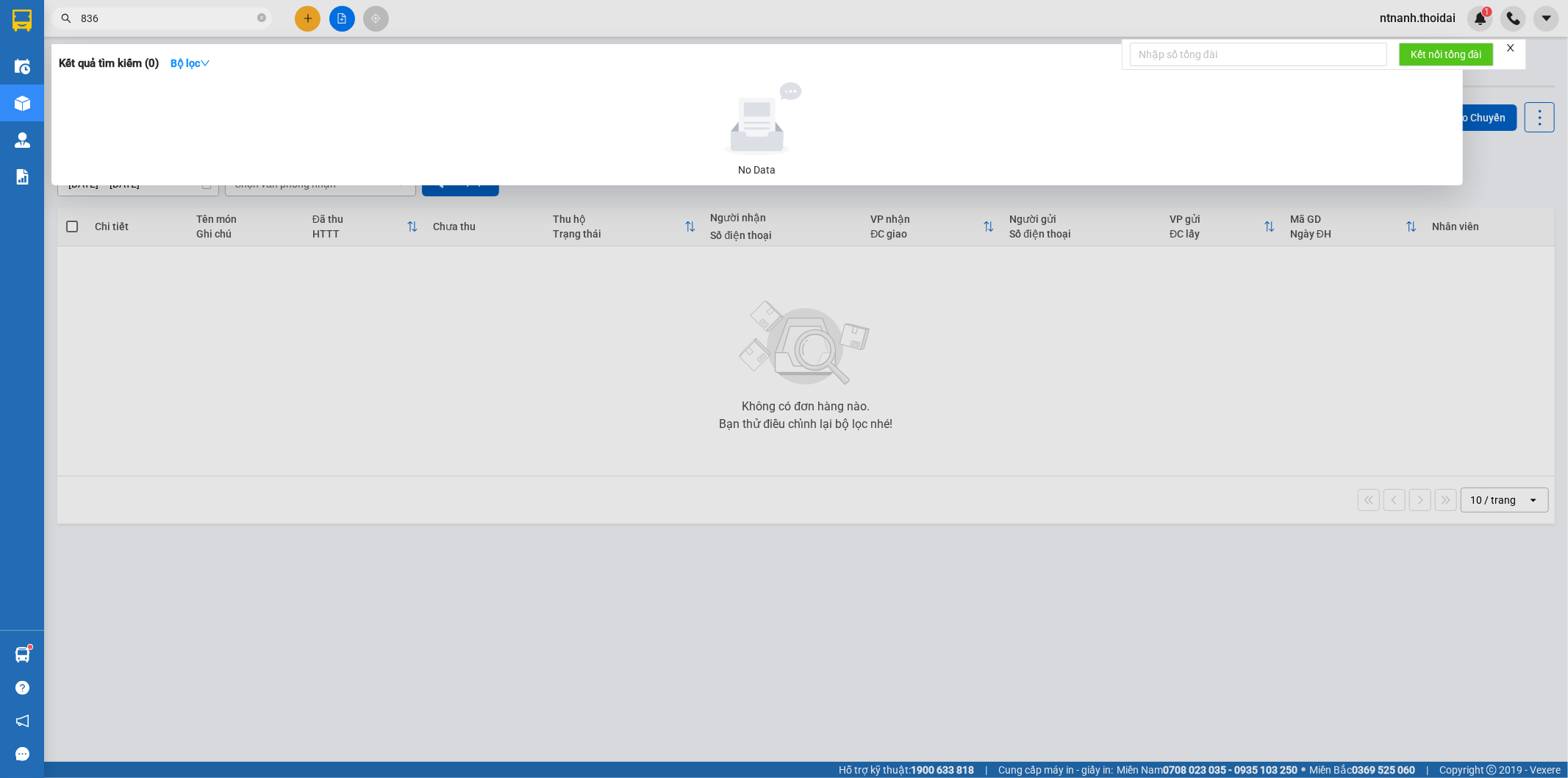
type input "8363"
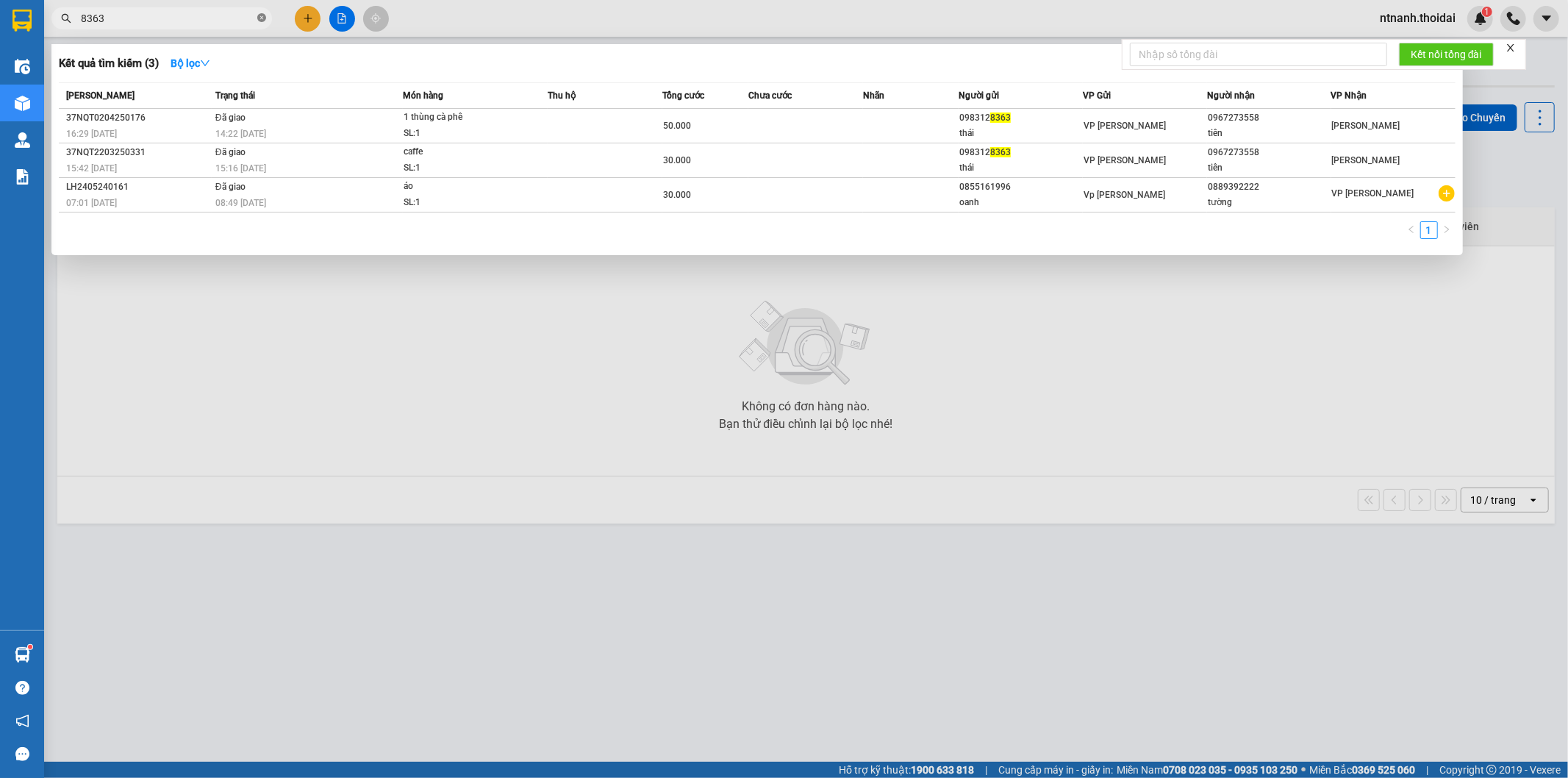
click at [263, 17] on icon "close-circle" at bounding box center [262, 17] width 9 height 9
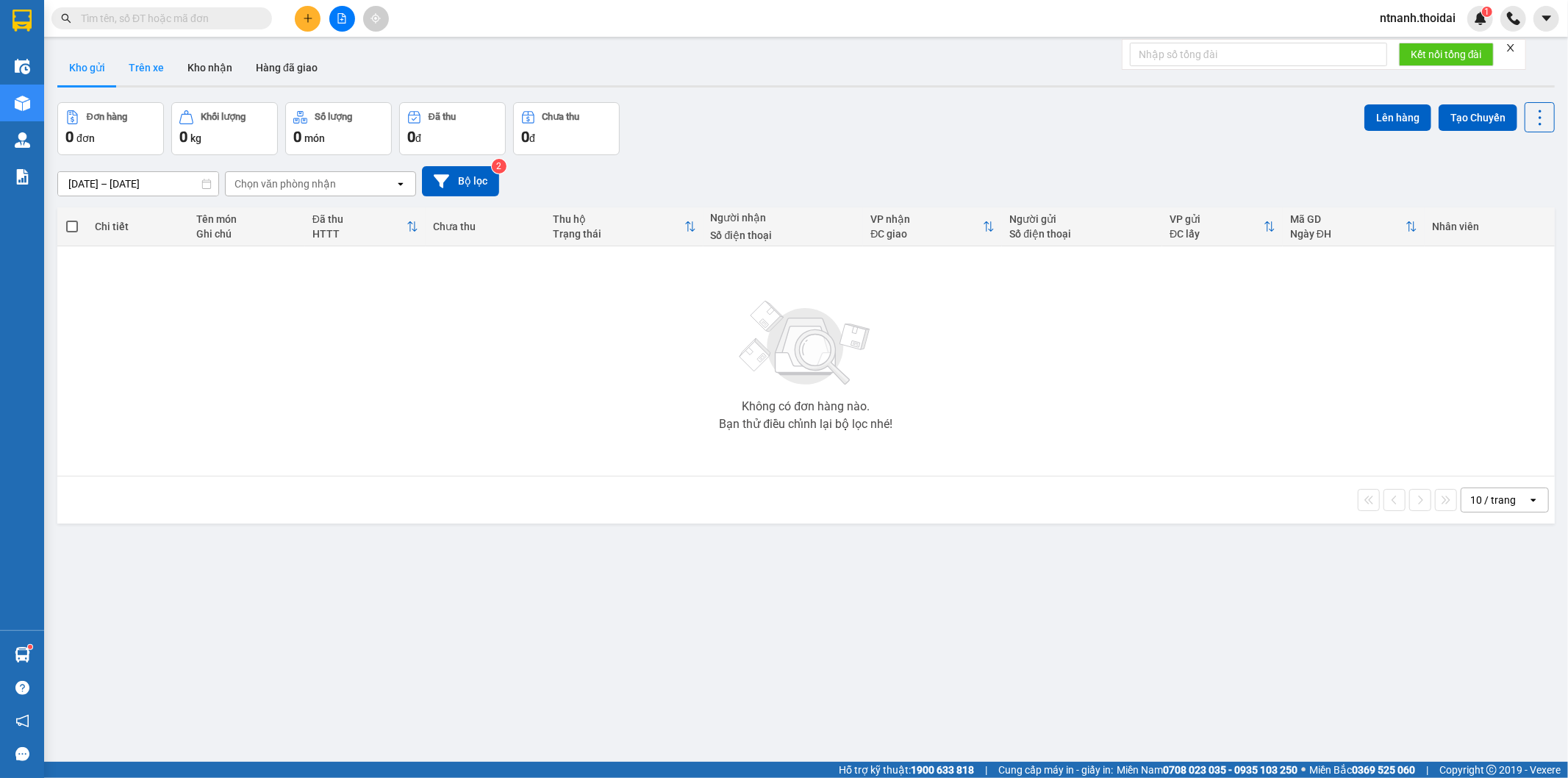
click at [147, 72] on button "Trên xe" at bounding box center [146, 67] width 59 height 35
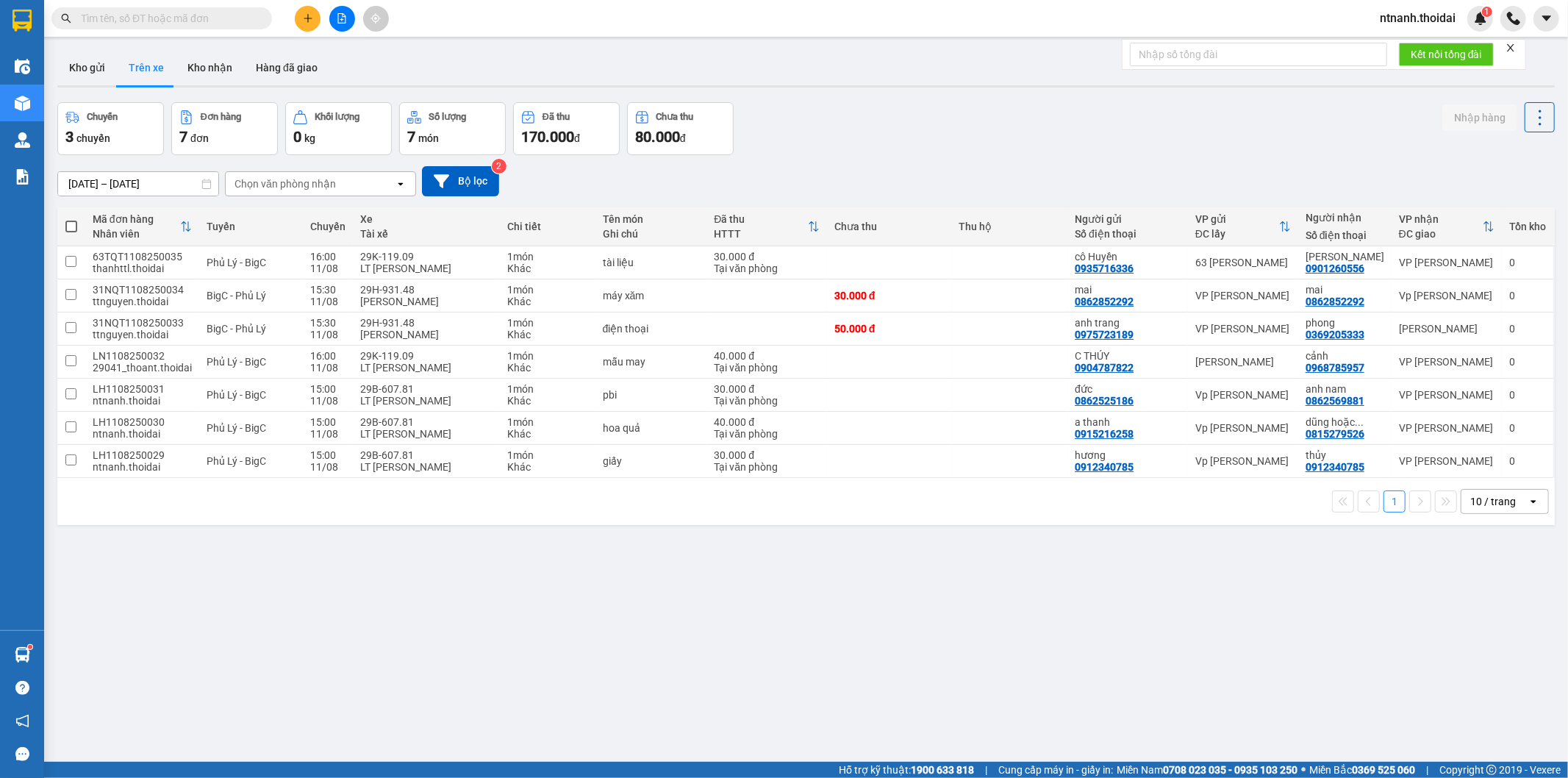
click at [158, 62] on button "Trên xe" at bounding box center [146, 67] width 59 height 35
click at [1502, 465] on icon at bounding box center [1507, 460] width 11 height 11
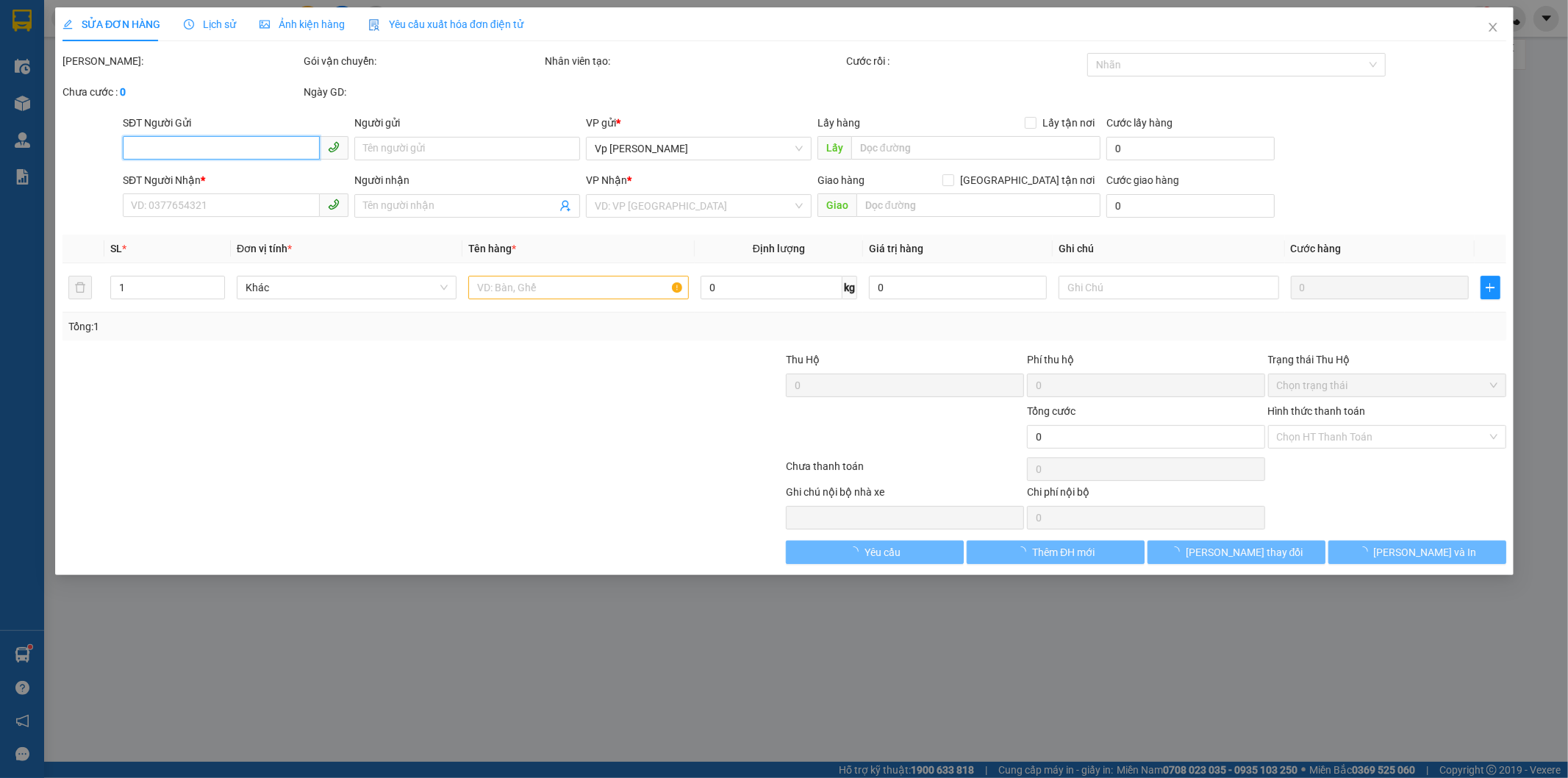
type input "0912340785"
type input "hương"
type input "0979521885"
type input "thủy"
type input "30.000"
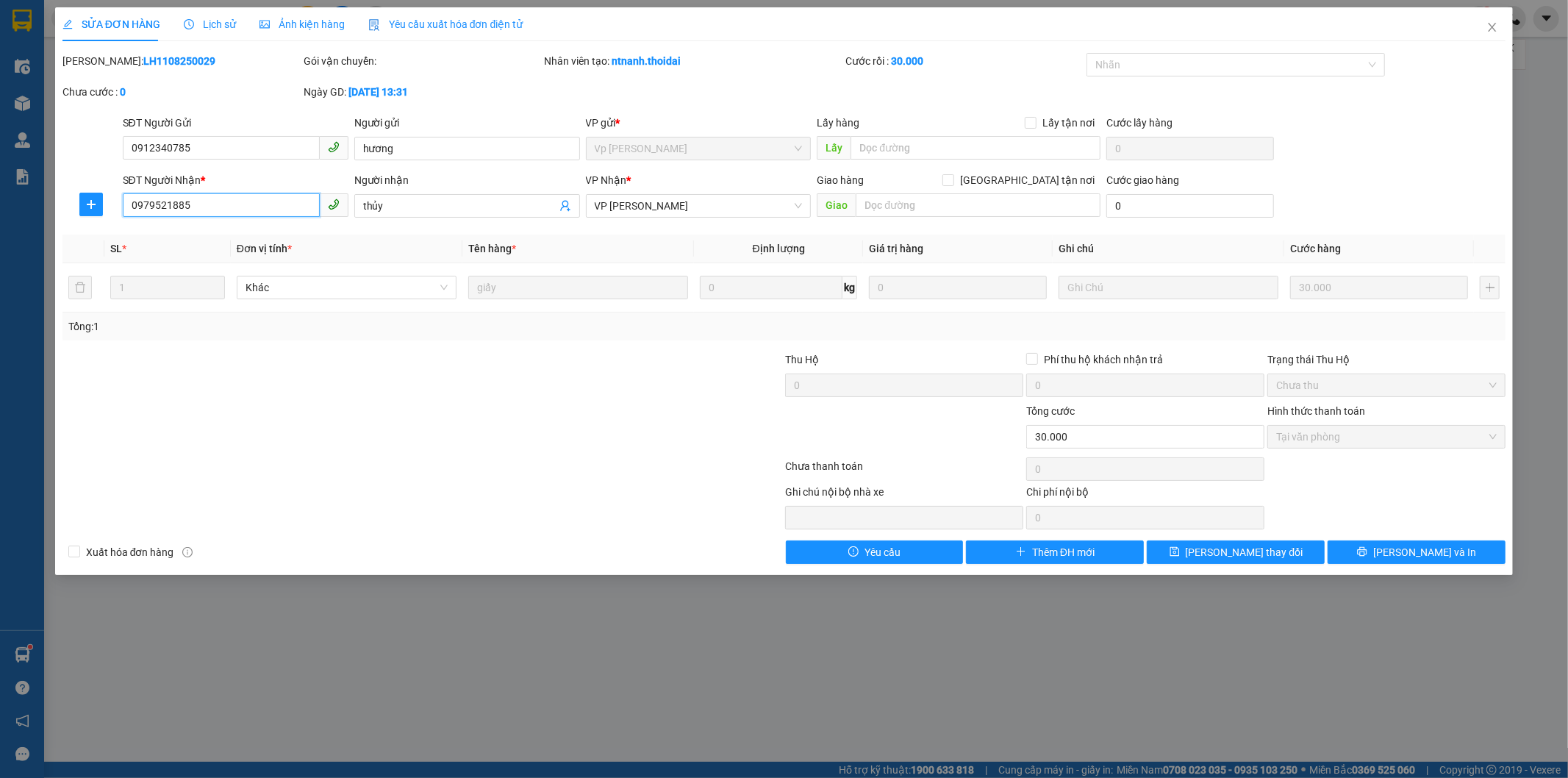
click at [137, 202] on input "0979521885" at bounding box center [222, 205] width 197 height 24
click at [496, 462] on div at bounding box center [422, 469] width 723 height 30
click at [1493, 17] on span "Close" at bounding box center [1492, 28] width 41 height 41
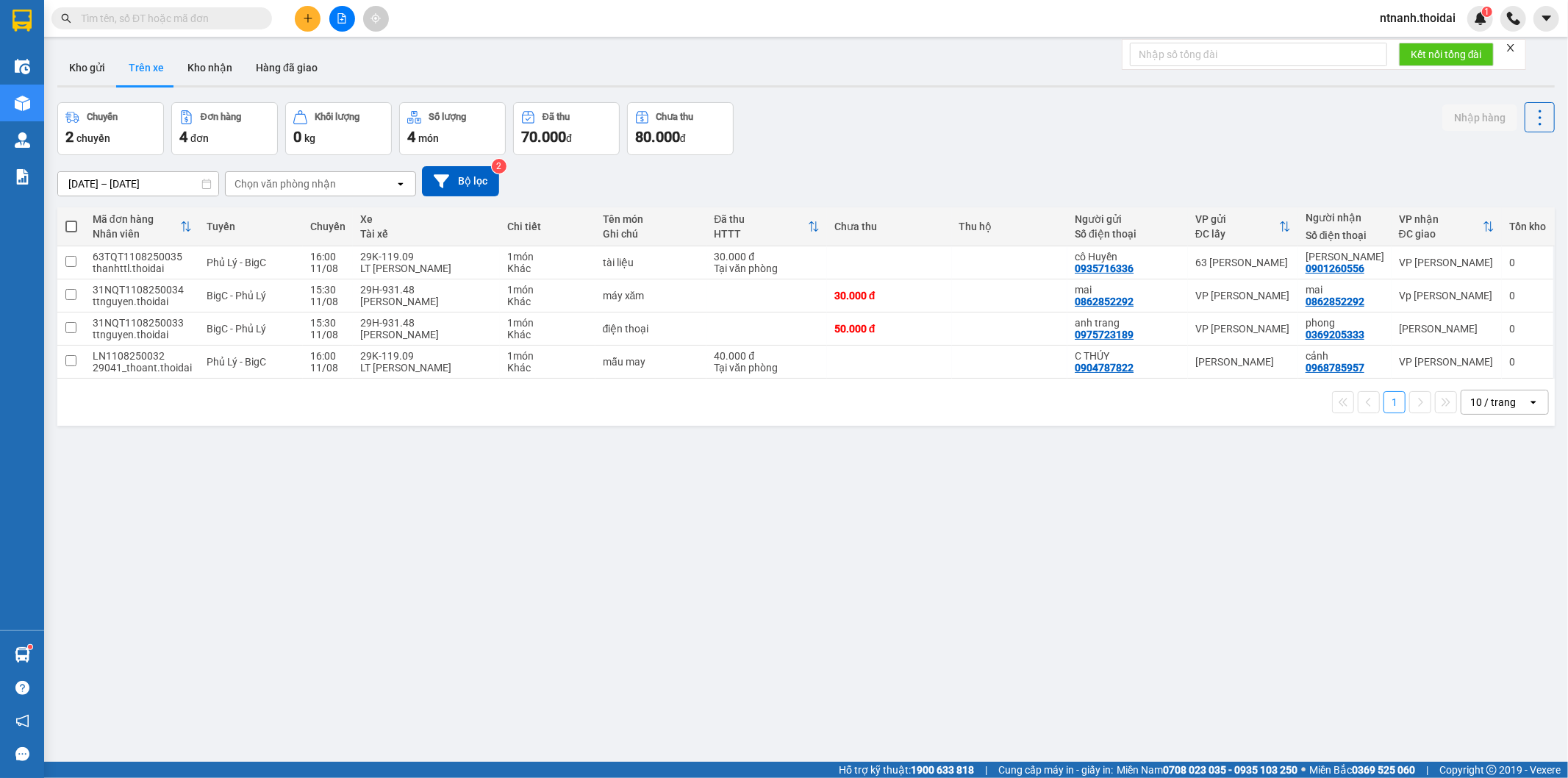
click at [306, 24] on button at bounding box center [307, 18] width 25 height 25
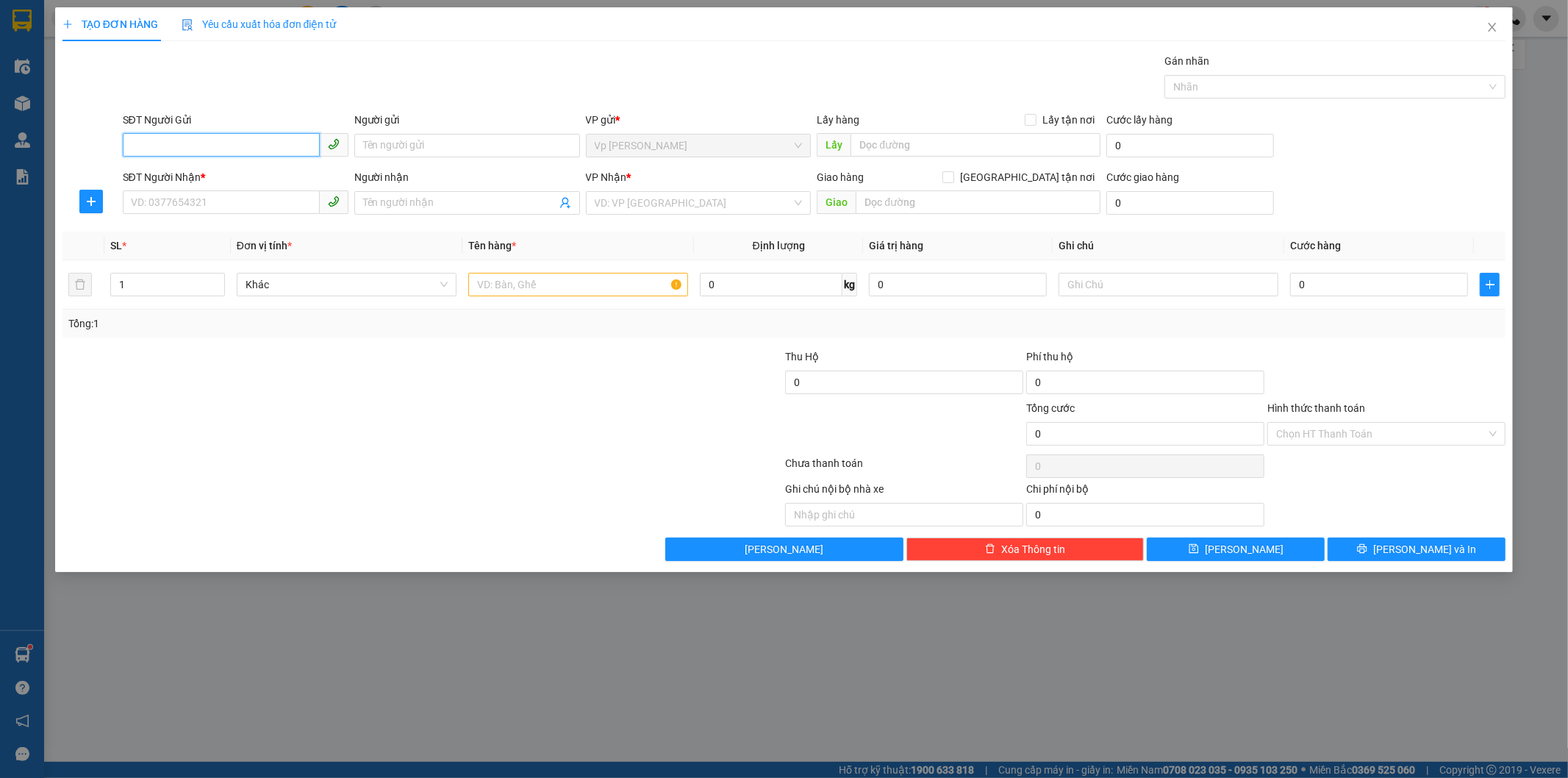
click at [181, 147] on input "SĐT Người Gửi" at bounding box center [222, 144] width 197 height 24
click at [194, 174] on div "0915467413 - hiếu" at bounding box center [235, 175] width 208 height 16
type input "0915467413"
type input "hiếu"
type input "0915467413"
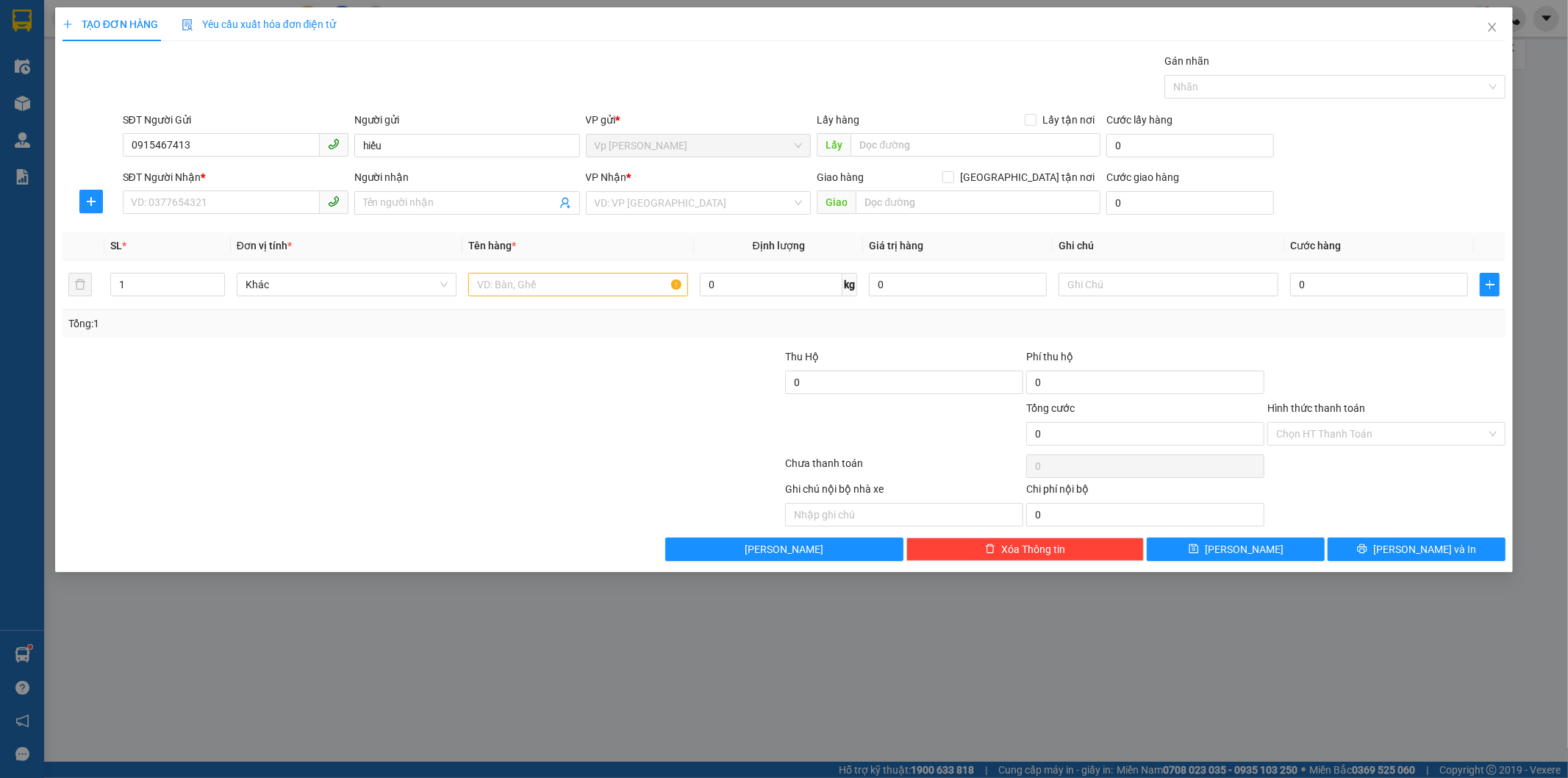
click at [203, 187] on div "SĐT Người Nhận *" at bounding box center [235, 180] width 226 height 22
click at [203, 201] on input "SĐT Người Nhận *" at bounding box center [222, 202] width 197 height 24
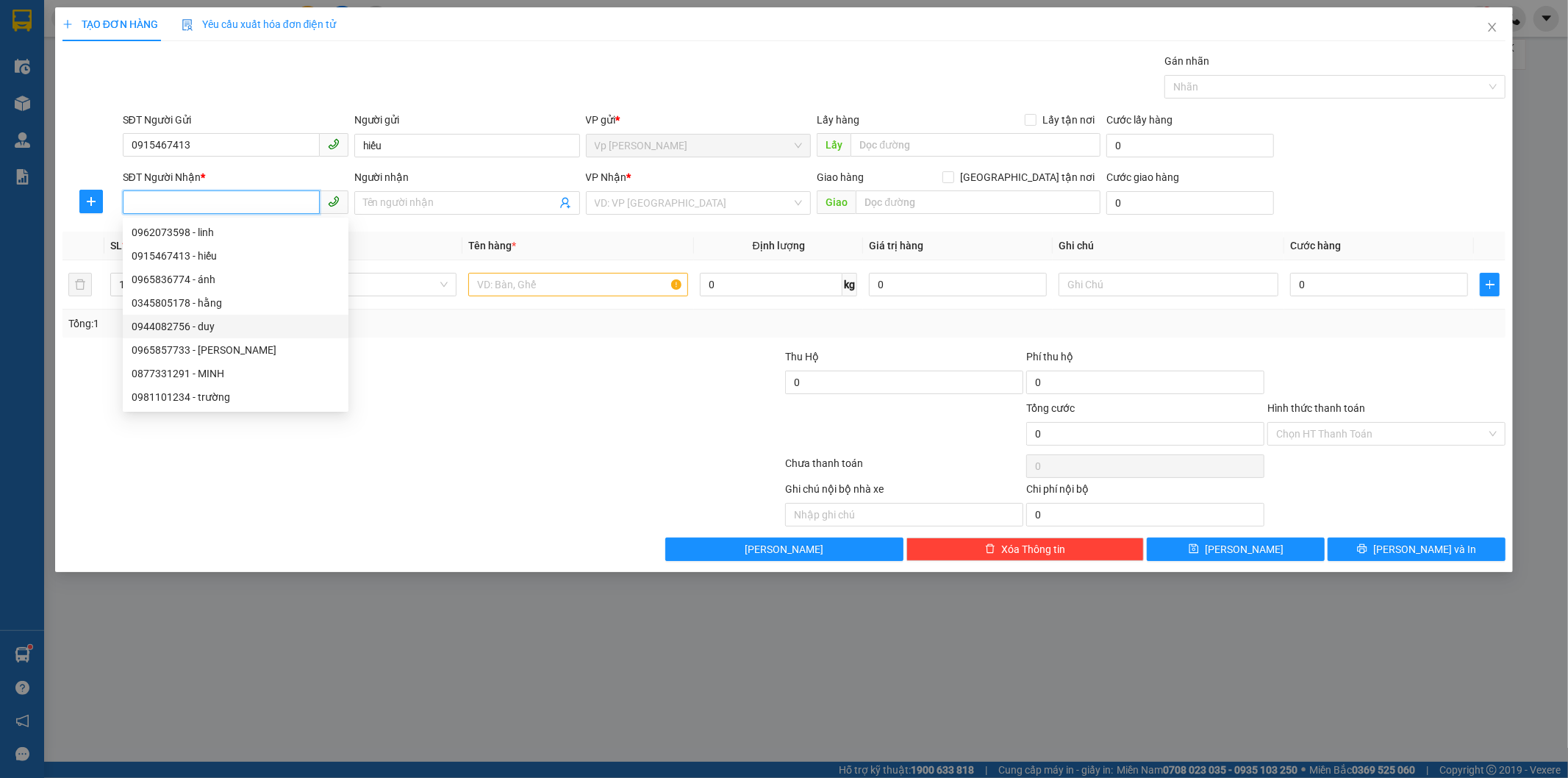
click at [215, 324] on div "0944082756 - duy" at bounding box center [235, 327] width 208 height 16
type input "0944082756"
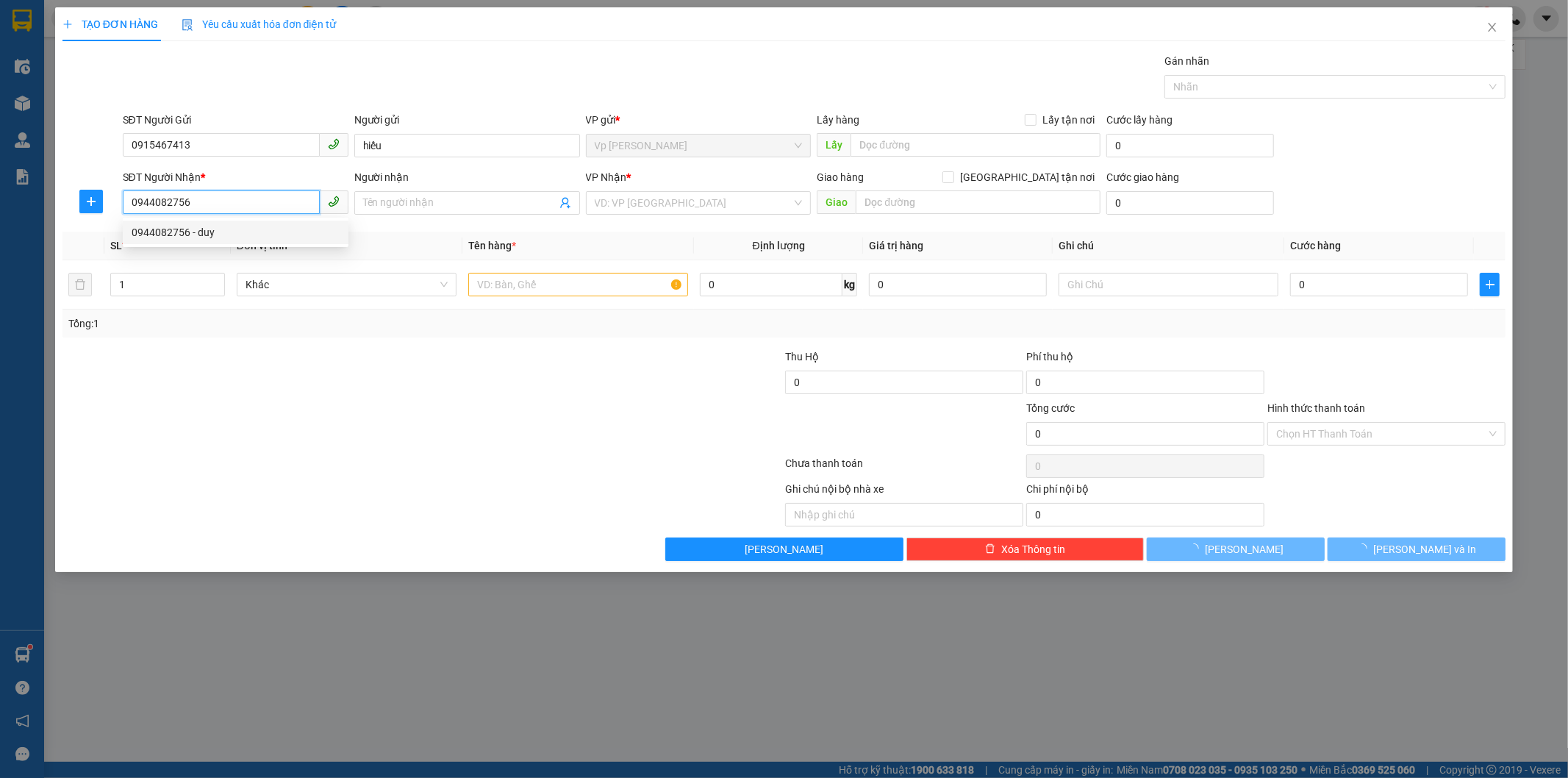
type input "duy"
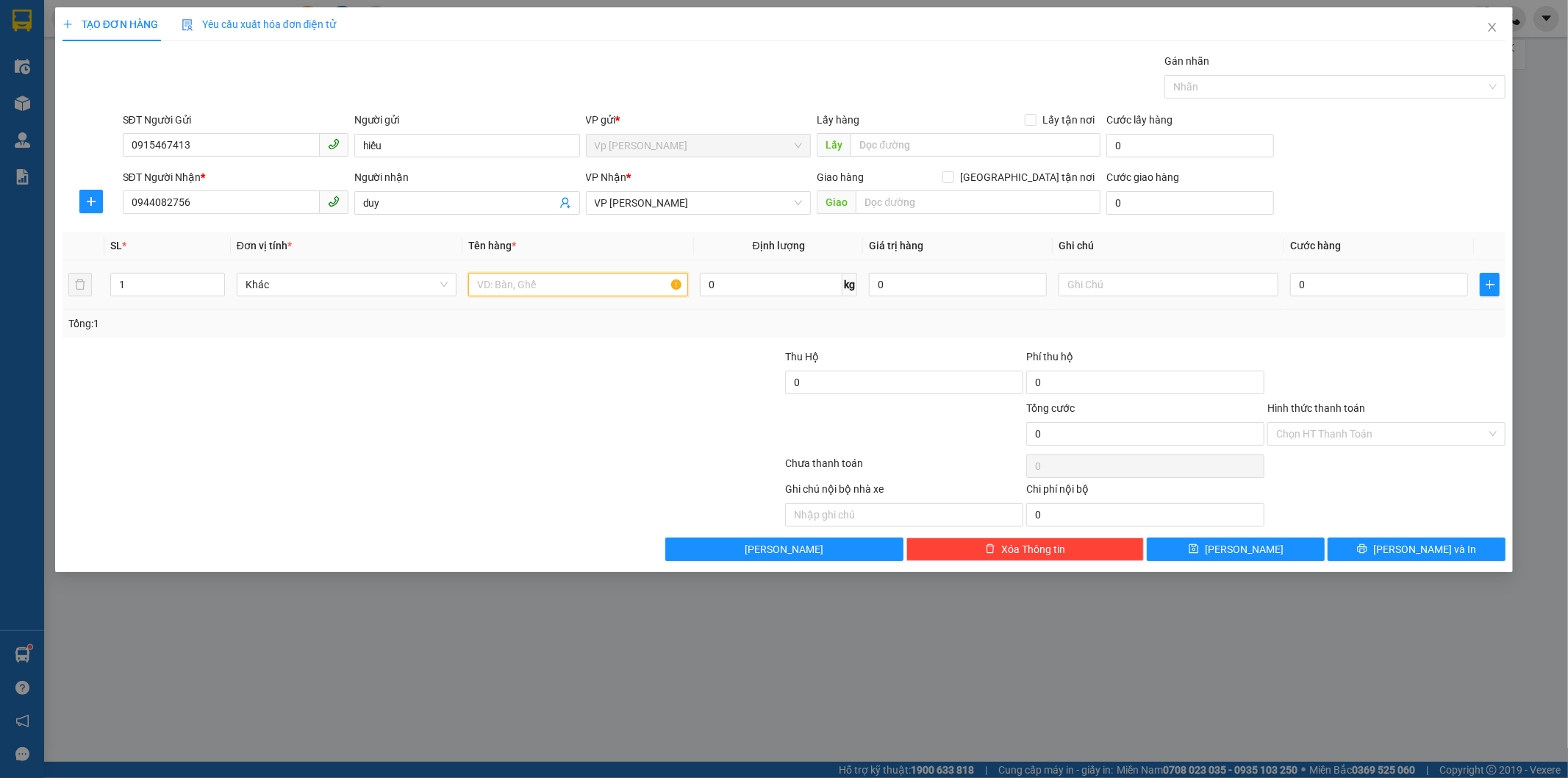
click at [620, 288] on input "text" at bounding box center [578, 284] width 220 height 24
type input "1kieenj"
click at [1340, 289] on input "0" at bounding box center [1378, 284] width 178 height 24
type input "4"
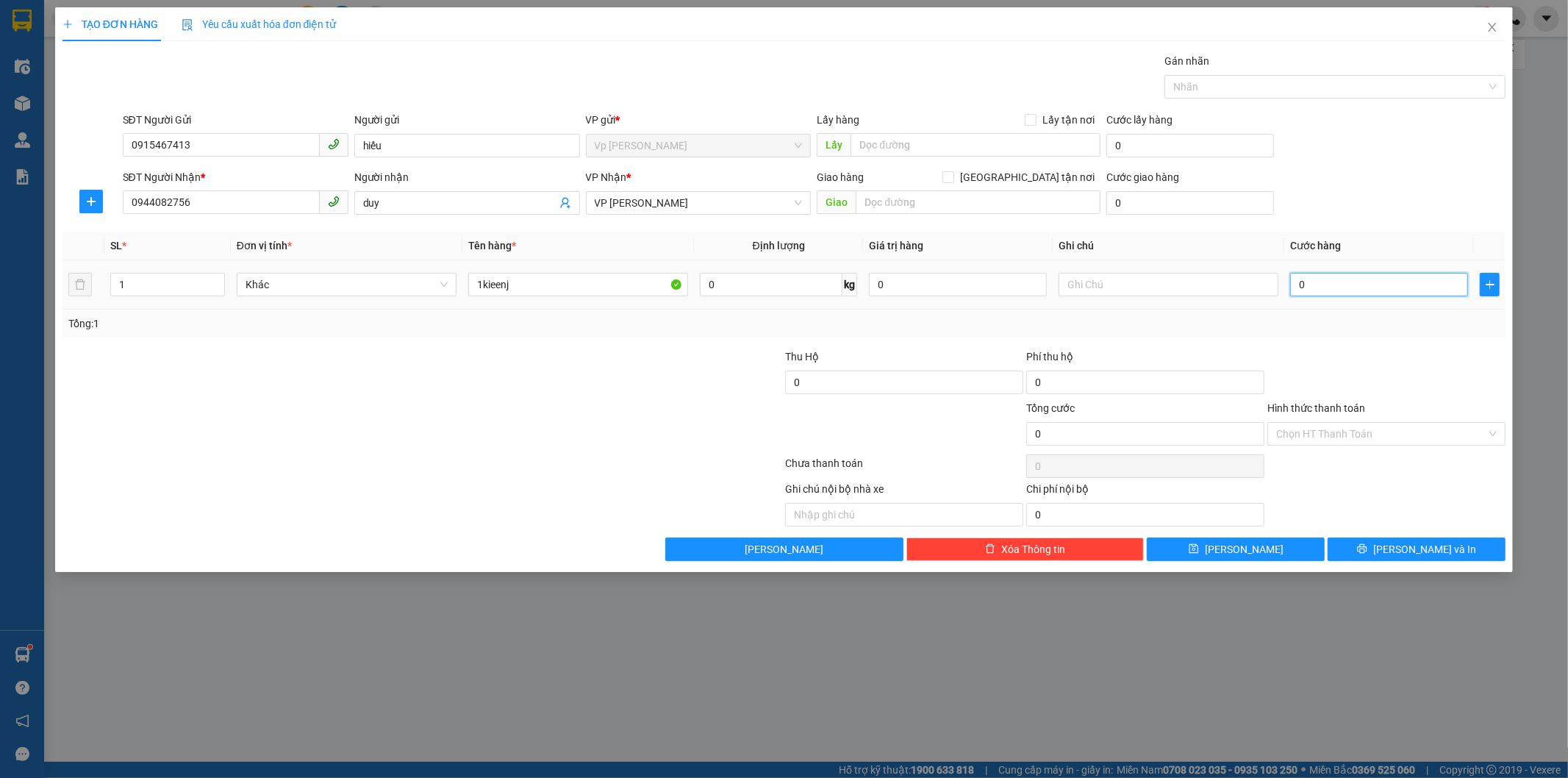
type input "4"
type input "40"
type input "40.000"
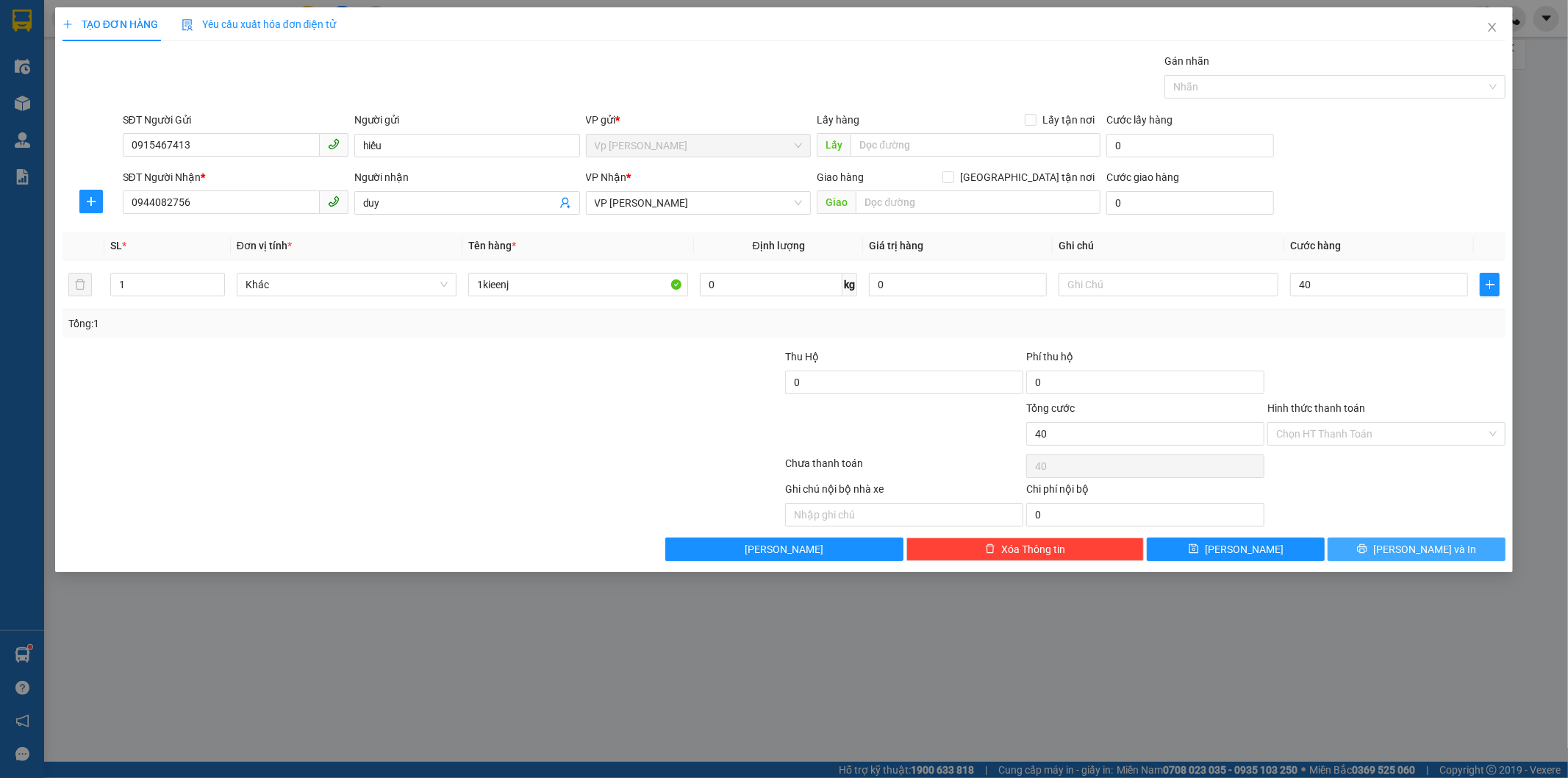
type input "40.000"
click at [1408, 541] on span "[PERSON_NAME] và In" at bounding box center [1424, 549] width 103 height 16
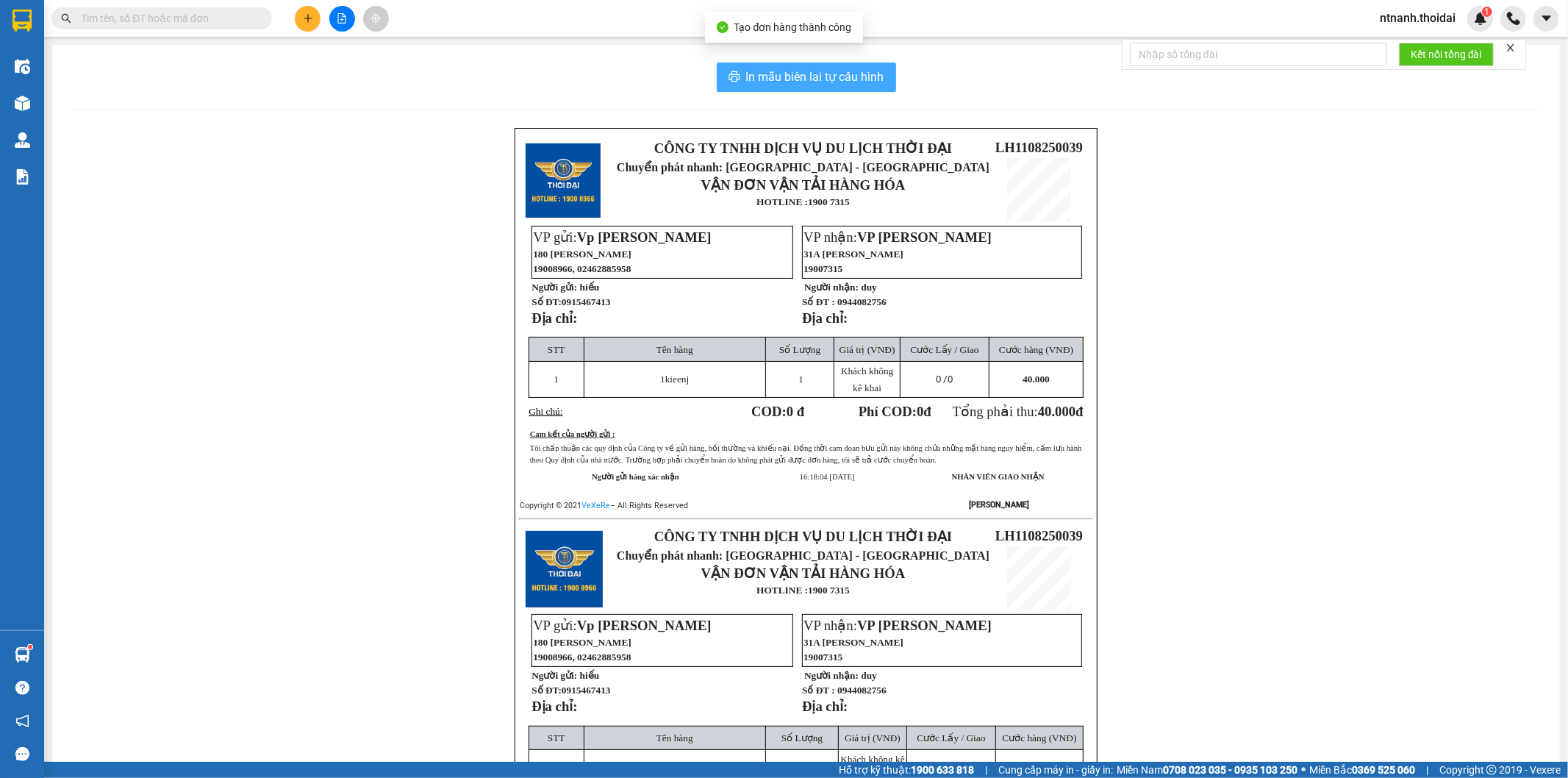
click at [820, 81] on span "In mẫu biên lai tự cấu hình" at bounding box center [815, 76] width 138 height 18
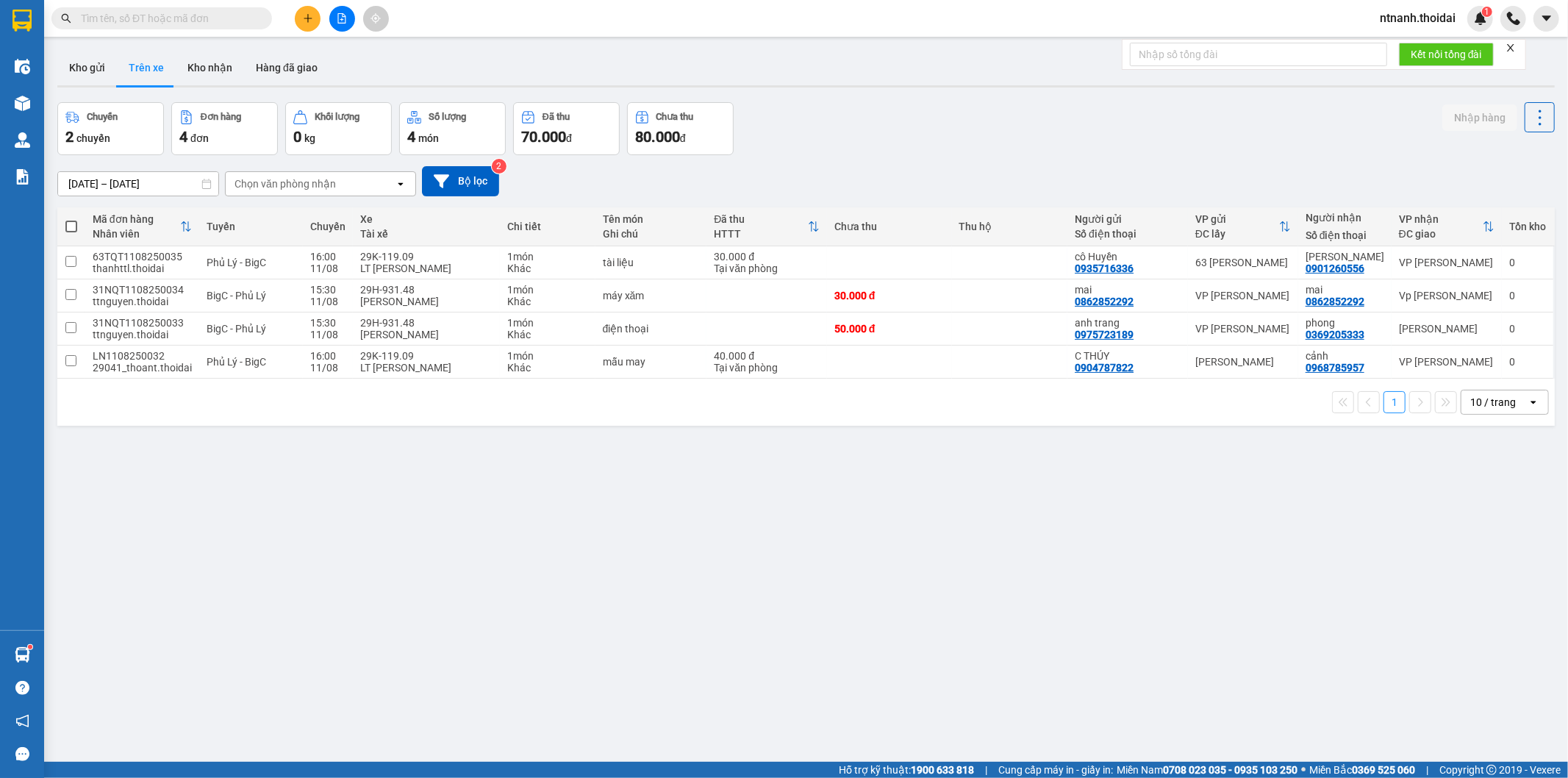
click at [292, 18] on div at bounding box center [341, 18] width 110 height 25
click at [299, 16] on button at bounding box center [307, 18] width 25 height 25
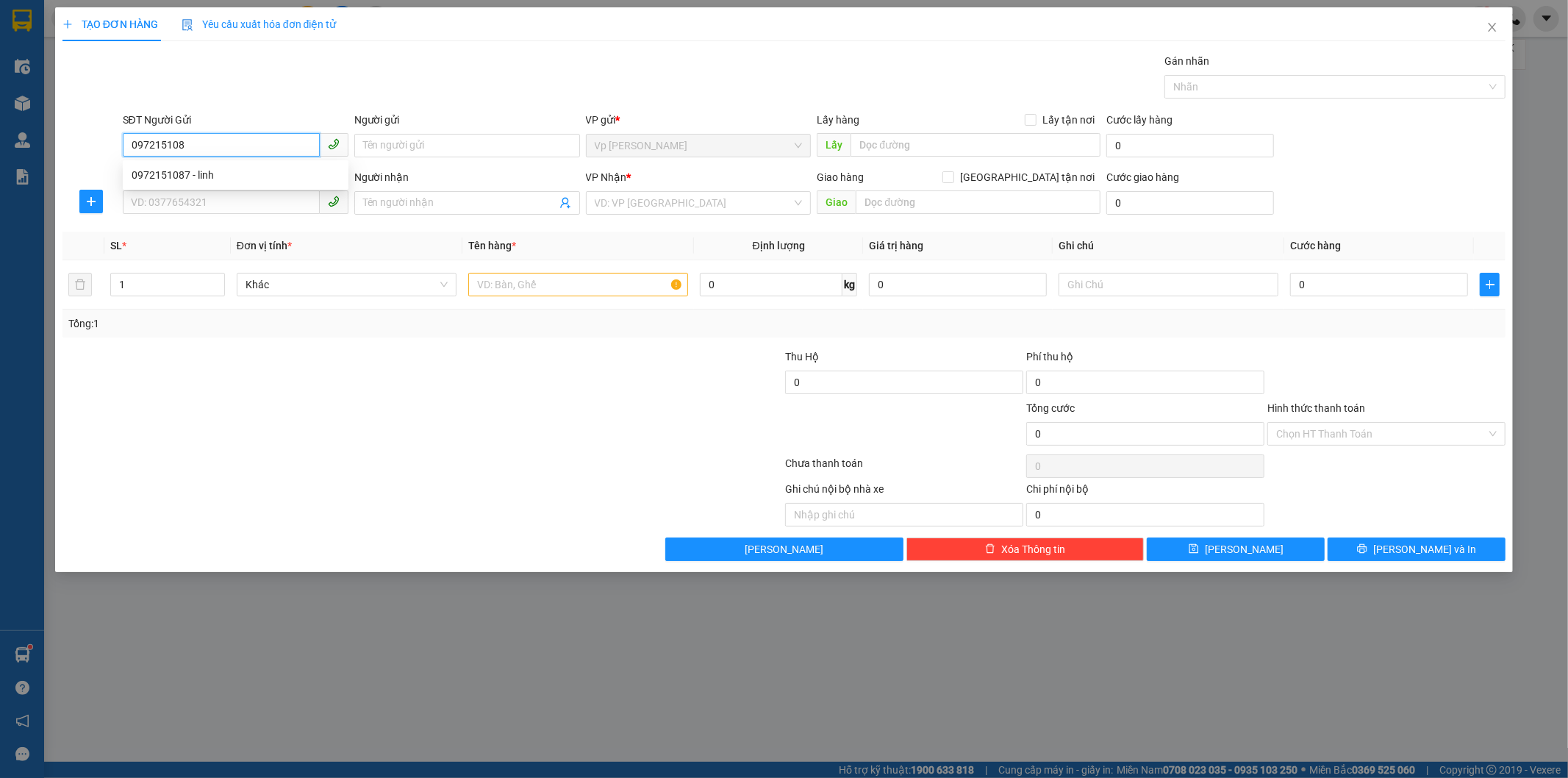
type input "0972151087"
click at [164, 167] on div "0972151087 - linh" at bounding box center [235, 175] width 208 height 16
type input "linh"
type input "0972151087"
click at [203, 194] on input "SĐT Người Nhận *" at bounding box center [222, 202] width 197 height 24
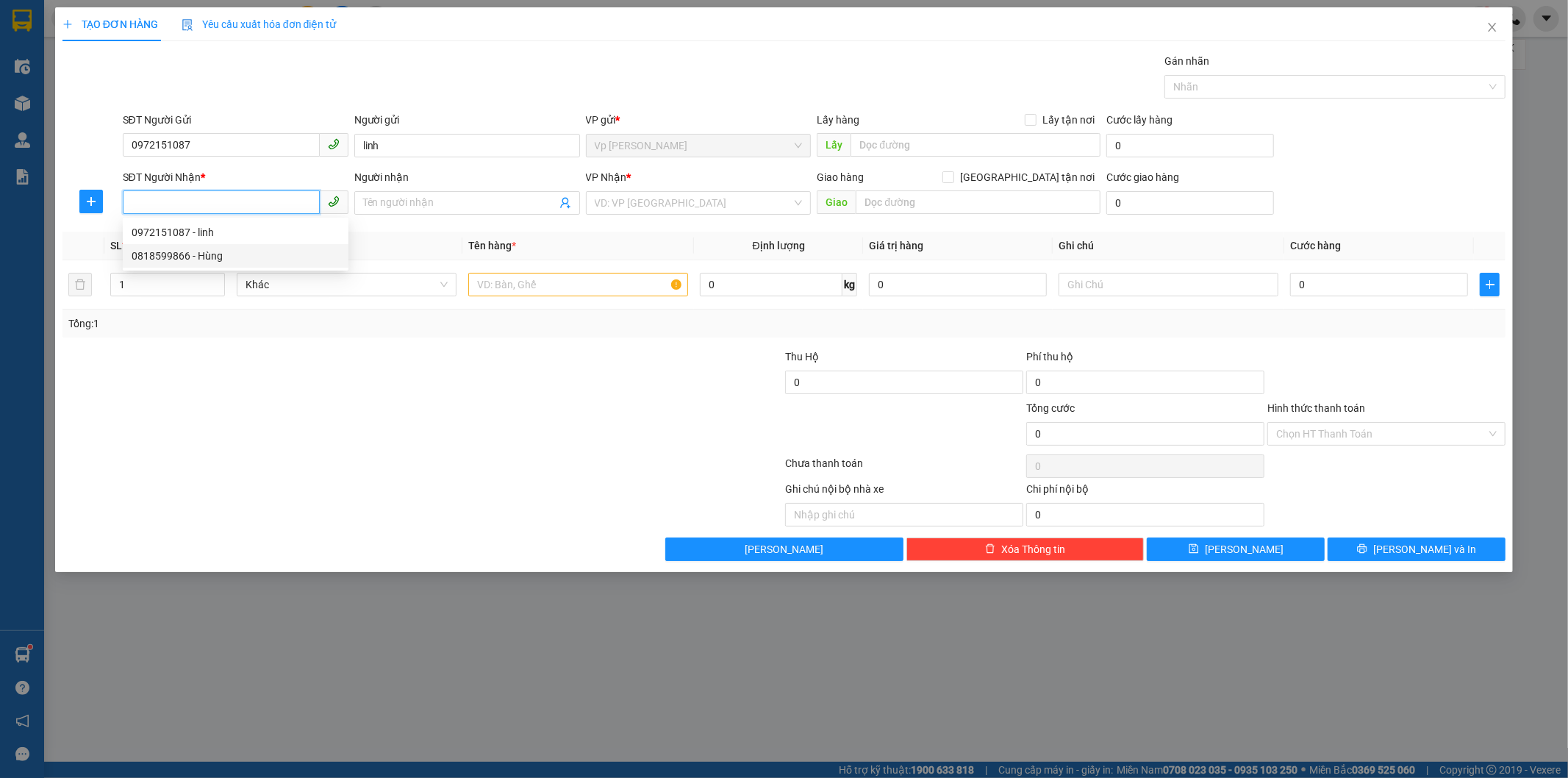
click at [190, 255] on div "0818599866 - Hùng" at bounding box center [235, 256] width 208 height 16
type input "0818599866"
type input "Hùng"
click at [601, 281] on input "text" at bounding box center [578, 284] width 220 height 24
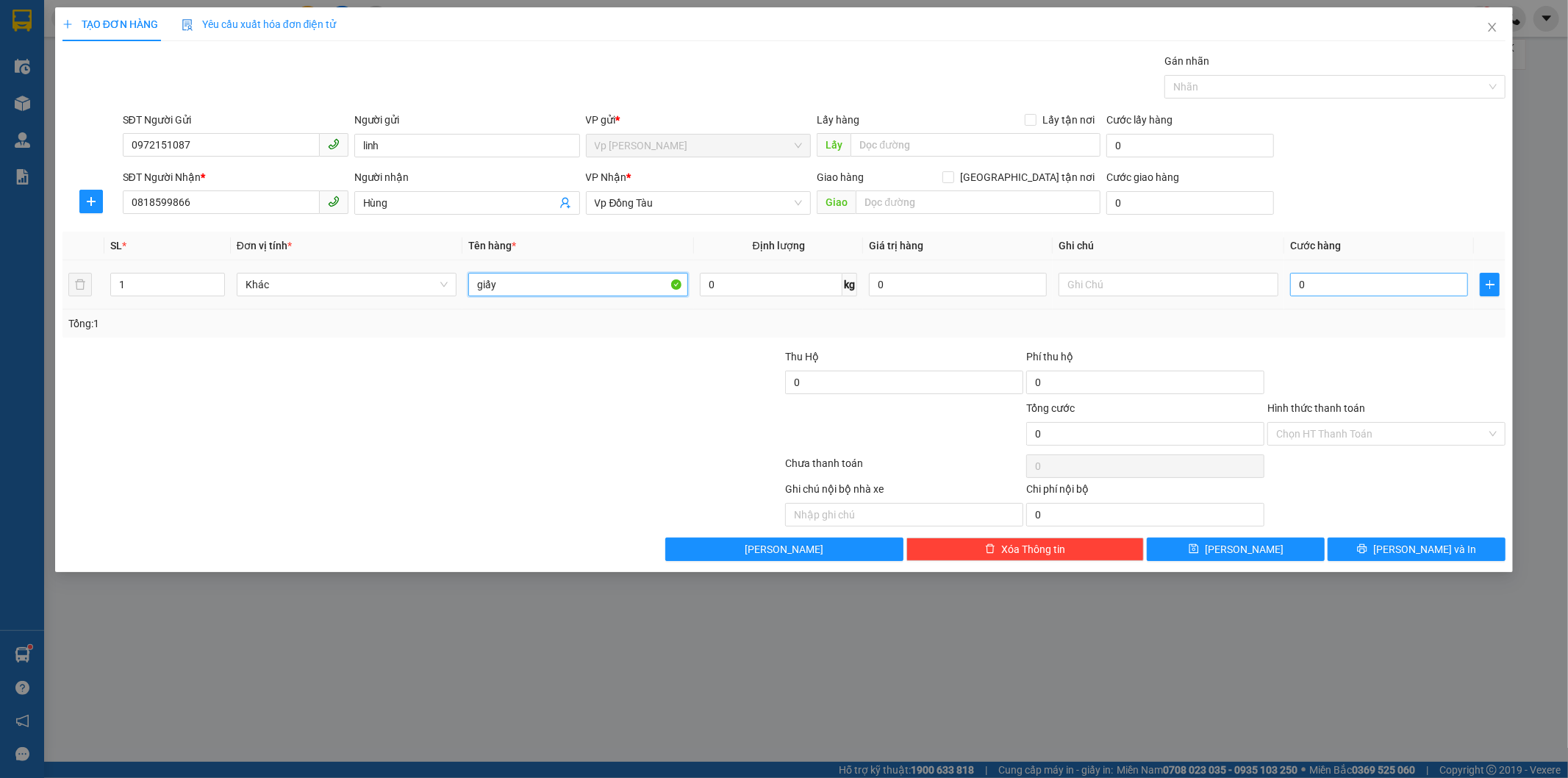
type input "giấy"
click at [1434, 287] on input "0" at bounding box center [1378, 284] width 178 height 24
type input "3"
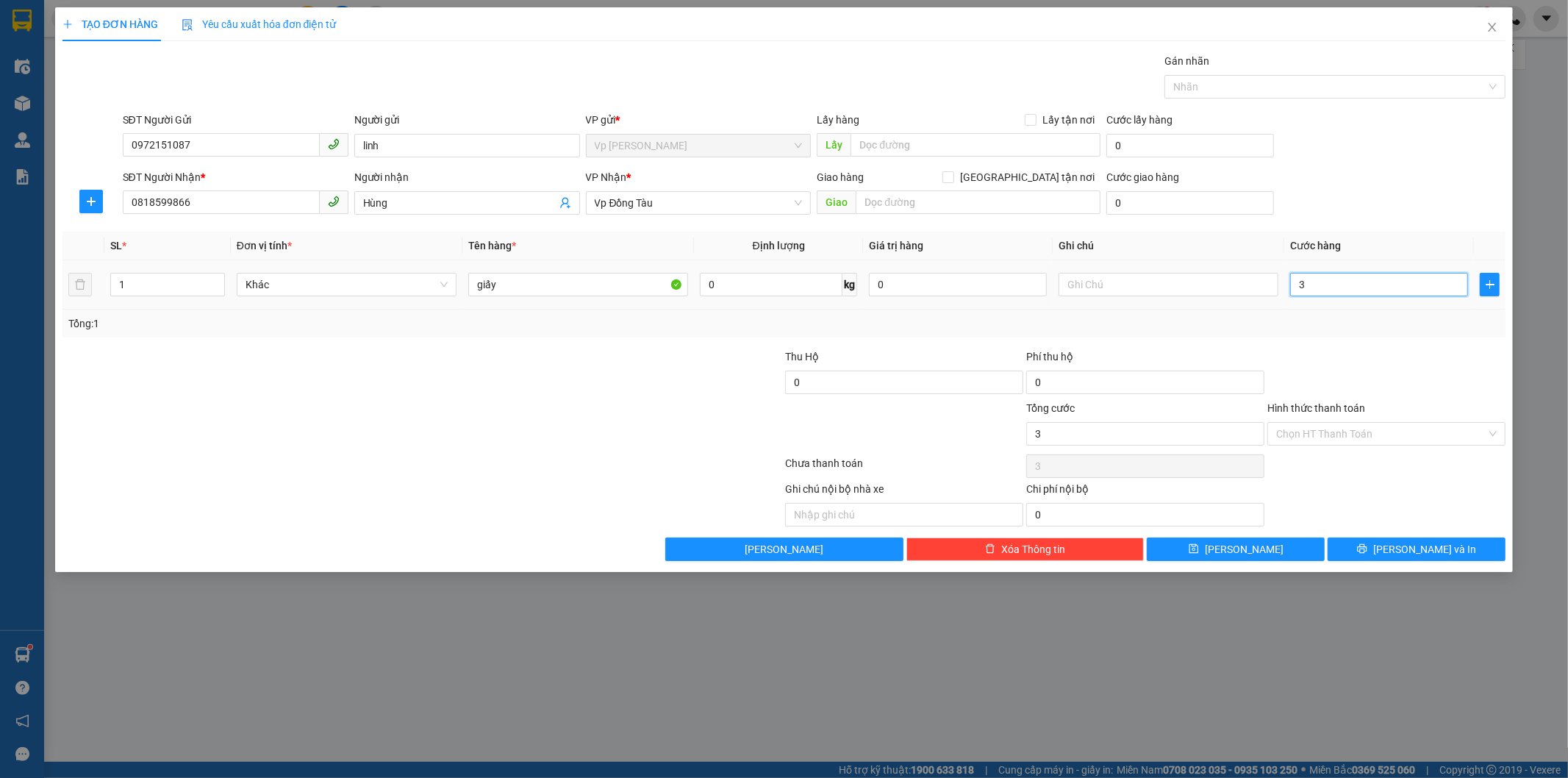
type input "30"
type input "30.000"
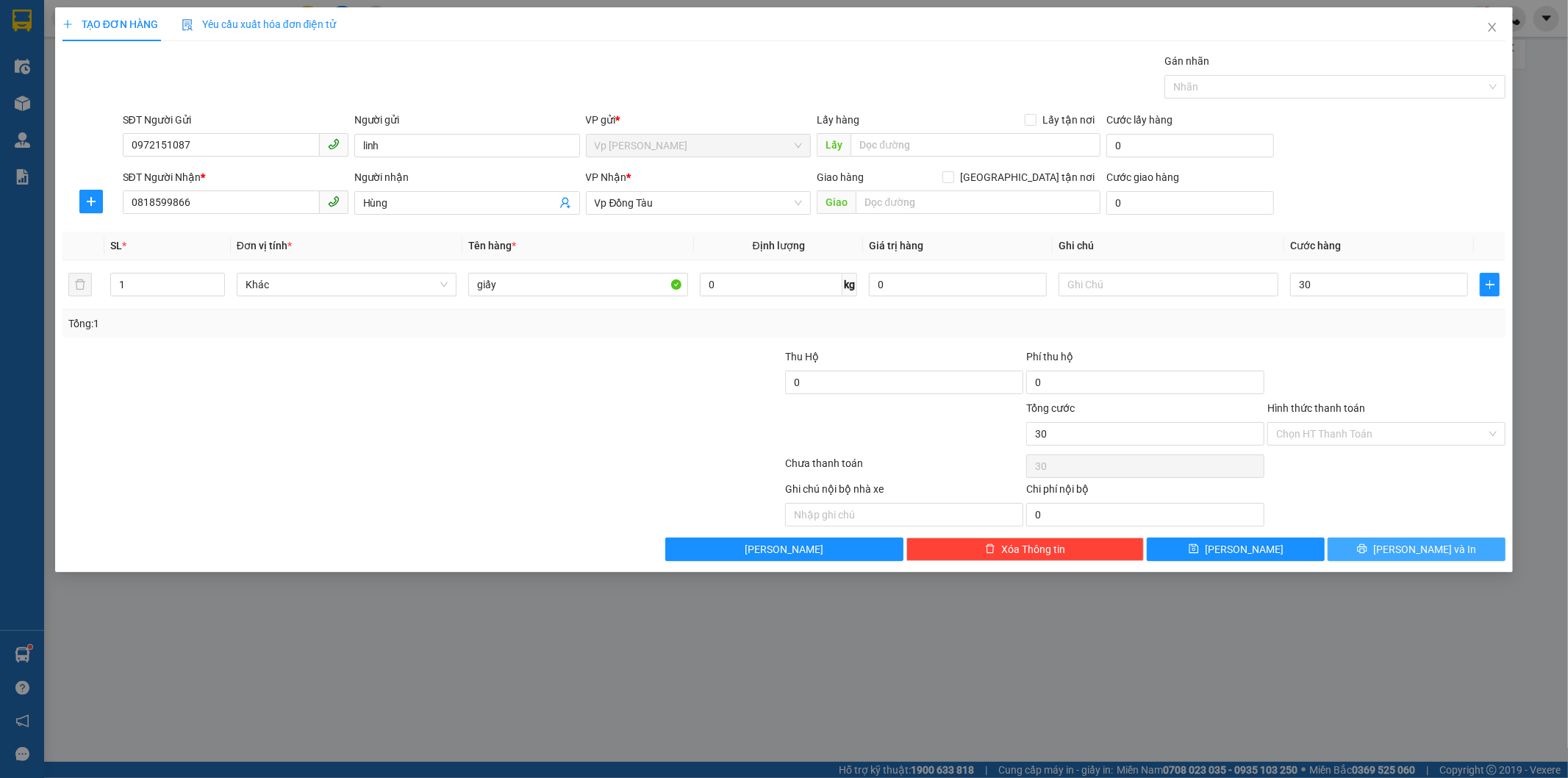
type input "30.000"
click at [1446, 553] on button "[PERSON_NAME] và In" at bounding box center [1416, 549] width 178 height 24
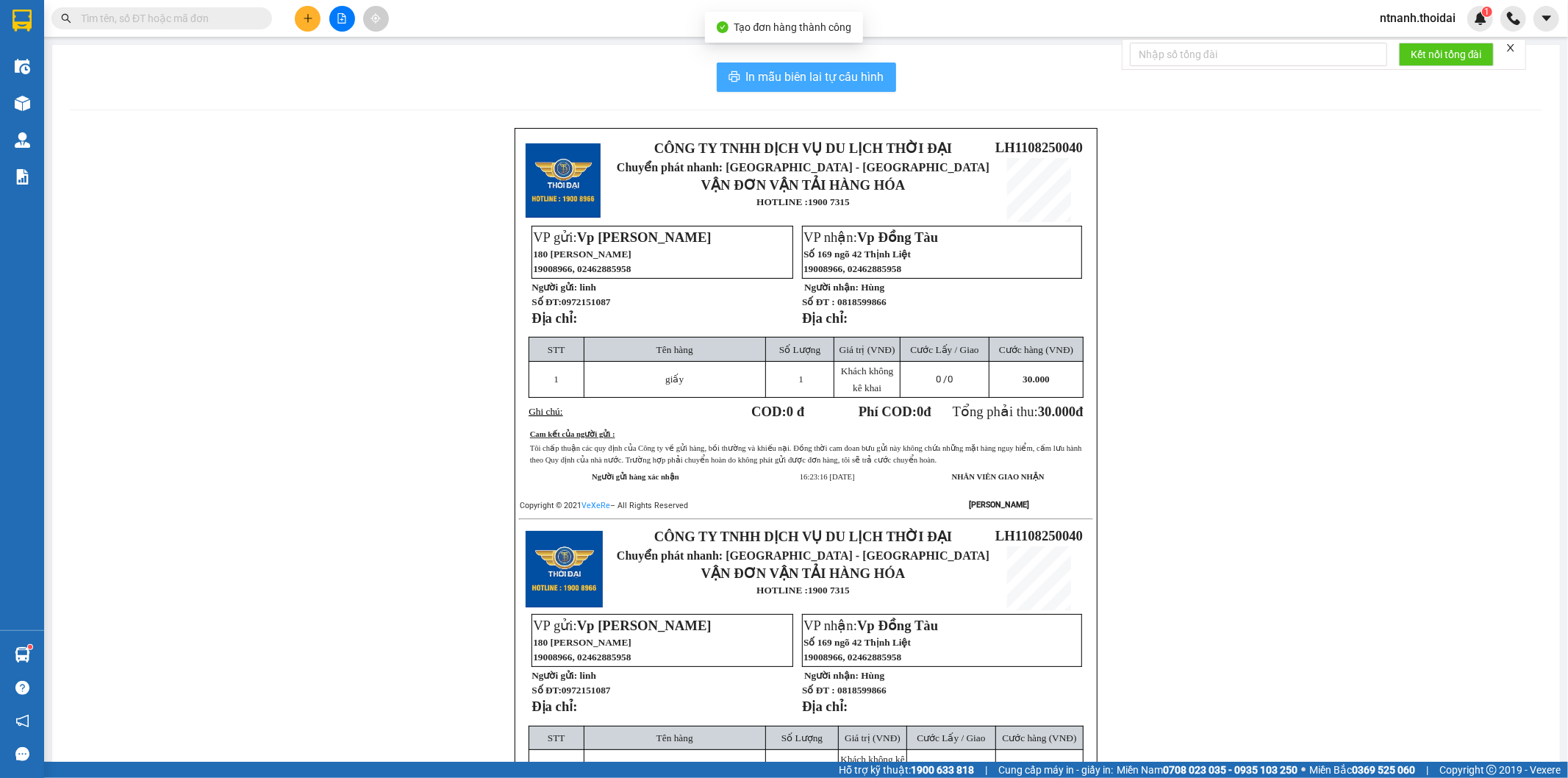
click at [819, 71] on span "In mẫu biên lai tự cấu hình" at bounding box center [815, 76] width 138 height 18
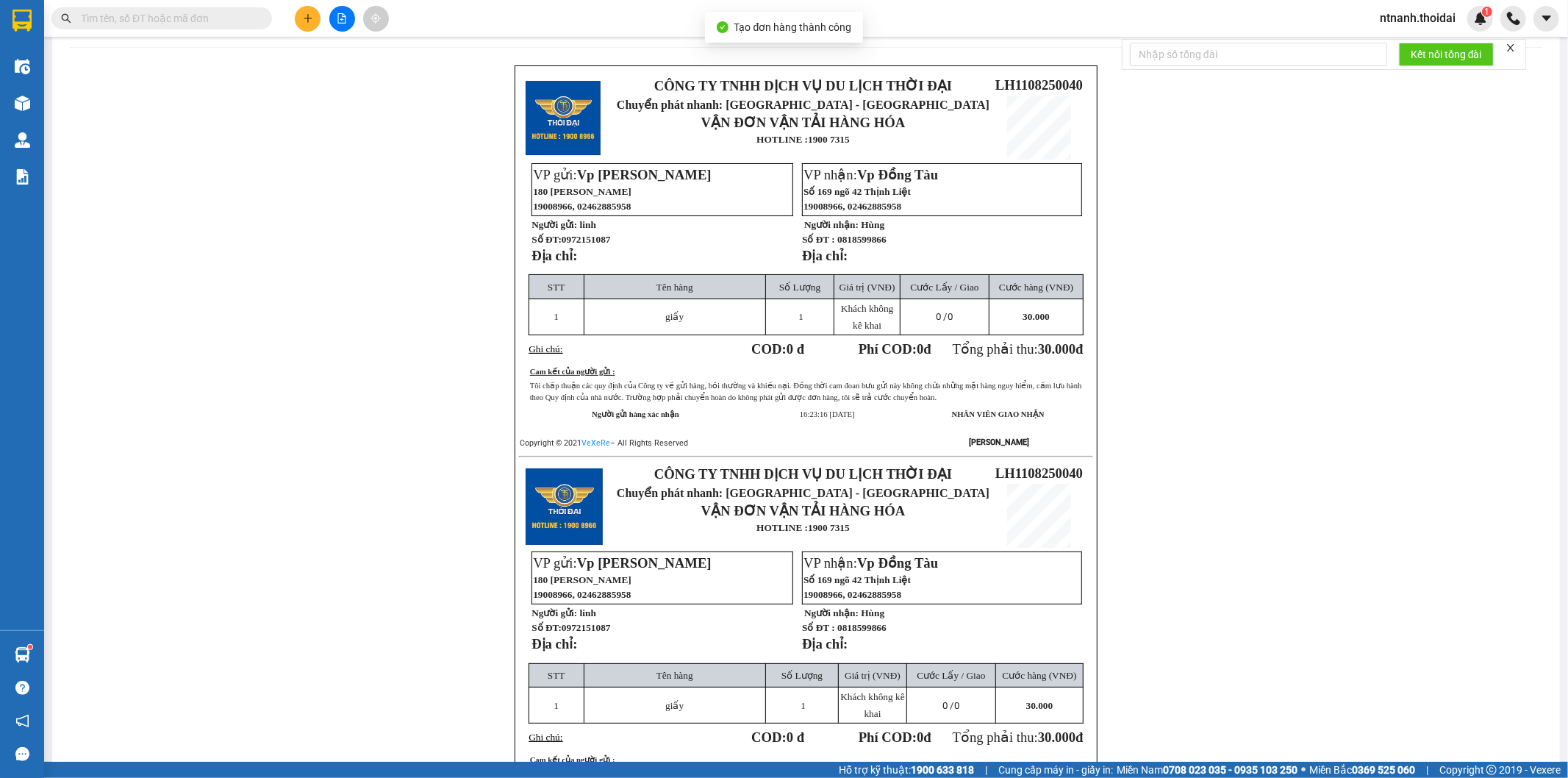
scroll to position [81, 0]
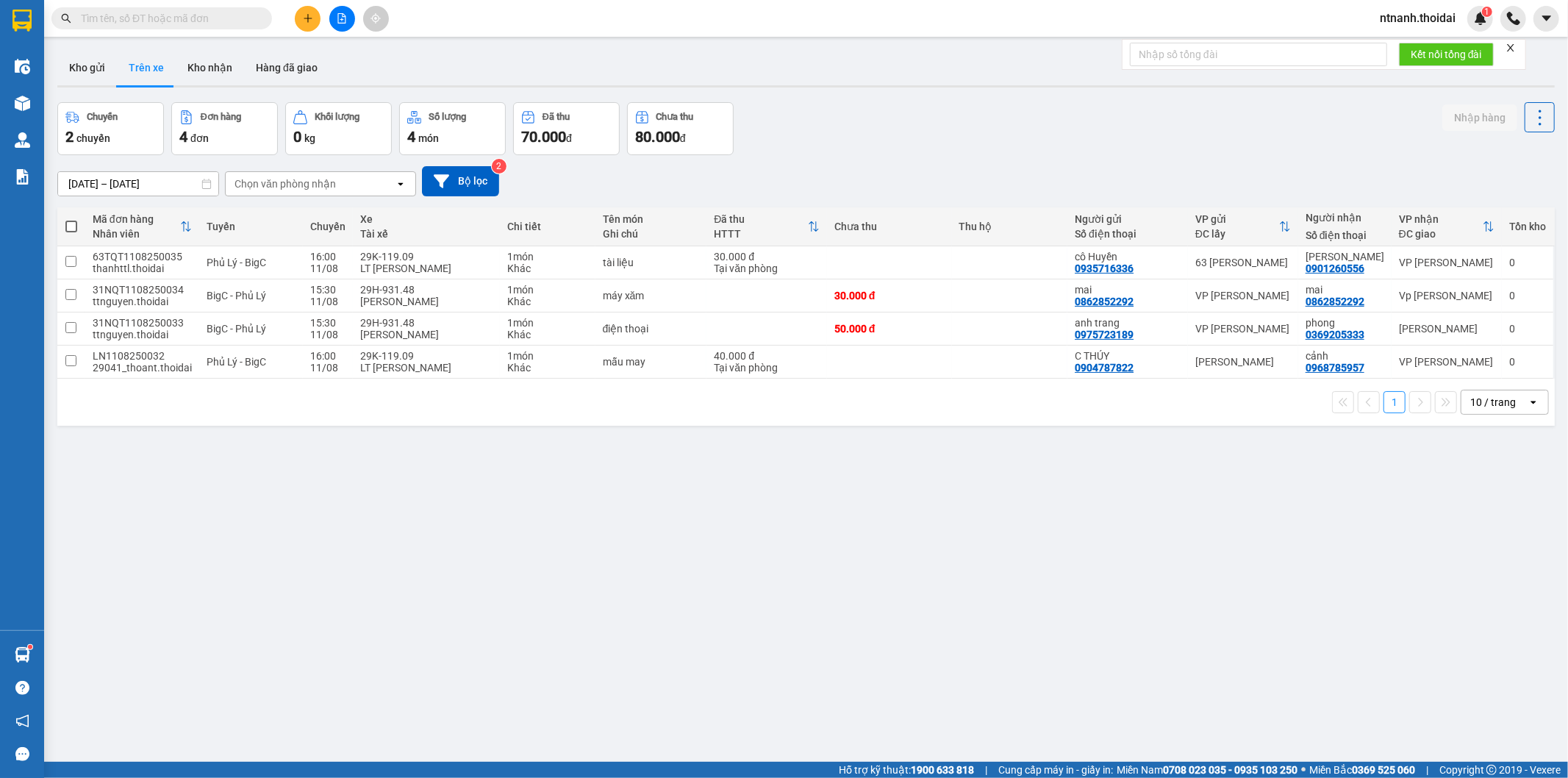
click at [313, 26] on button at bounding box center [307, 18] width 25 height 25
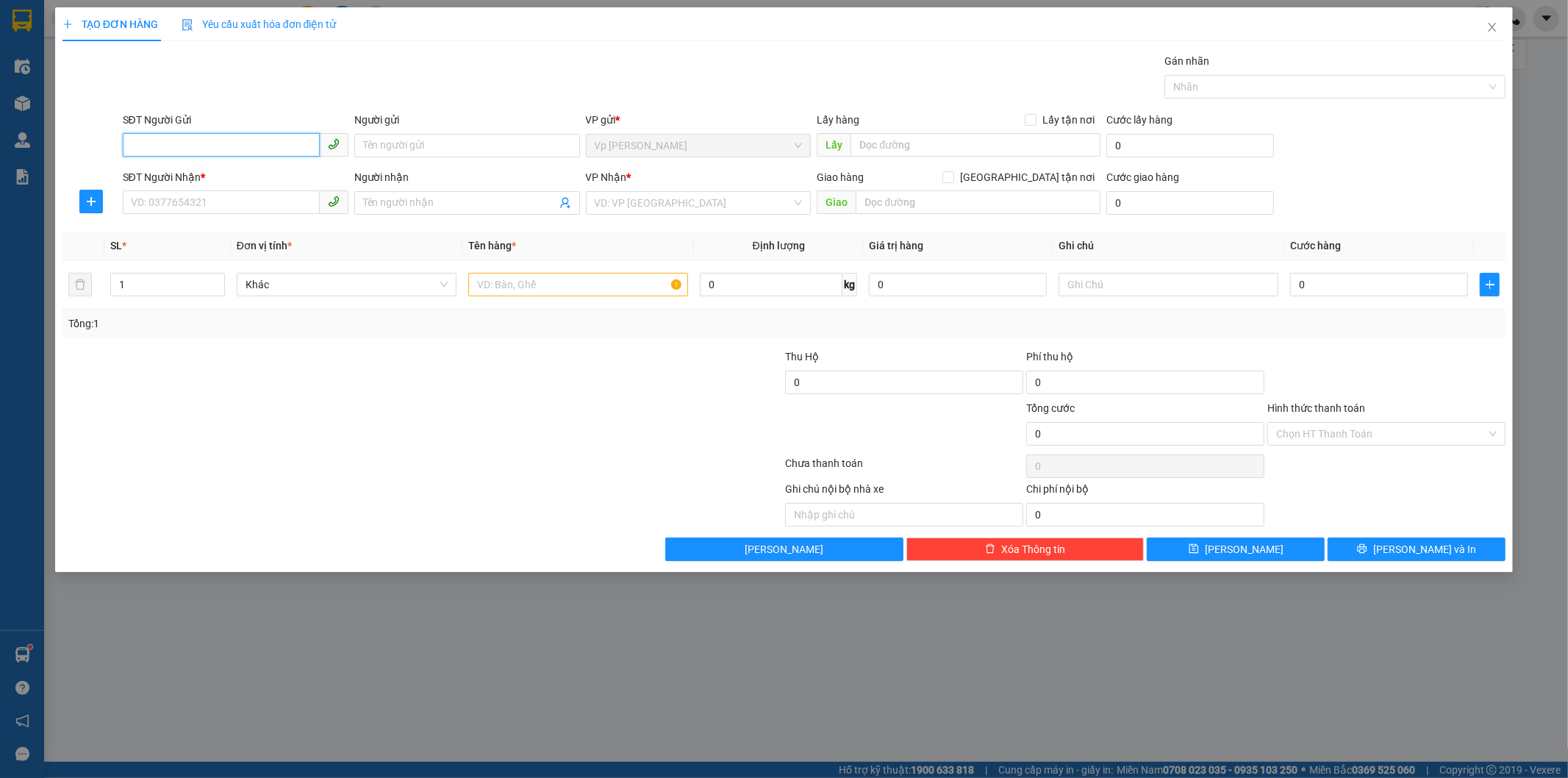
click at [199, 147] on input "SĐT Người Gửi" at bounding box center [222, 144] width 197 height 24
type input "0982408202"
click at [200, 160] on div "0982408202 0982408202 - a cương" at bounding box center [235, 175] width 226 height 30
click at [197, 172] on div "SĐT Người Nhận *" at bounding box center [235, 177] width 226 height 16
click at [197, 190] on input "SĐT Người Nhận *" at bounding box center [222, 202] width 197 height 24
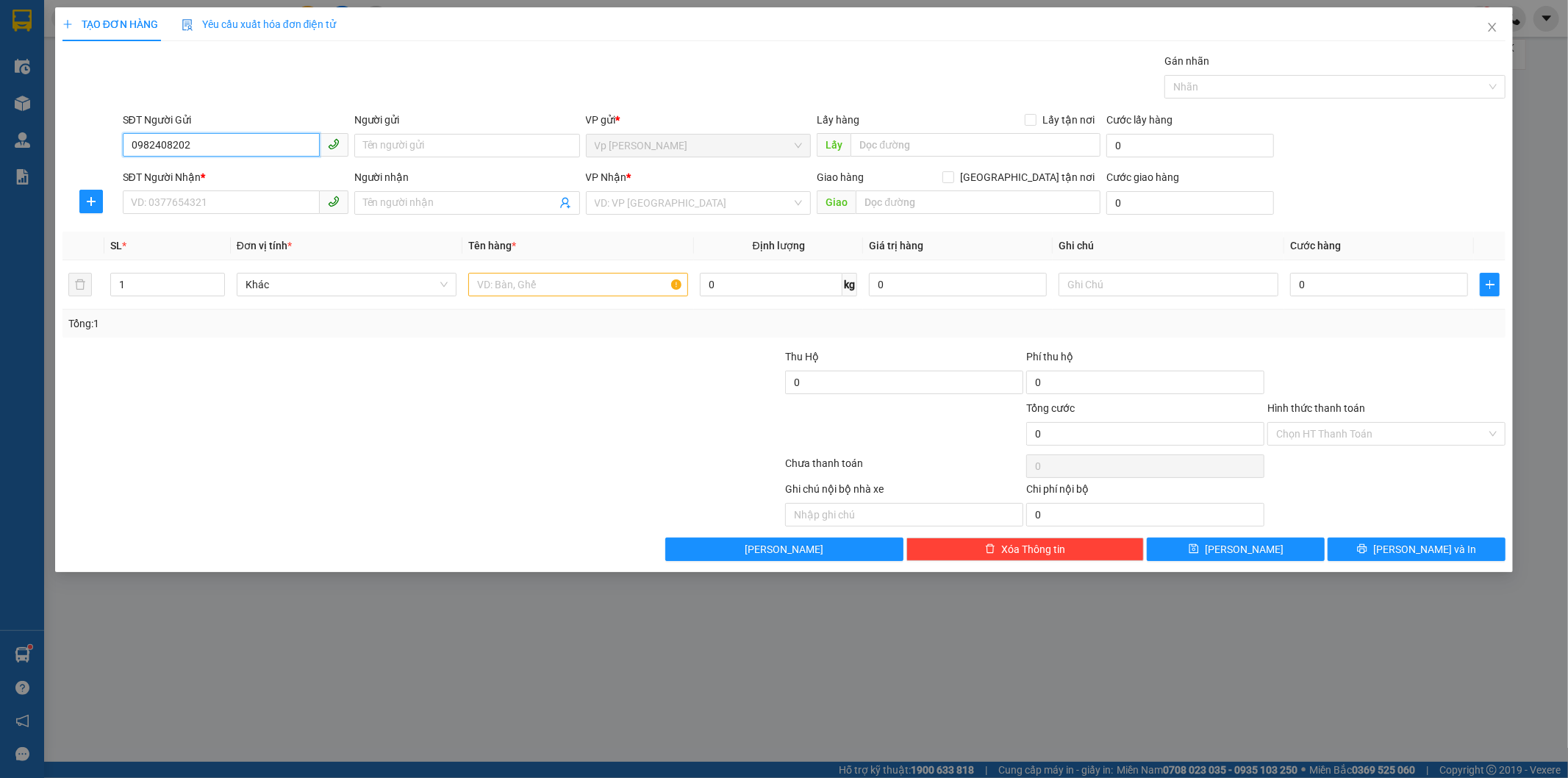
click at [215, 144] on input "0982408202" at bounding box center [222, 144] width 197 height 24
click at [222, 179] on div "0982408202 - a cương" at bounding box center [235, 175] width 208 height 16
type input "a cương"
click at [207, 206] on input "SĐT Người Nhận *" at bounding box center [222, 202] width 197 height 24
type input "0775158032"
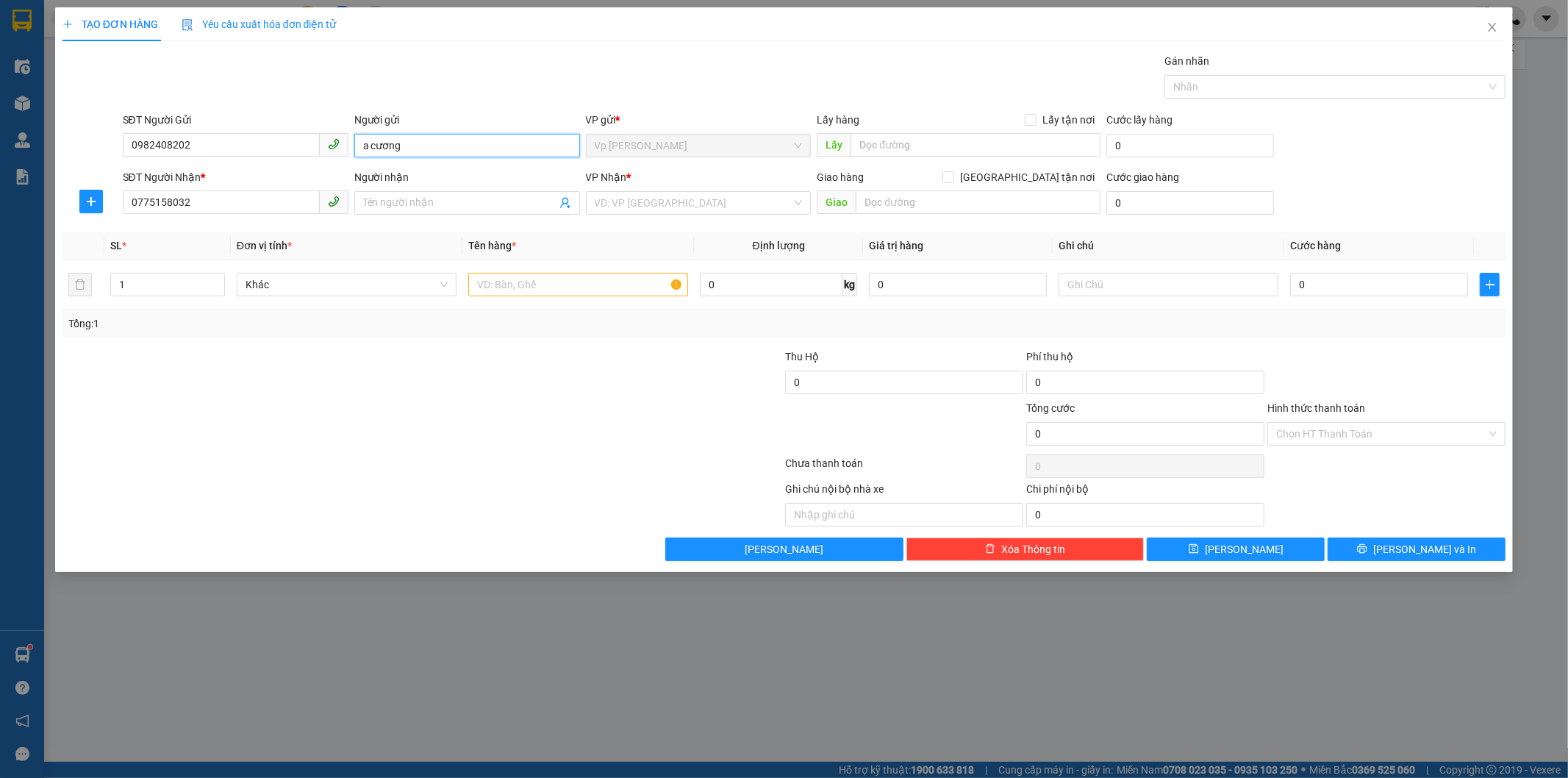
click at [405, 144] on input "a cương" at bounding box center [467, 145] width 226 height 24
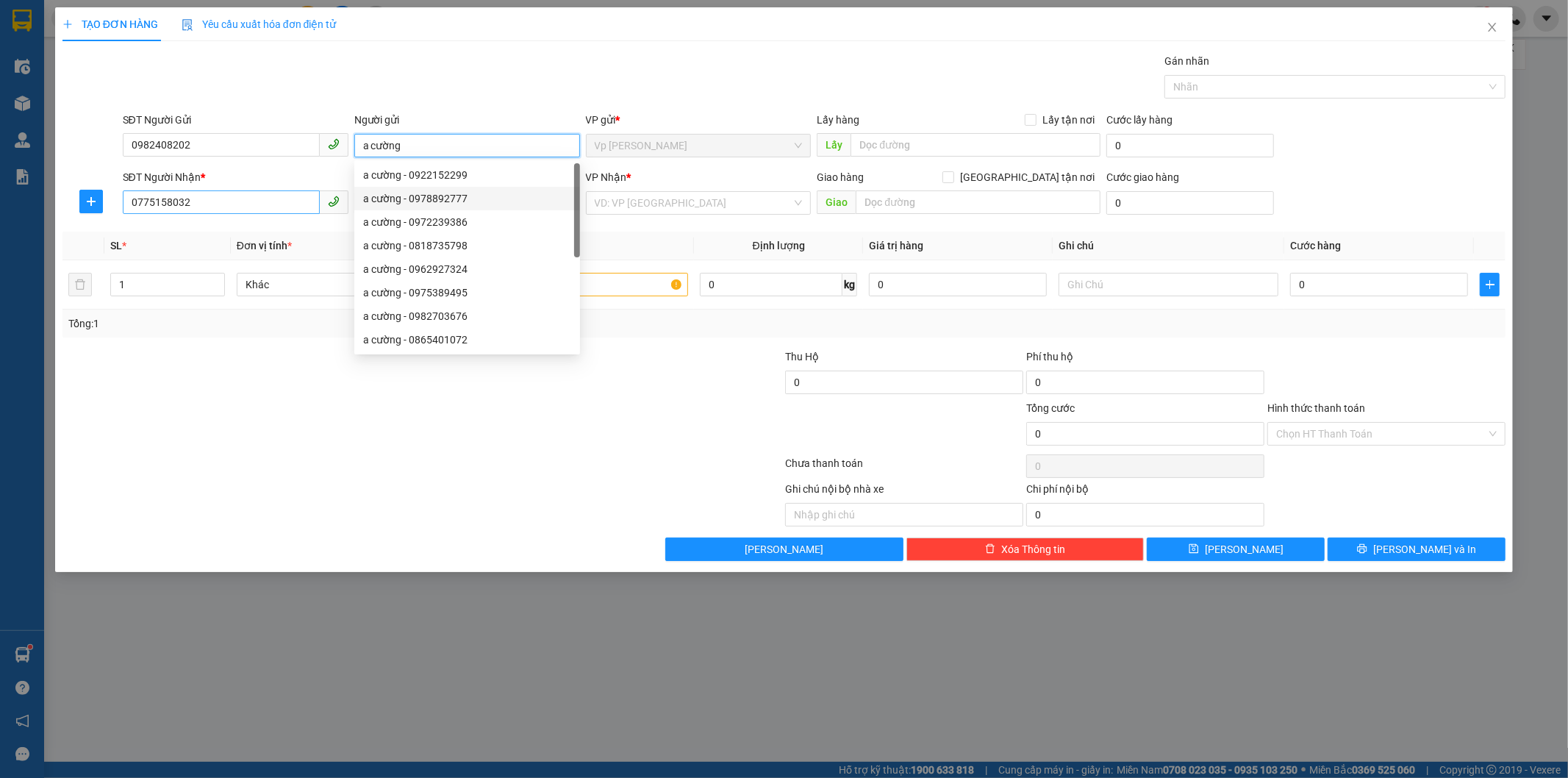
type input "a cường"
click at [215, 194] on input "0775158032" at bounding box center [222, 202] width 197 height 24
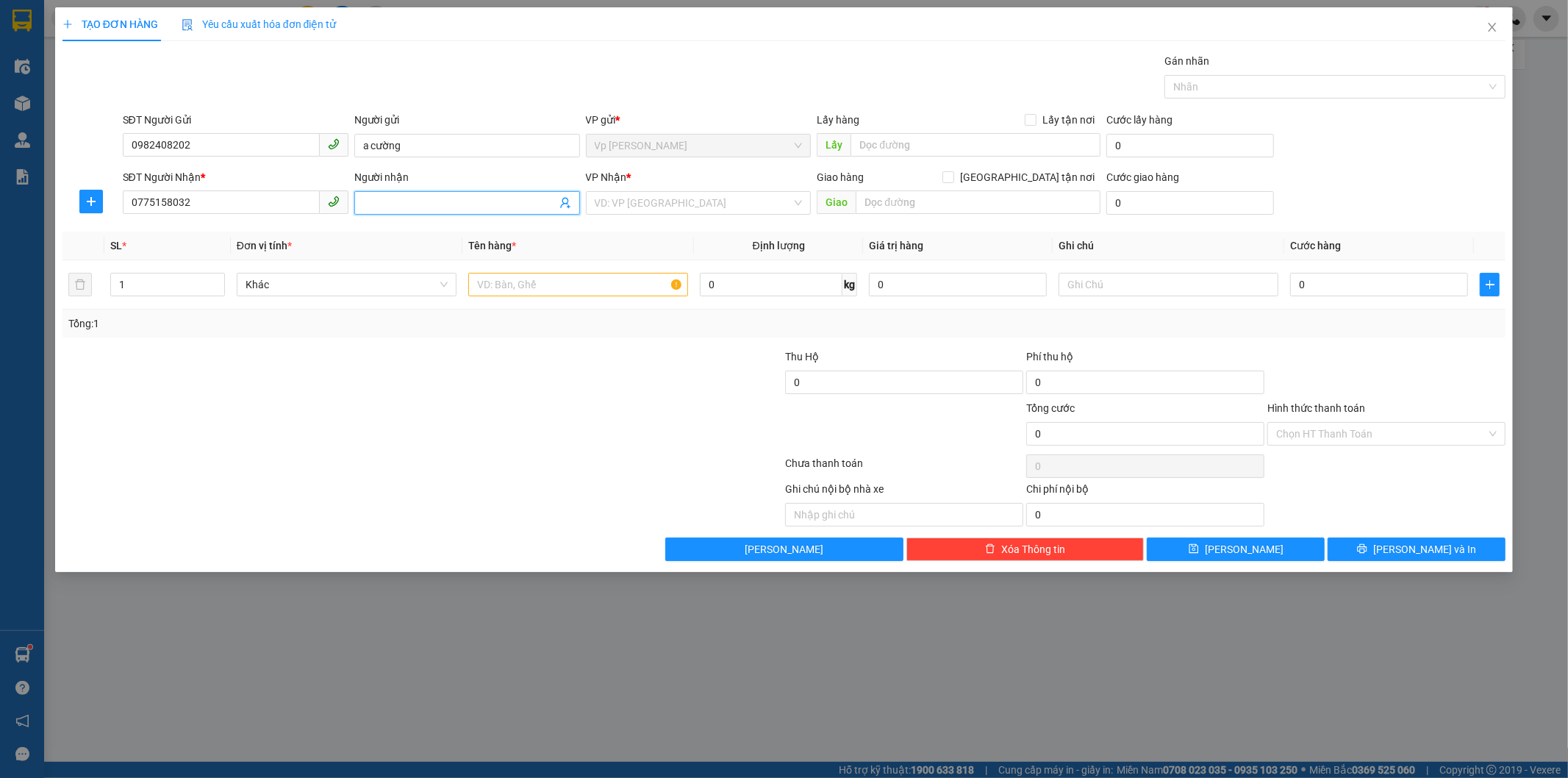
click at [445, 200] on input "Người nhận" at bounding box center [459, 203] width 194 height 16
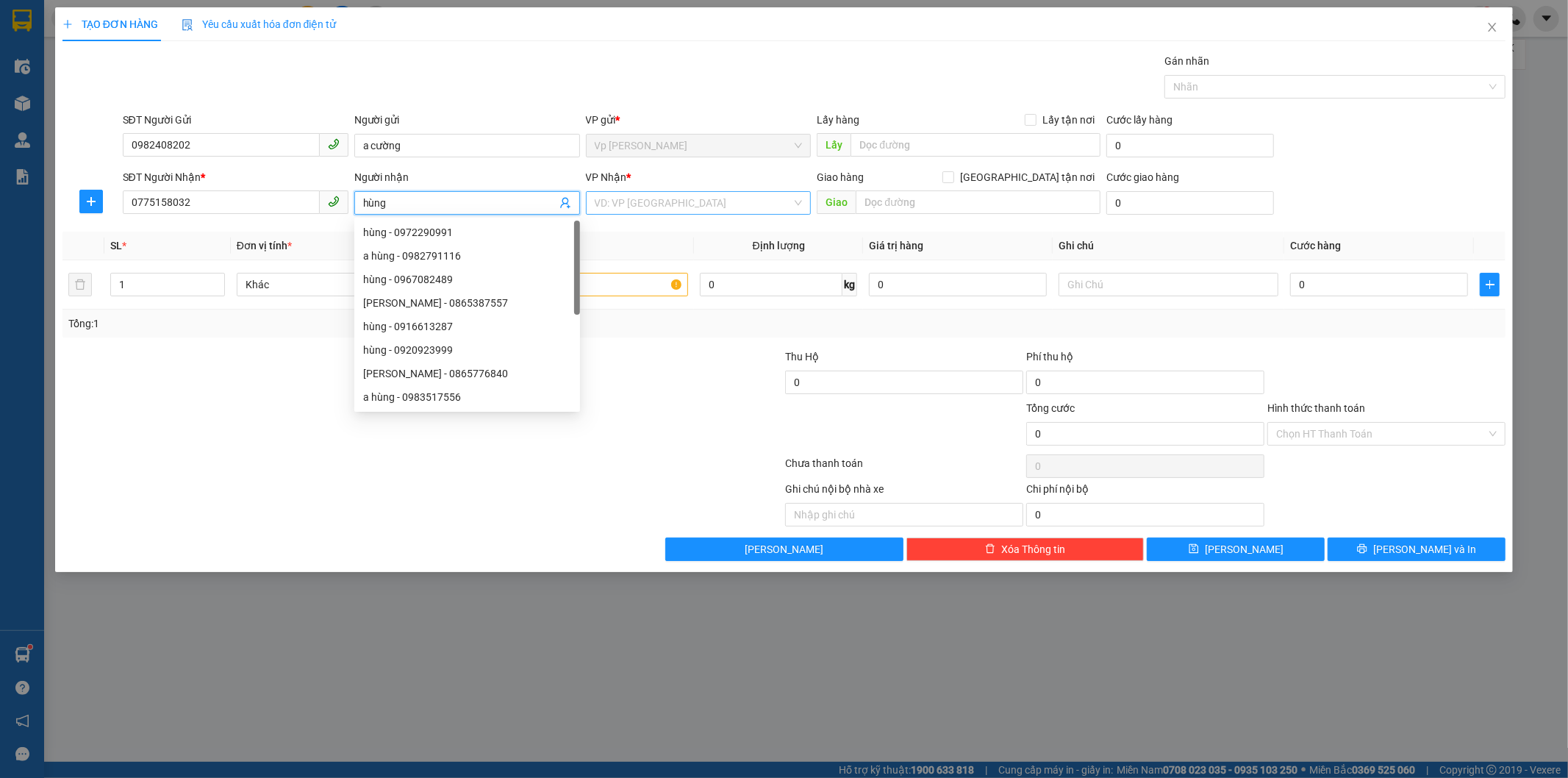
type input "hùng"
click at [679, 197] on input "search" at bounding box center [693, 203] width 198 height 22
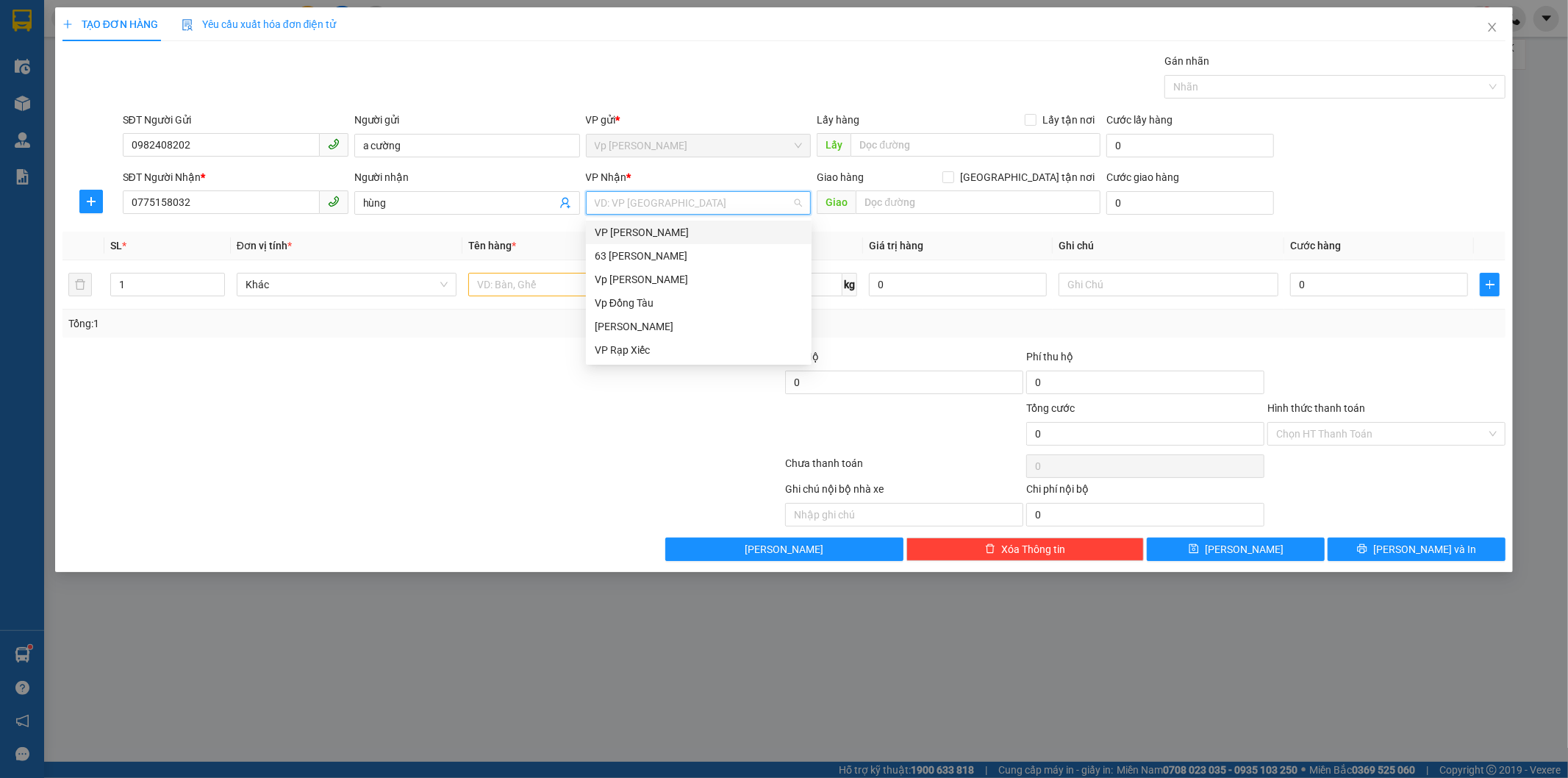
click at [680, 227] on div "VP [PERSON_NAME]" at bounding box center [698, 232] width 208 height 16
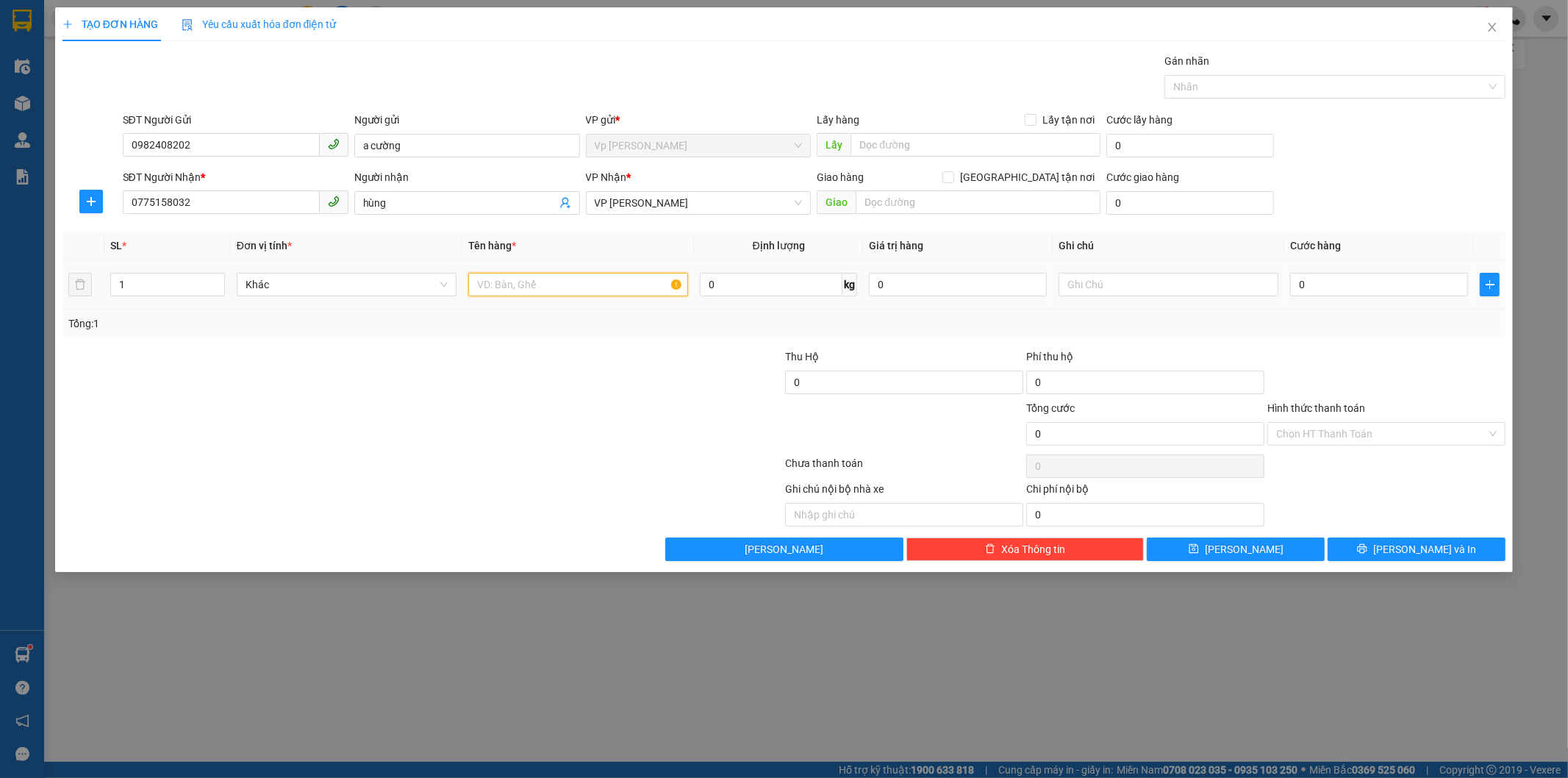
click at [476, 292] on input "text" at bounding box center [578, 284] width 220 height 24
type input "hs"
click at [1328, 276] on input "0" at bounding box center [1378, 284] width 178 height 24
type input "3"
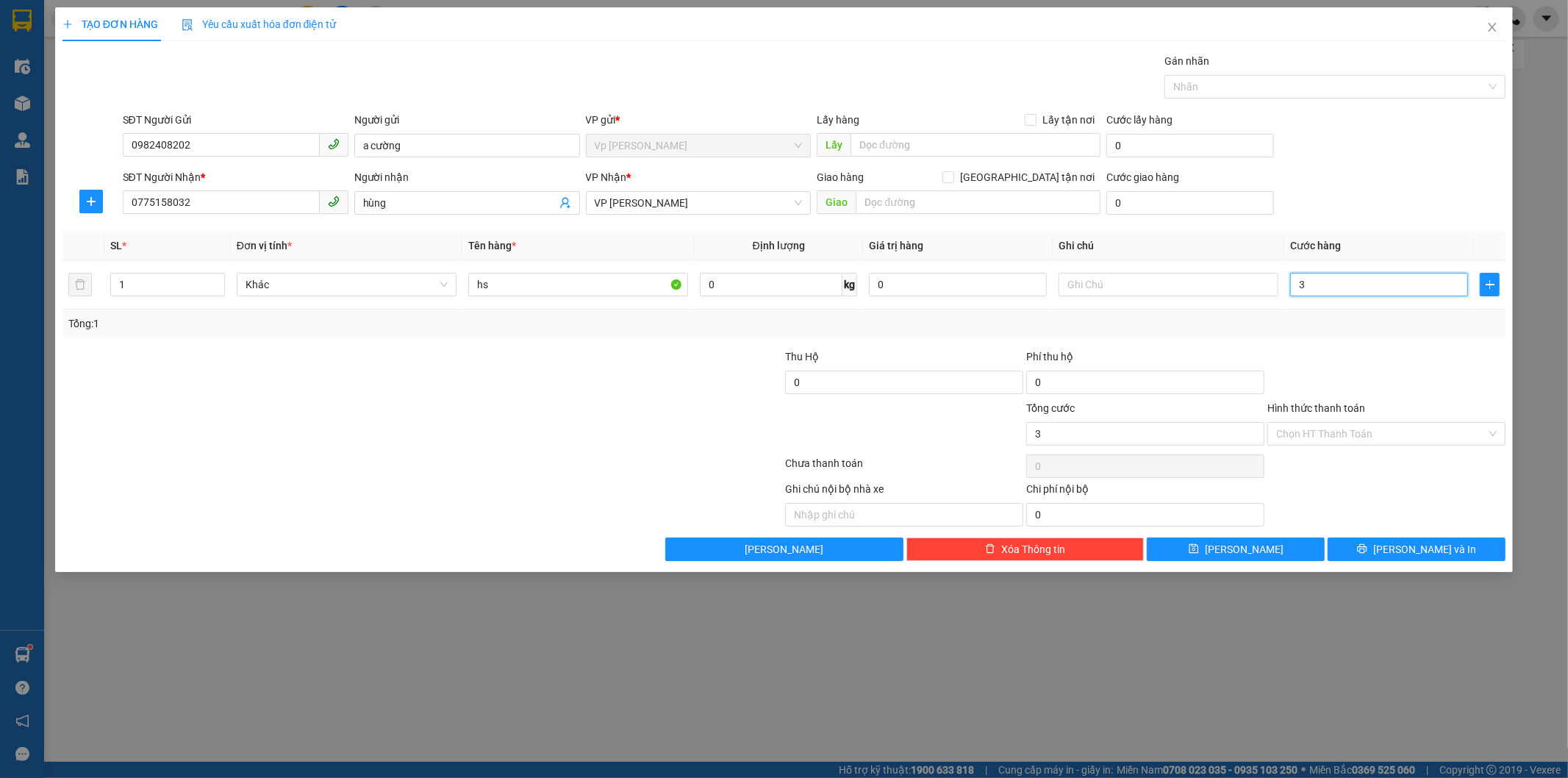
type input "3"
type input "30"
type input "30.000"
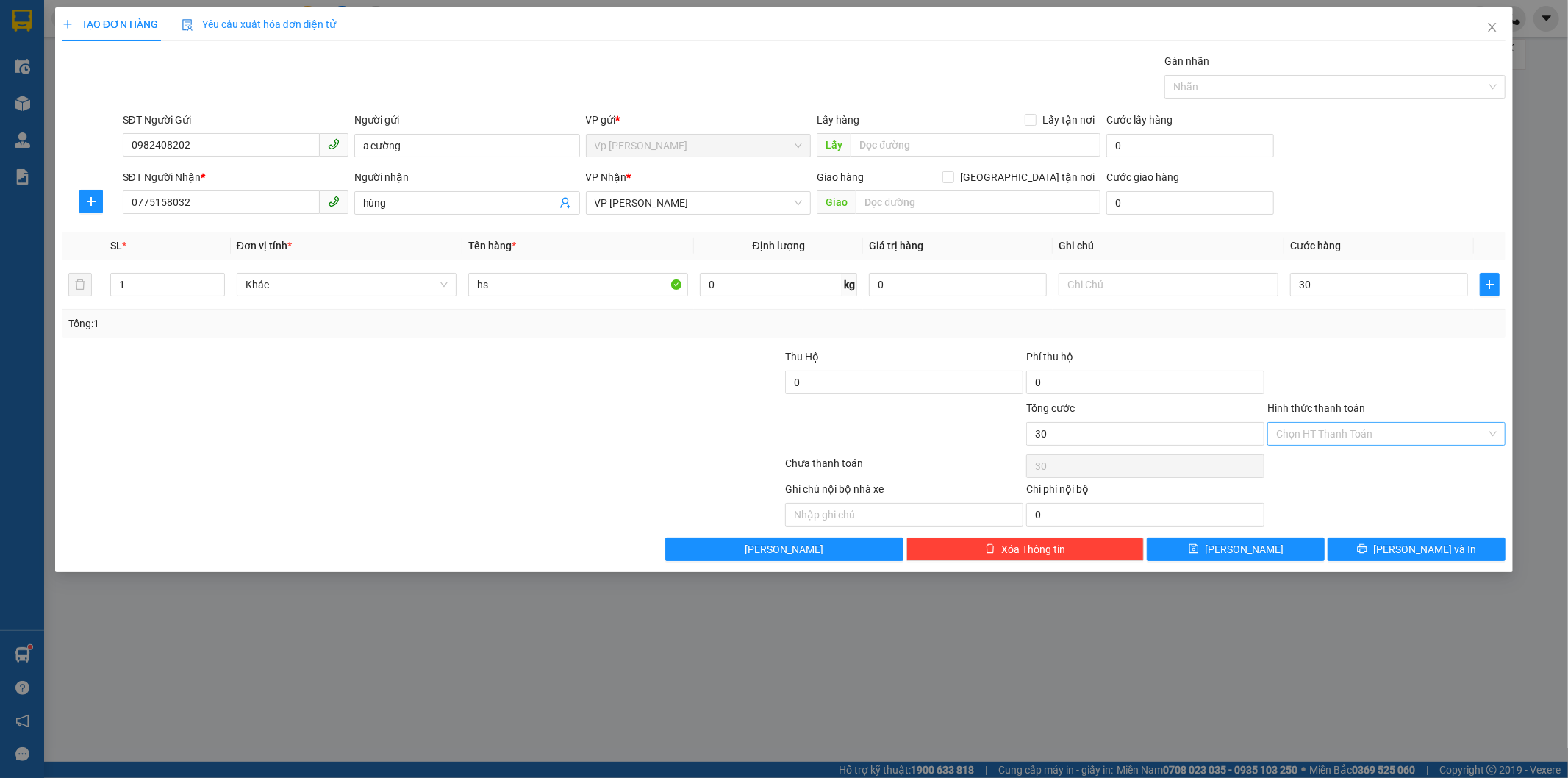
type input "30.000"
click at [1355, 433] on input "Hình thức thanh toán" at bounding box center [1381, 433] width 210 height 22
click at [1352, 451] on div "Tại văn phòng" at bounding box center [1387, 463] width 238 height 24
type input "0"
click at [1364, 556] on button "[PERSON_NAME] và In" at bounding box center [1416, 549] width 178 height 24
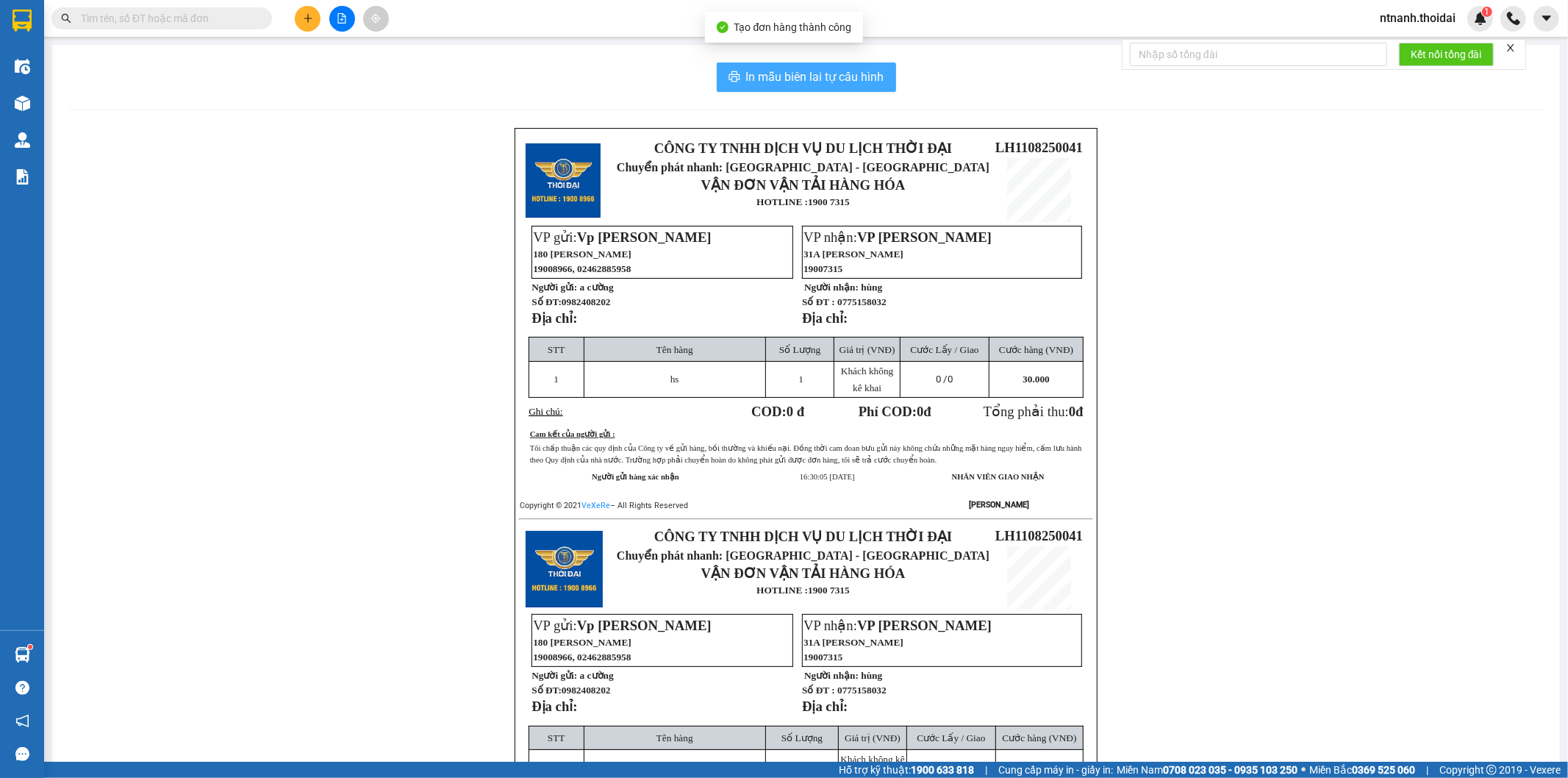
click at [855, 87] on button "In mẫu biên lai tự cấu hình" at bounding box center [806, 77] width 180 height 30
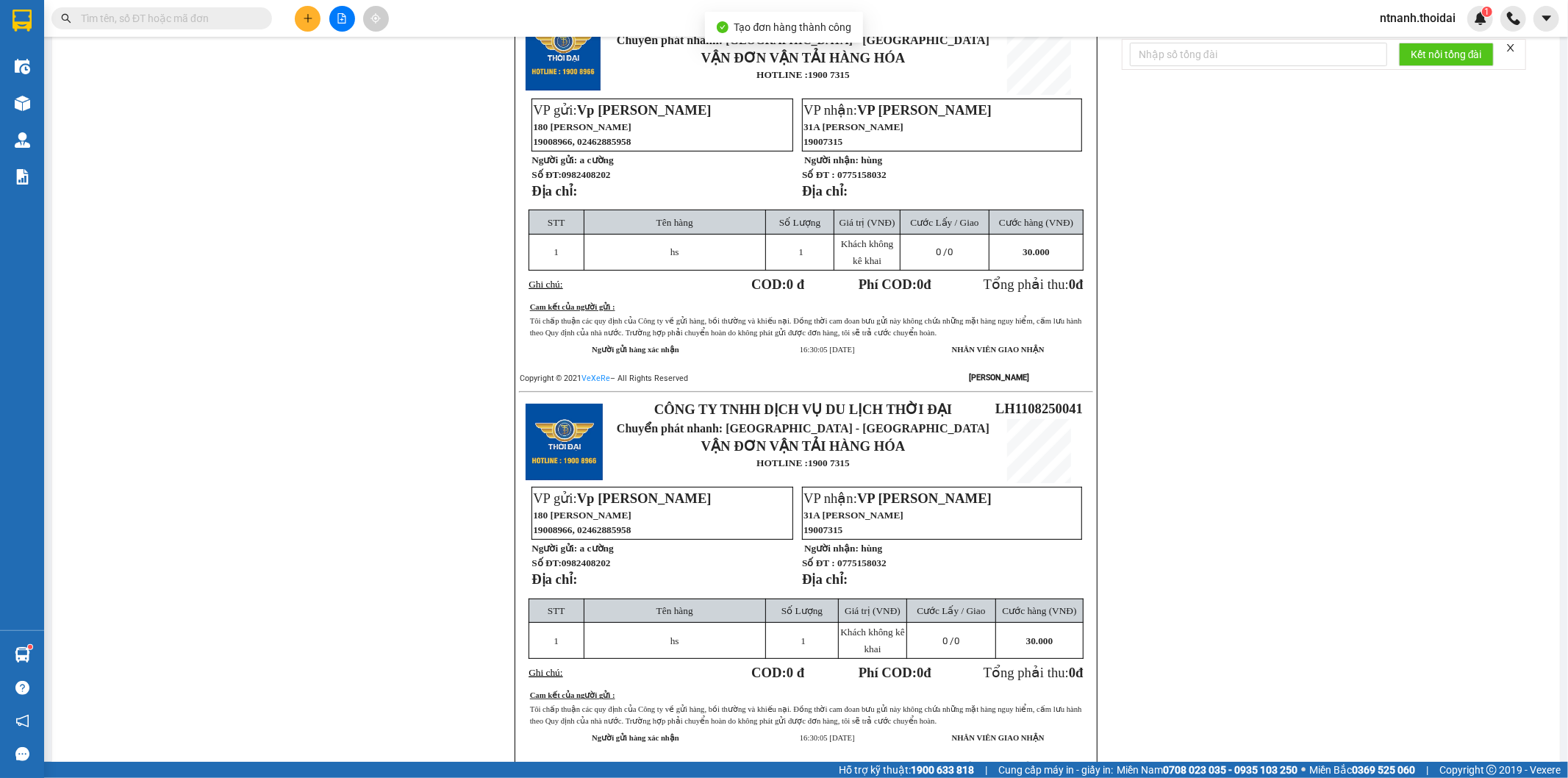
scroll to position [136, 0]
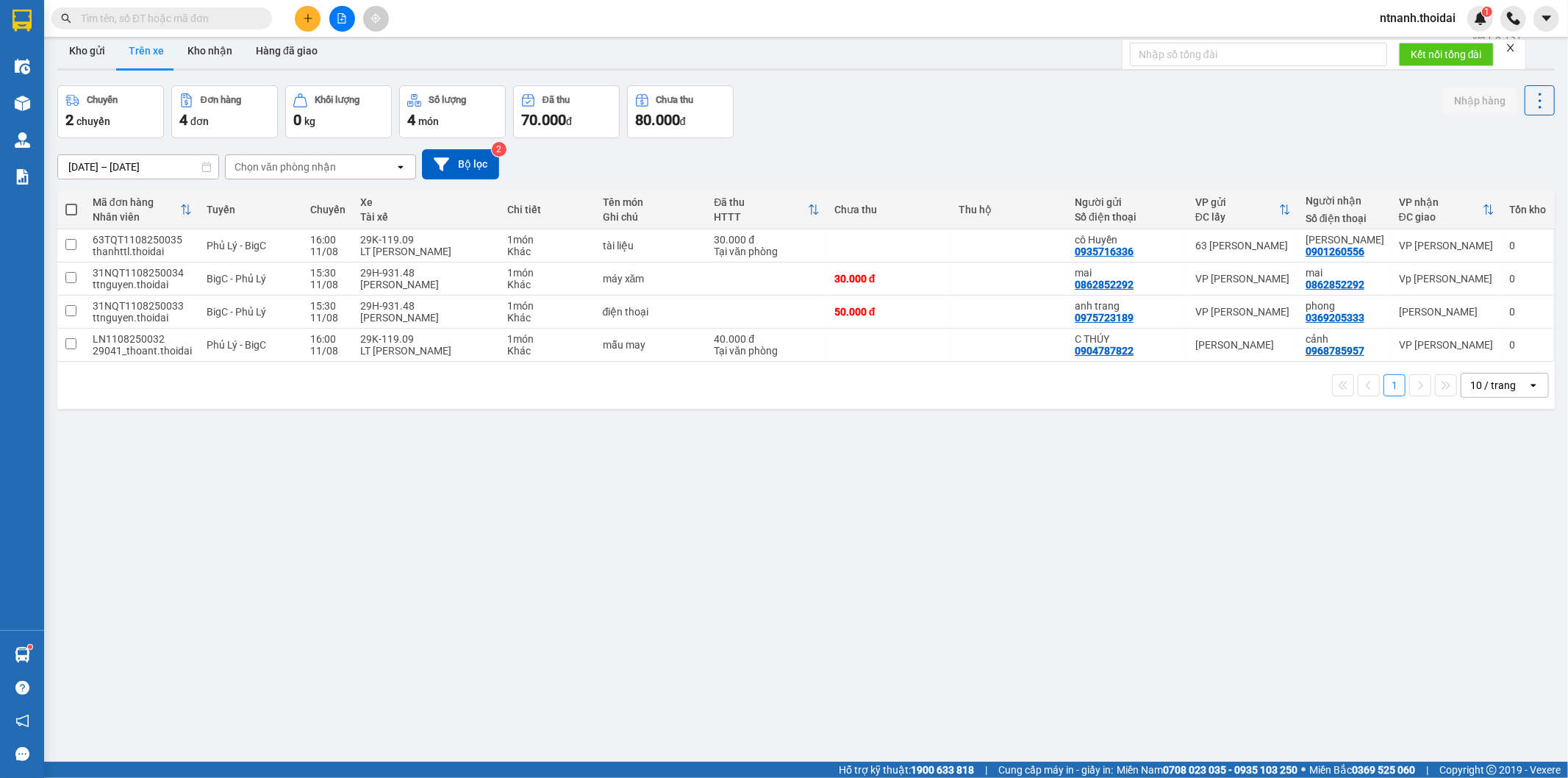
scroll to position [12, 0]
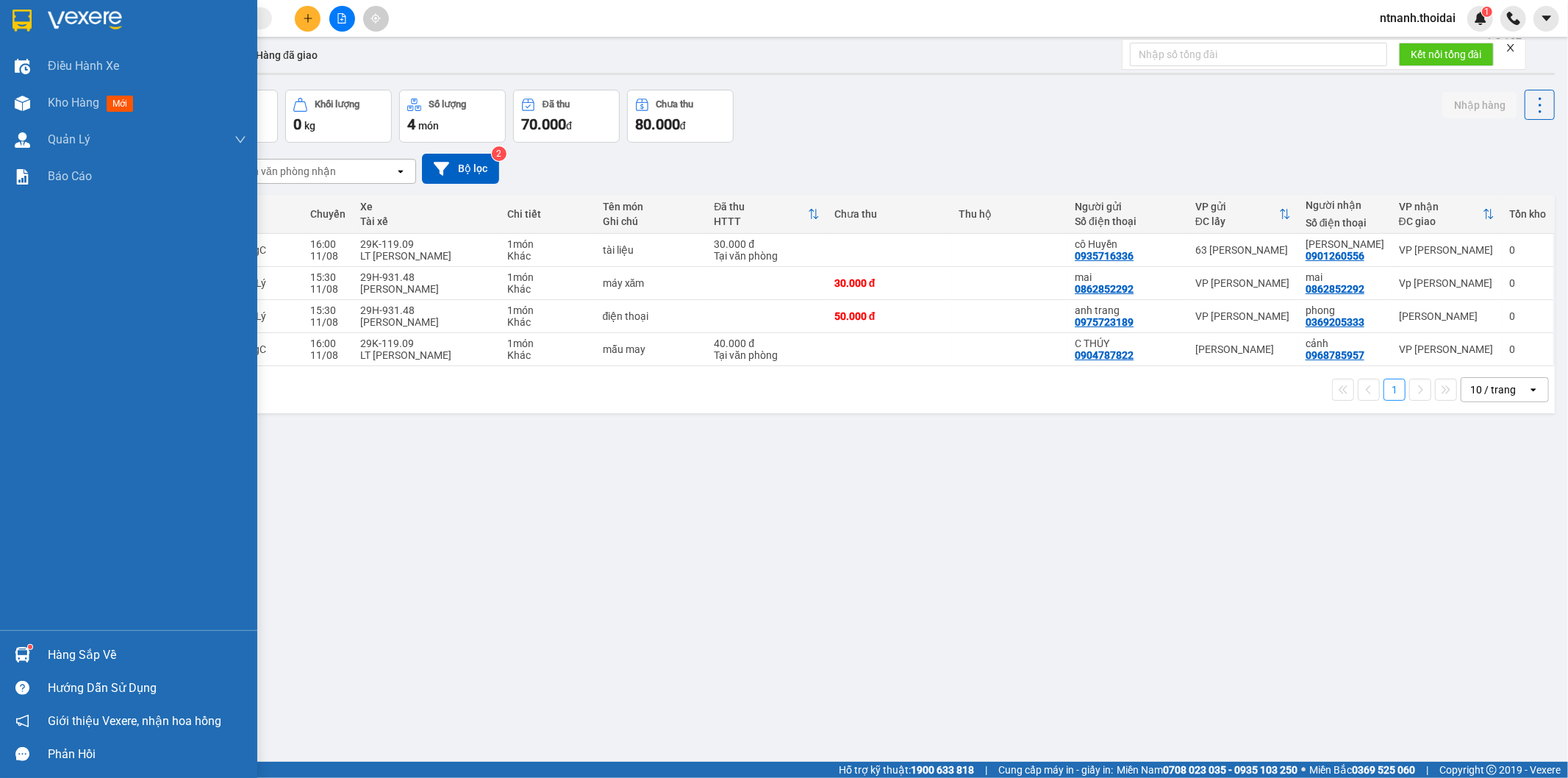
click at [17, 643] on div at bounding box center [22, 654] width 25 height 25
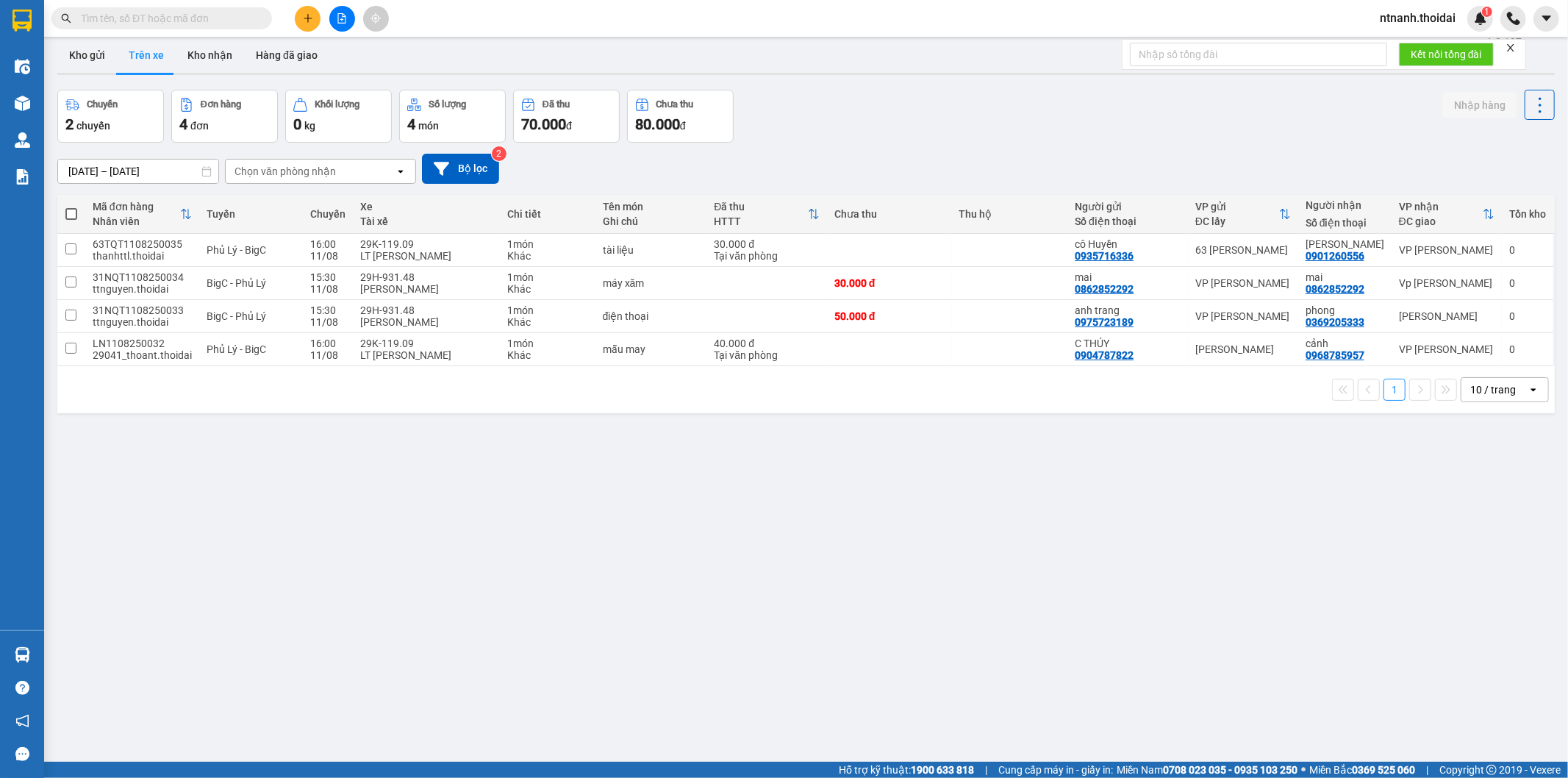
click at [960, 608] on section "Kết quả tìm kiếm ( 3 ) Bộ lọc Mã ĐH Trạng thái Món hàng Thu hộ Tổng cước Chưa c…" at bounding box center [784, 389] width 1568 height 778
click at [191, 65] on button "Kho nhận" at bounding box center [209, 55] width 68 height 35
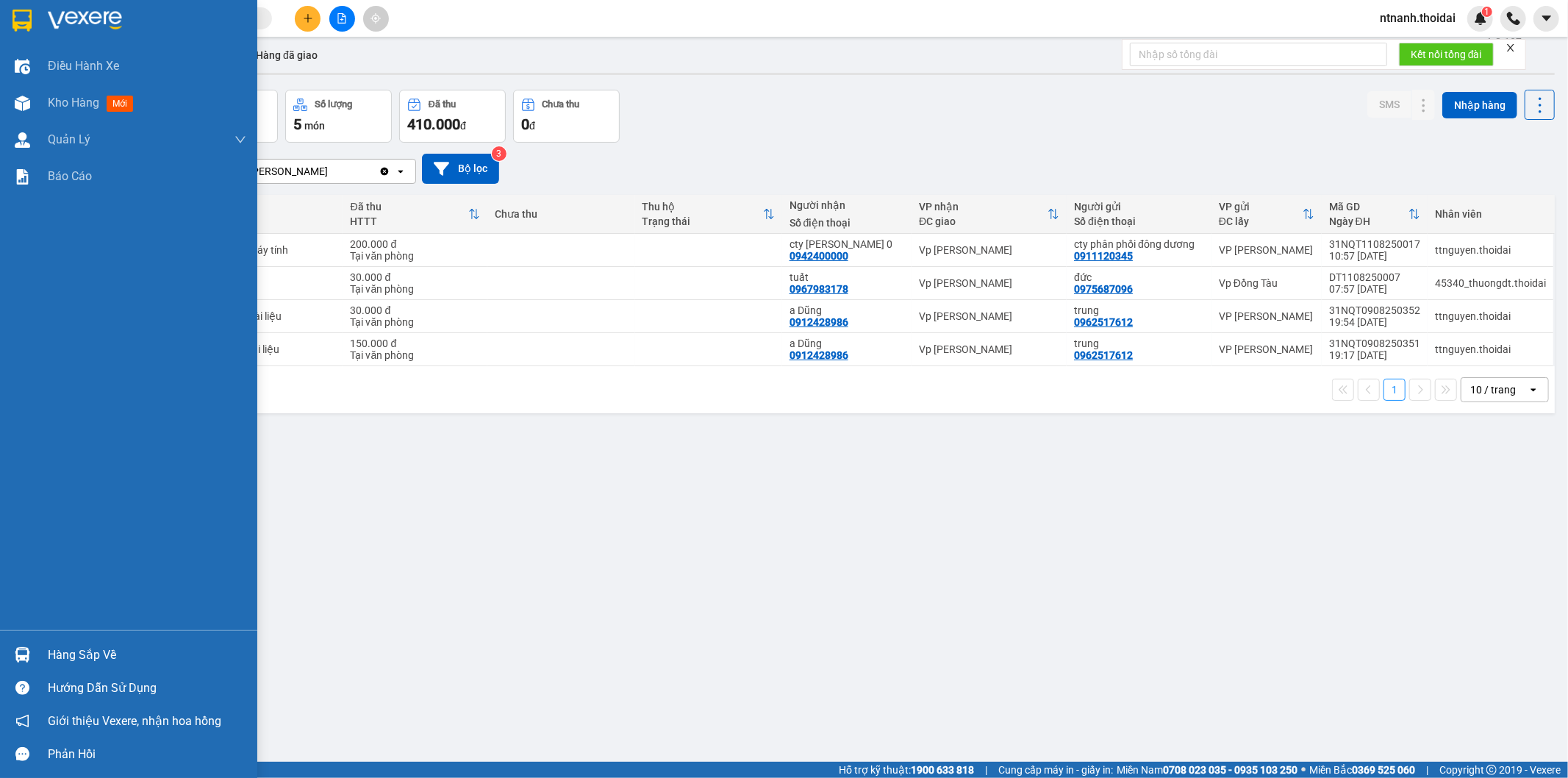
click at [98, 656] on div "Hàng sắp về" at bounding box center [147, 655] width 199 height 22
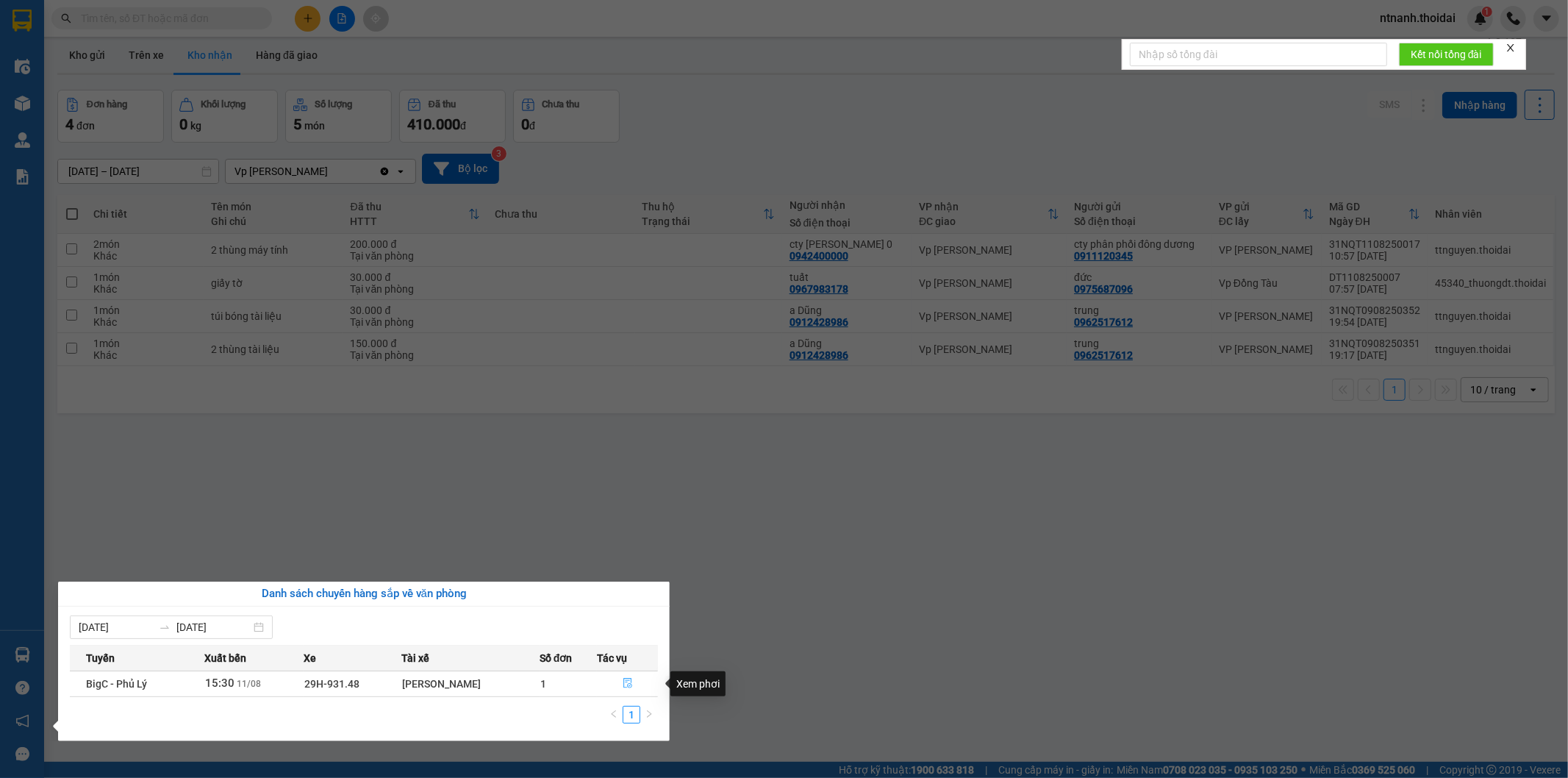
drag, startPoint x: 611, startPoint y: 687, endPoint x: 636, endPoint y: 684, distance: 25.2
click at [613, 687] on button "button" at bounding box center [627, 684] width 60 height 24
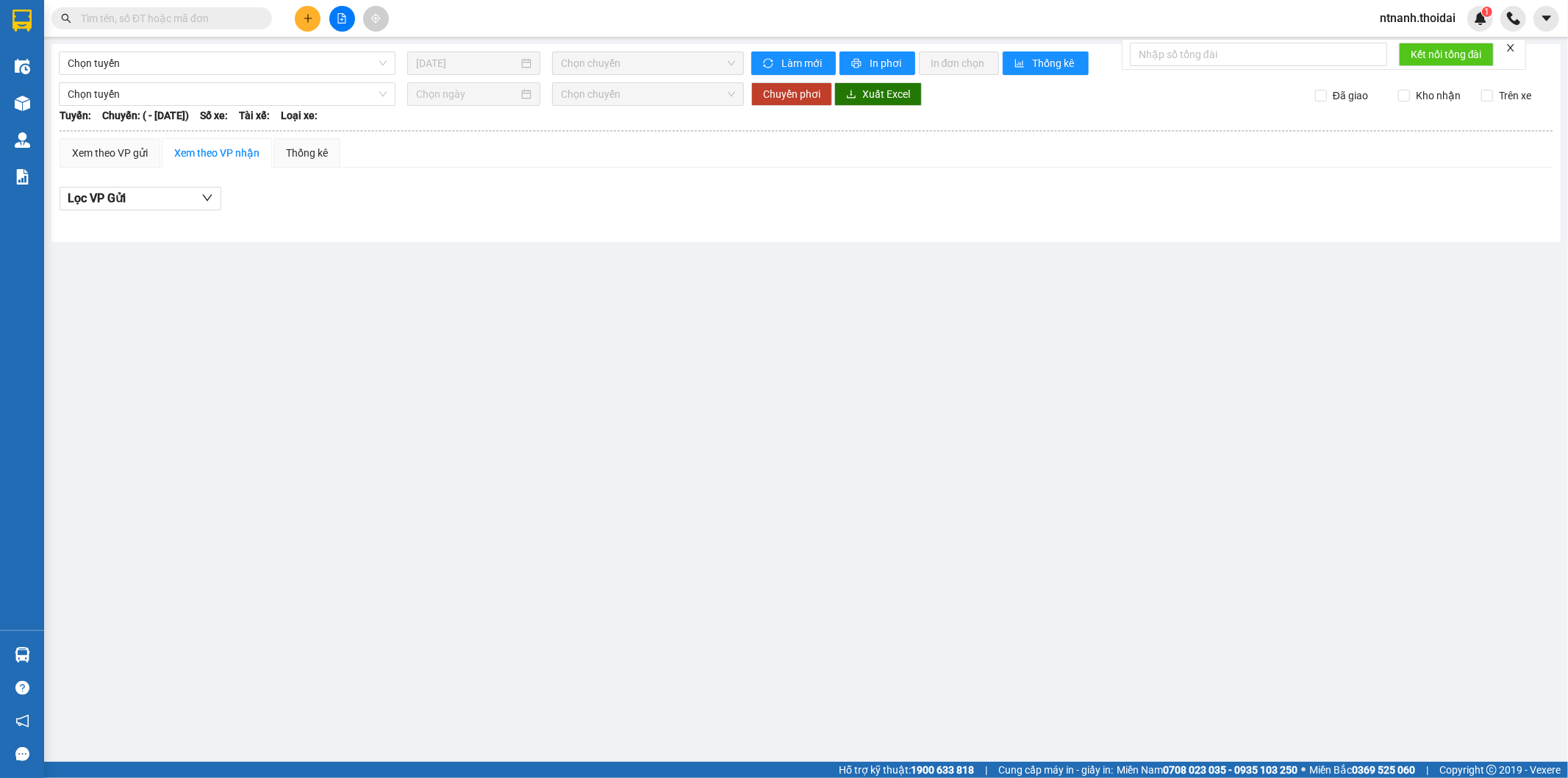
click at [636, 684] on main "Chọn tuyến [DATE] Chọn chuyến Làm mới In phơi In đơn chọn Thống kê Lọc CR Lọc C…" at bounding box center [784, 381] width 1568 height 762
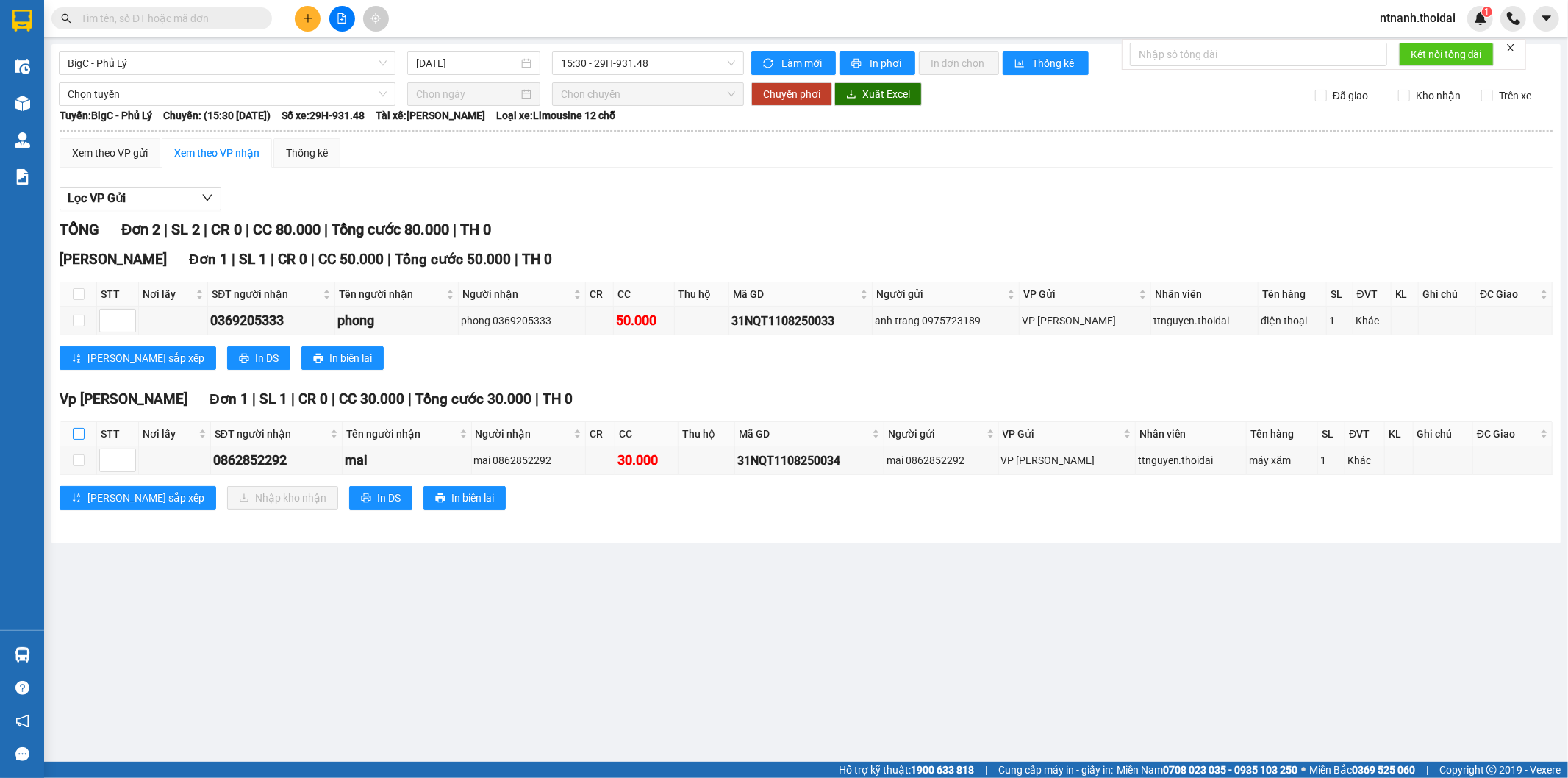
click at [82, 435] on input "checkbox" at bounding box center [79, 433] width 11 height 11
checkbox input "true"
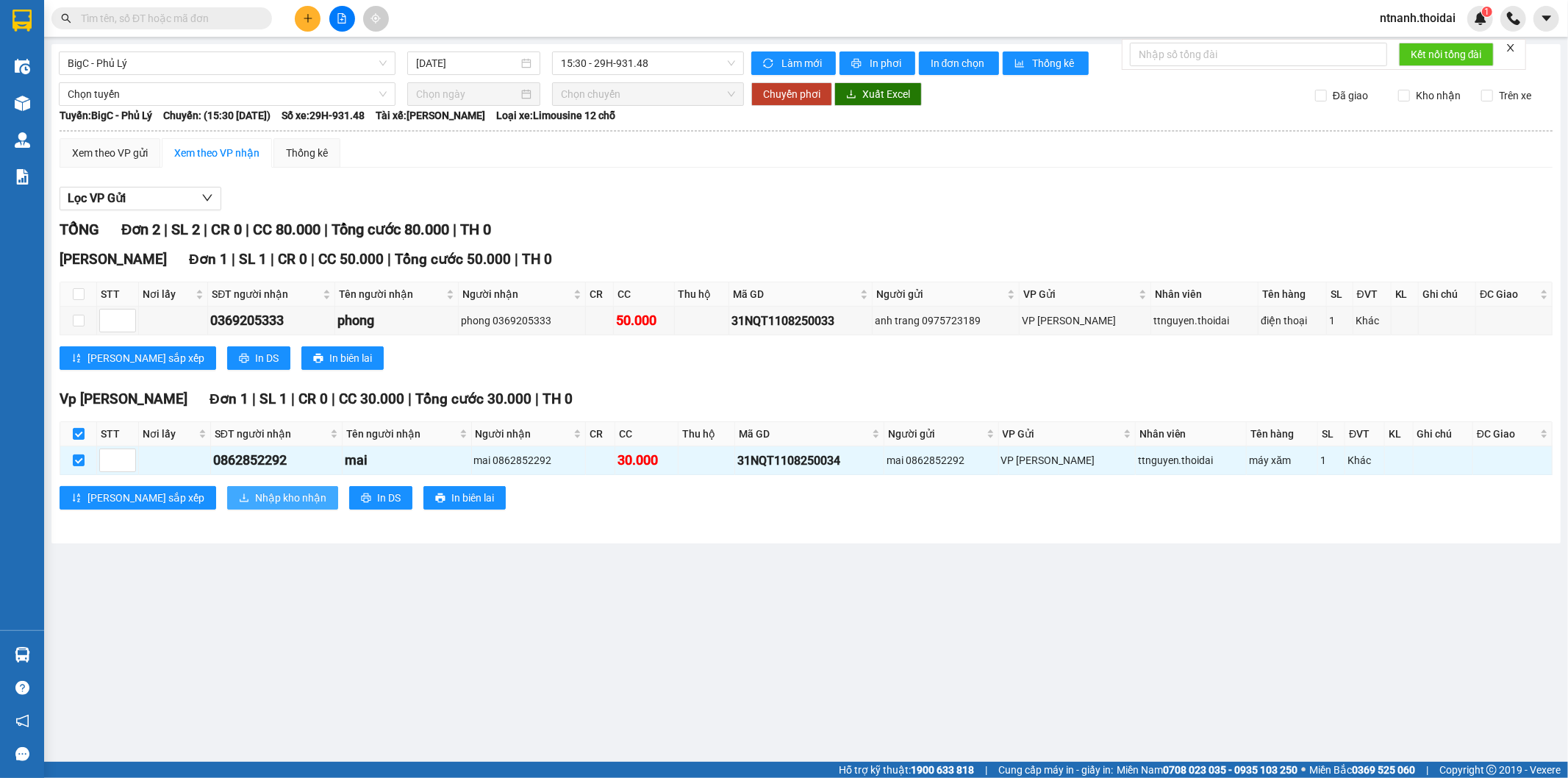
click at [227, 507] on button "Nhập kho nhận" at bounding box center [282, 497] width 111 height 24
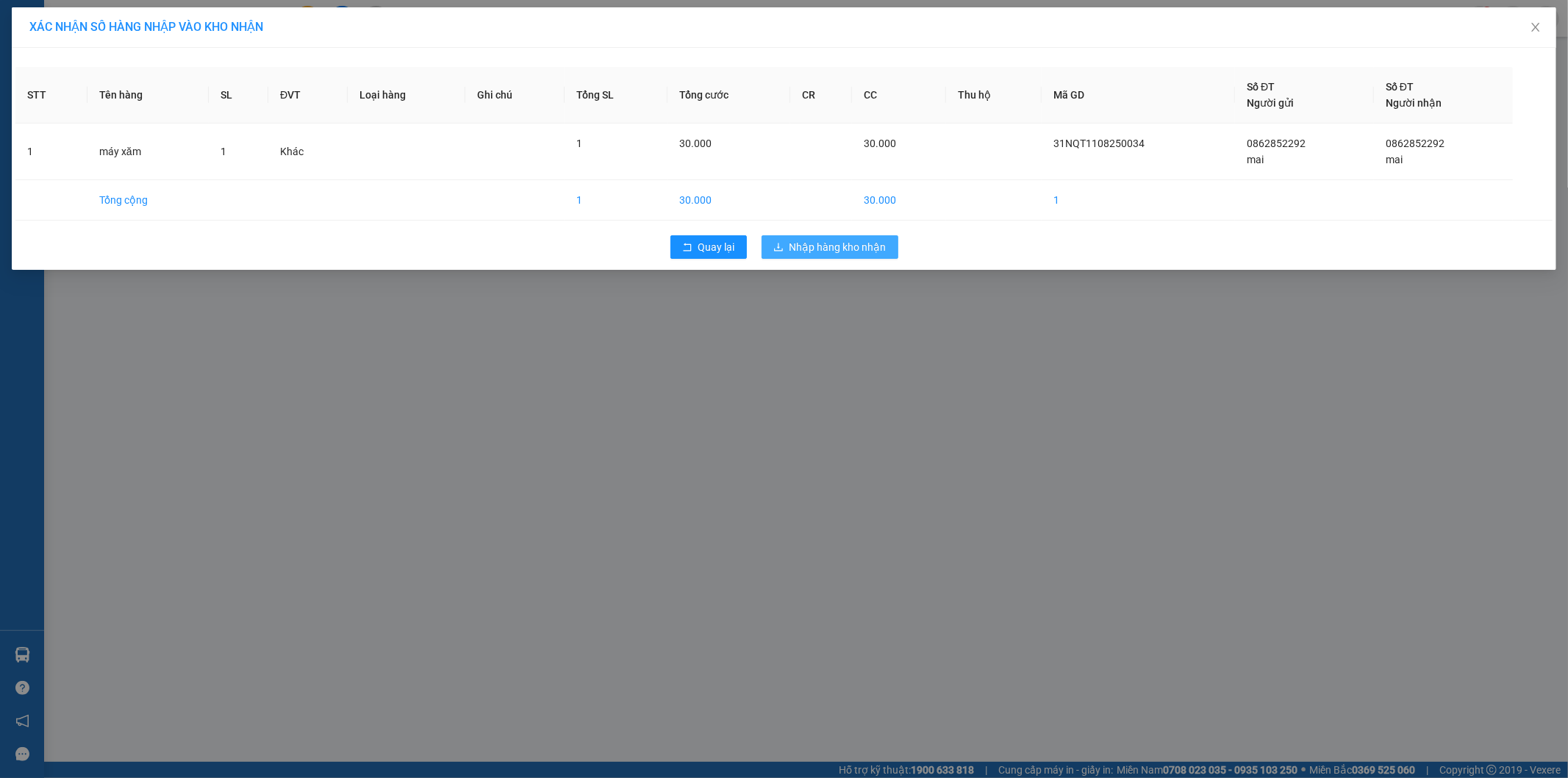
click at [868, 240] on span "Nhập hàng kho nhận" at bounding box center [838, 247] width 97 height 16
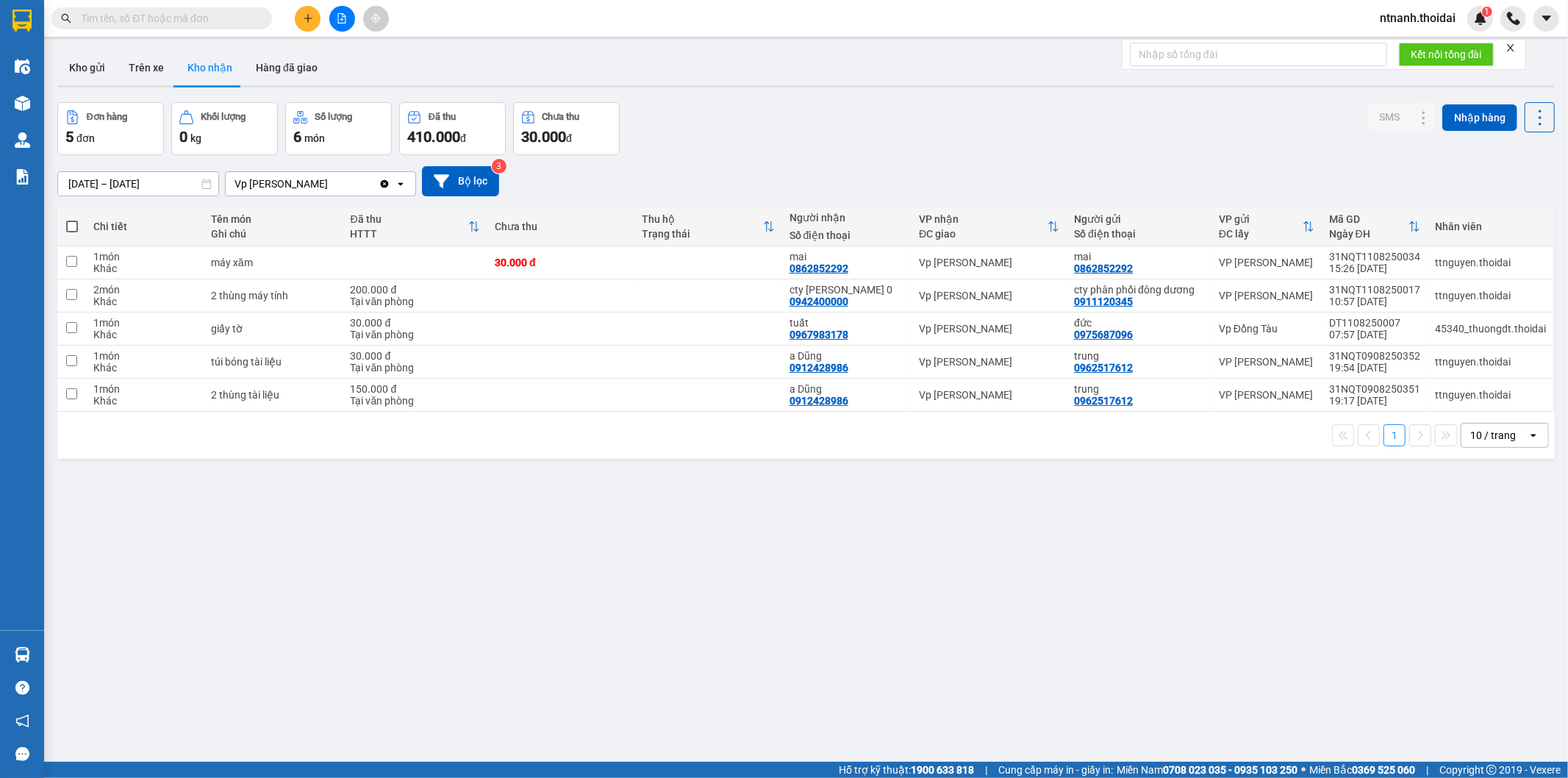
click at [152, 22] on input "text" at bounding box center [167, 19] width 173 height 16
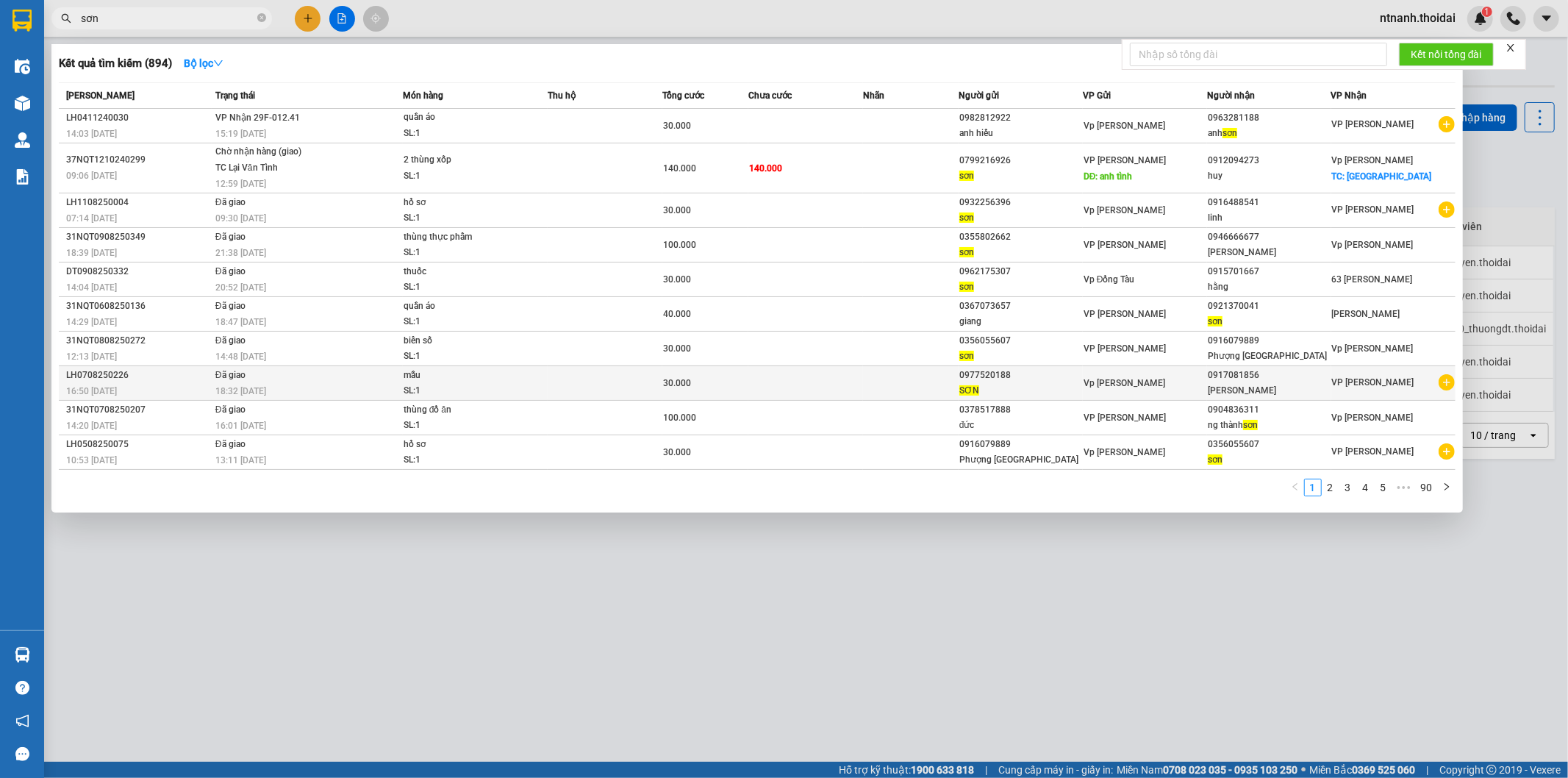
type input "sơn"
click at [1451, 381] on icon "plus-circle" at bounding box center [1447, 382] width 16 height 16
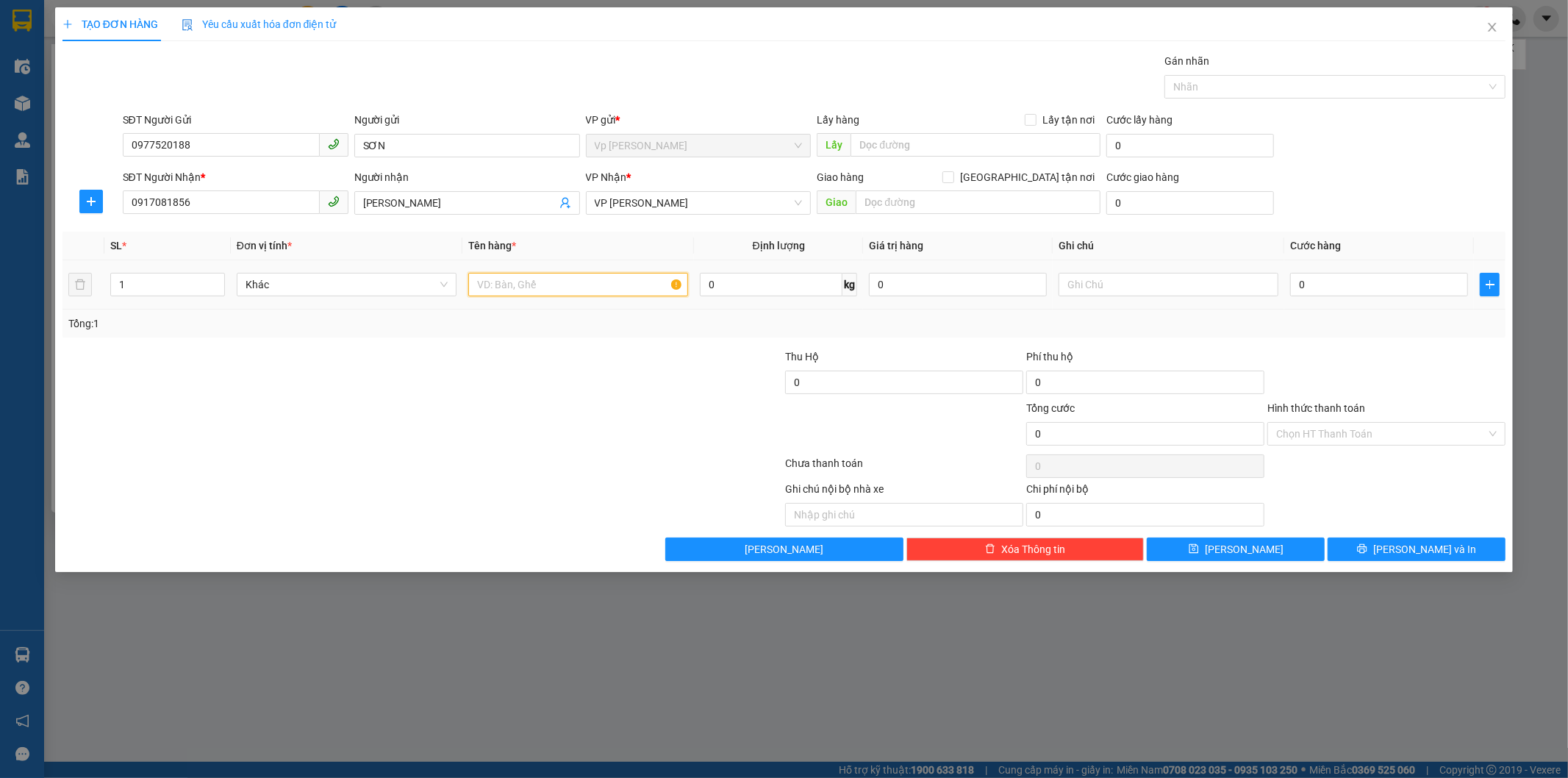
click at [607, 273] on input "text" at bounding box center [578, 284] width 220 height 24
type input "mẫu"
click at [1346, 284] on input "0" at bounding box center [1378, 284] width 178 height 24
type input "3"
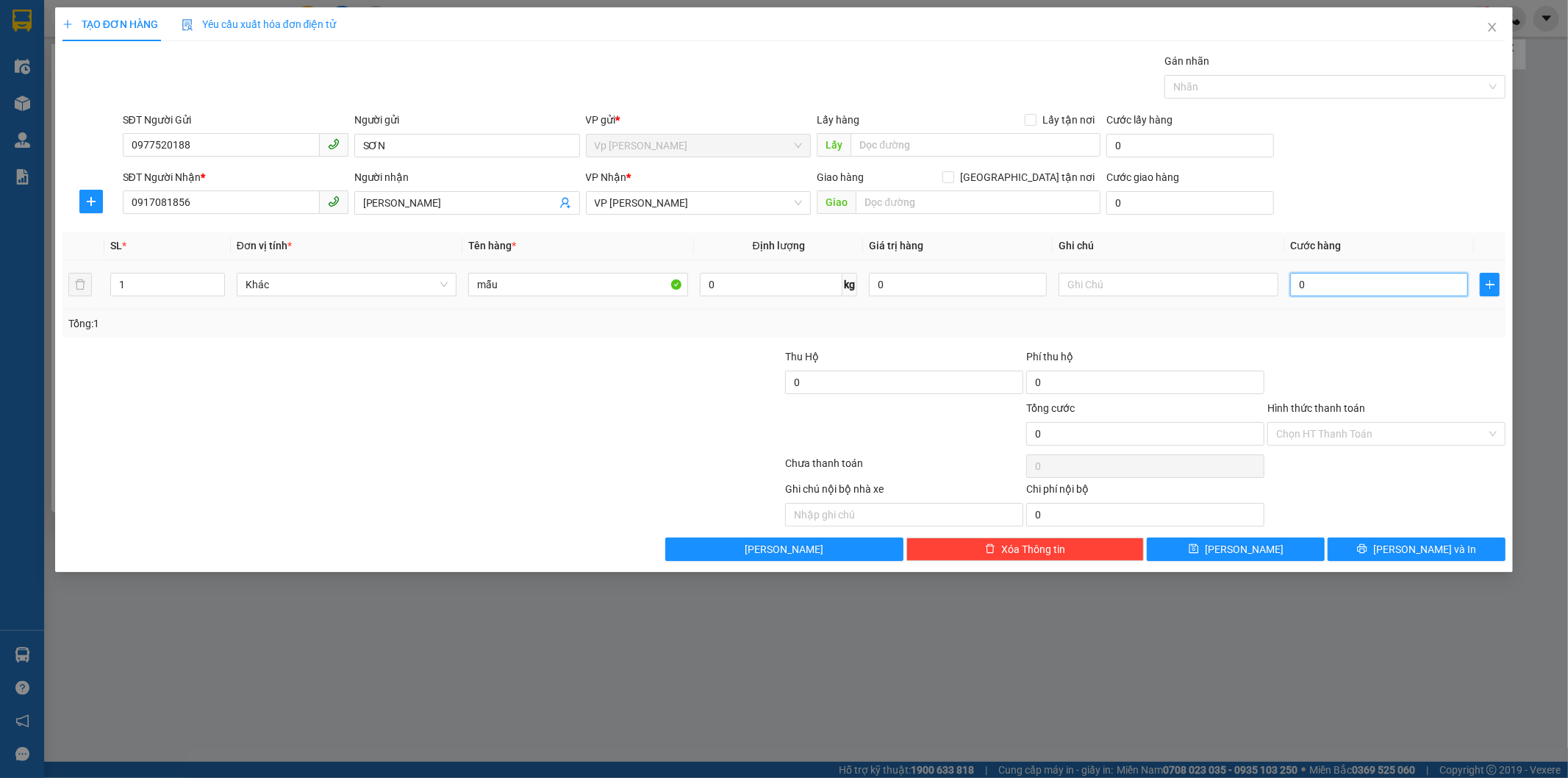
type input "3"
type input "30"
type input "30.000"
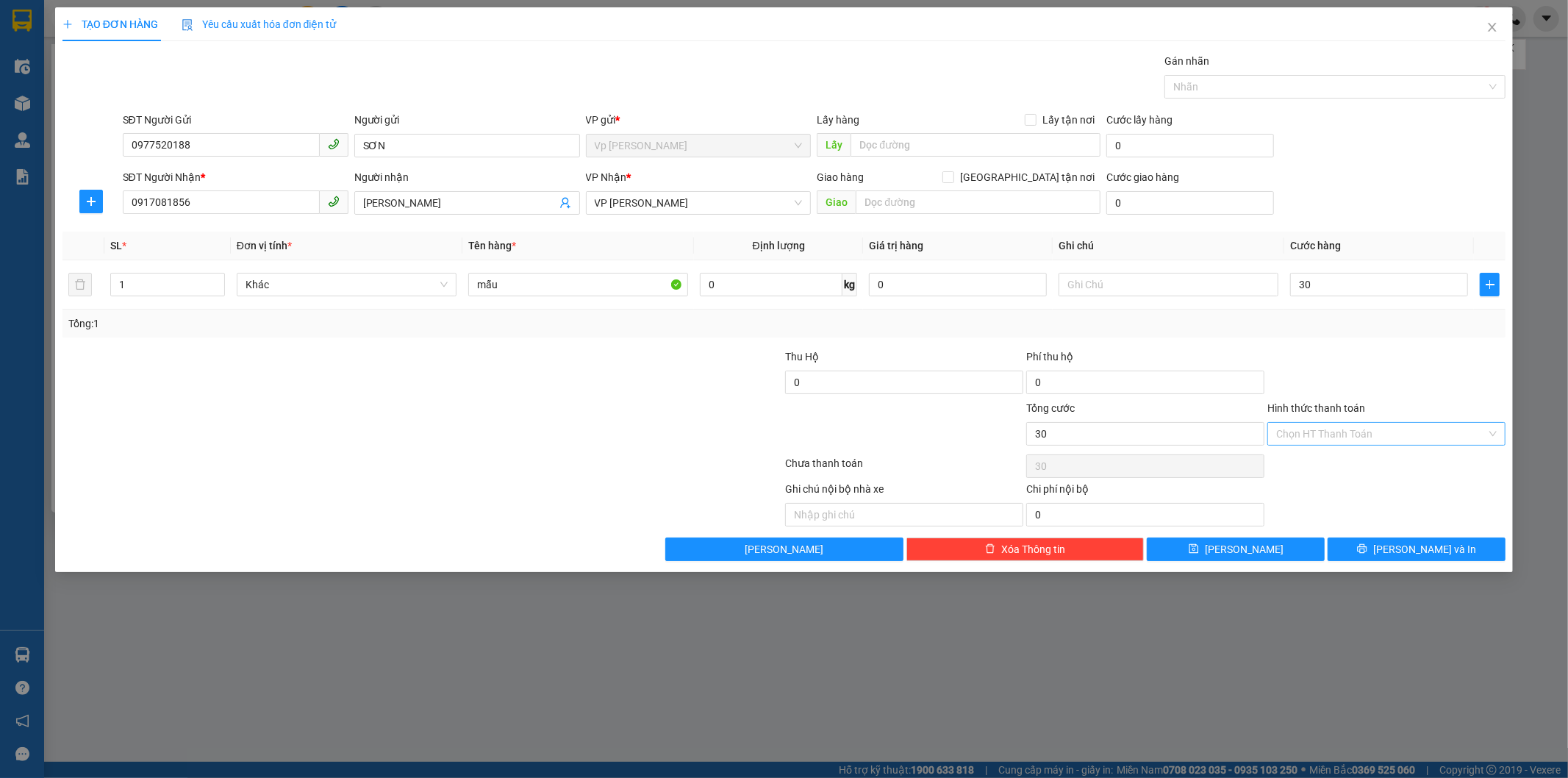
type input "30.000"
click at [1410, 443] on input "Hình thức thanh toán" at bounding box center [1381, 433] width 210 height 22
click at [1402, 424] on input "Hình thức thanh toán" at bounding box center [1381, 433] width 210 height 22
click at [1378, 474] on div "Tại văn phòng" at bounding box center [1387, 463] width 238 height 24
type input "0"
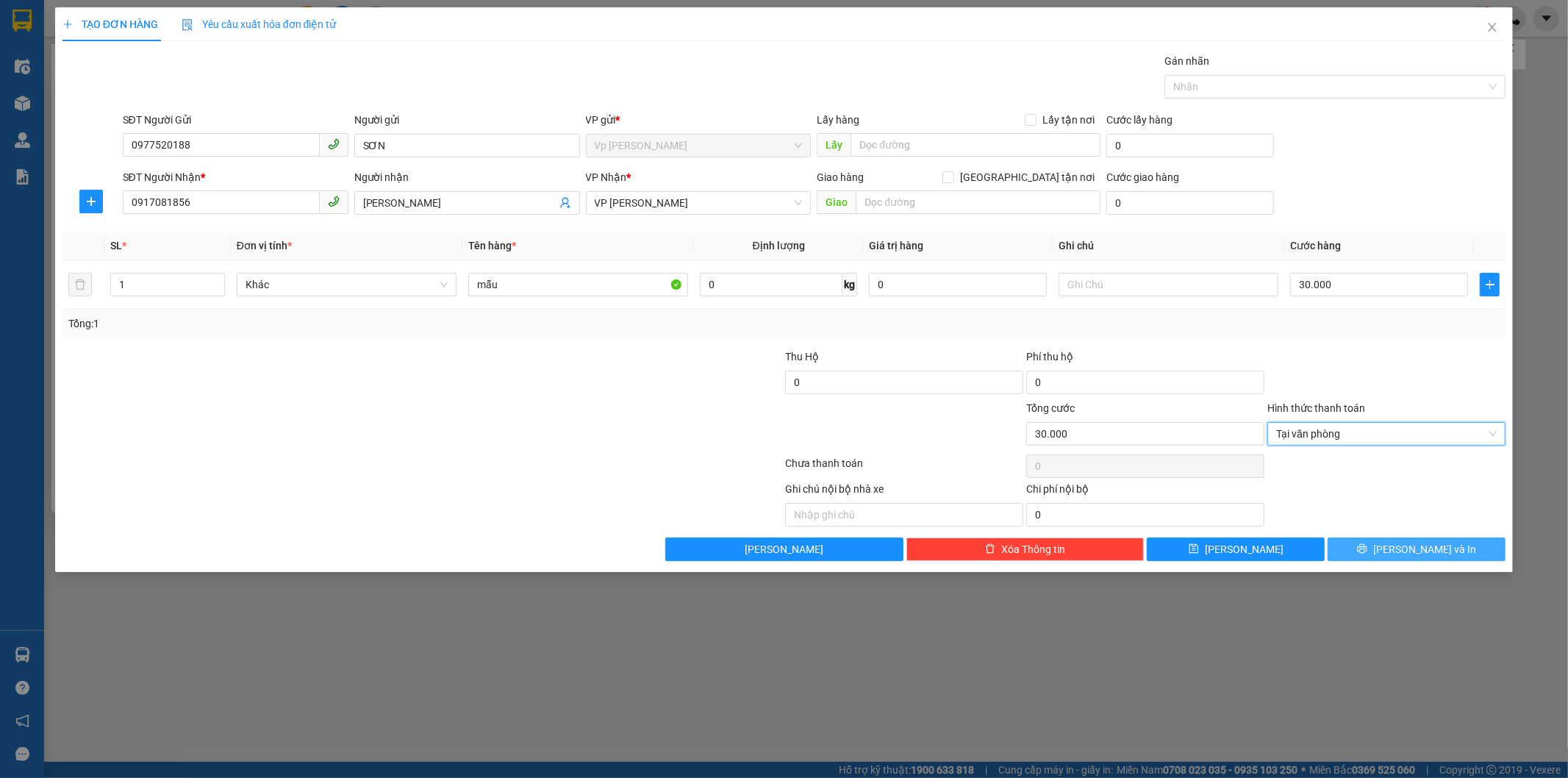
click at [1367, 551] on icon "printer" at bounding box center [1361, 548] width 11 height 11
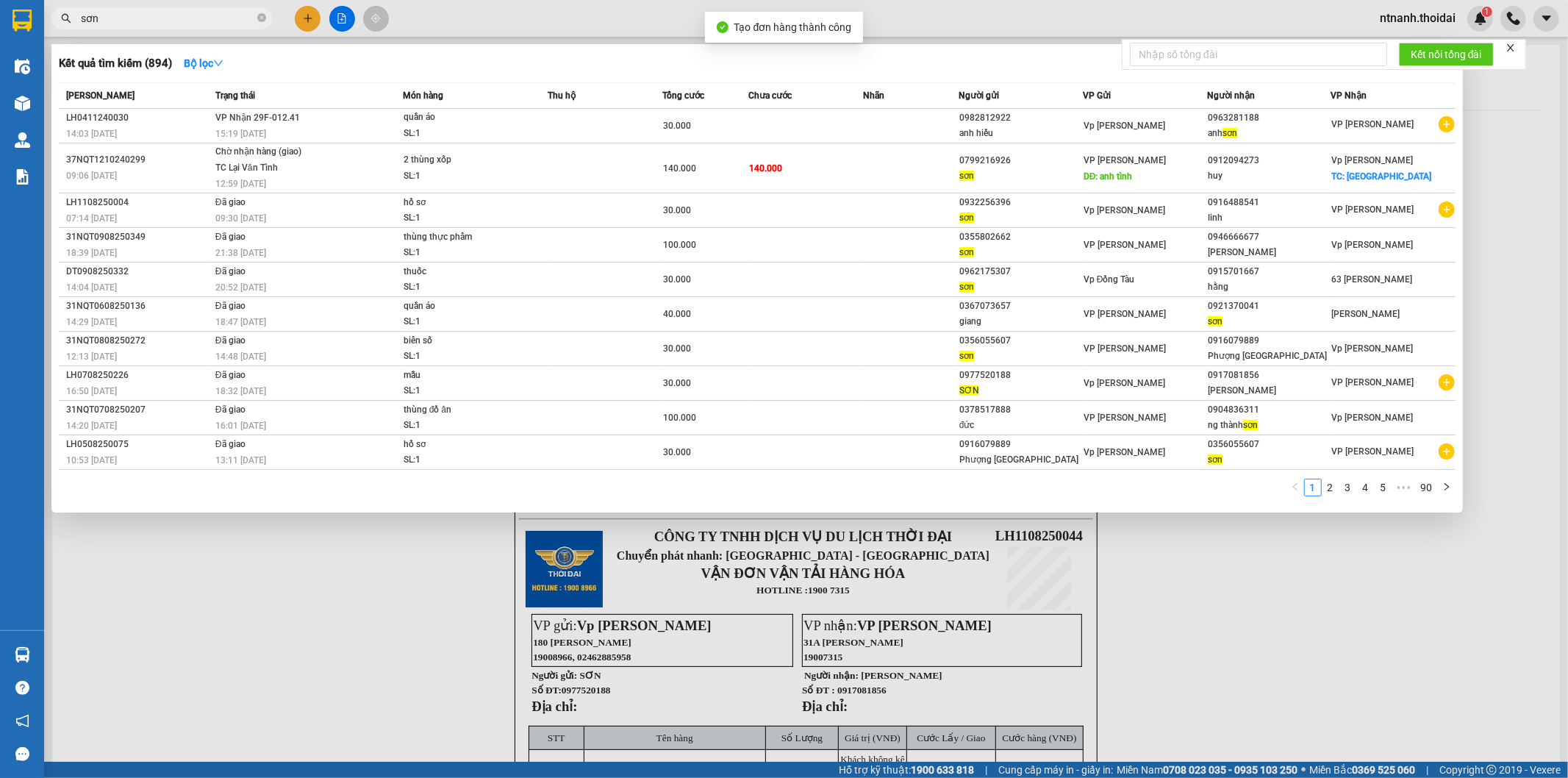
click at [1174, 539] on div at bounding box center [784, 389] width 1568 height 778
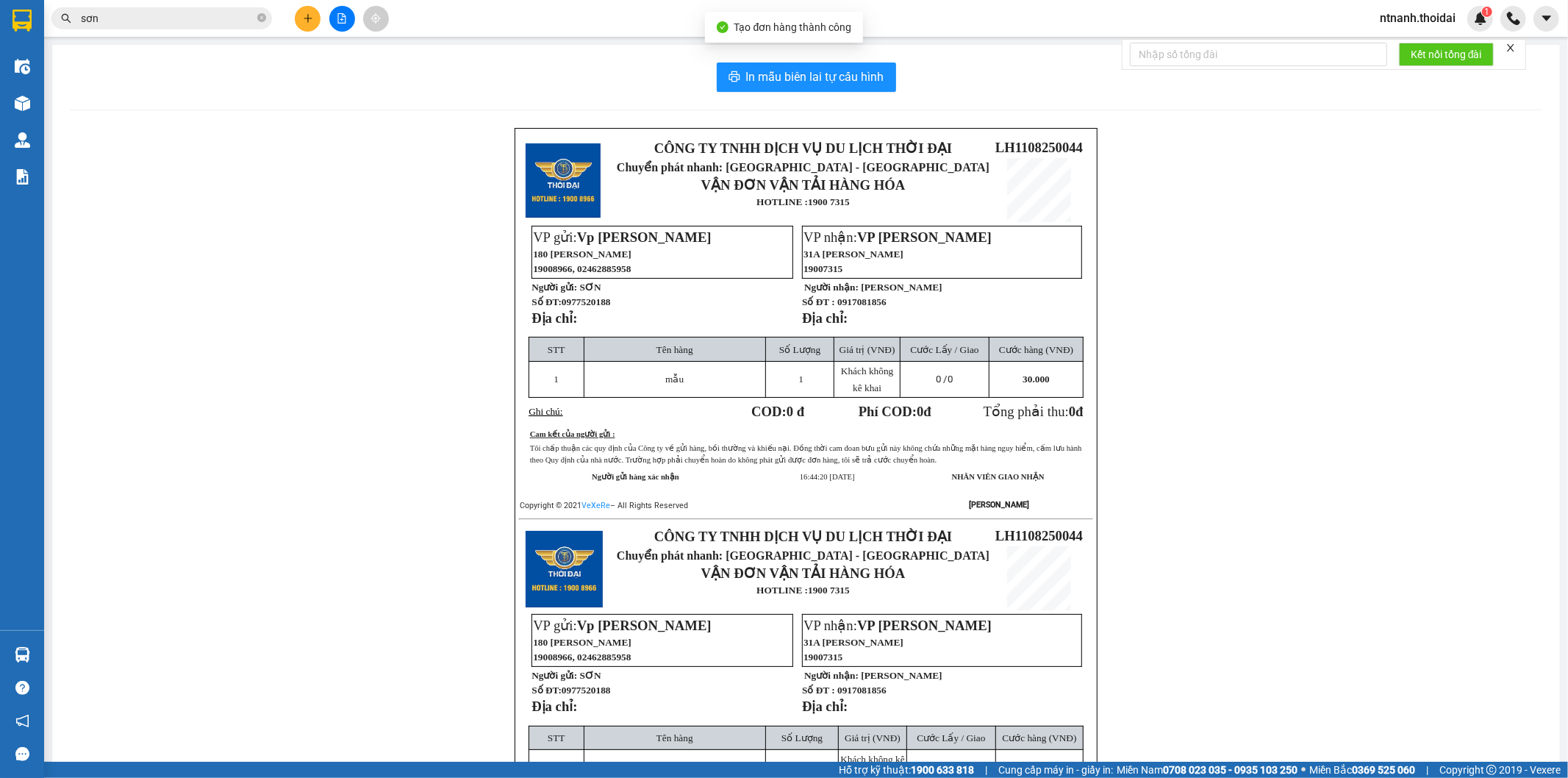
click at [810, 94] on div "In mẫu biên lai tự cấu hình CÔNG TY TNHH DỊCH VỤ DU LỊCH THỜI ĐẠI Chuyển phát n…" at bounding box center [806, 502] width 1507 height 914
click at [818, 85] on span "In mẫu biên lai tự cấu hình" at bounding box center [815, 76] width 138 height 18
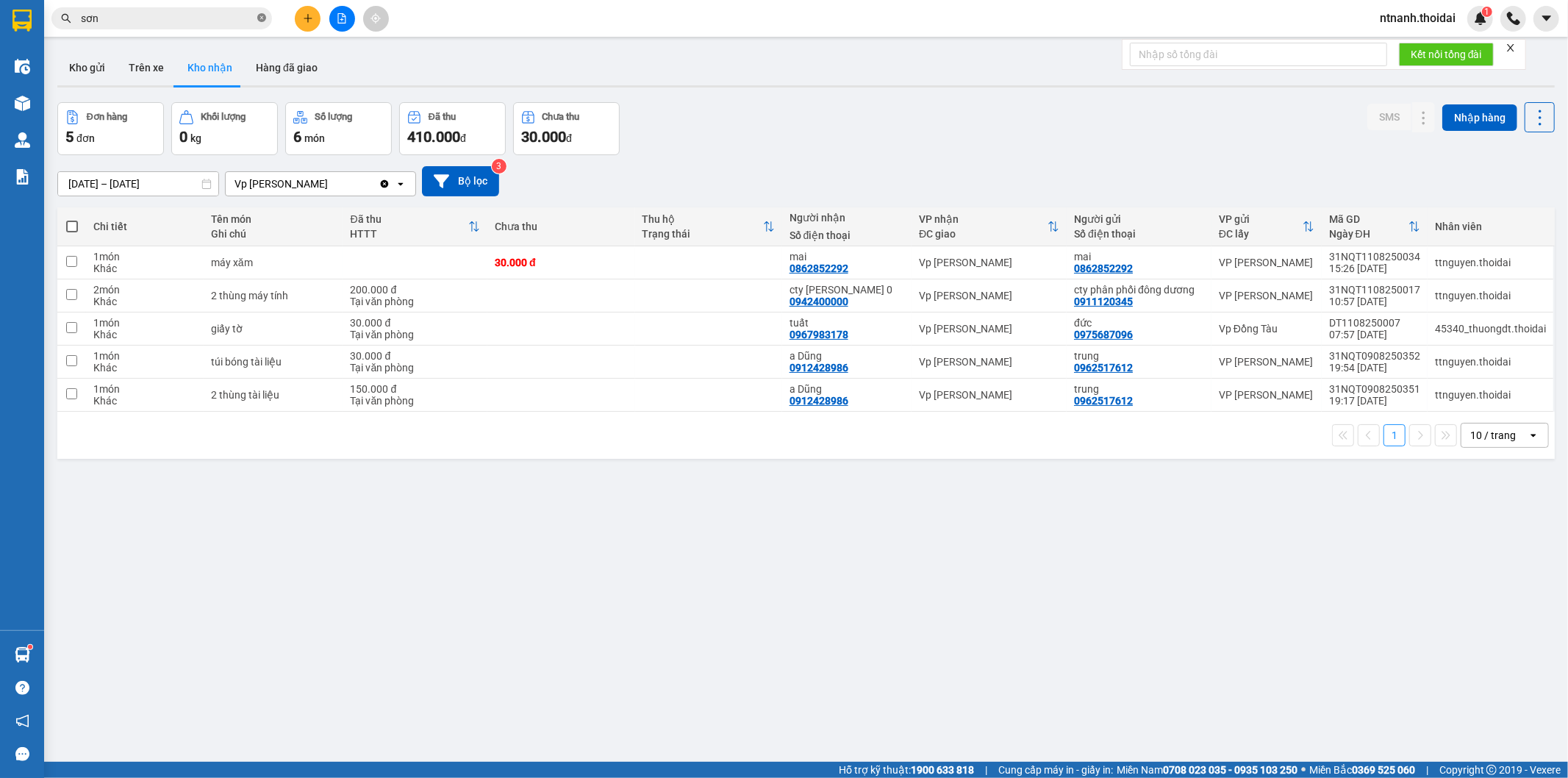
click at [263, 19] on icon "close-circle" at bounding box center [262, 17] width 9 height 9
click at [307, 24] on button at bounding box center [307, 18] width 25 height 25
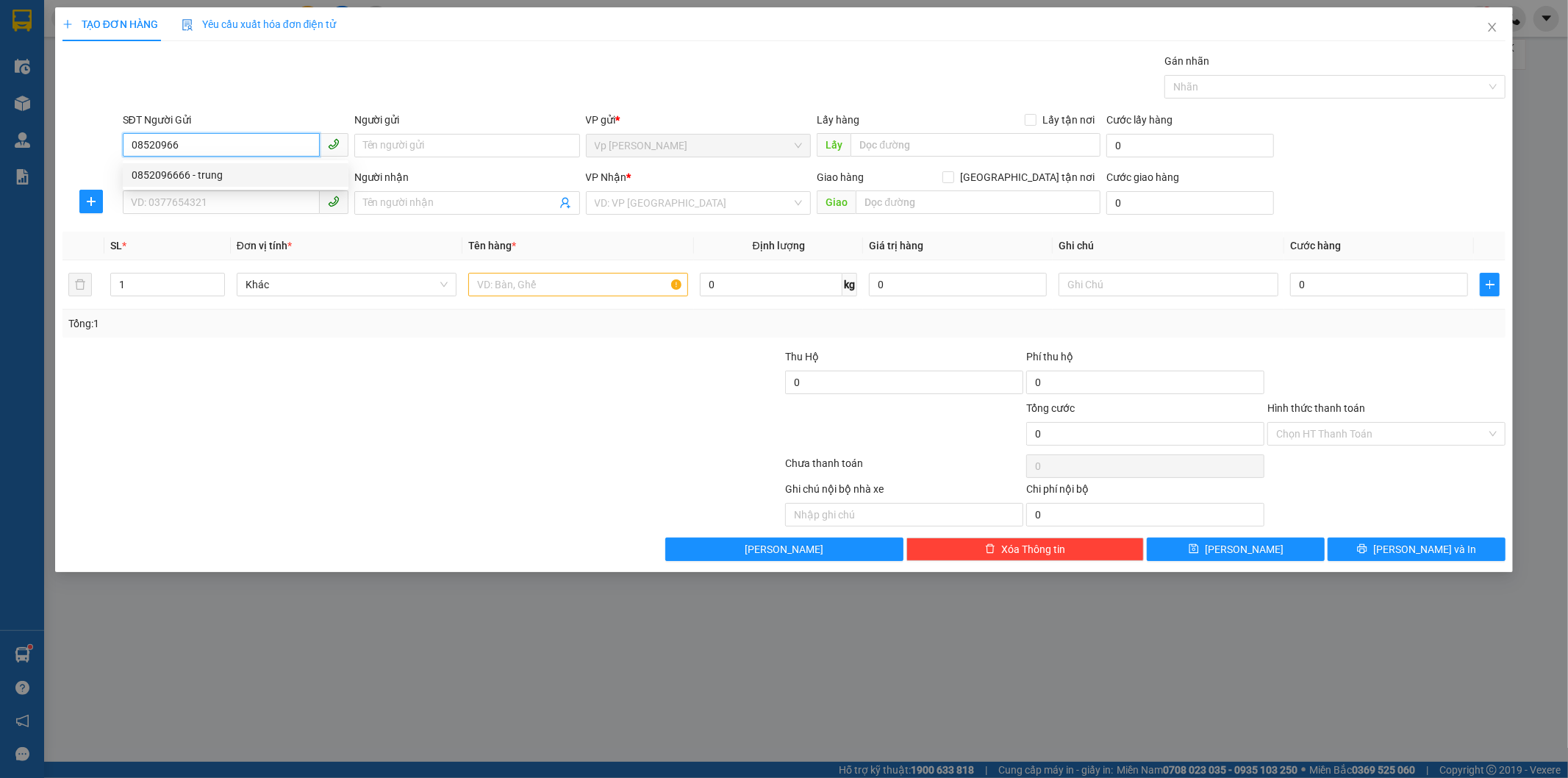
click at [234, 180] on div "0852096666 - trung" at bounding box center [235, 175] width 208 height 16
type input "0852096666"
type input "trung"
type input "0852096666"
click at [234, 192] on input "SĐT Người Nhận *" at bounding box center [222, 202] width 197 height 24
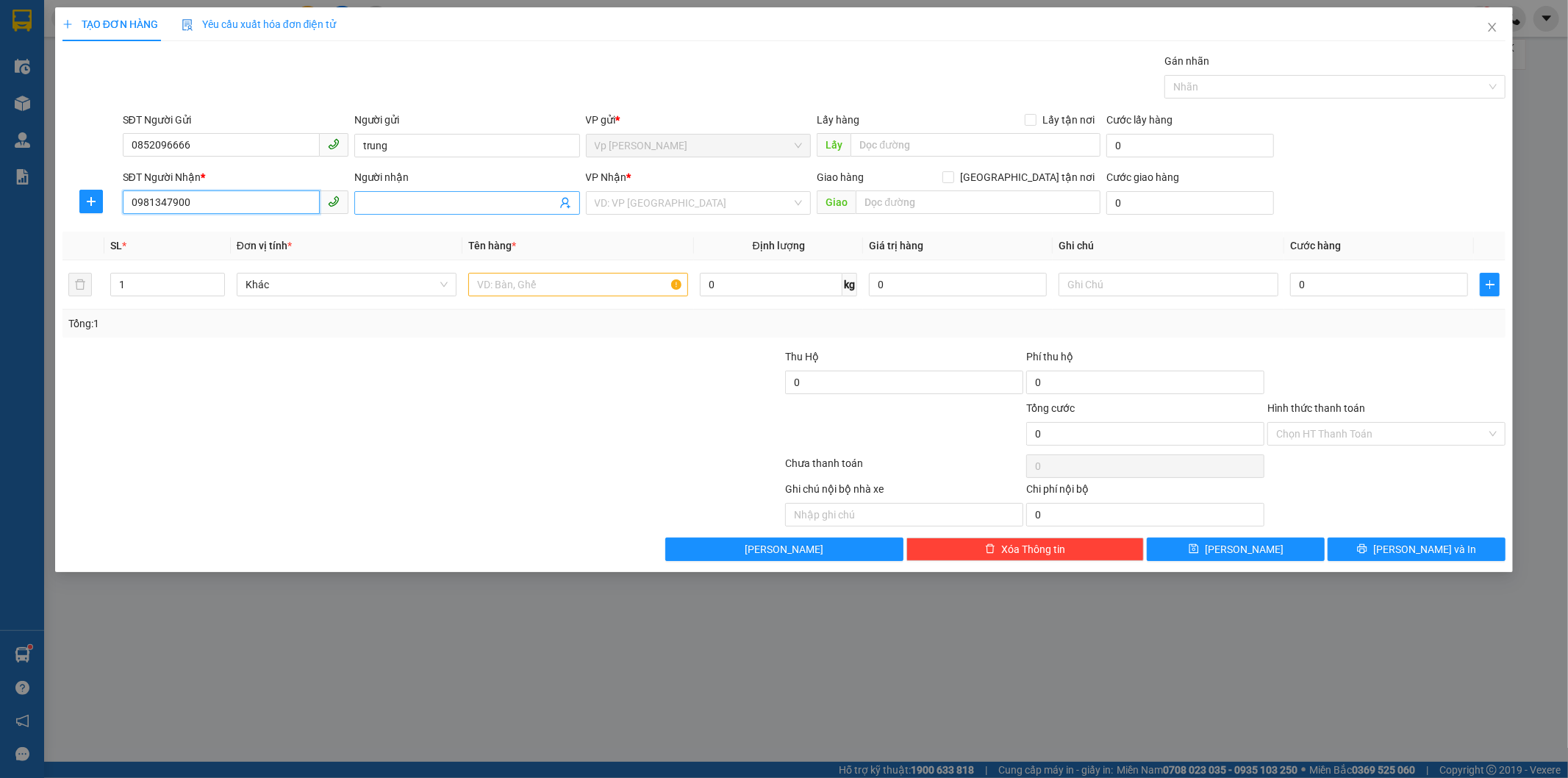
type input "0981347900"
click at [405, 200] on input "Người nhận" at bounding box center [459, 203] width 194 height 16
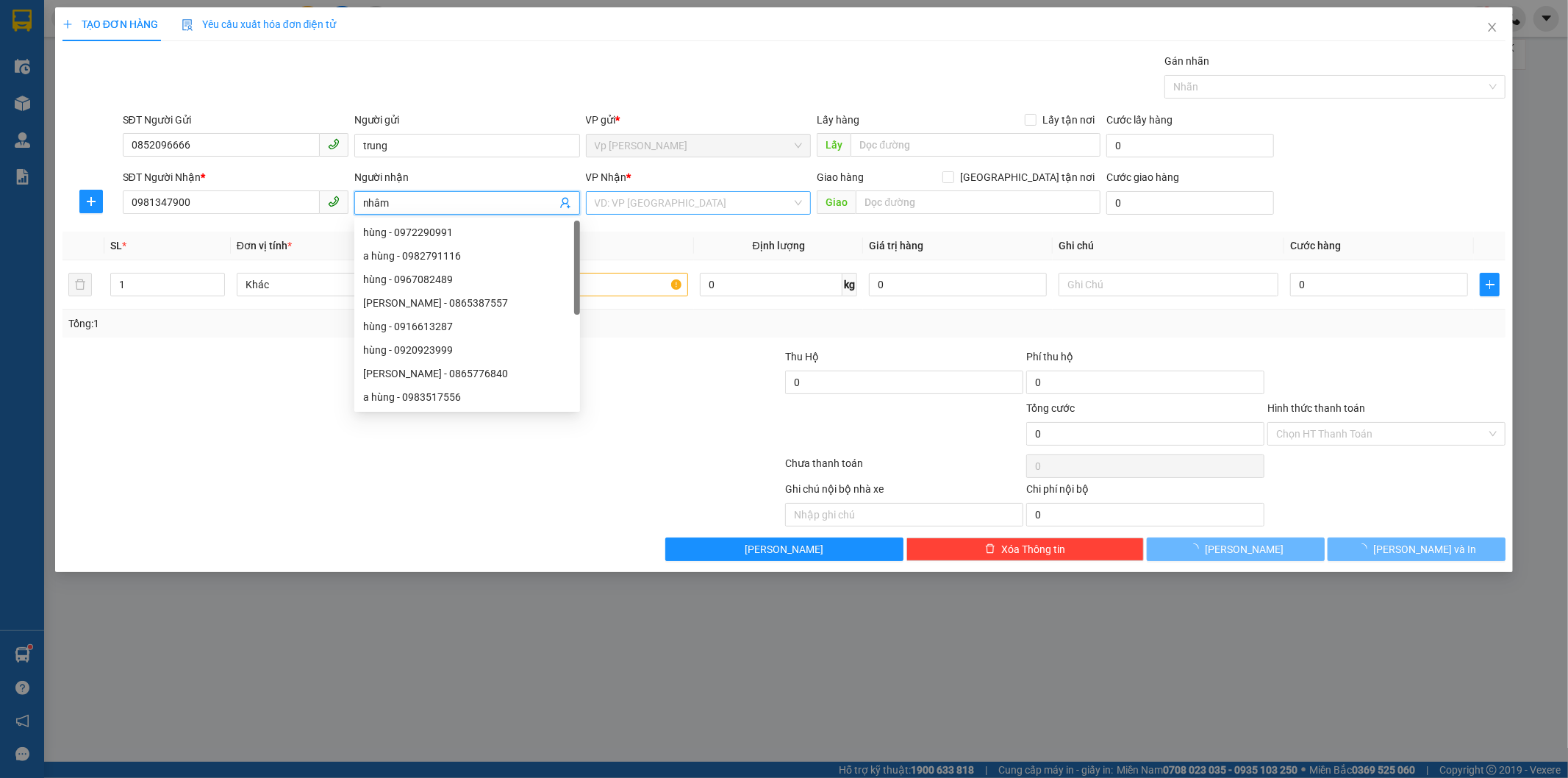
type input "nhâm"
click at [708, 194] on input "search" at bounding box center [693, 203] width 198 height 22
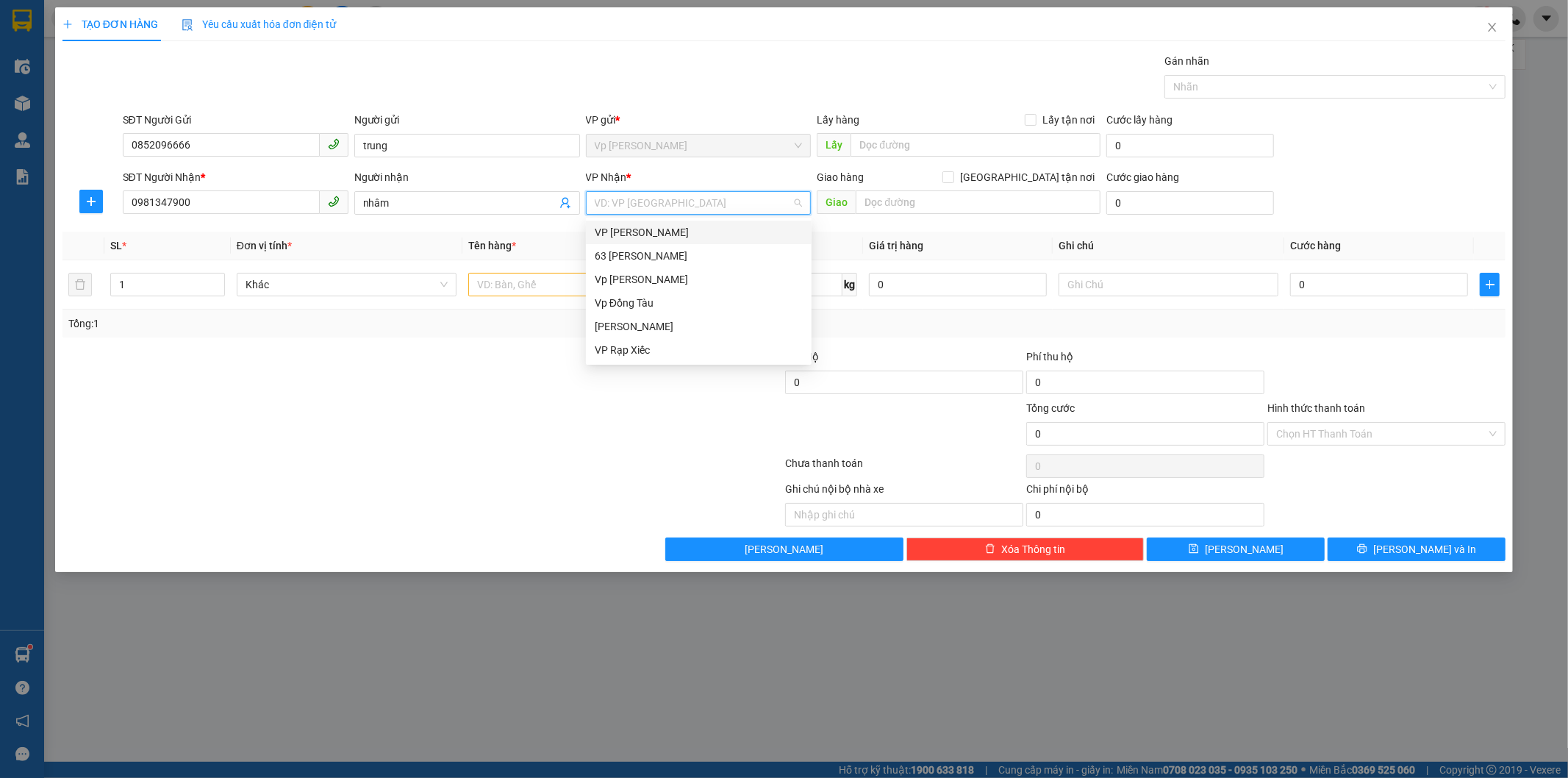
click at [730, 234] on div "VP [PERSON_NAME]" at bounding box center [698, 232] width 208 height 16
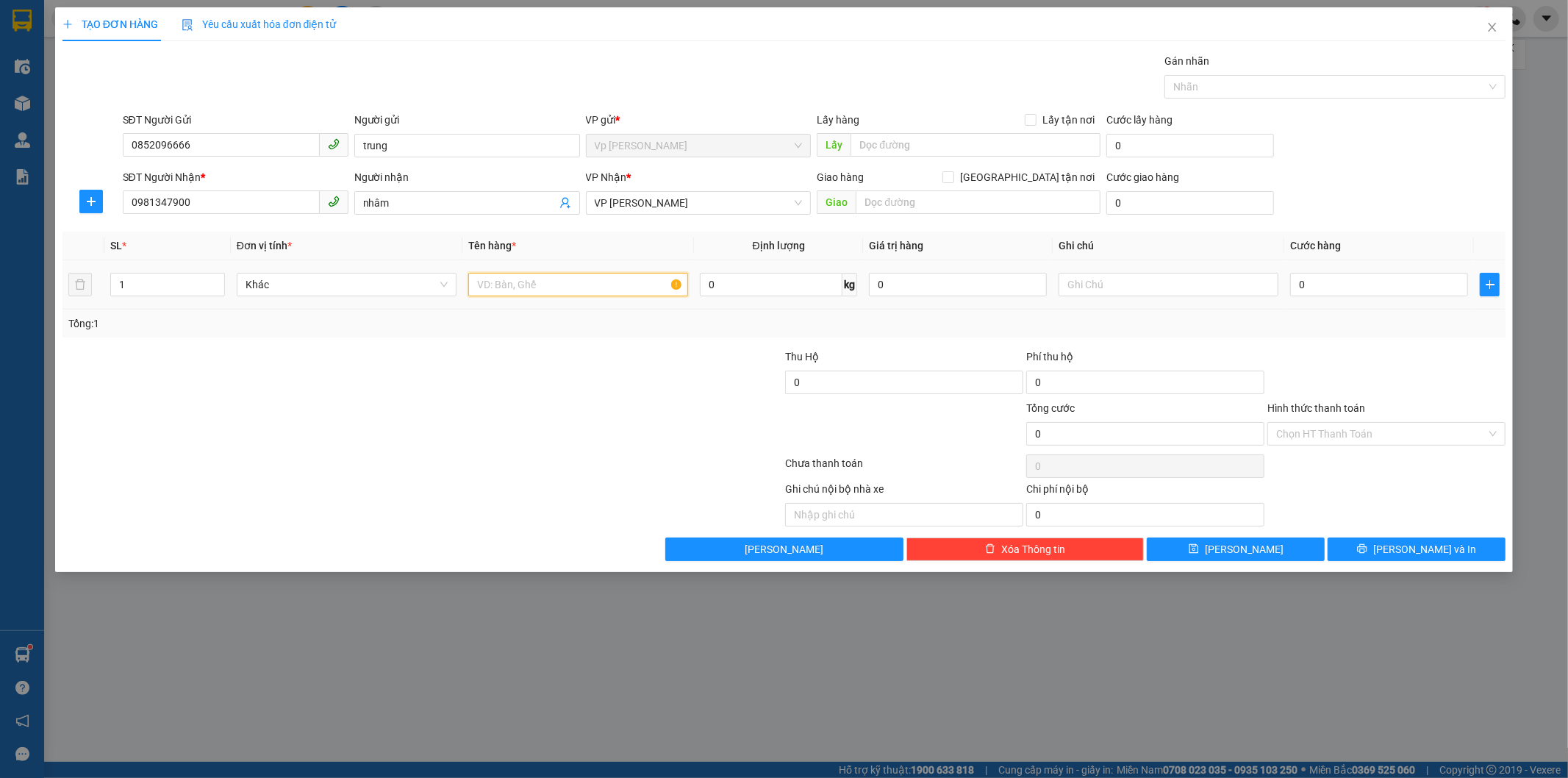
click at [555, 281] on input "text" at bounding box center [578, 284] width 220 height 24
type input "camera"
click at [1326, 295] on input "0" at bounding box center [1378, 284] width 178 height 24
click at [523, 286] on input "camera" at bounding box center [578, 284] width 220 height 24
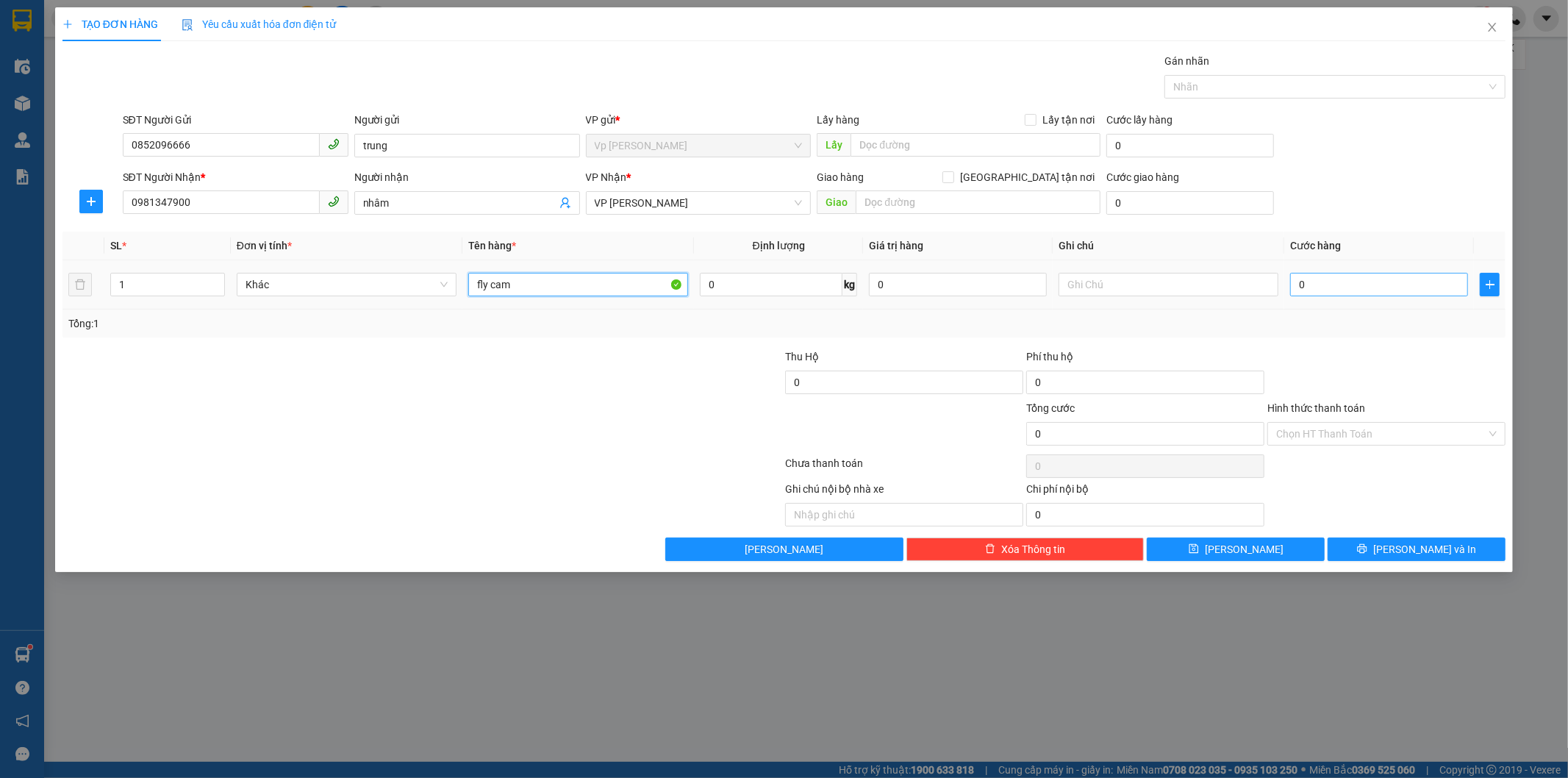
type input "fly cam"
click at [1356, 277] on input "0" at bounding box center [1378, 284] width 178 height 24
type input "5"
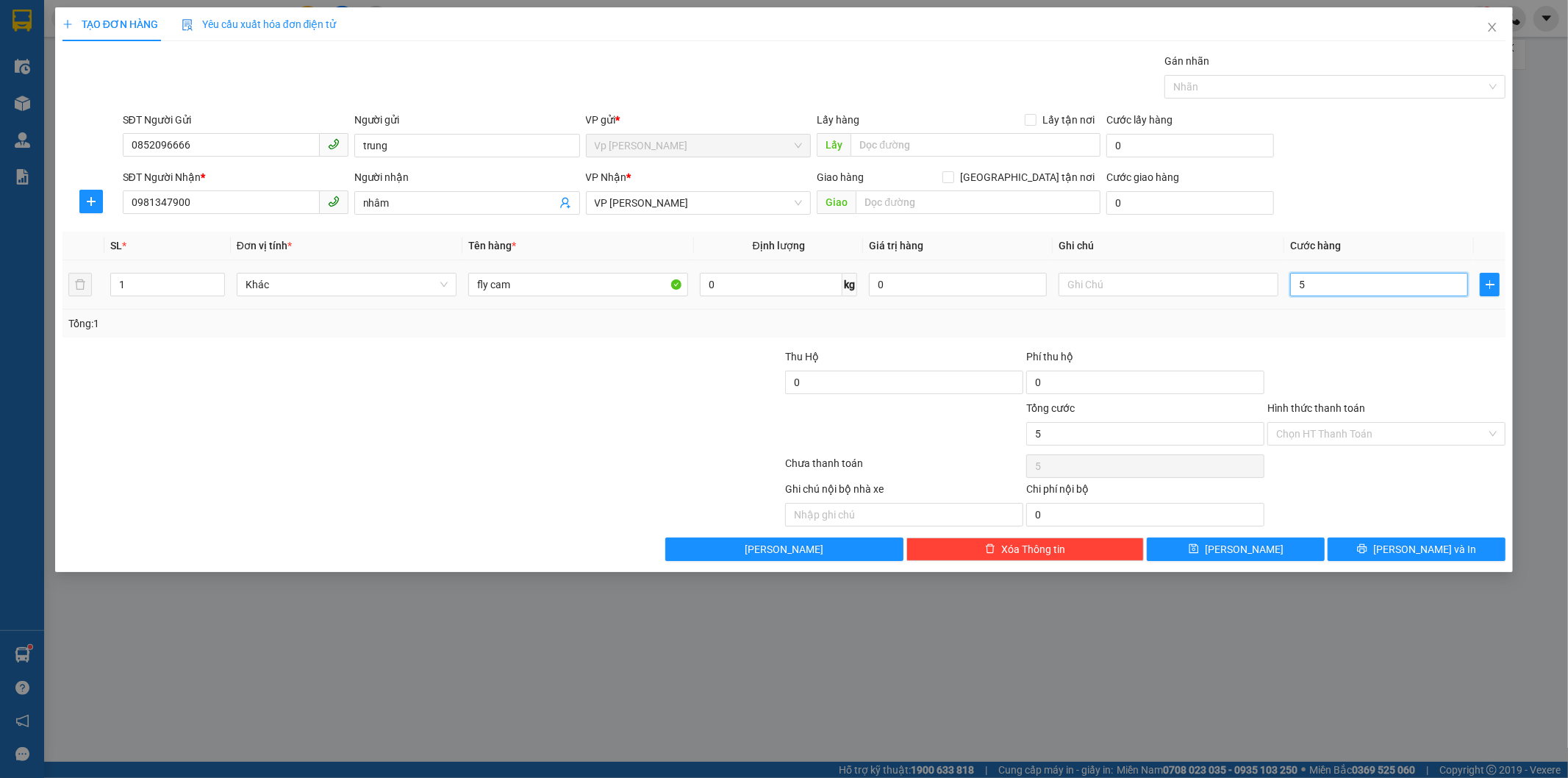
type input "50"
click at [1450, 561] on button "[PERSON_NAME] và In" at bounding box center [1416, 549] width 178 height 24
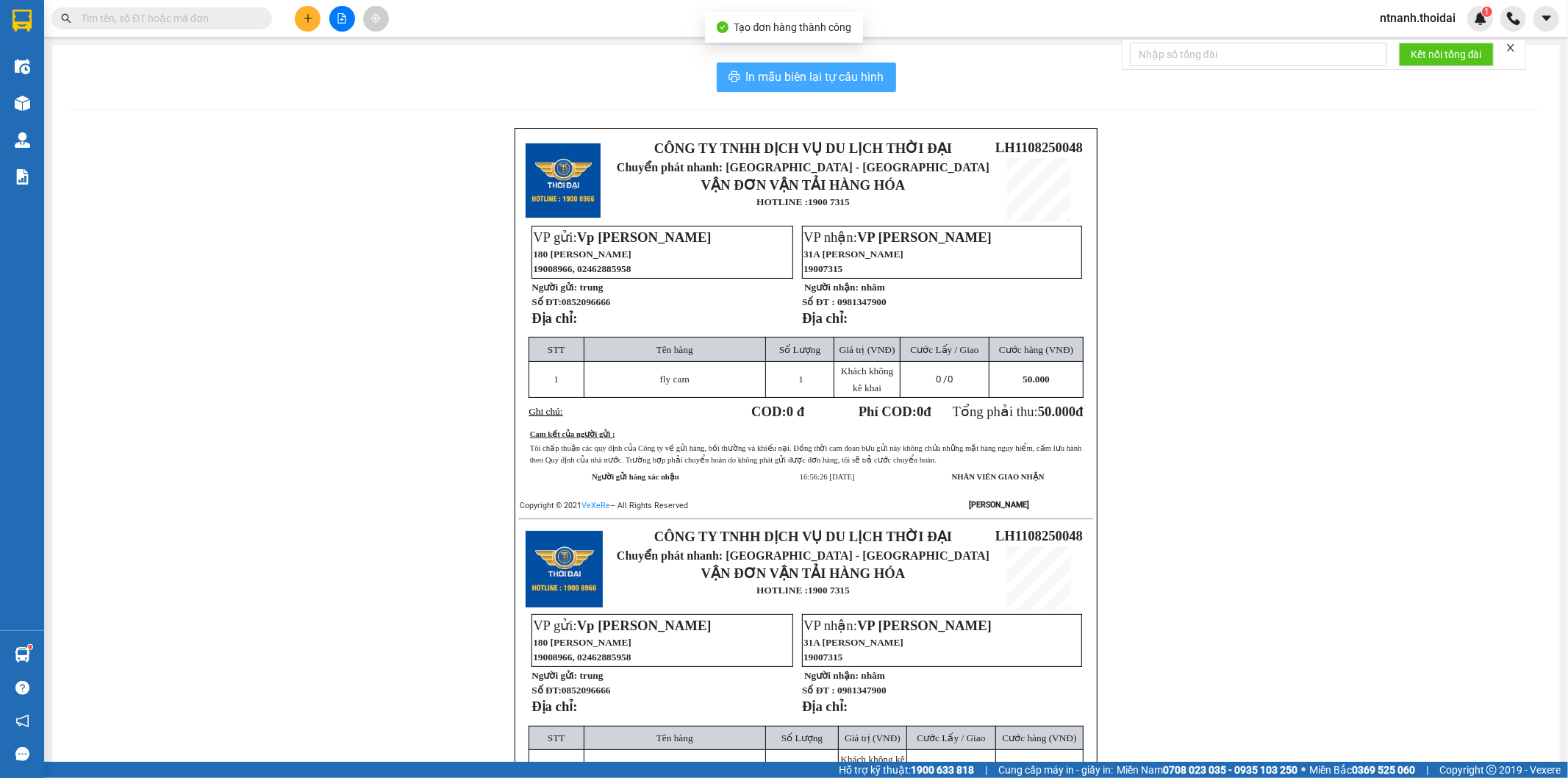
click at [838, 72] on span "In mẫu biên lai tự cấu hình" at bounding box center [815, 76] width 138 height 18
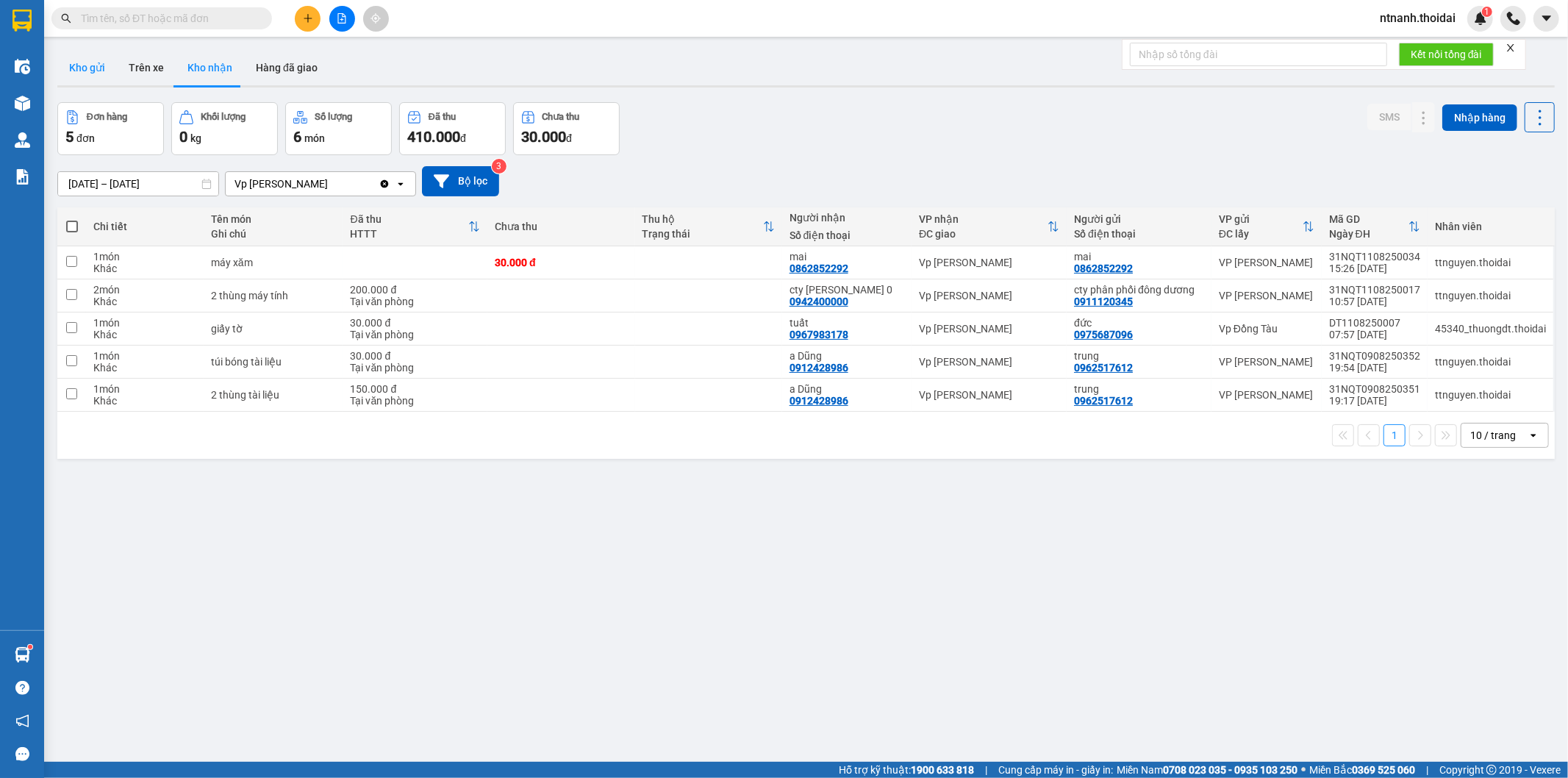
click at [83, 62] on button "Kho gửi" at bounding box center [87, 67] width 60 height 35
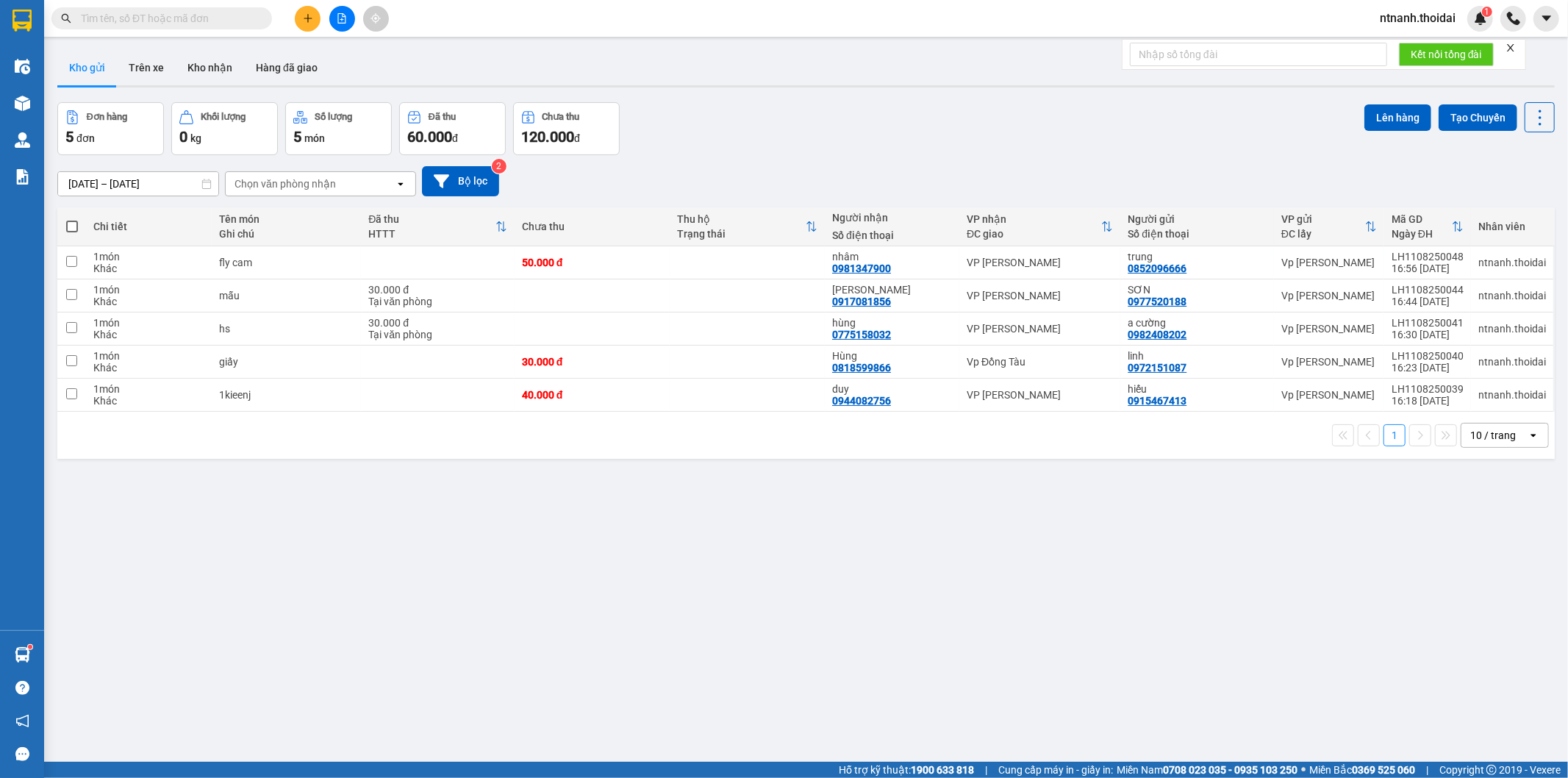
click at [328, 240] on div "Tên món Ghi chú" at bounding box center [286, 227] width 135 height 30
click at [872, 259] on div "nhâm" at bounding box center [892, 256] width 120 height 11
checkbox input "true"
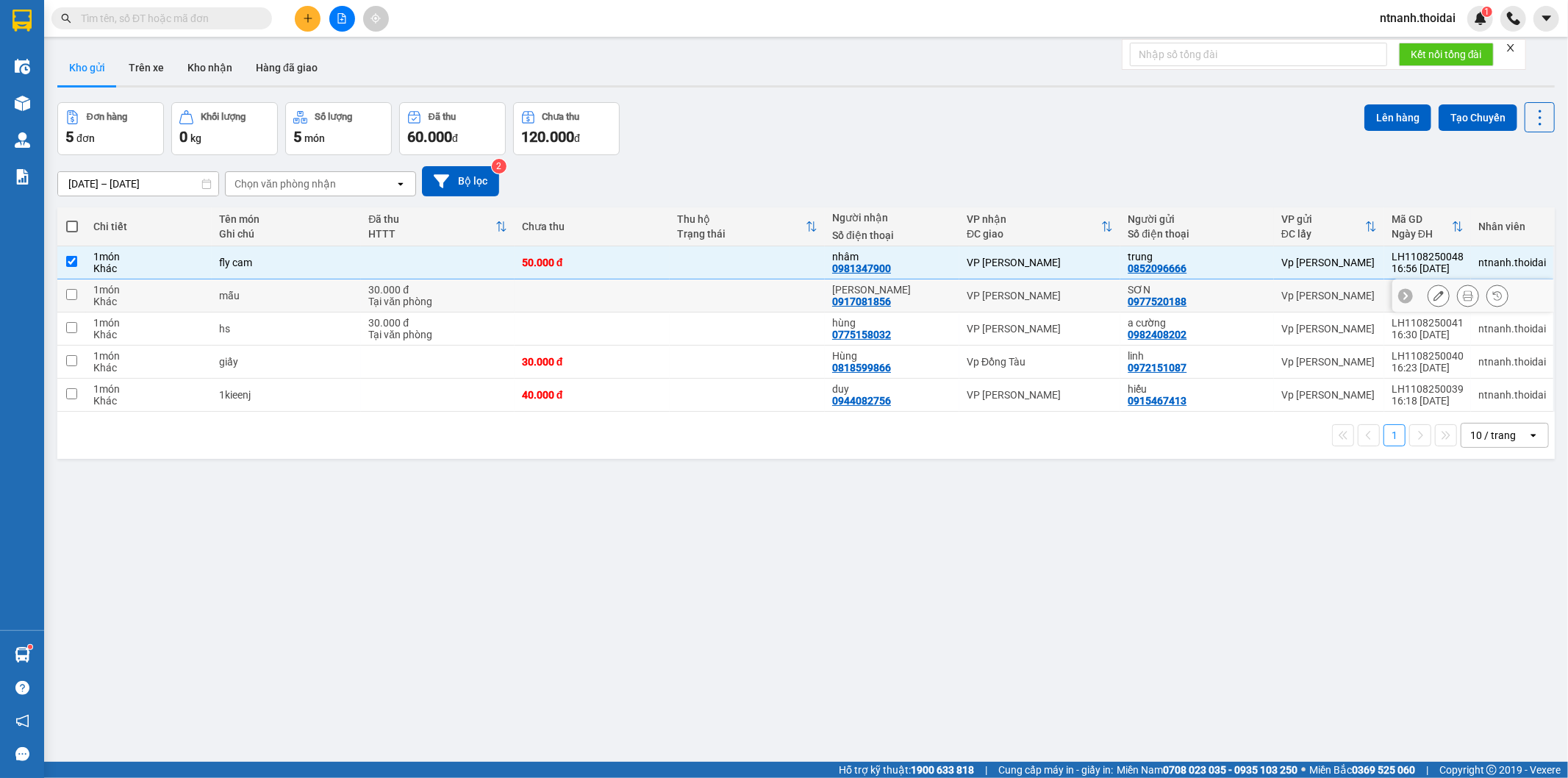
click at [877, 283] on td "ANH Hà 0917081856" at bounding box center [892, 295] width 135 height 33
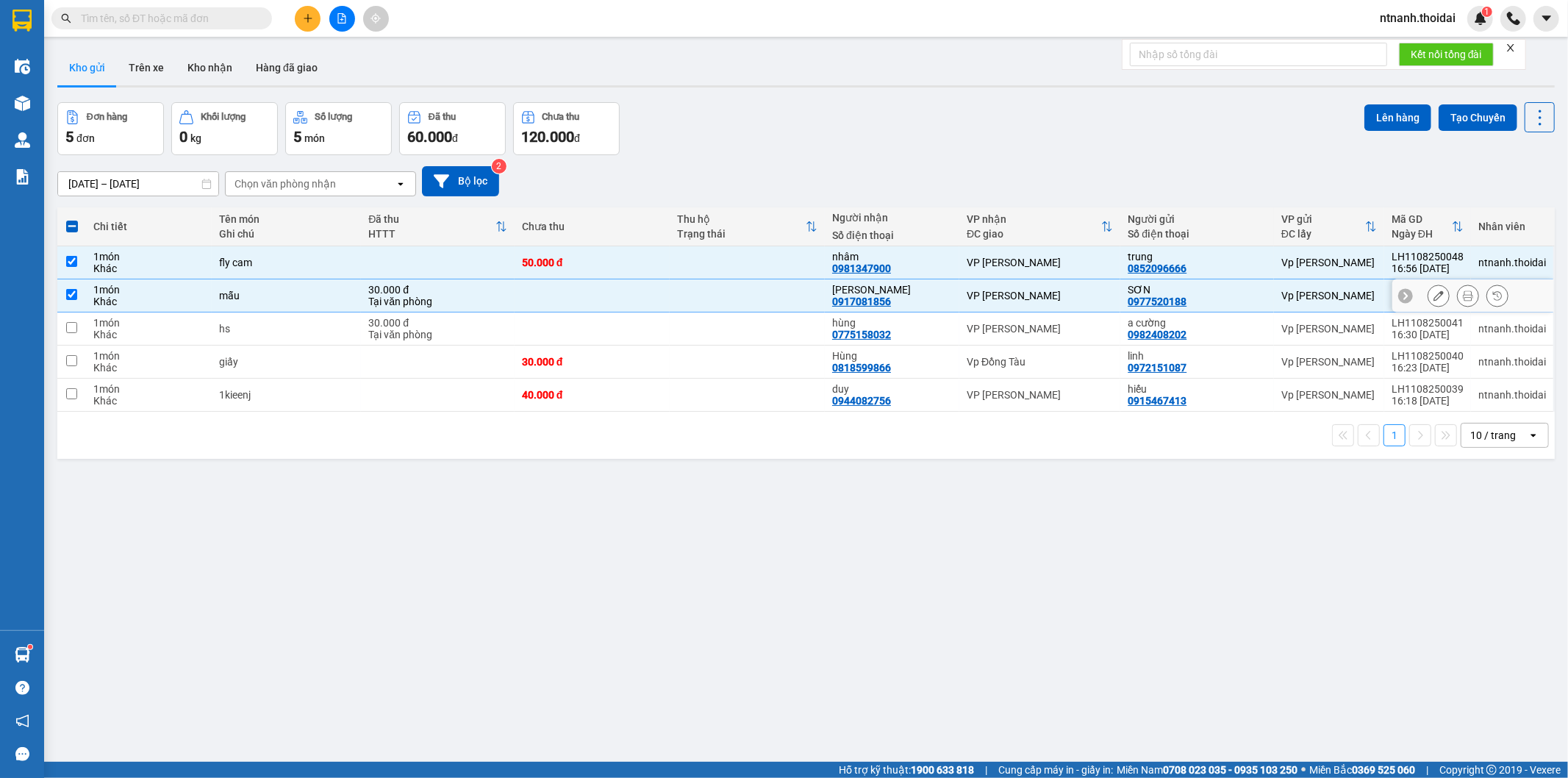
click at [878, 312] on td "ANH Hà 0917081856" at bounding box center [892, 295] width 135 height 33
checkbox input "false"
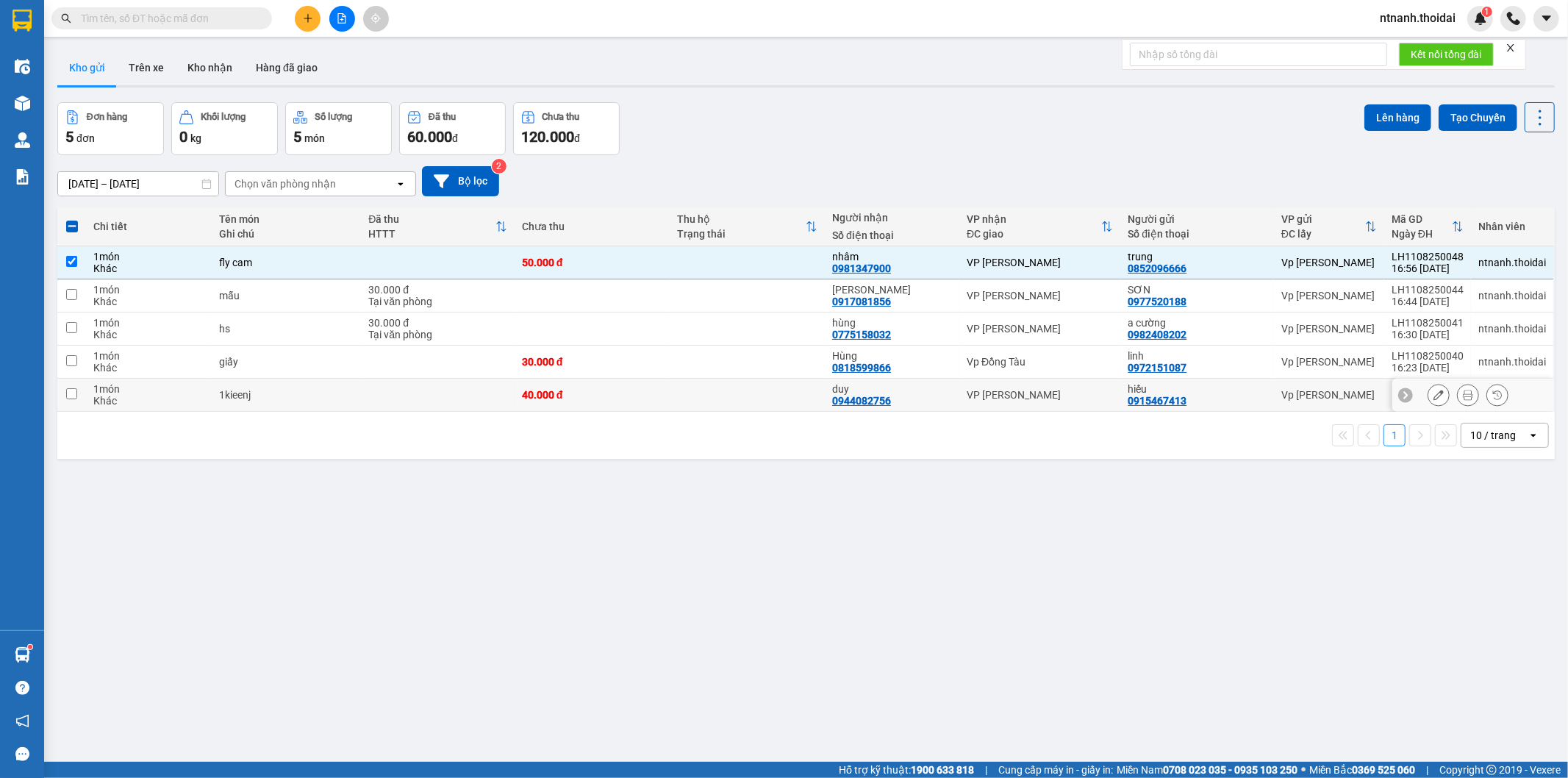
click at [894, 392] on div "duy" at bounding box center [892, 389] width 120 height 11
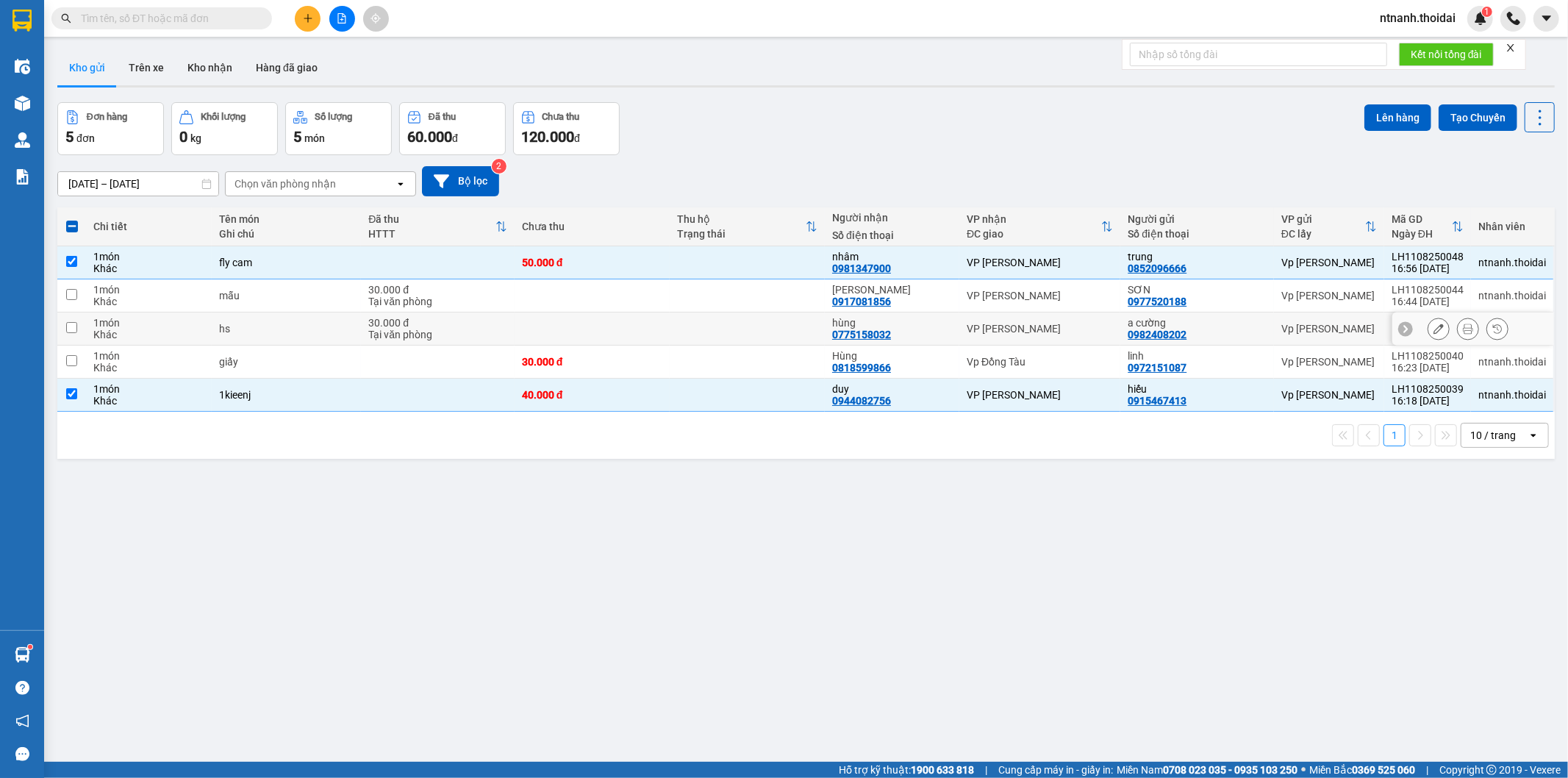
click at [862, 333] on div "0775158032" at bounding box center [862, 334] width 59 height 11
click at [883, 292] on div "[PERSON_NAME]" at bounding box center [892, 290] width 120 height 11
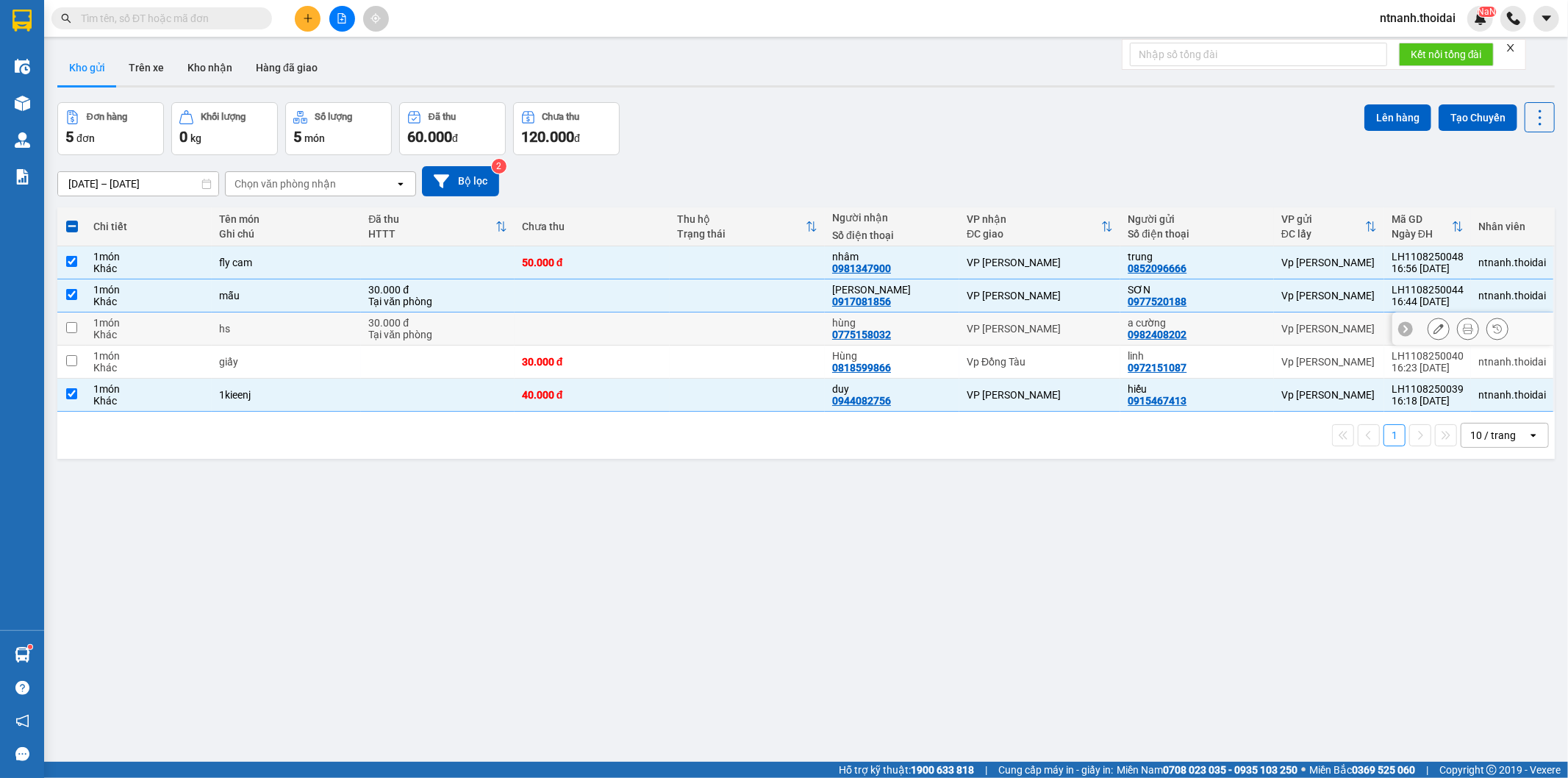
click at [779, 332] on td at bounding box center [747, 329] width 155 height 33
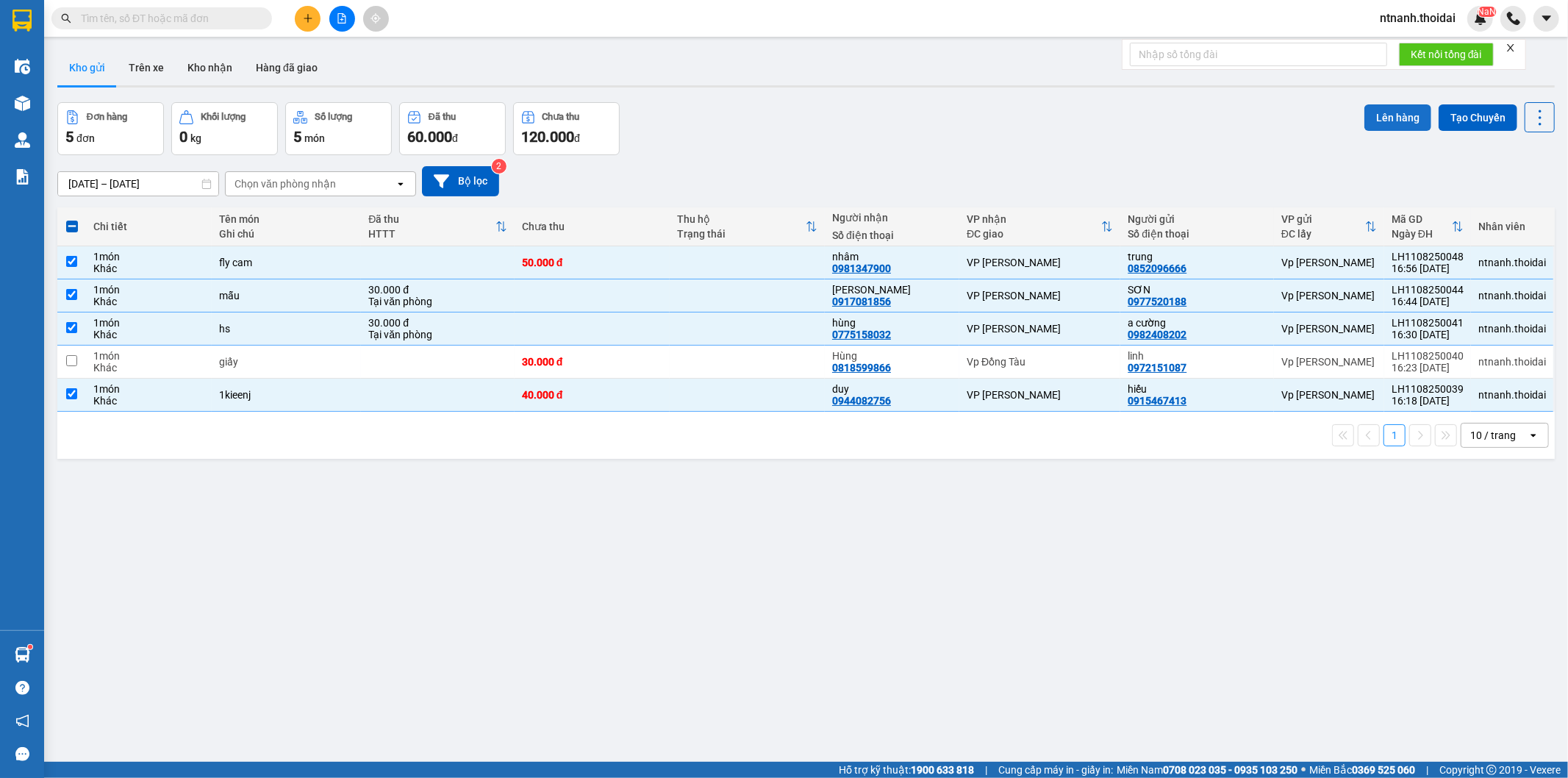
click at [1378, 108] on button "Lên hàng" at bounding box center [1397, 117] width 67 height 26
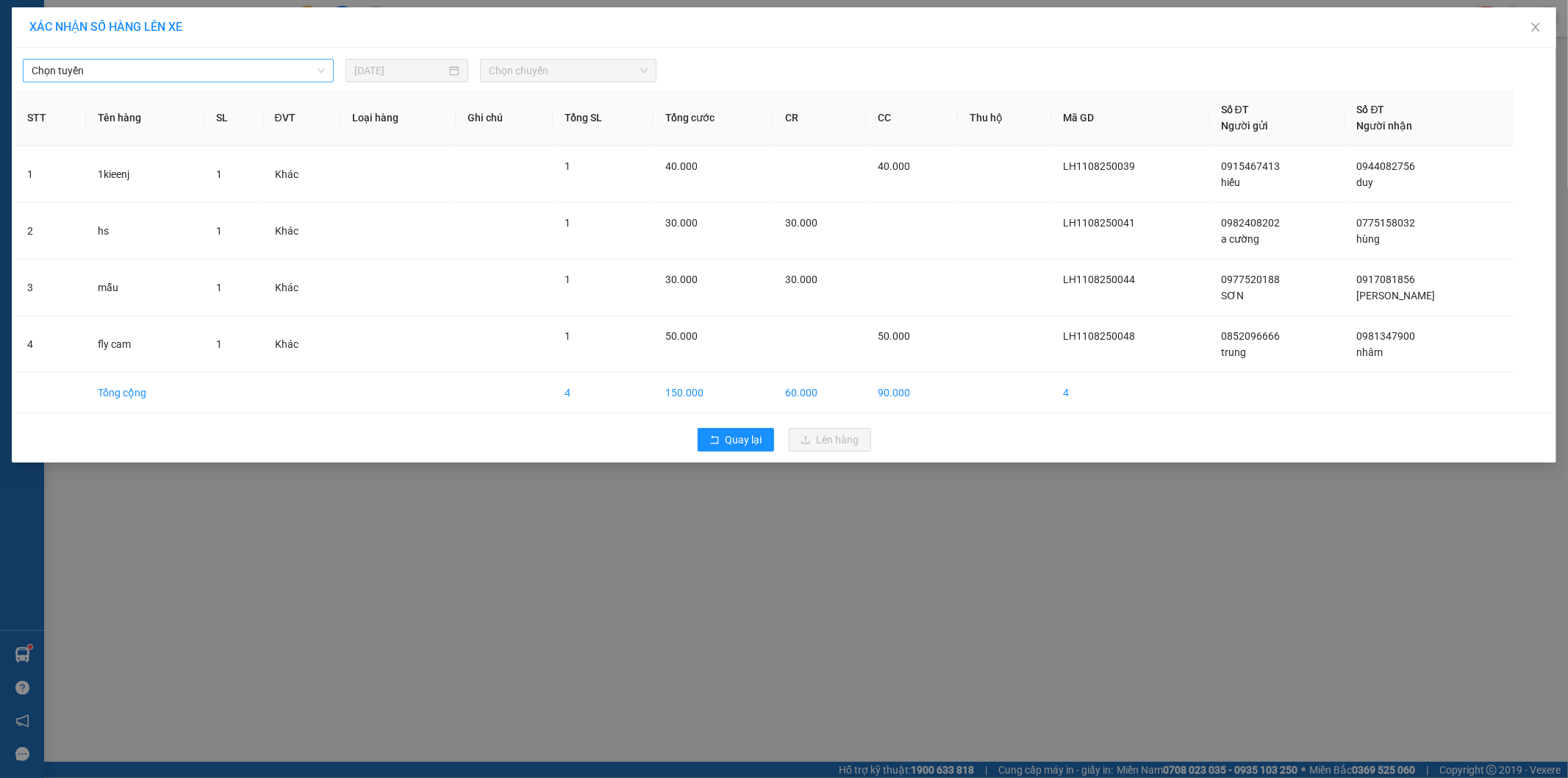
click at [263, 69] on span "Chọn tuyến" at bounding box center [178, 71] width 293 height 22
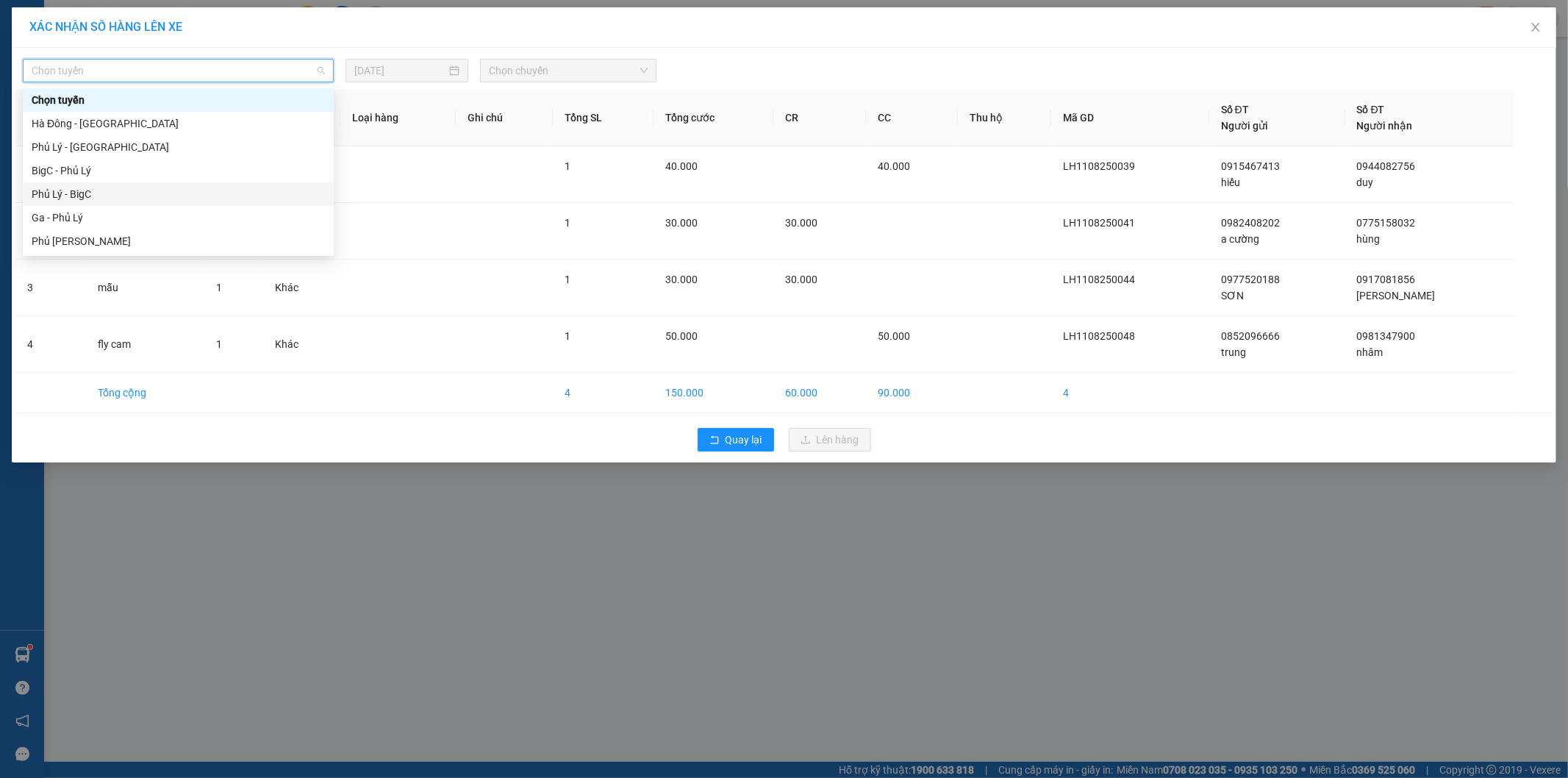
click at [212, 199] on div "Phủ Lý - BigC" at bounding box center [178, 194] width 293 height 16
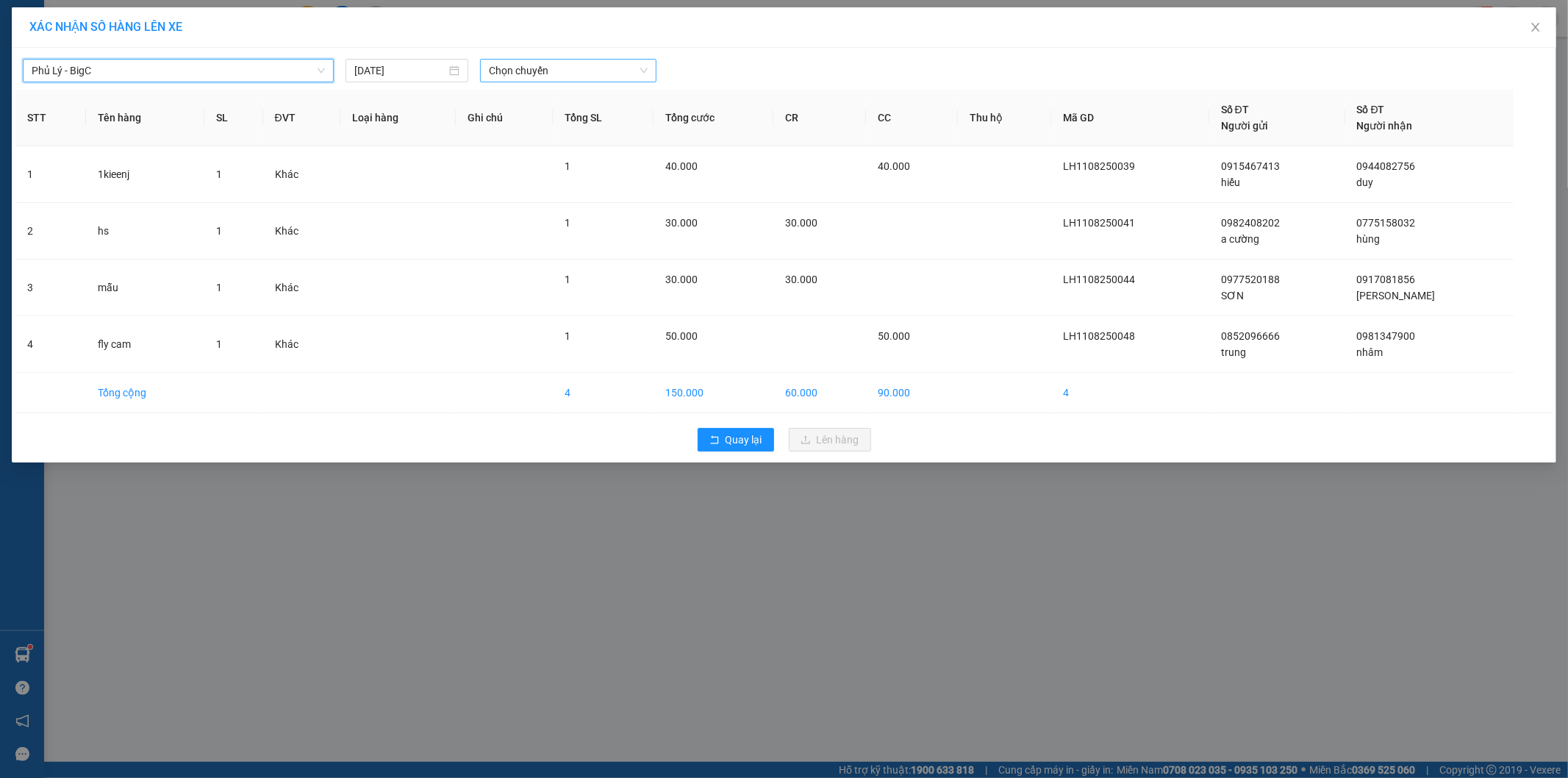
click at [630, 74] on span "Chọn chuyến" at bounding box center [568, 71] width 158 height 22
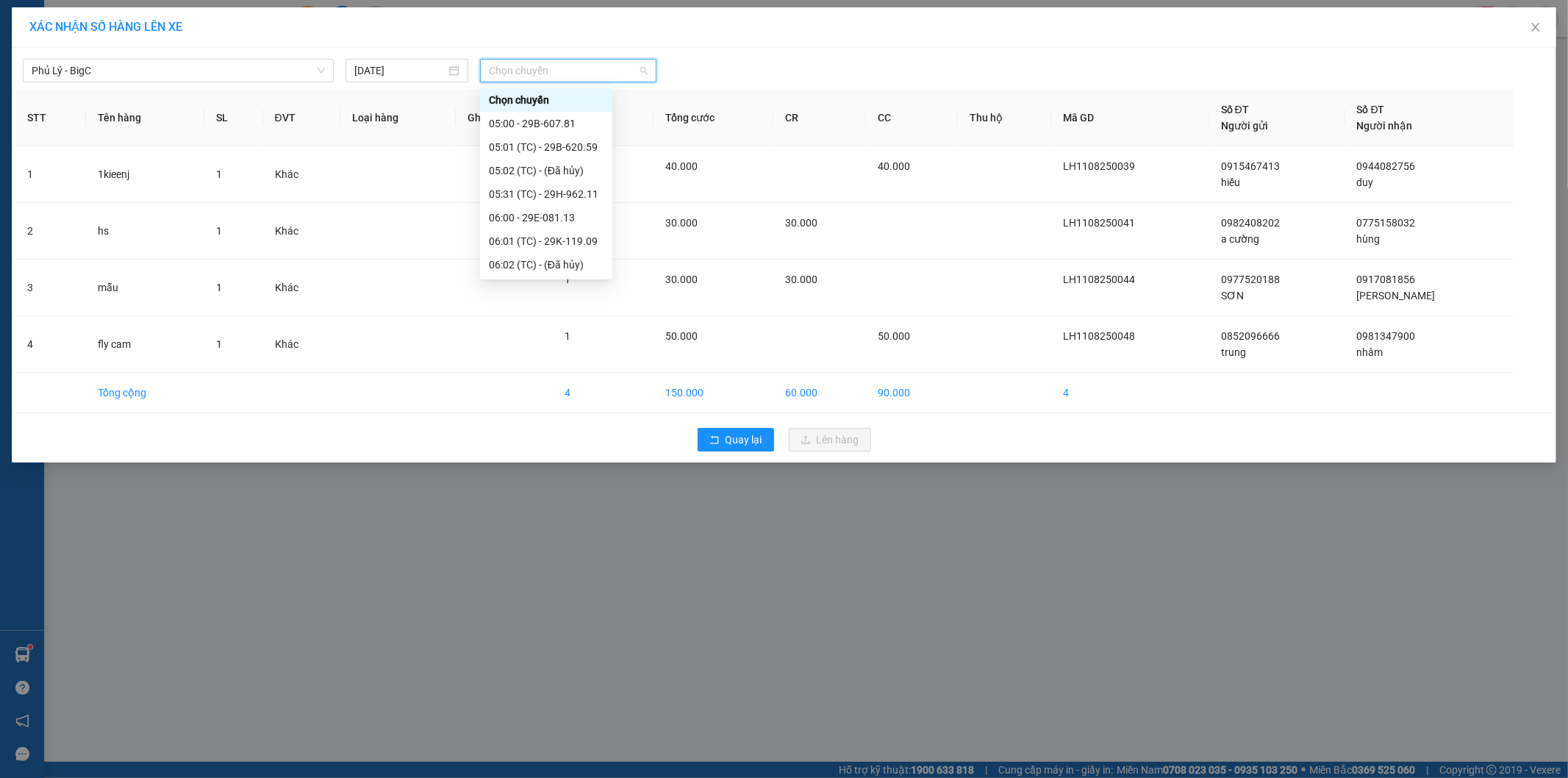
click at [568, 610] on div "17:00 - 29B-624.99" at bounding box center [546, 618] width 115 height 16
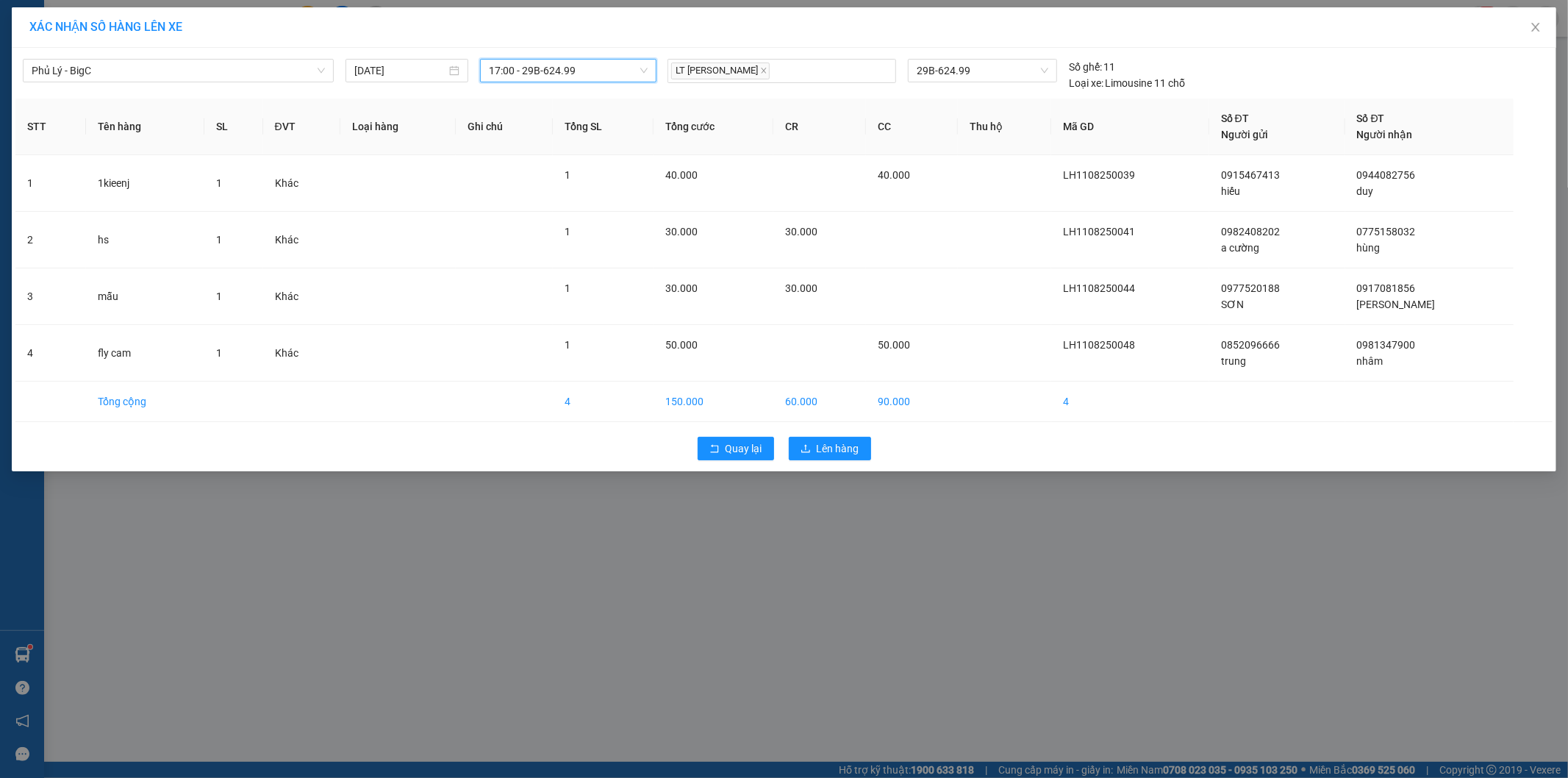
click at [871, 451] on div "Quay lại Lên hàng" at bounding box center [784, 448] width 1537 height 39
click at [864, 448] on button "Lên hàng" at bounding box center [830, 448] width 82 height 24
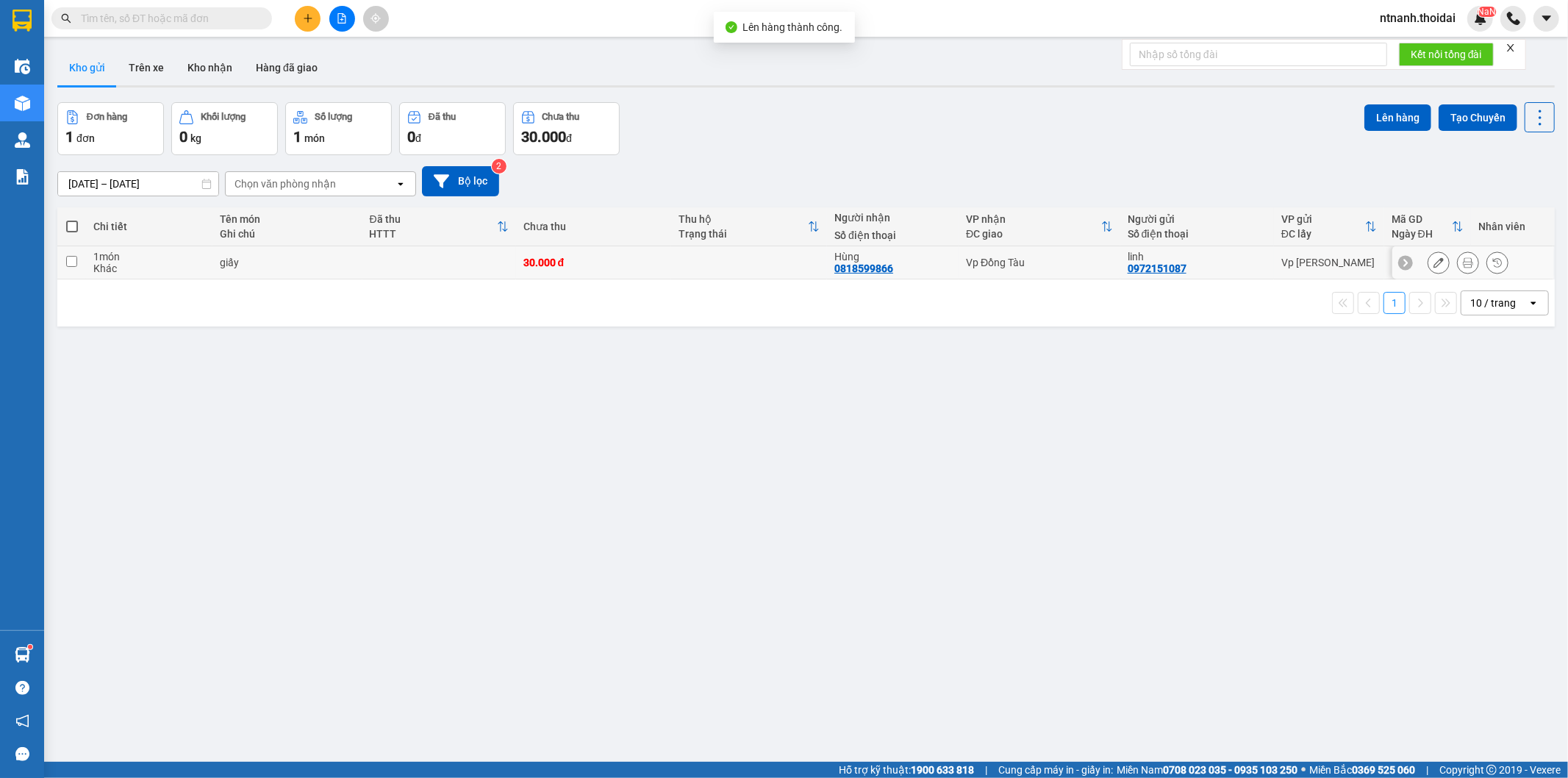
click at [213, 259] on td "giấy" at bounding box center [287, 263] width 150 height 33
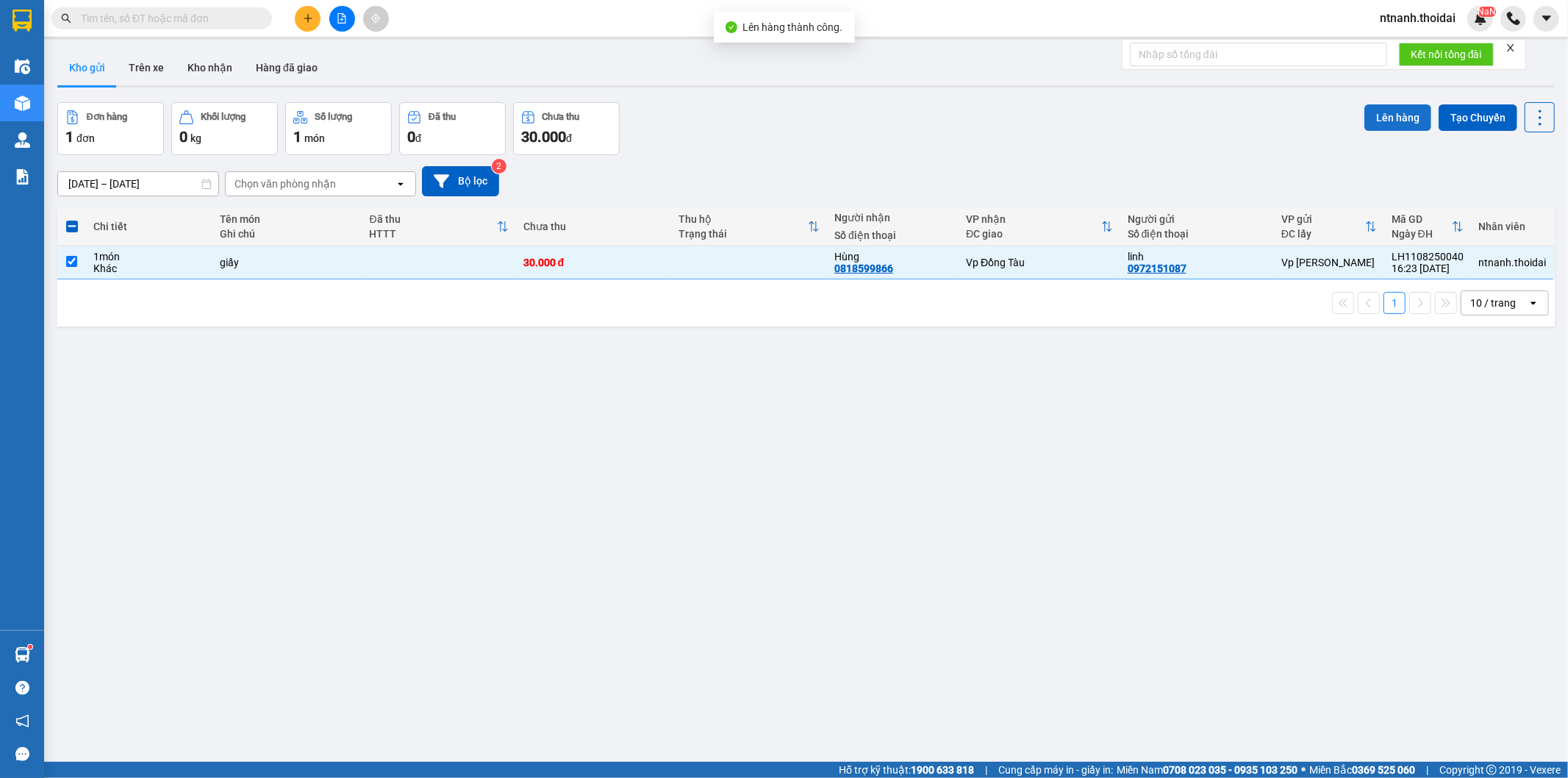
click at [1364, 117] on button "Lên hàng" at bounding box center [1397, 117] width 67 height 26
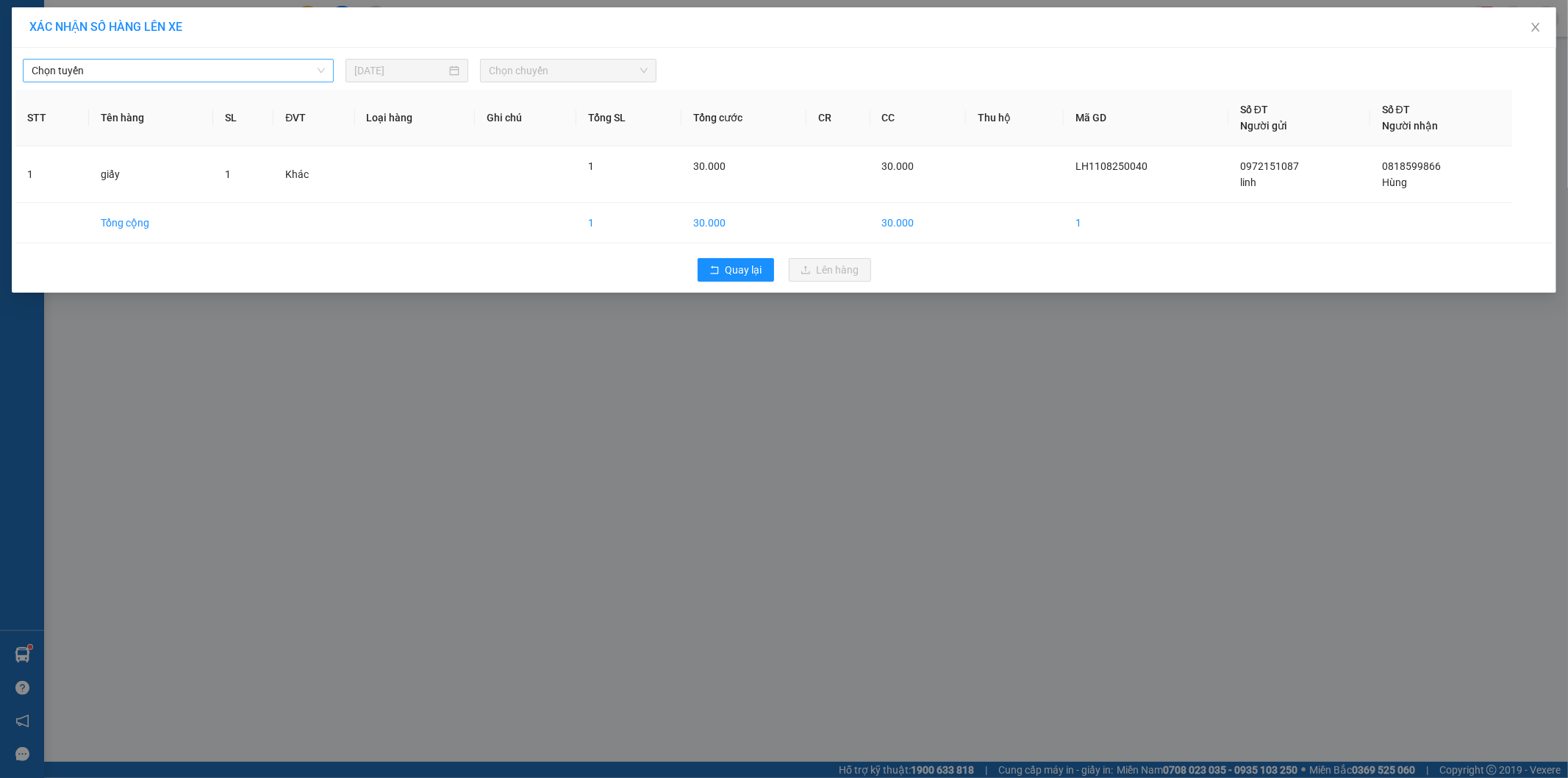
click at [201, 76] on span "Chọn tuyến" at bounding box center [178, 71] width 293 height 22
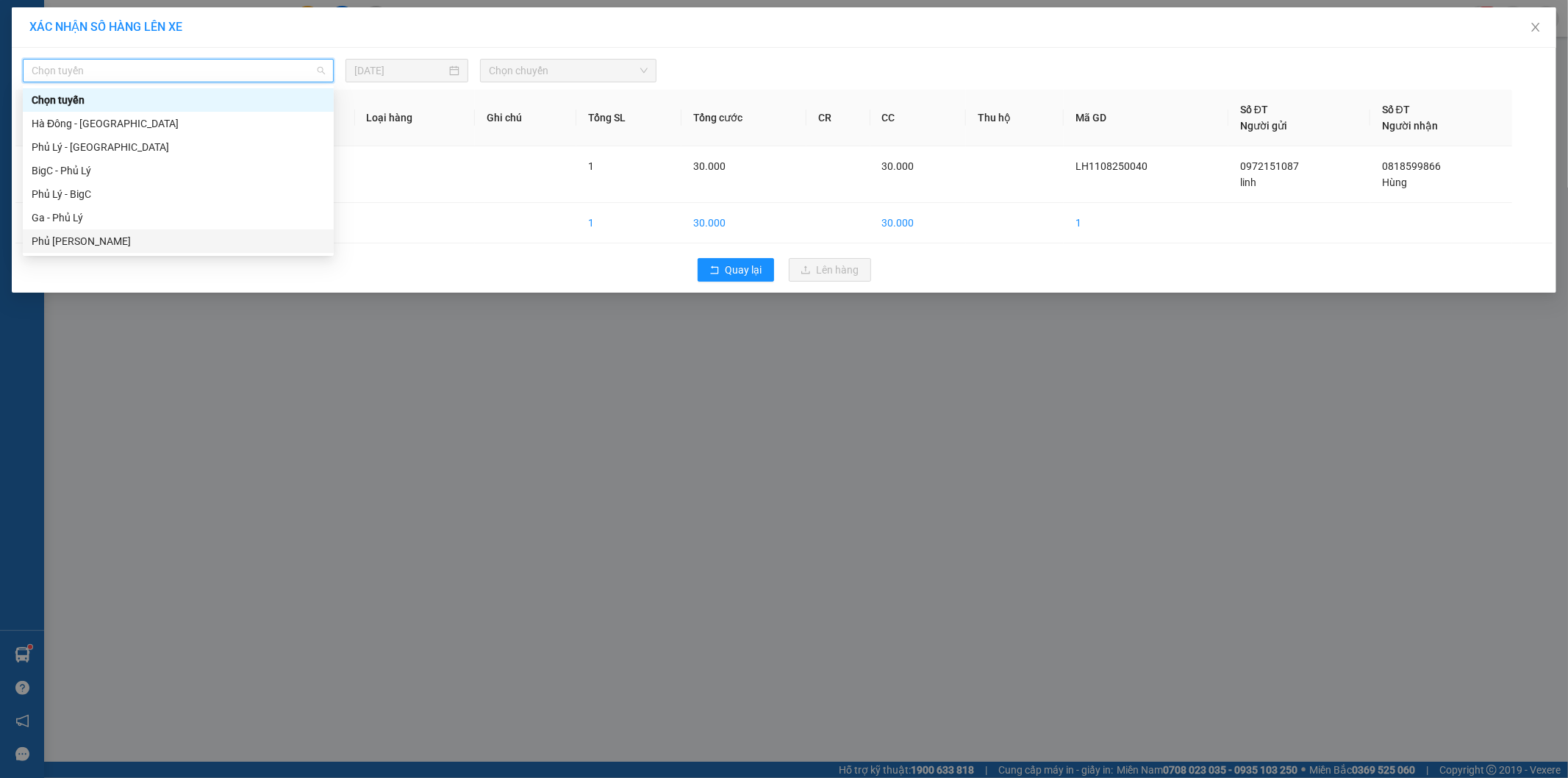
drag, startPoint x: 150, startPoint y: 201, endPoint x: 149, endPoint y: 233, distance: 32.0
click at [149, 233] on div "Chọn tuyến [GEOGRAPHIC_DATA] - [GEOGRAPHIC_DATA] [GEOGRAPHIC_DATA] - [GEOGRAPHI…" at bounding box center [178, 170] width 311 height 165
click at [307, 245] on div "Phủ [PERSON_NAME]" at bounding box center [178, 241] width 293 height 16
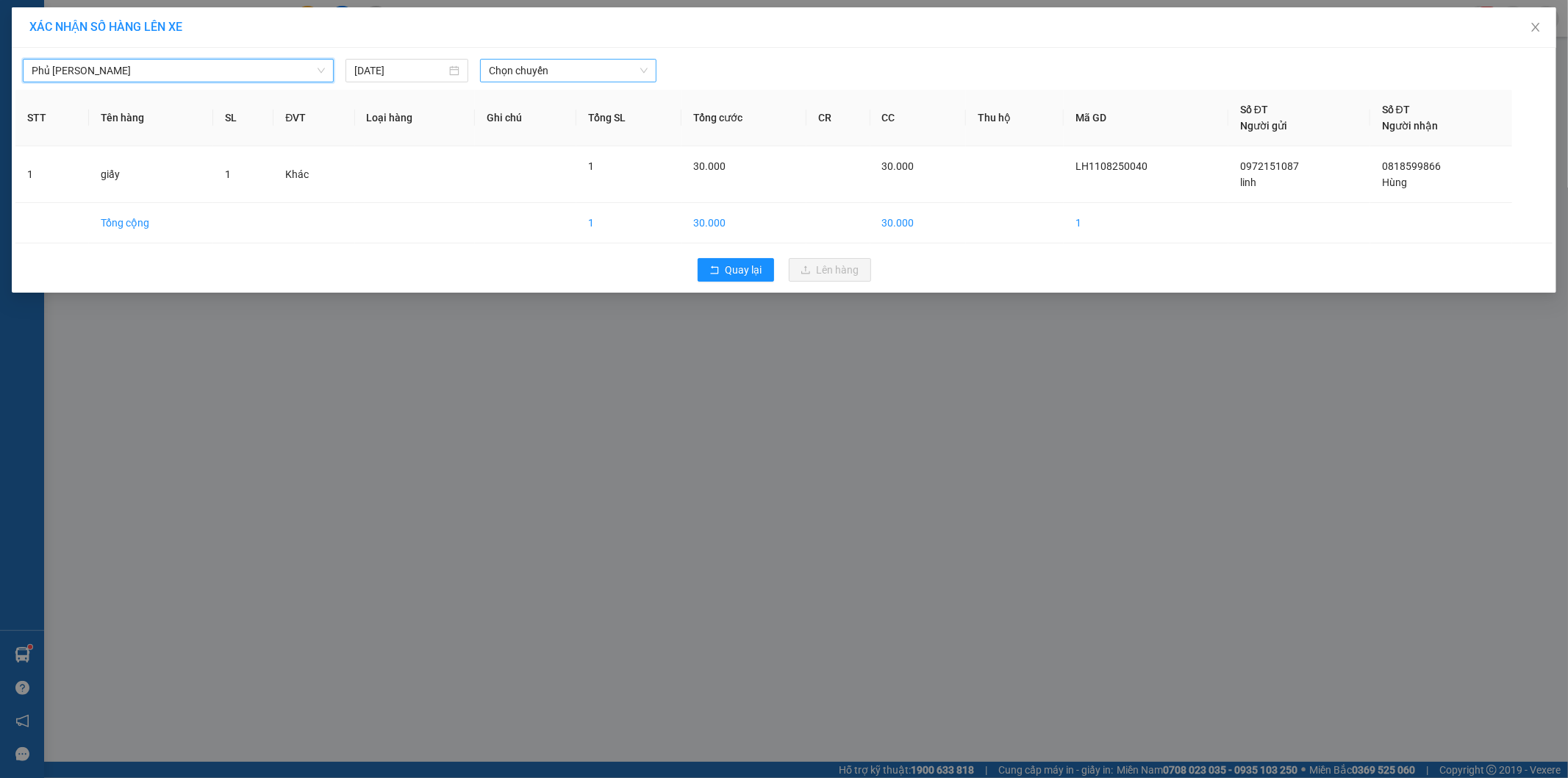
click at [570, 63] on span "Chọn chuyến" at bounding box center [568, 71] width 158 height 22
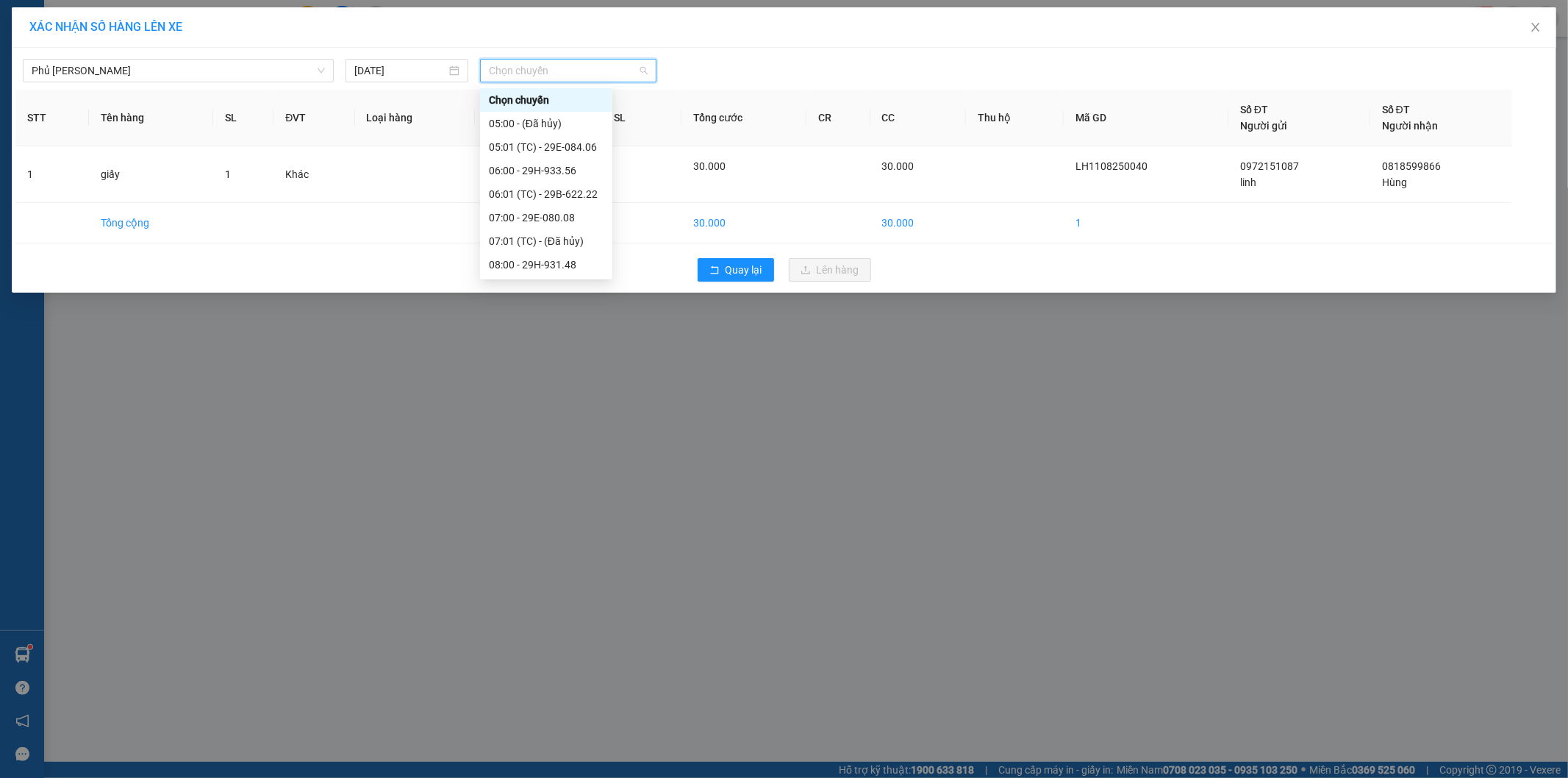
click at [546, 469] on div "17:00 - 29E-080.08" at bounding box center [546, 477] width 115 height 16
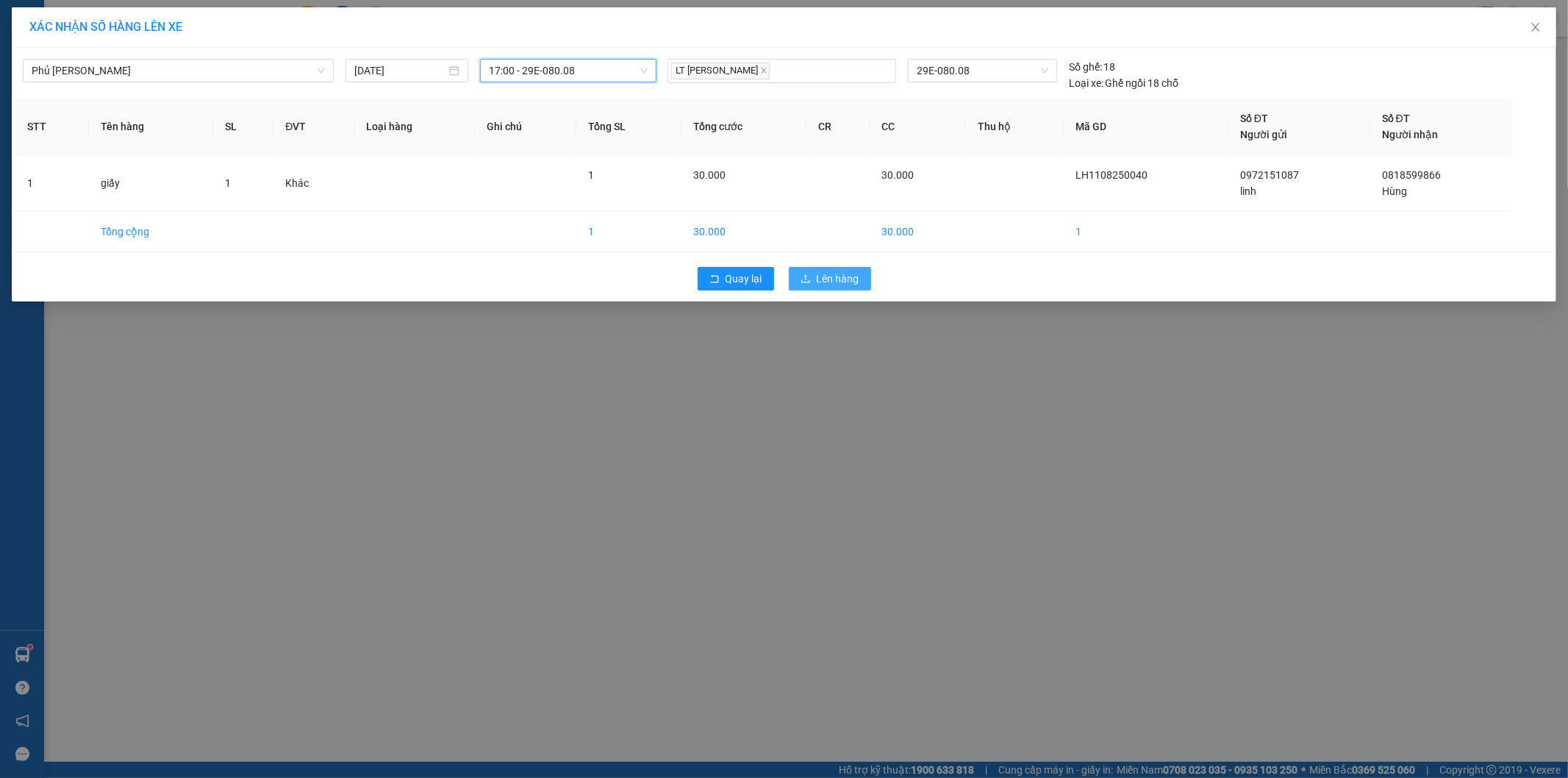
click at [814, 278] on button "Lên hàng" at bounding box center [830, 278] width 82 height 24
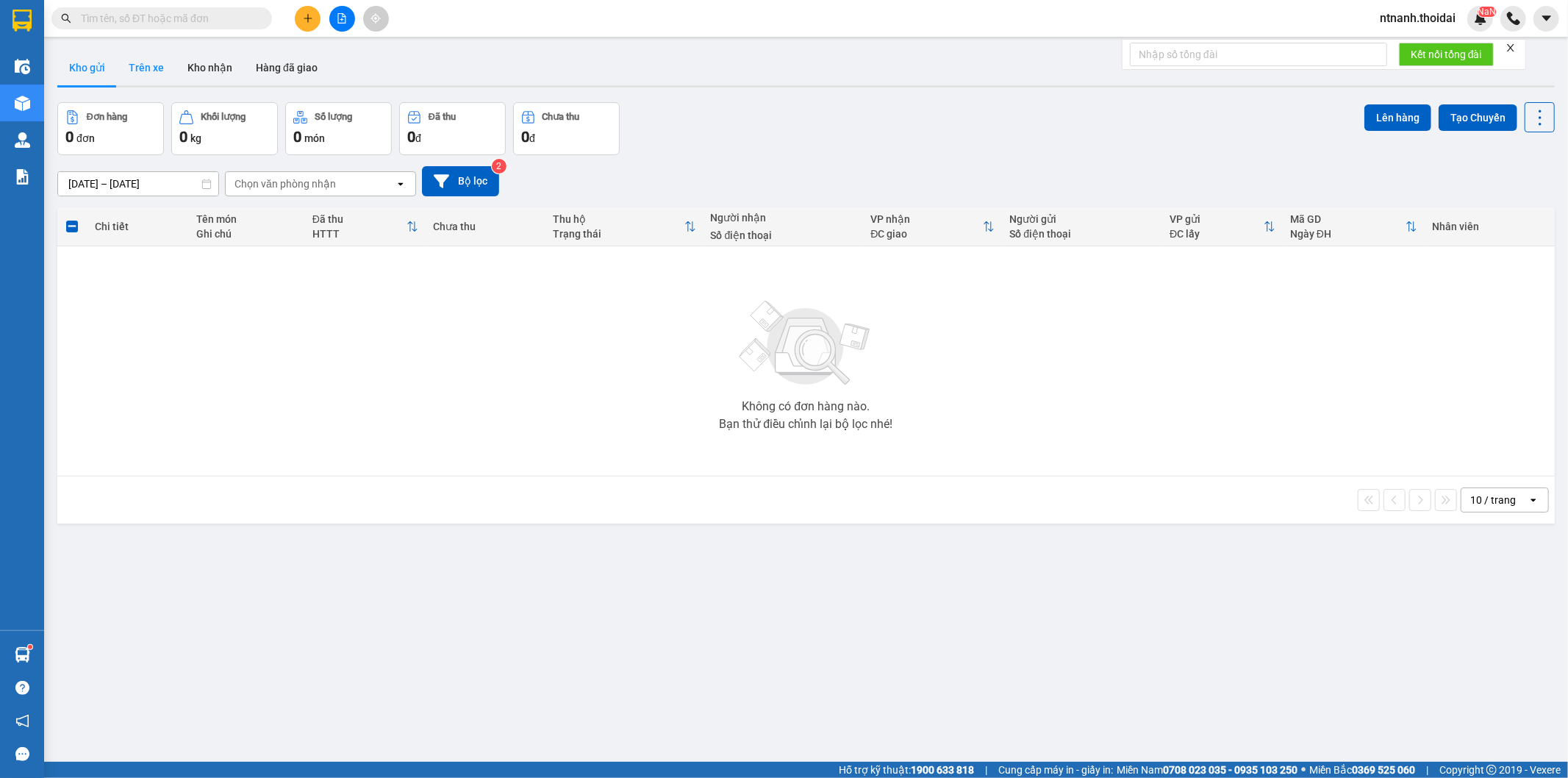
click at [166, 56] on button "Trên xe" at bounding box center [146, 67] width 59 height 35
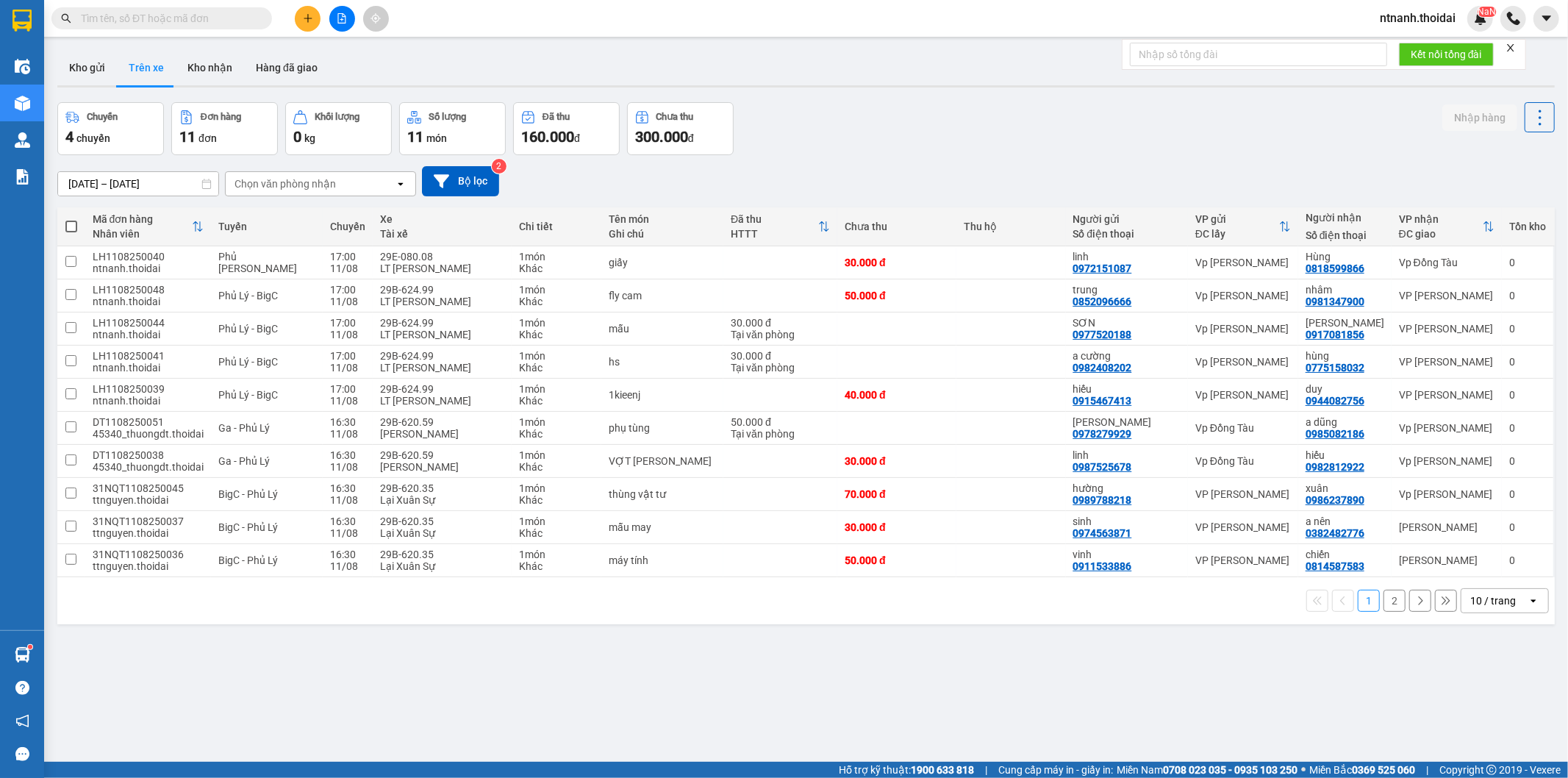
click at [1320, 145] on div "Chuyến 4 chuyến Đơn hàng 11 đơn Khối lượng 0 kg Số lượng 11 món Đã thu 160.000 …" at bounding box center [806, 129] width 1497 height 53
click at [923, 716] on div "ver 1.8.137 Kho gửi Trên xe Kho nhận Hàng đã giao Chuyến 4 chuyến Đơn hàng 11 đ…" at bounding box center [806, 433] width 1509 height 778
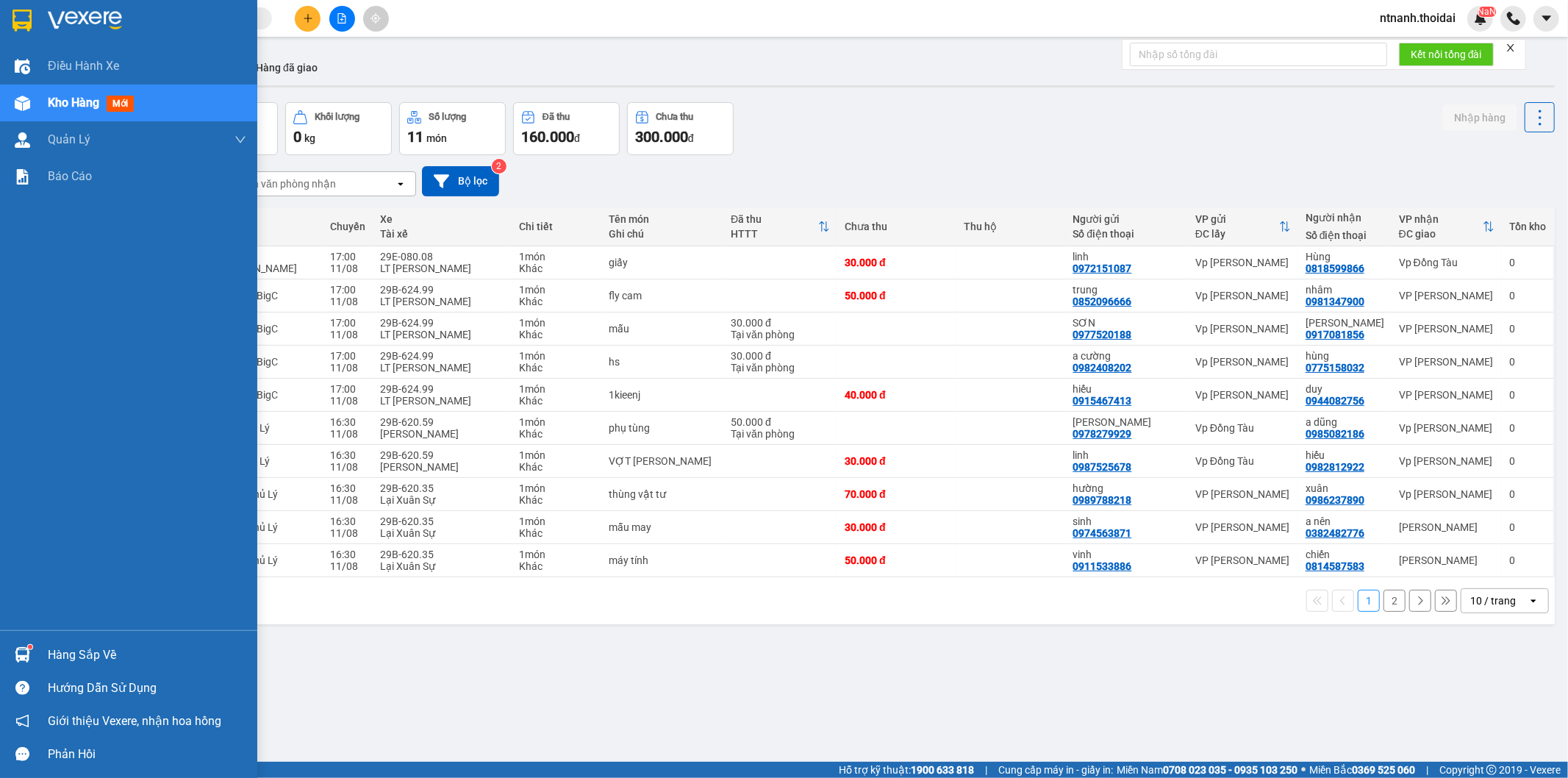
click at [60, 652] on div "Hàng sắp về" at bounding box center [147, 655] width 199 height 22
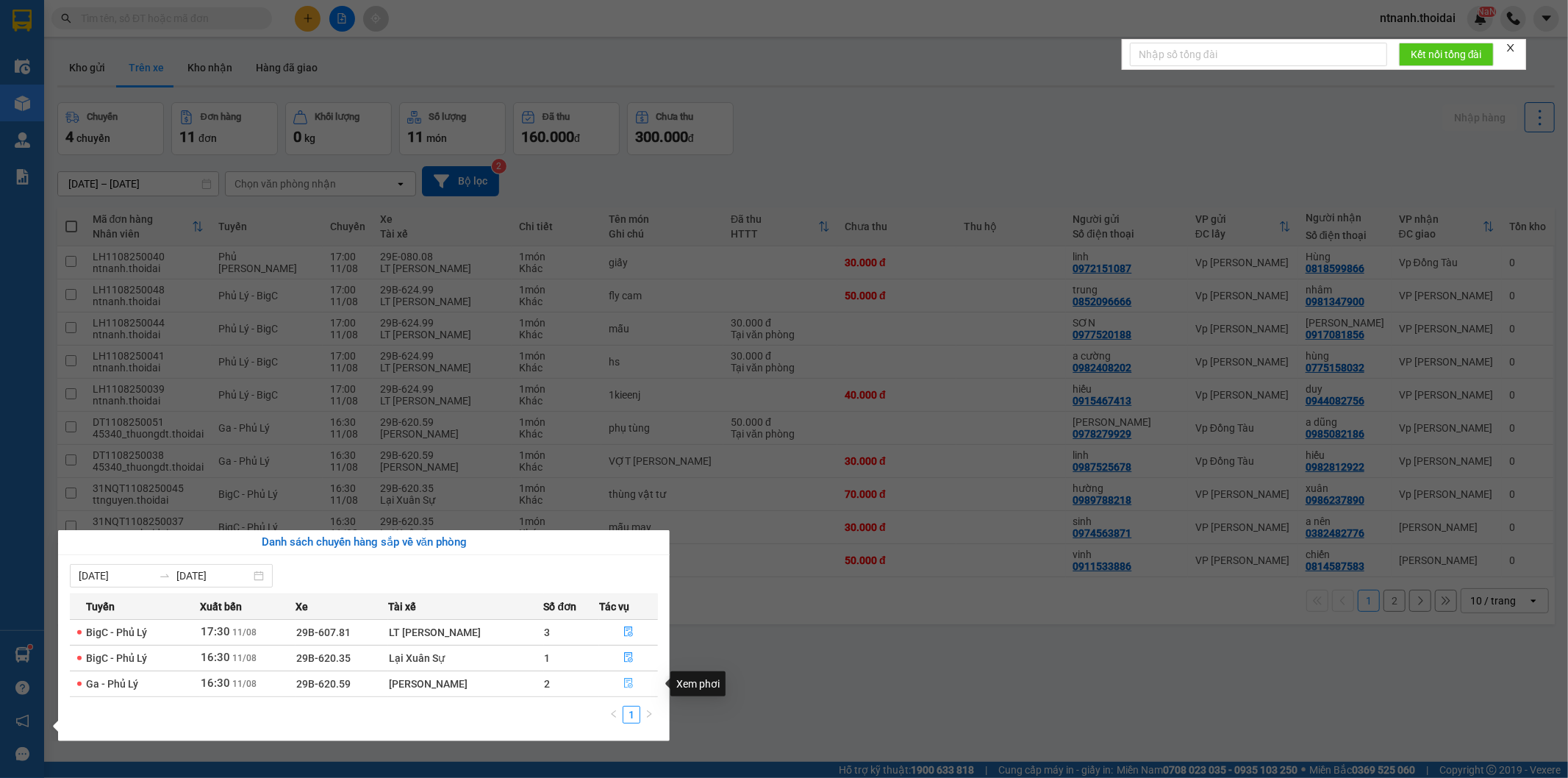
click at [624, 680] on icon "file-done" at bounding box center [628, 683] width 9 height 11
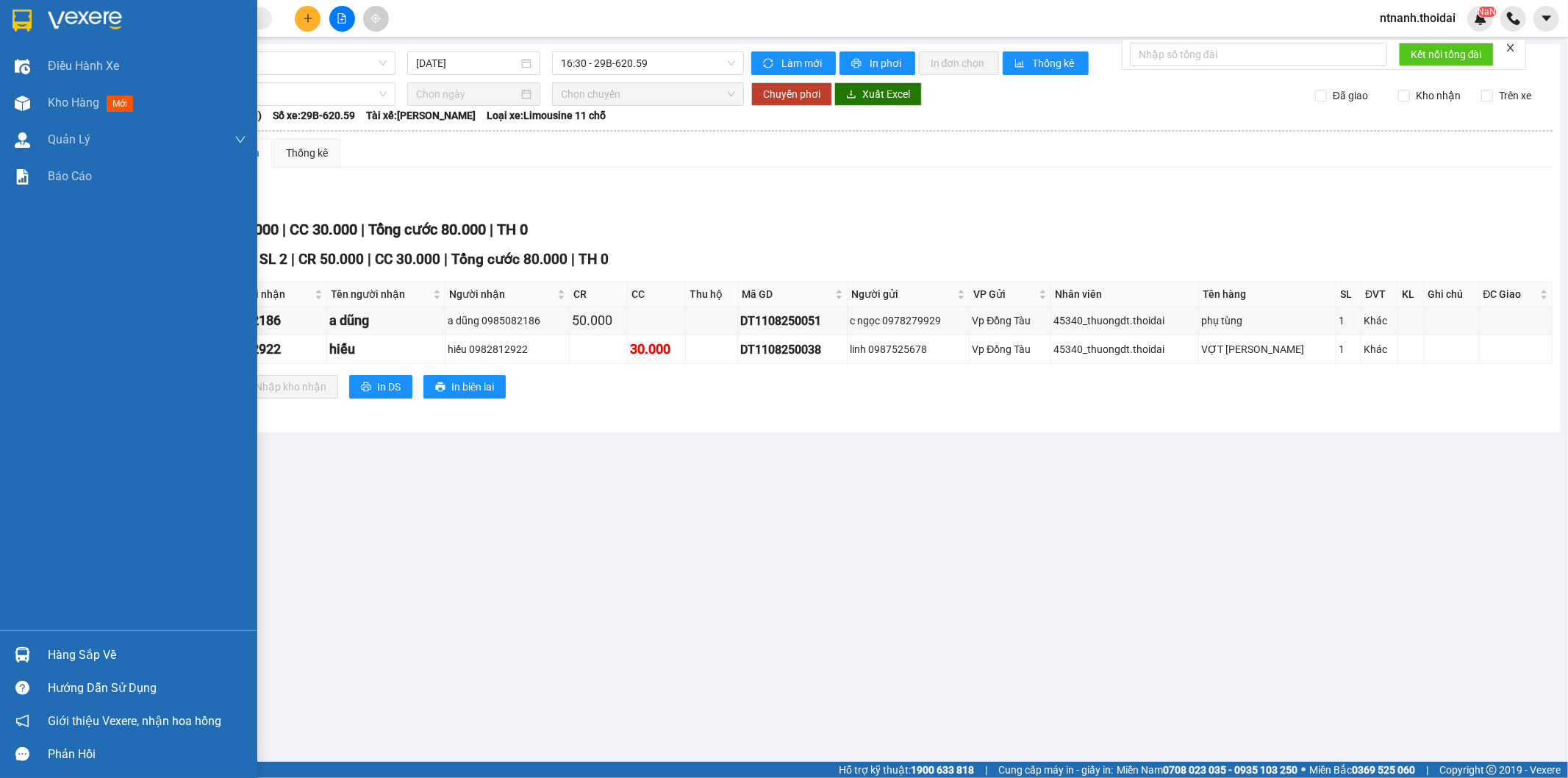
click at [43, 652] on div "Hàng sắp về" at bounding box center [129, 654] width 258 height 33
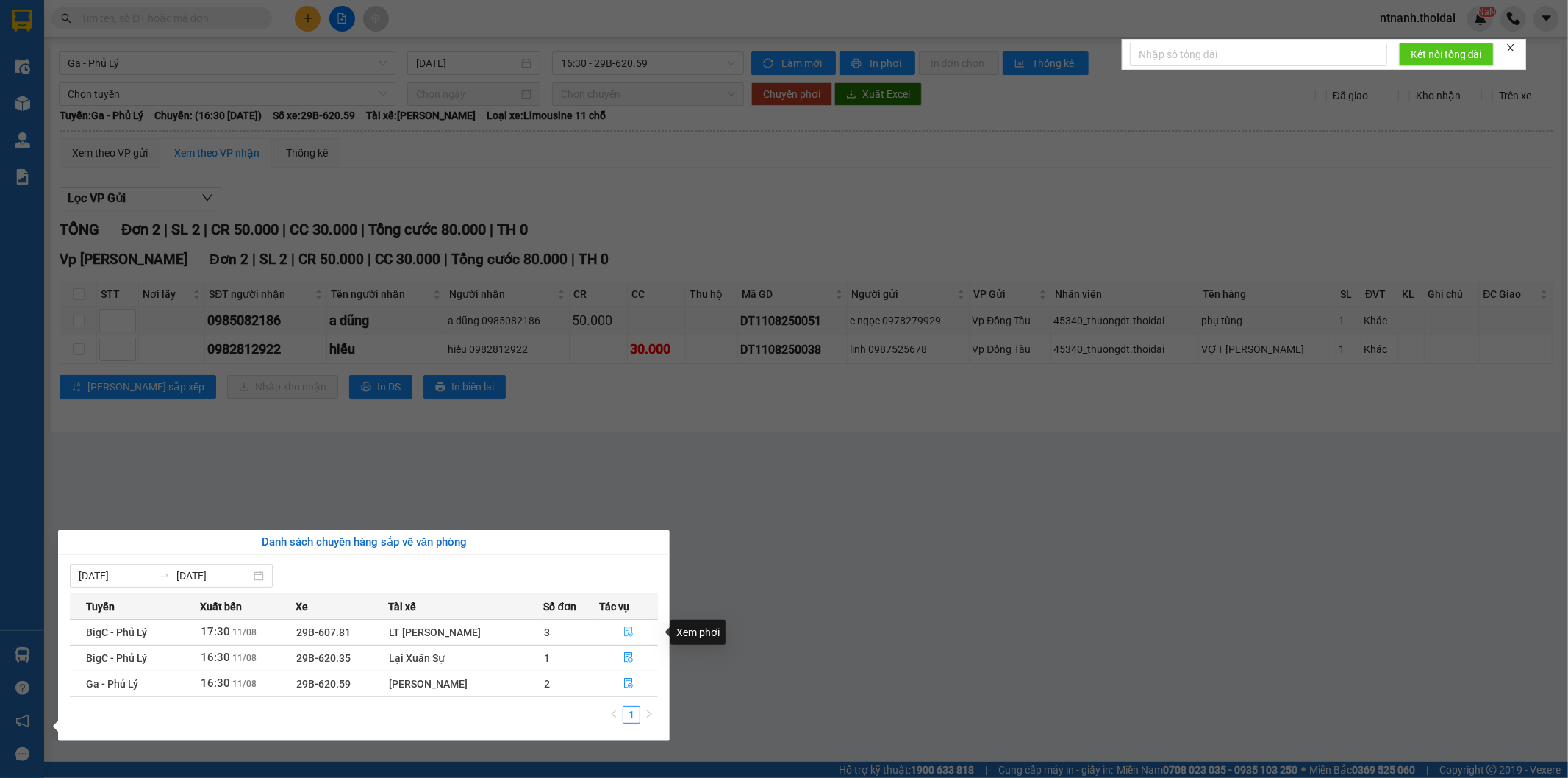
click at [619, 630] on button "button" at bounding box center [629, 632] width 57 height 24
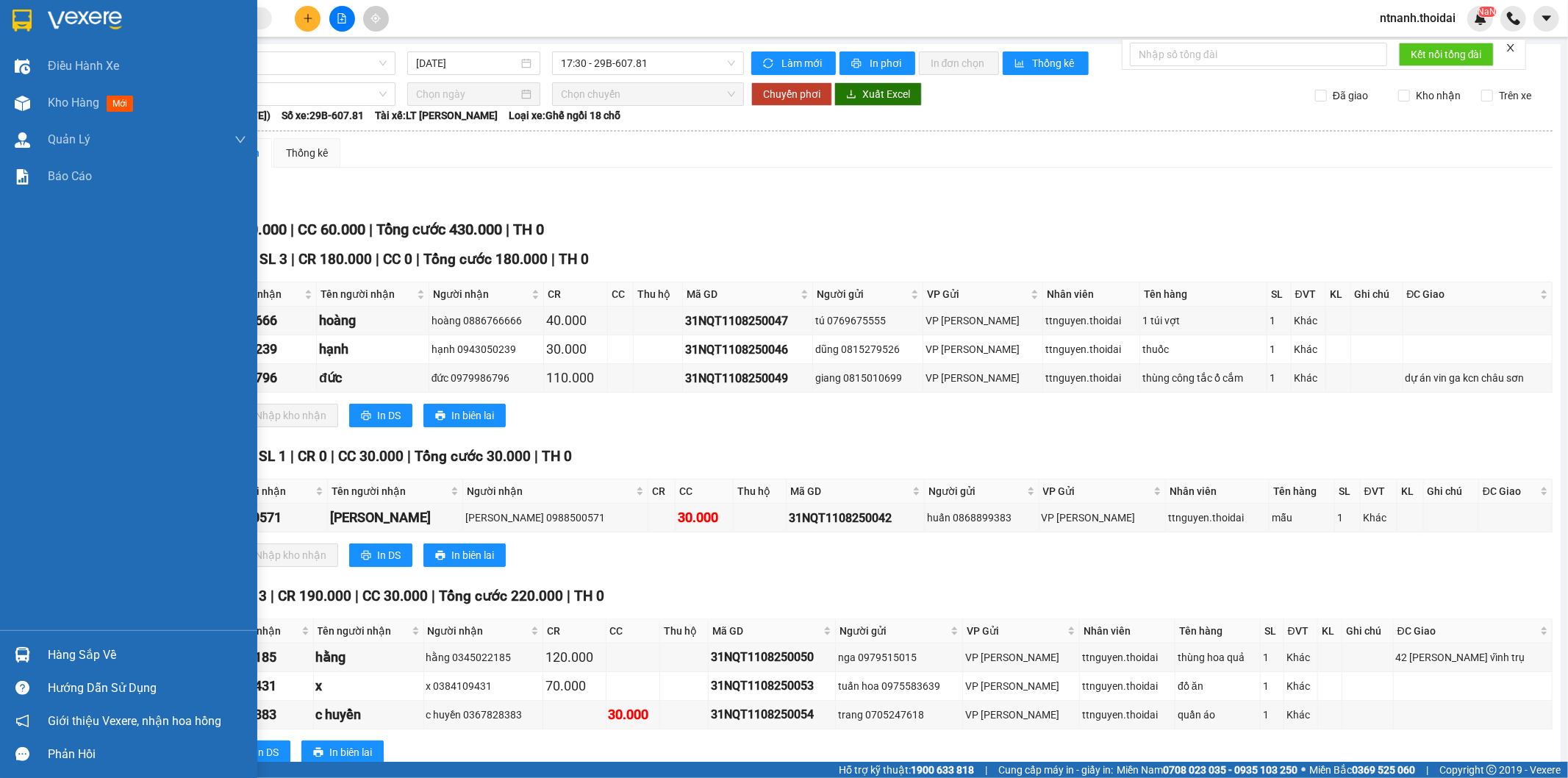
click at [91, 636] on div "Hàng sắp về Hướng dẫn sử dụng Giới thiệu Vexere, nhận hoa hồng Phản hồi" at bounding box center [129, 700] width 258 height 140
click at [89, 648] on div "Hàng sắp về" at bounding box center [147, 655] width 199 height 22
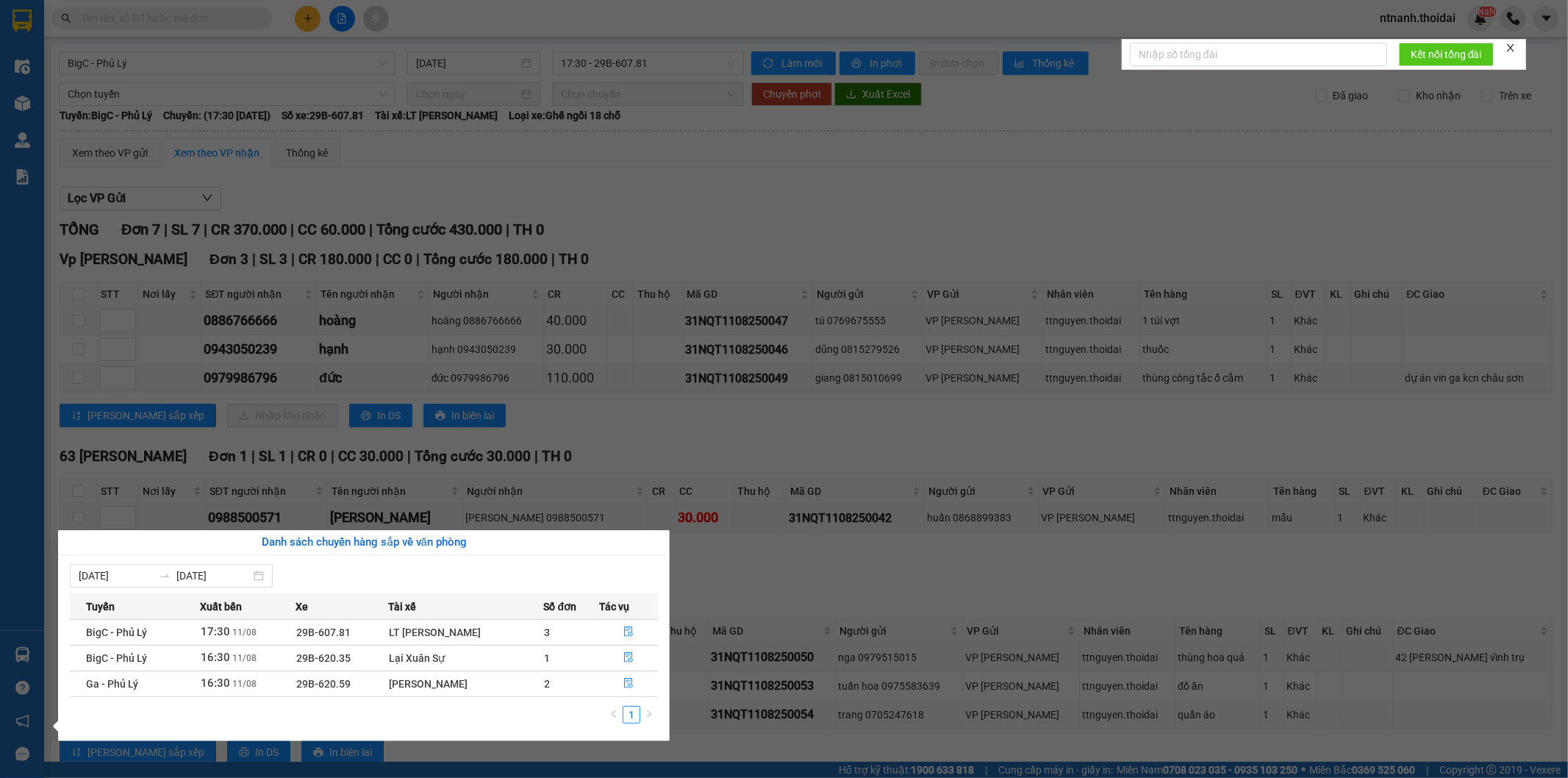
click at [836, 732] on section "Kết quả tìm kiếm ( 894 ) Bộ lọc Mã ĐH Trạng thái Món hàng Thu hộ Tổng cước Chưa…" at bounding box center [784, 389] width 1568 height 778
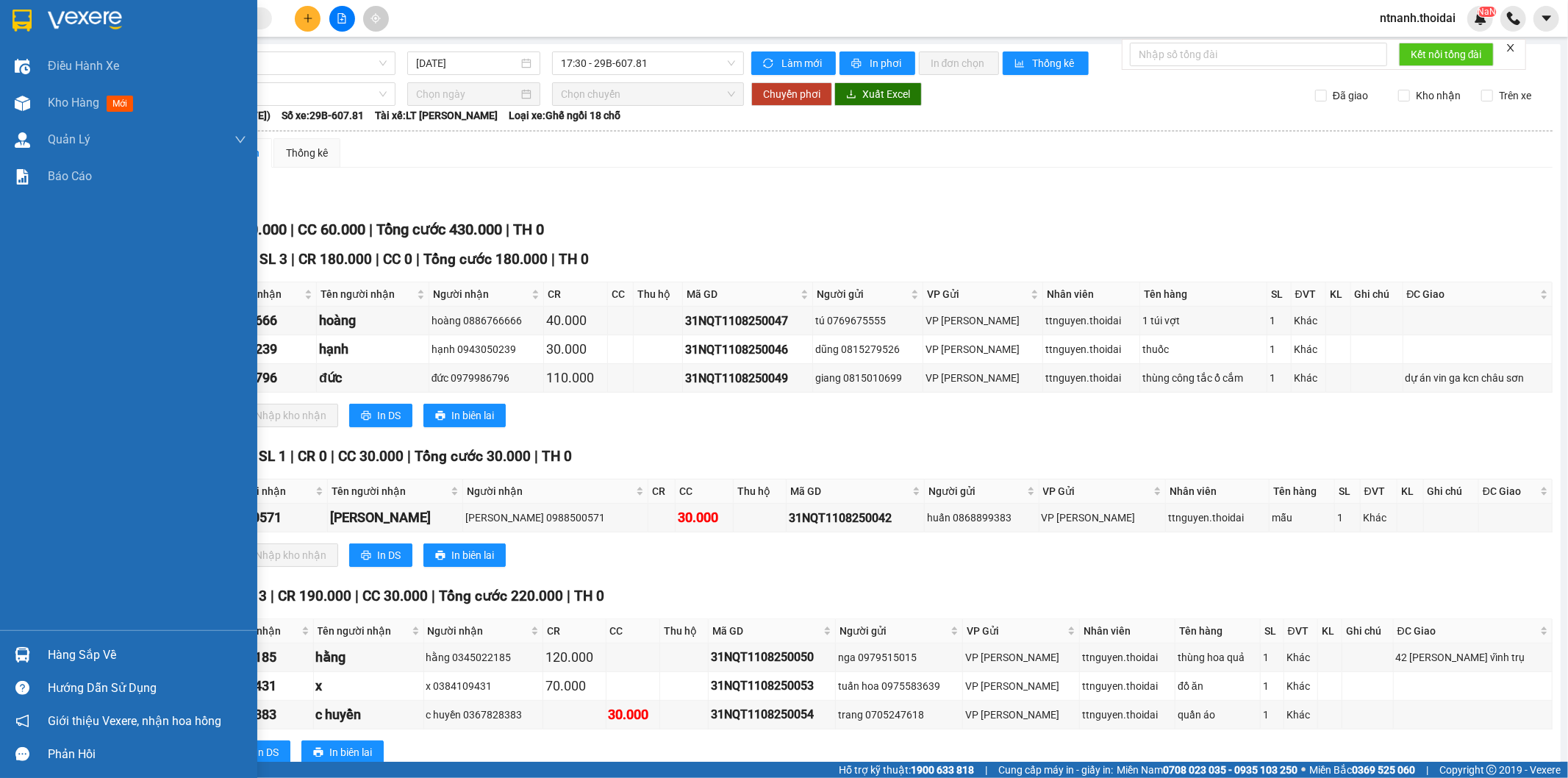
click at [74, 647] on div "Hàng sắp về" at bounding box center [147, 655] width 199 height 22
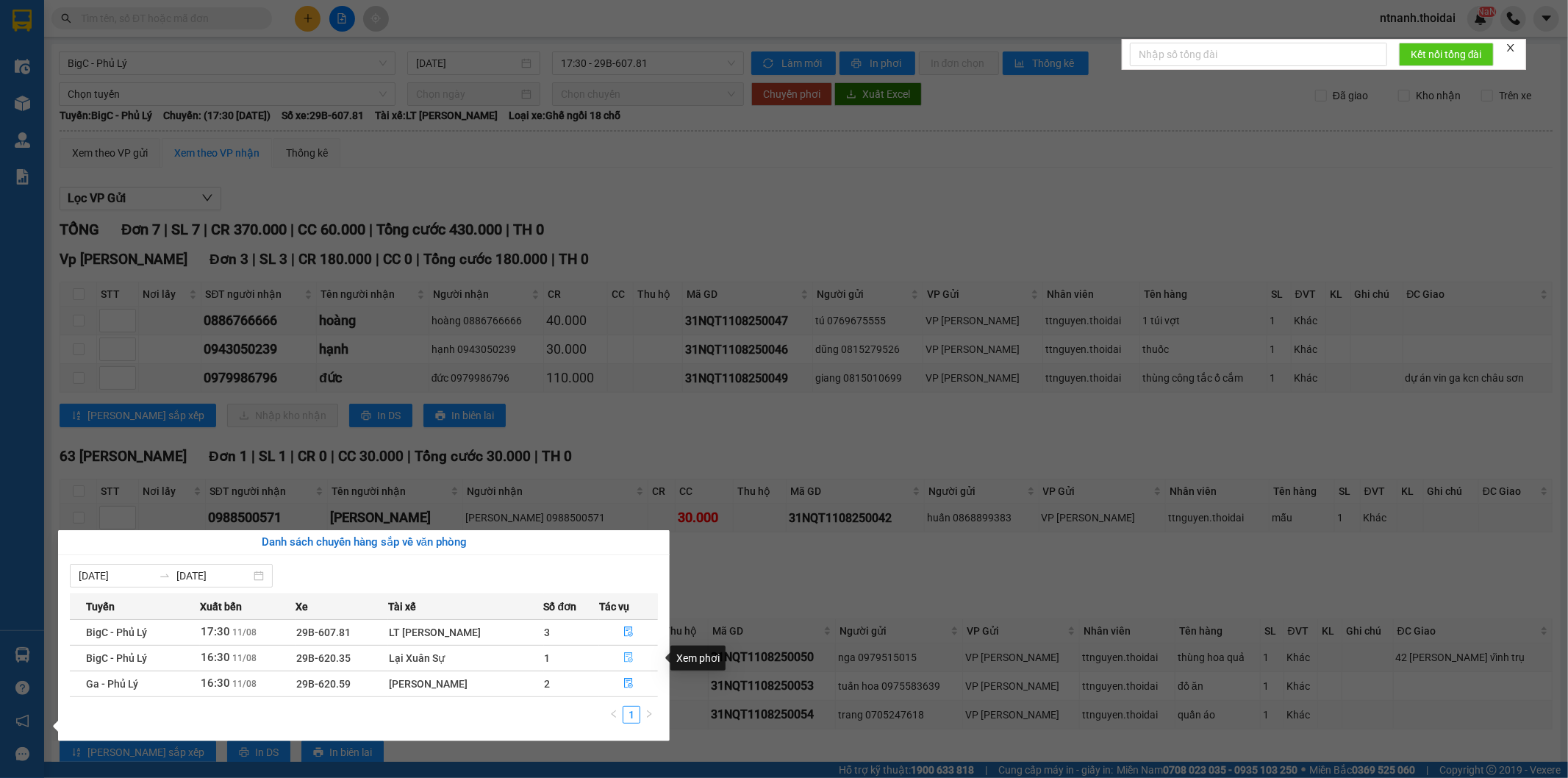
click at [624, 660] on icon "file-done" at bounding box center [629, 657] width 11 height 11
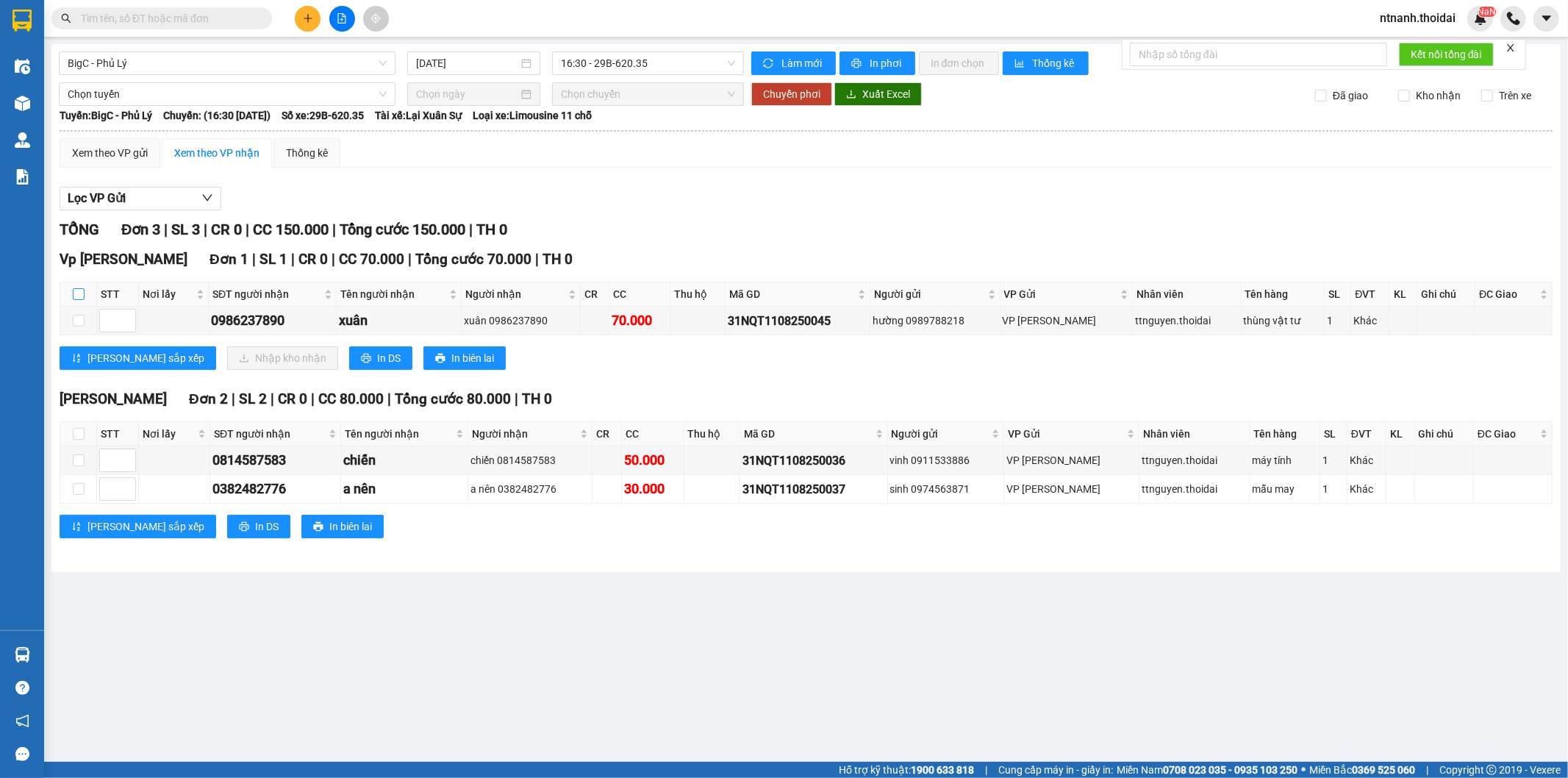
click at [78, 292] on input "checkbox" at bounding box center [79, 294] width 11 height 11
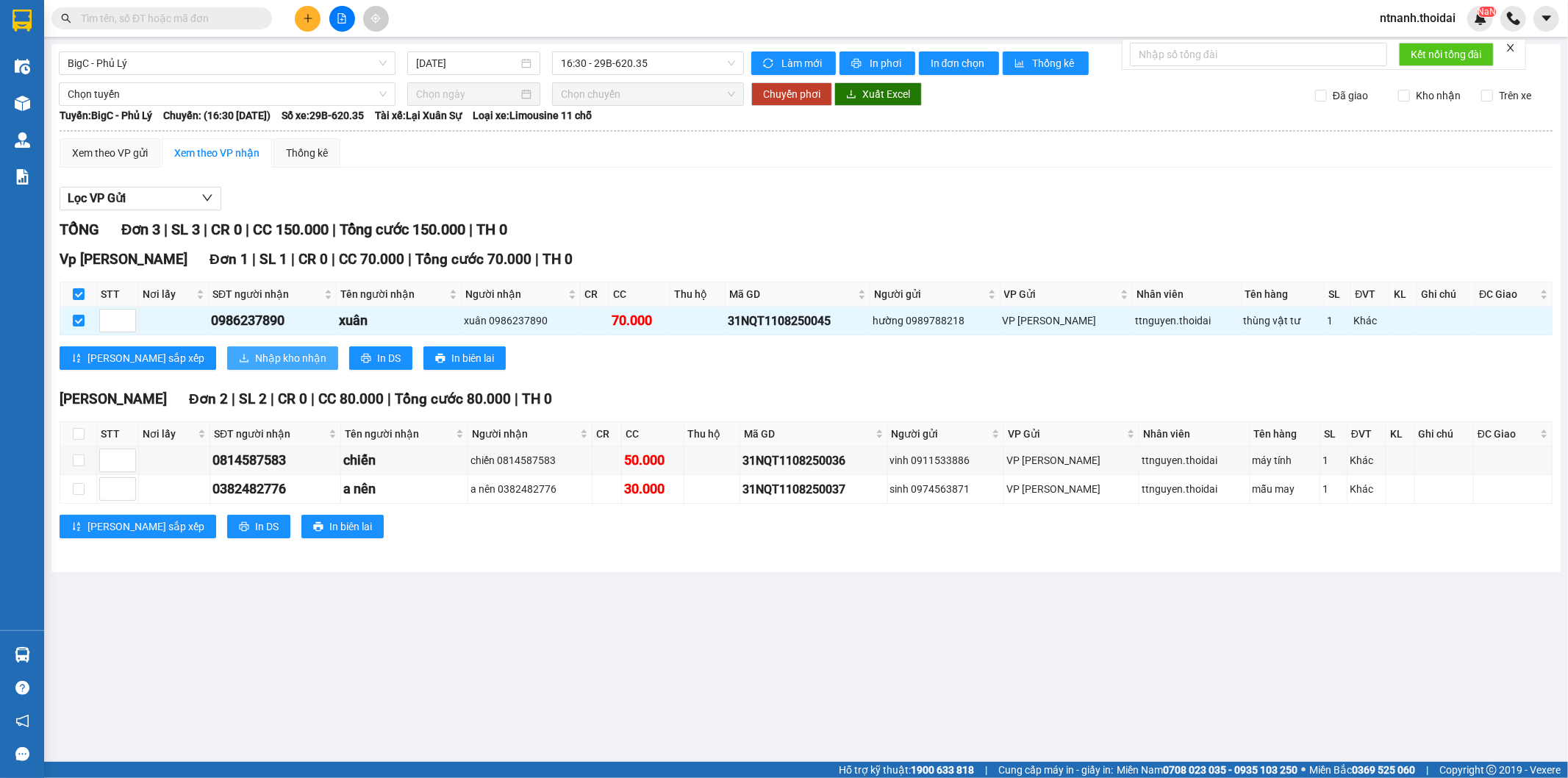
click at [255, 361] on span "Nhập kho nhận" at bounding box center [290, 358] width 71 height 16
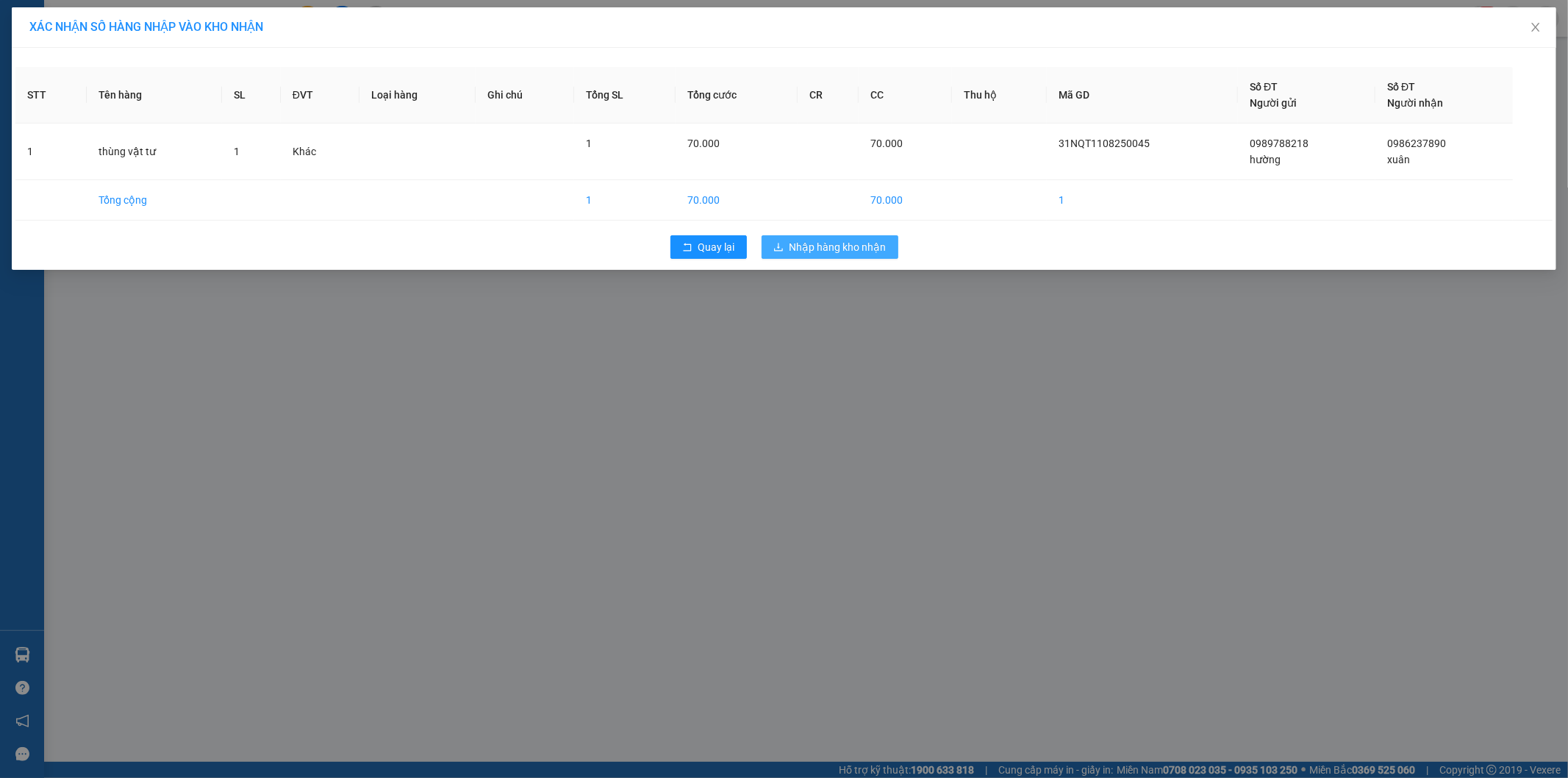
click at [885, 236] on button "Nhập hàng kho nhận" at bounding box center [830, 247] width 137 height 24
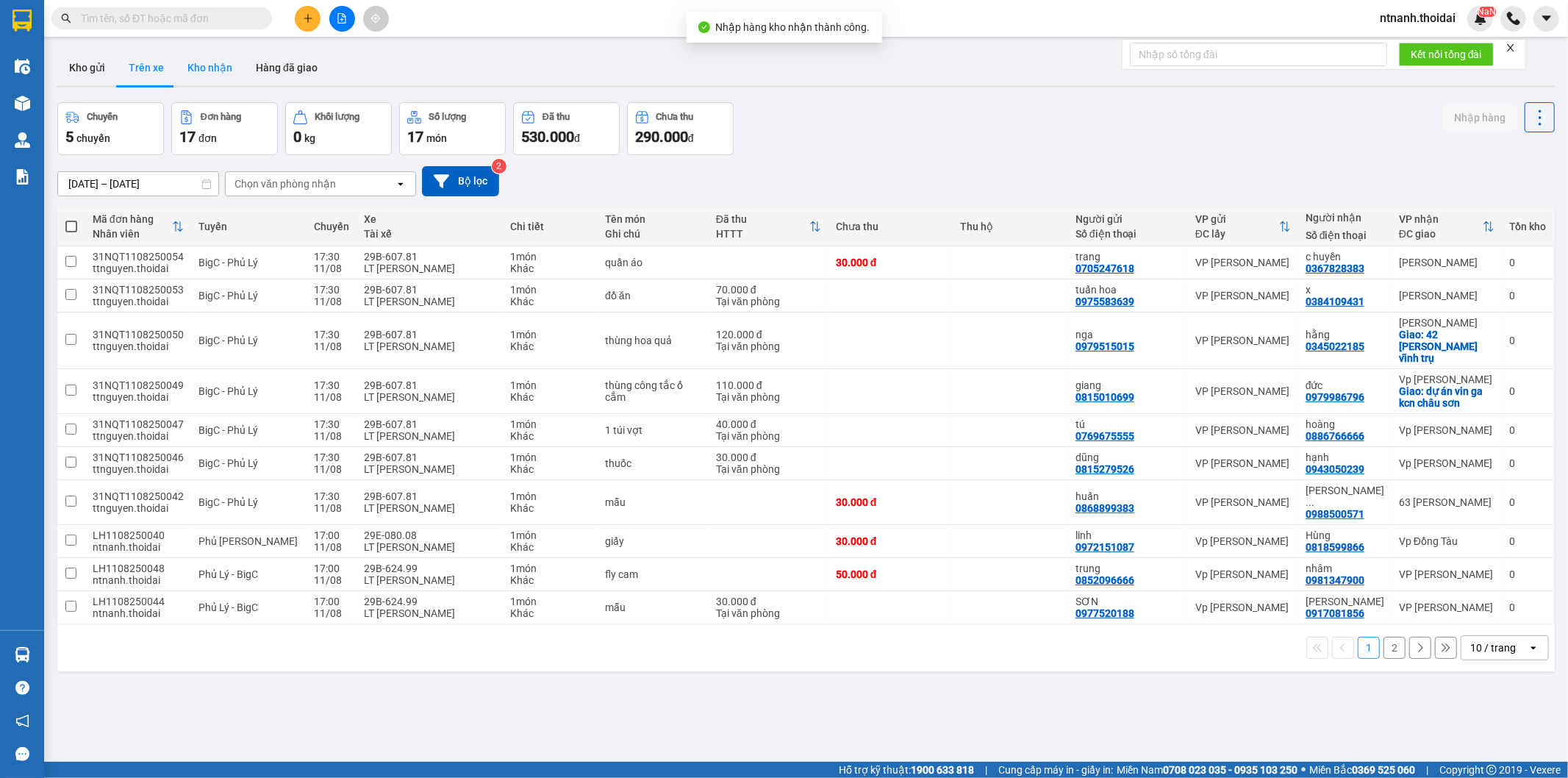
click at [197, 55] on button "Kho nhận" at bounding box center [209, 67] width 68 height 35
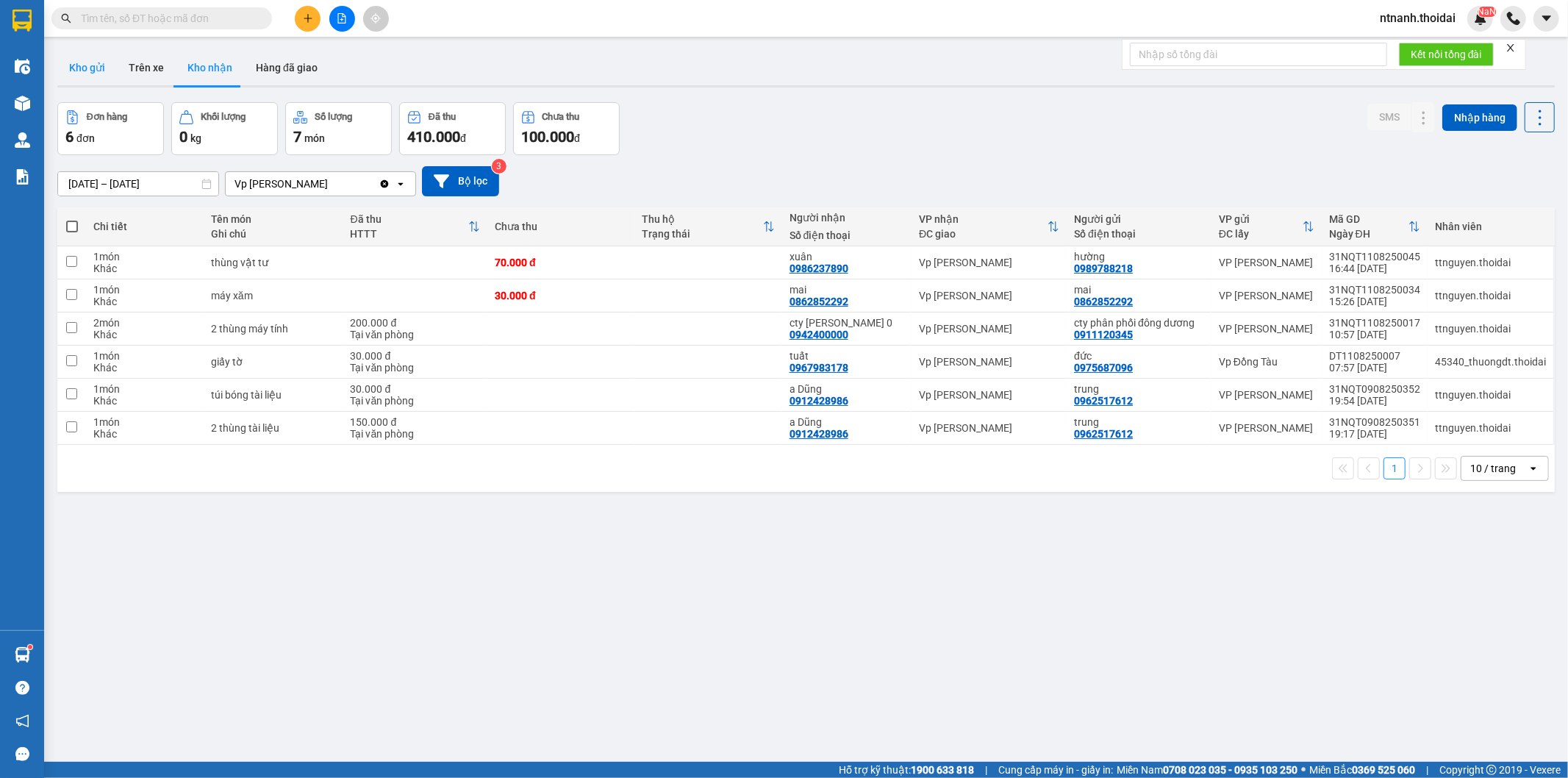
click at [76, 56] on button "Kho gửi" at bounding box center [87, 67] width 60 height 35
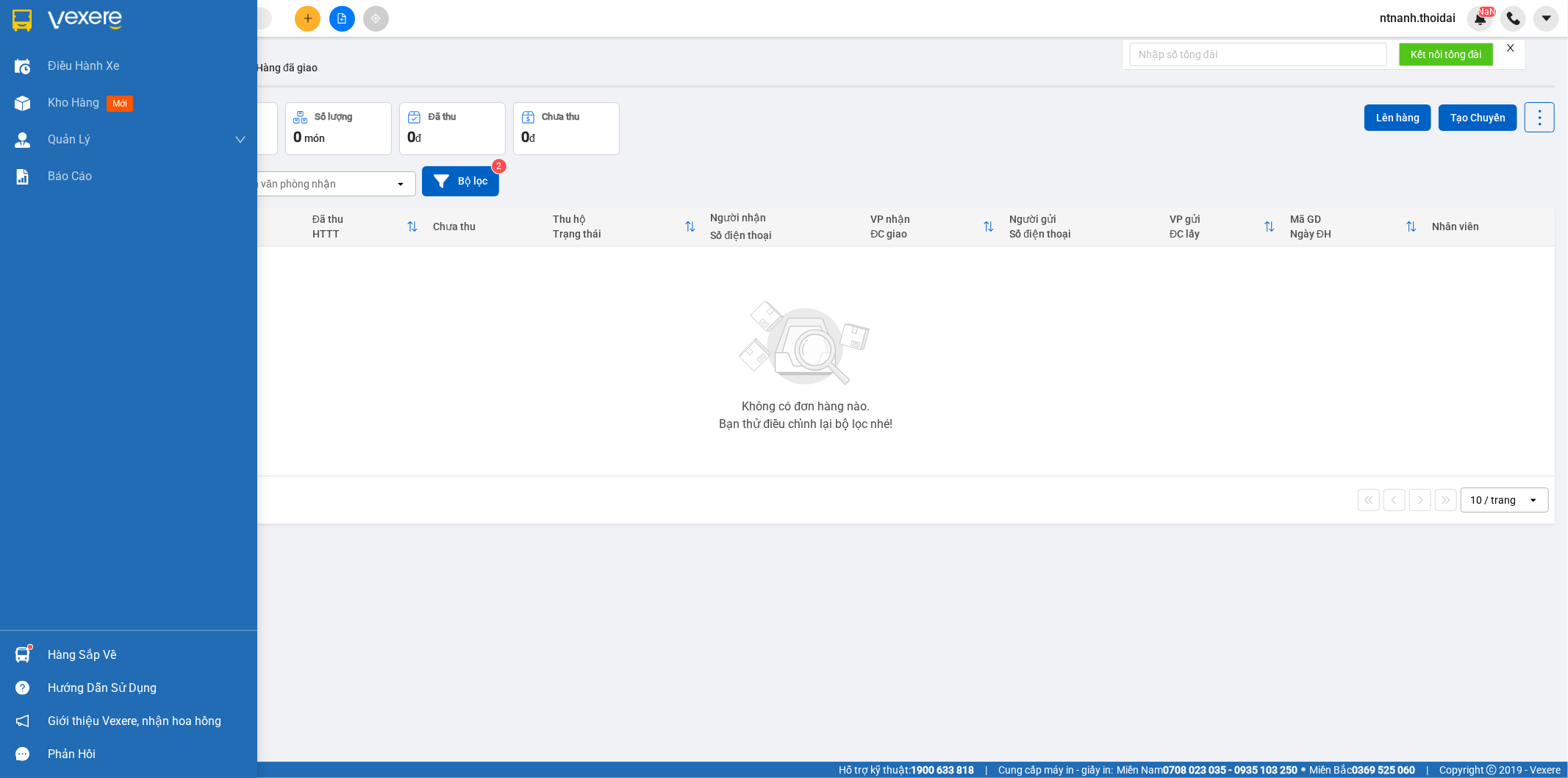
drag, startPoint x: 86, startPoint y: 644, endPoint x: 182, endPoint y: 664, distance: 98.1
click at [86, 645] on div "Hàng sắp về" at bounding box center [147, 655] width 199 height 22
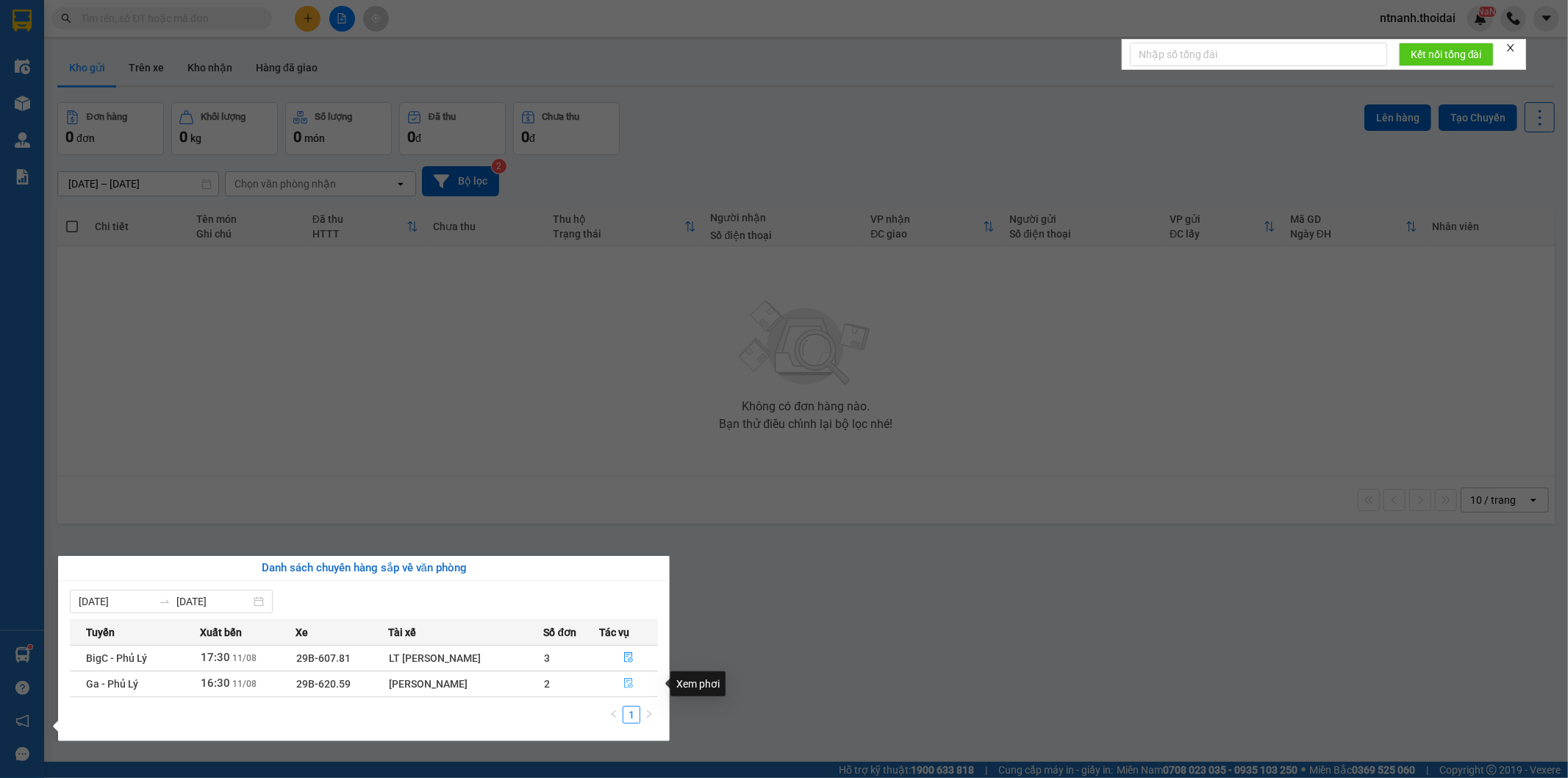
click at [630, 684] on icon "file-done" at bounding box center [629, 683] width 11 height 11
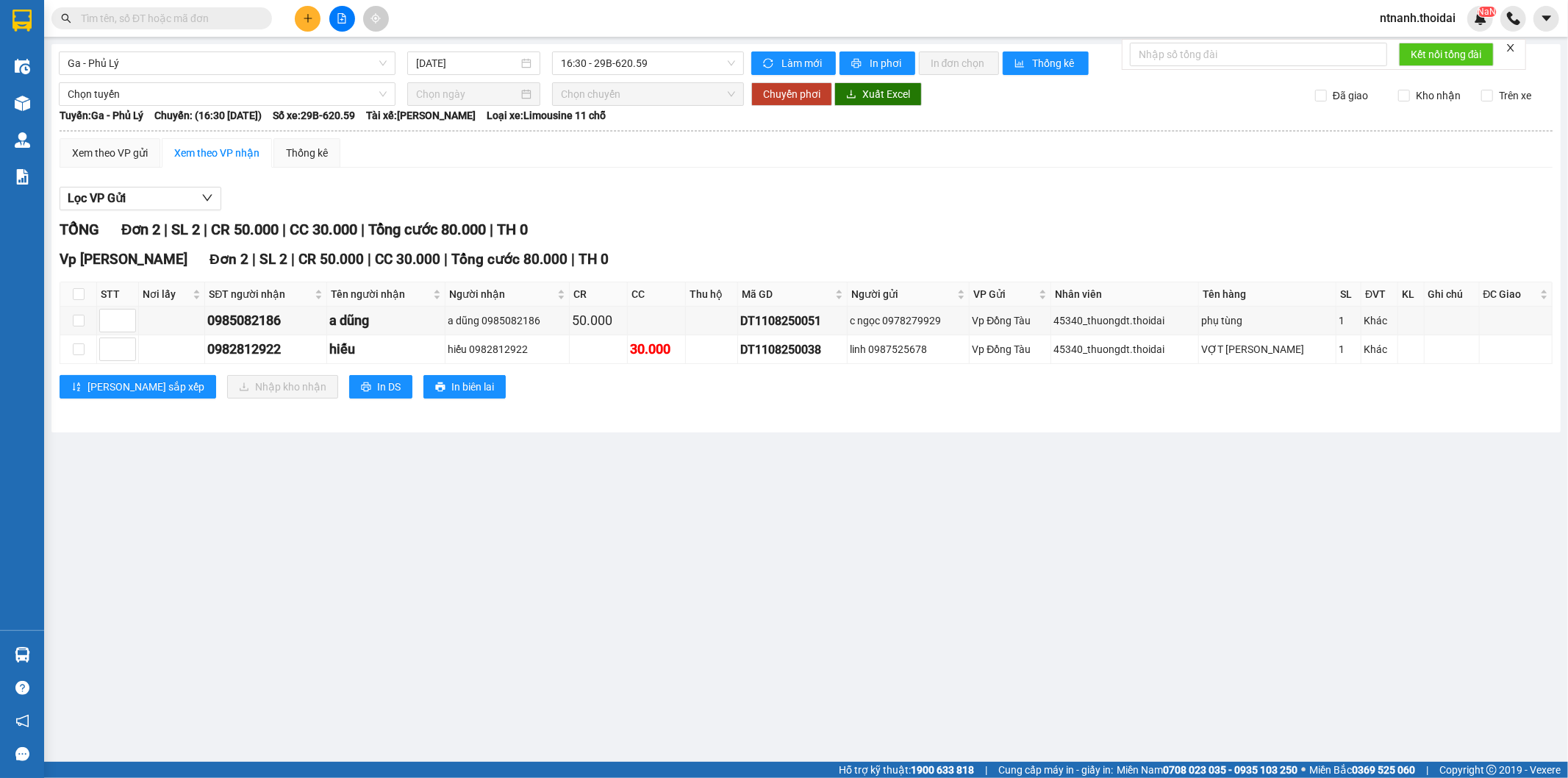
click at [71, 296] on th at bounding box center [78, 295] width 37 height 25
click at [73, 296] on input "checkbox" at bounding box center [79, 294] width 11 height 11
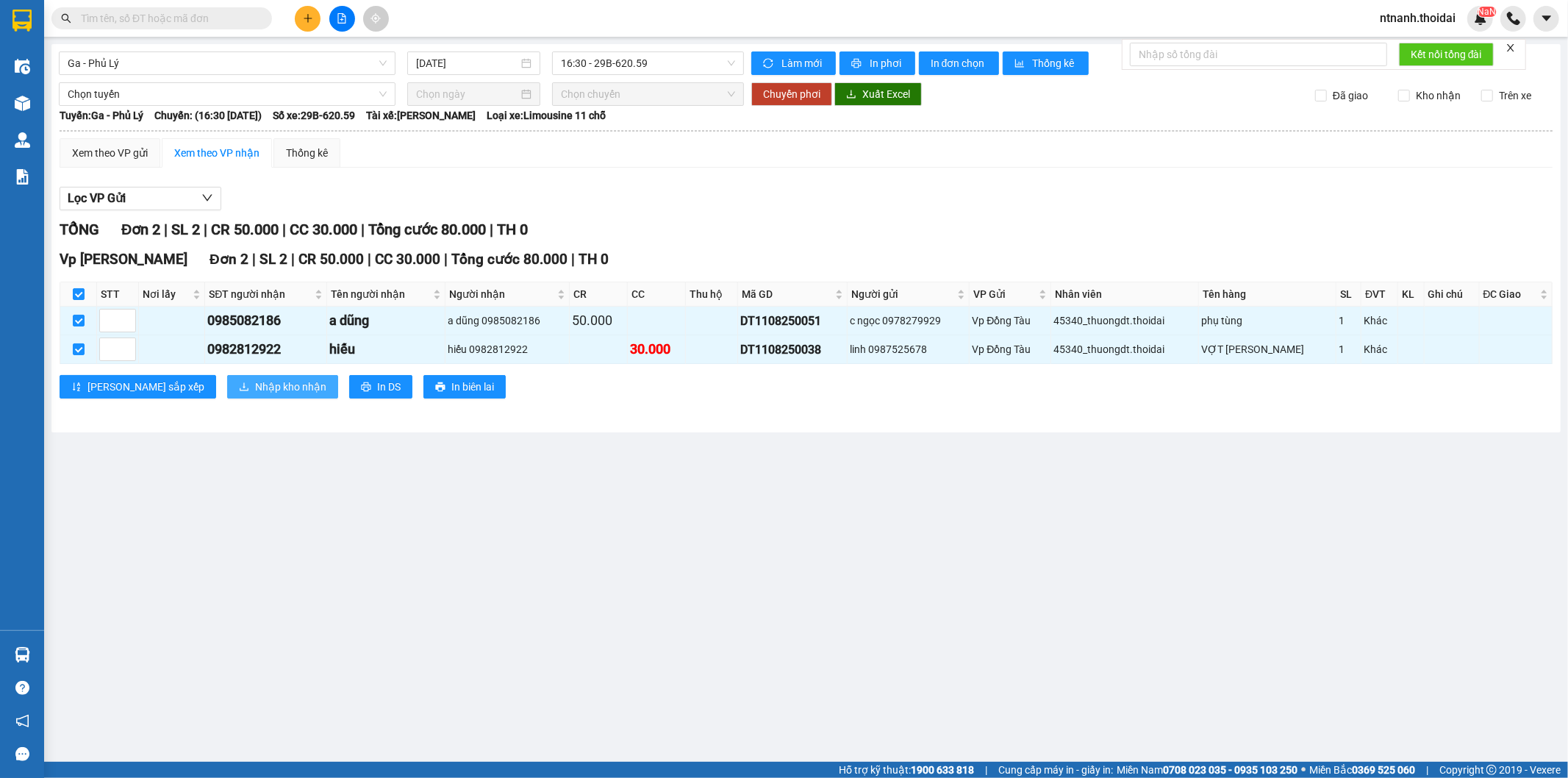
click at [255, 380] on span "Nhập kho nhận" at bounding box center [290, 387] width 71 height 16
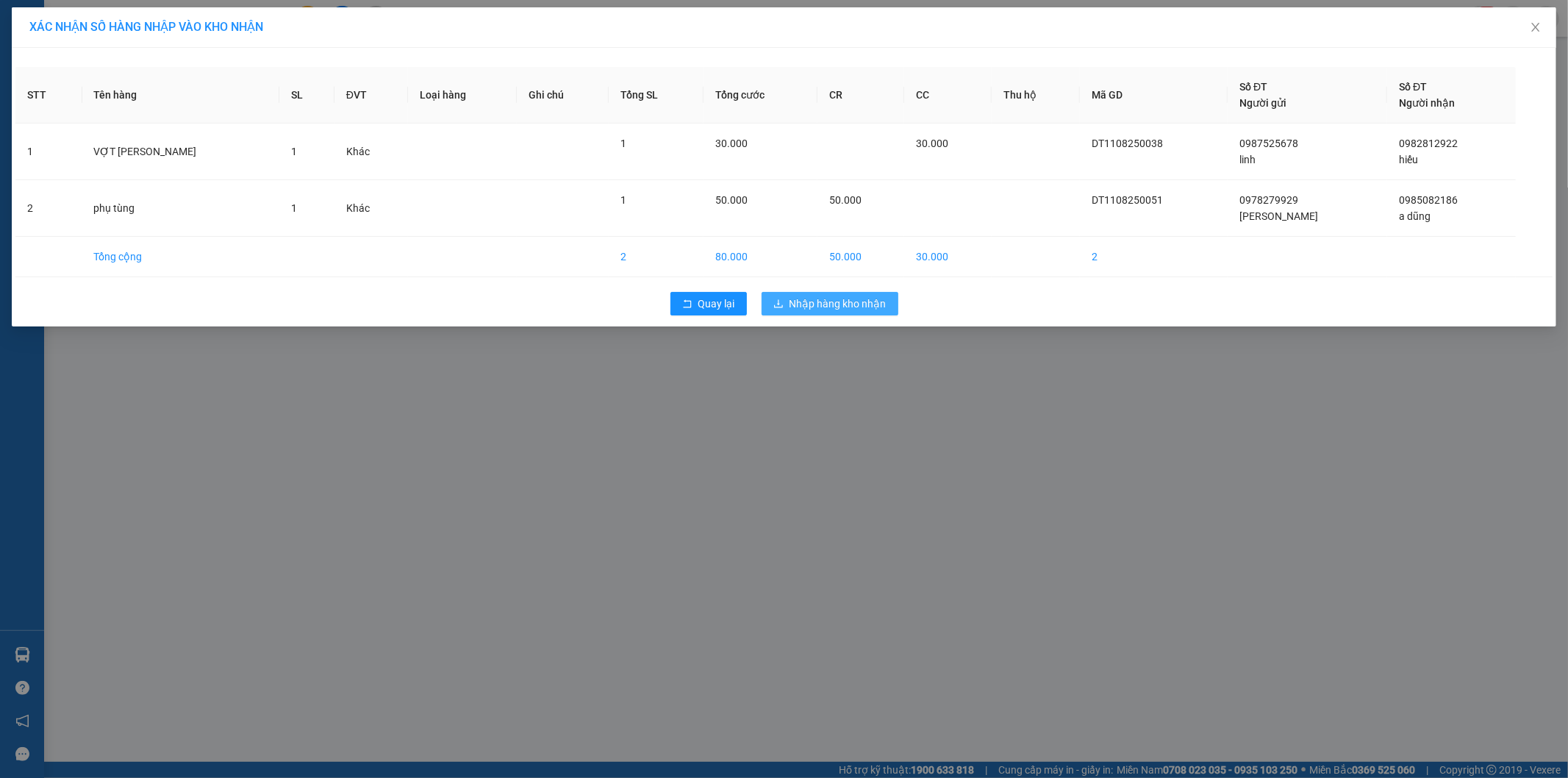
click at [880, 307] on span "Nhập hàng kho nhận" at bounding box center [838, 304] width 97 height 16
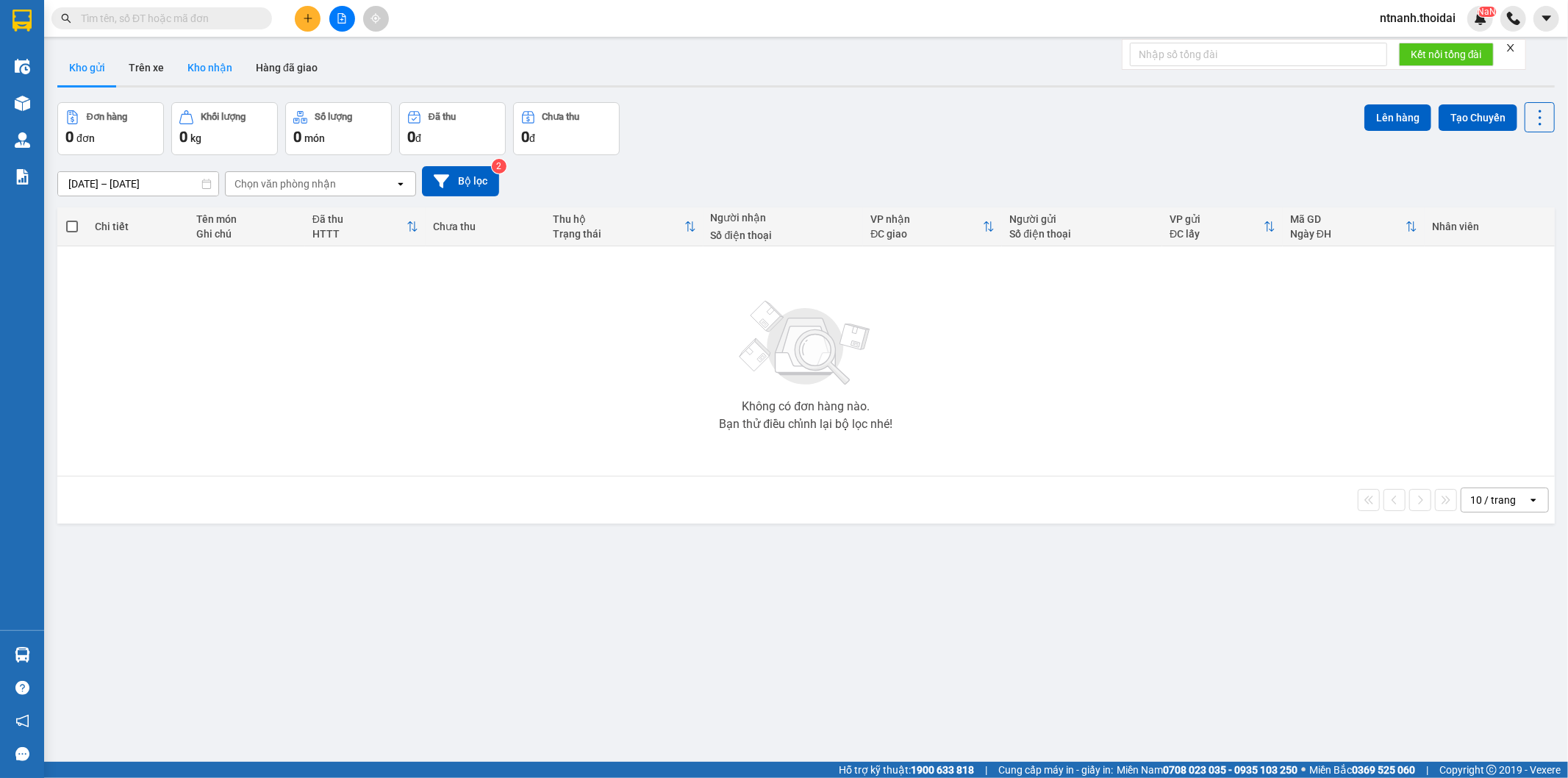
click at [217, 71] on button "Kho nhận" at bounding box center [209, 67] width 68 height 35
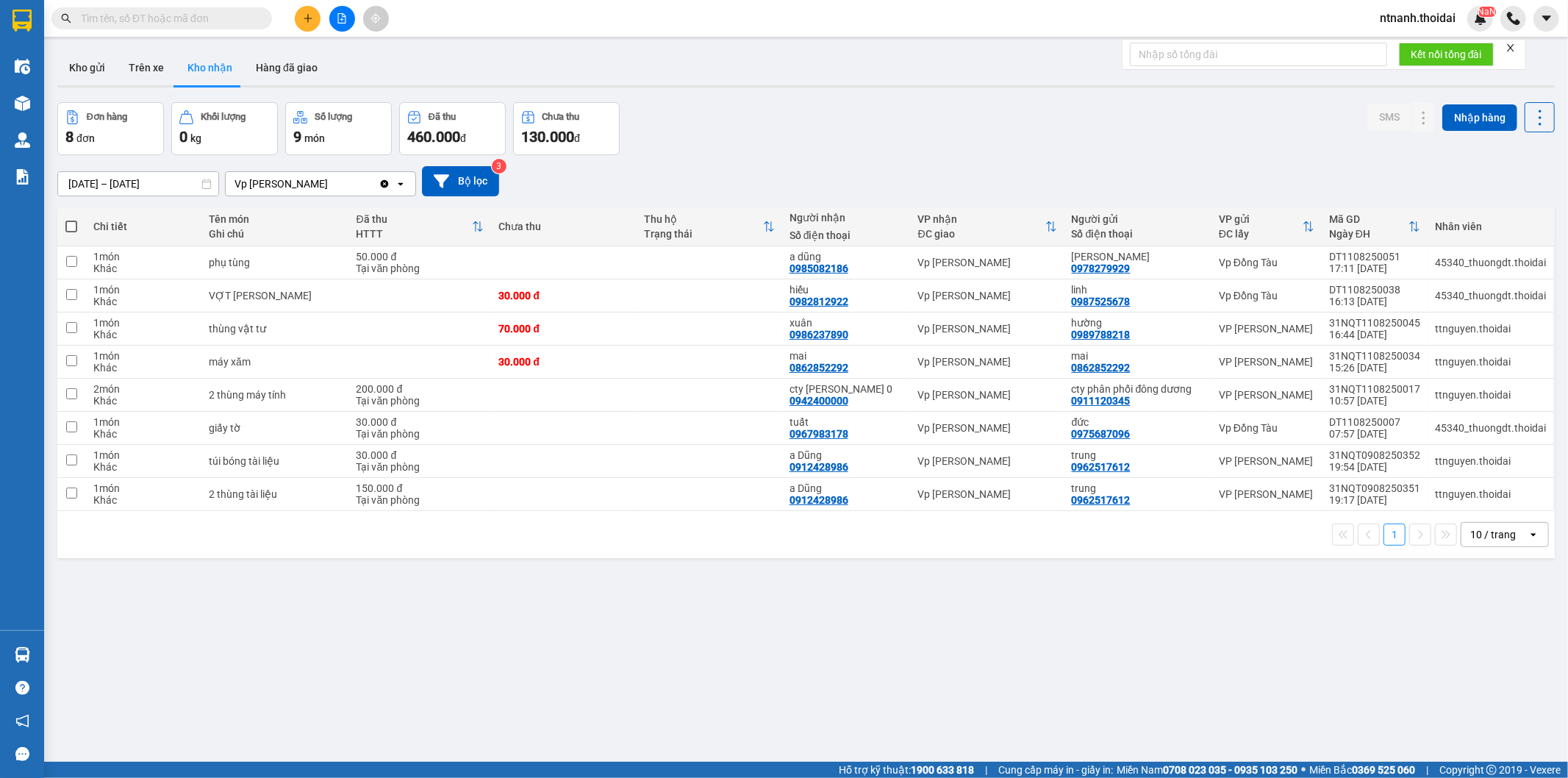
click at [567, 634] on div "ver 1.8.137 Kho gửi Trên xe Kho nhận Hàng đã giao Đơn hàng 8 đơn Khối lượng 0 k…" at bounding box center [806, 433] width 1509 height 778
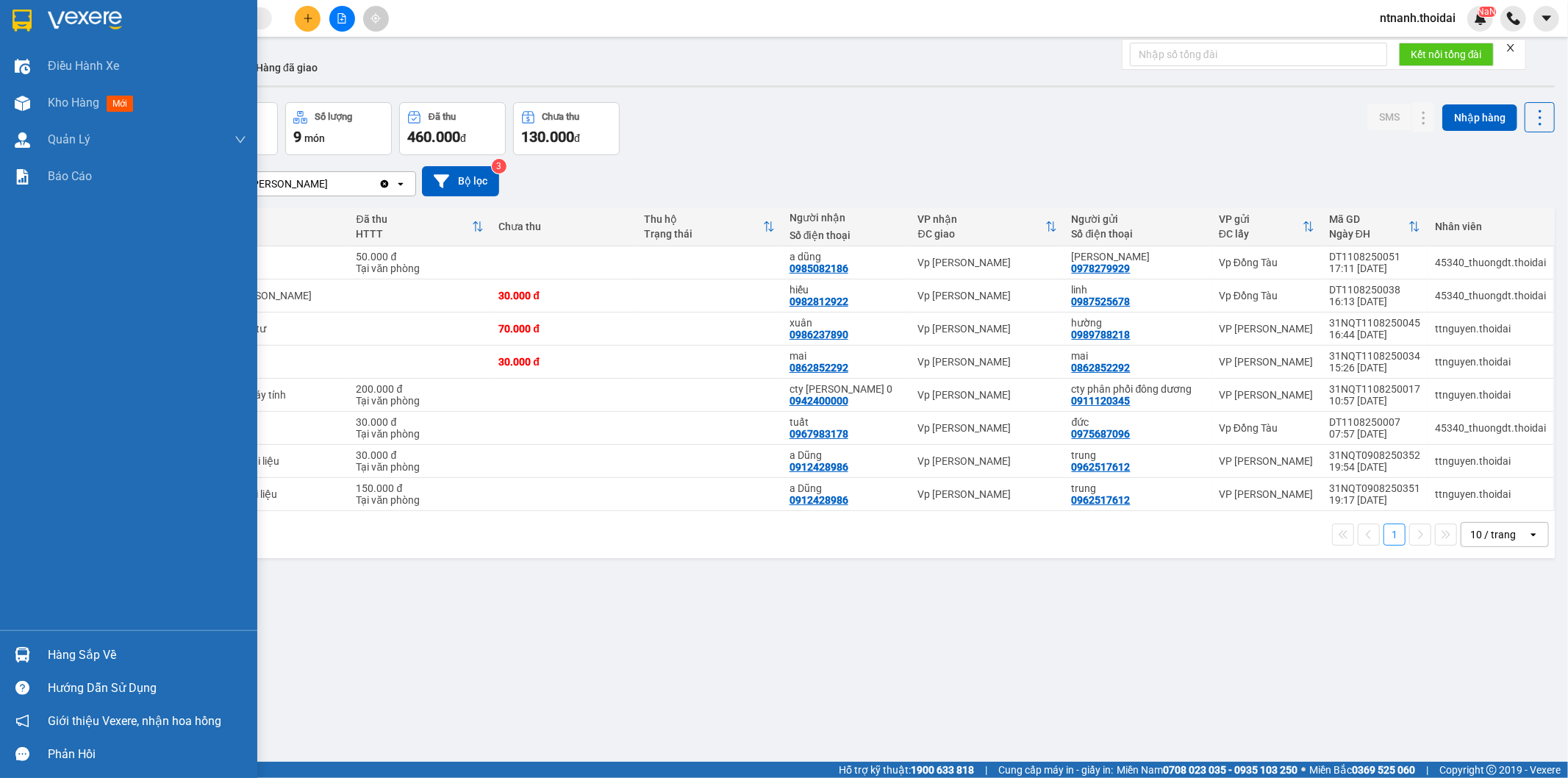
click at [26, 643] on div at bounding box center [22, 654] width 25 height 25
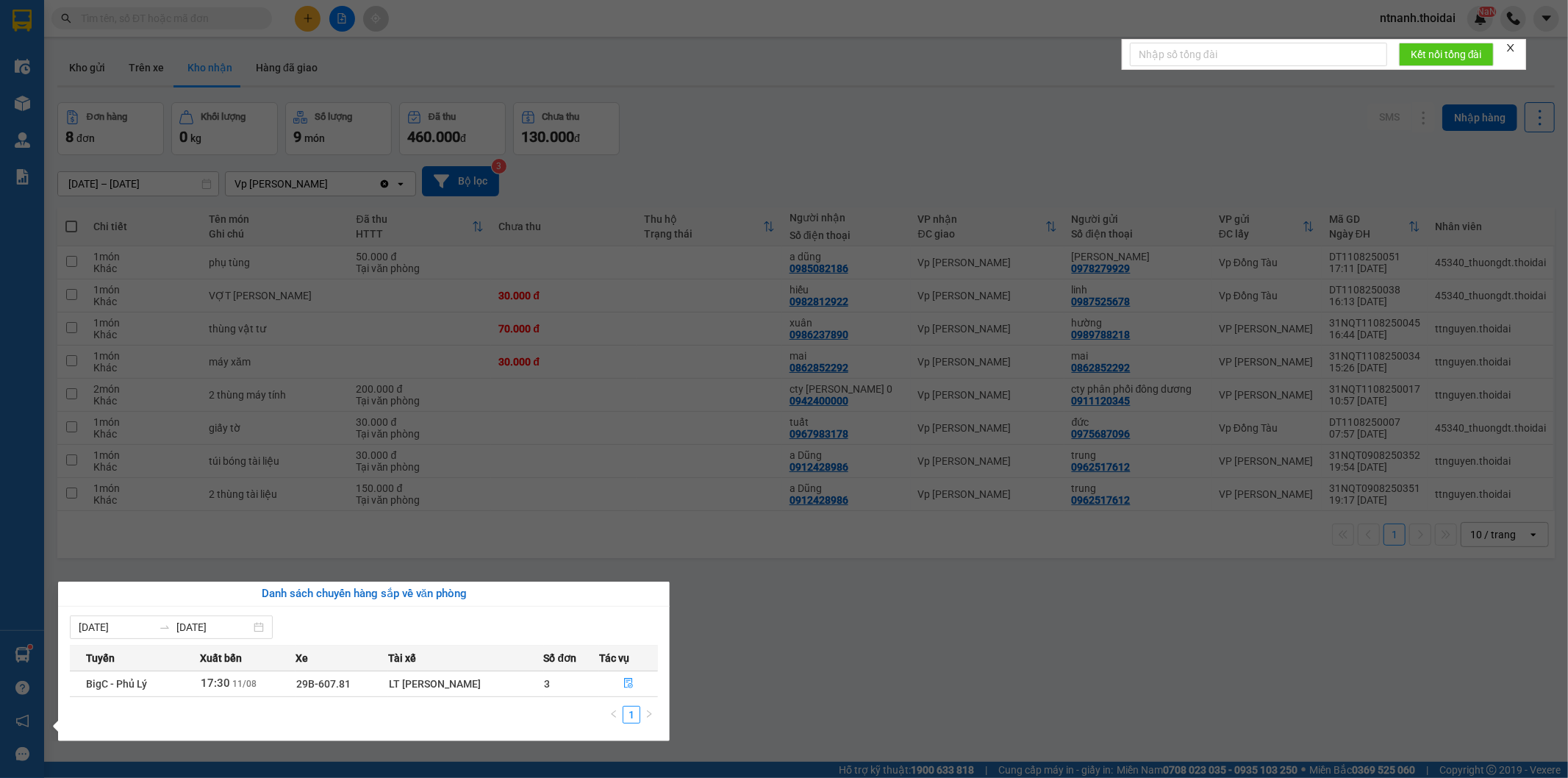
click at [779, 670] on section "Kết quả tìm kiếm ( 894 ) Bộ lọc Mã ĐH Trạng thái Món hàng Thu hộ Tổng cước Chưa…" at bounding box center [784, 389] width 1568 height 778
